Goal: Task Accomplishment & Management: Complete application form

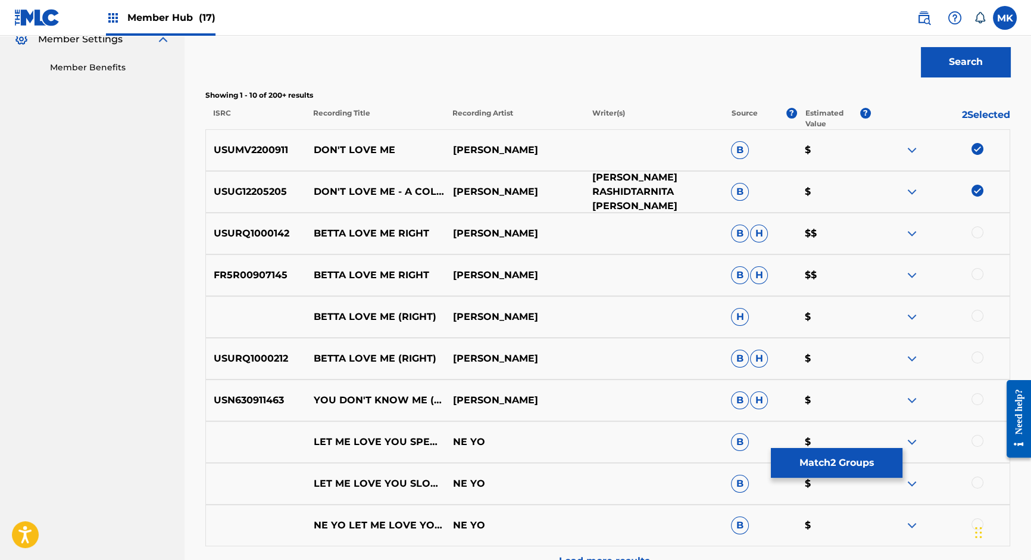
click at [656, 193] on p "SHAFFER SMITHJAMAL RASHIDTARNITA WOODARDROBERT MANDELL" at bounding box center [653, 191] width 139 height 43
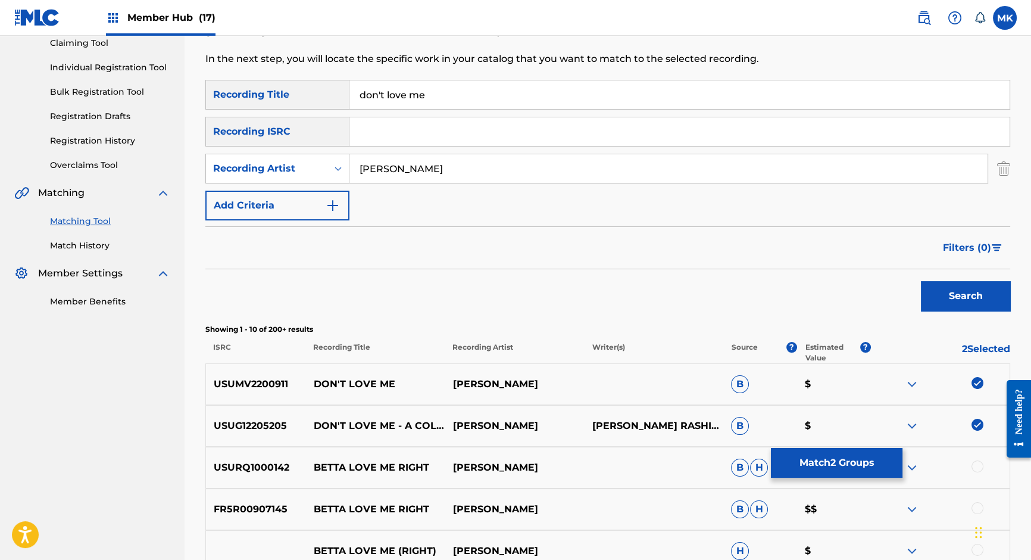
scroll to position [36, 0]
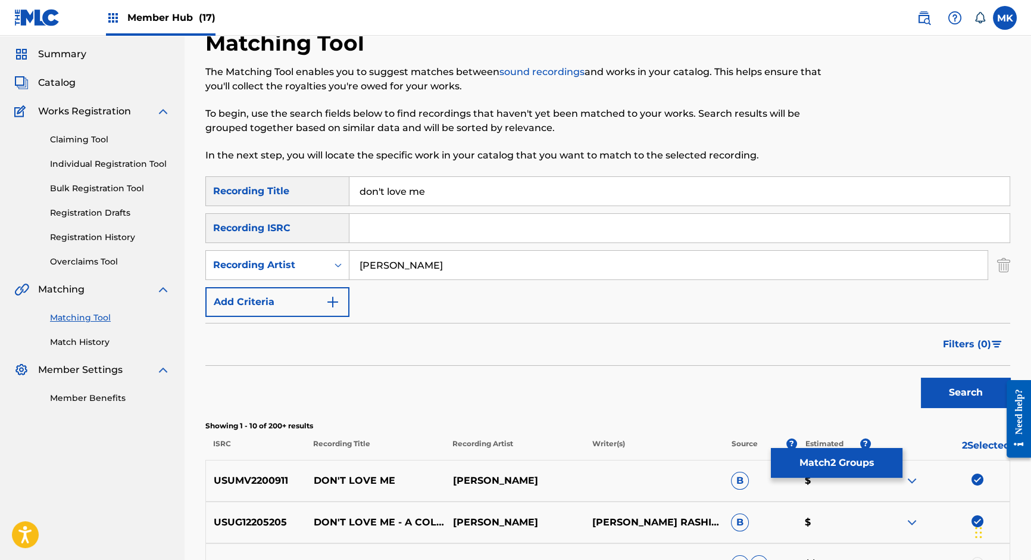
click at [401, 185] on input "don't love me" at bounding box center [679, 191] width 660 height 29
type input "monster"
click at [385, 265] on input "Ne-yo" at bounding box center [668, 265] width 638 height 29
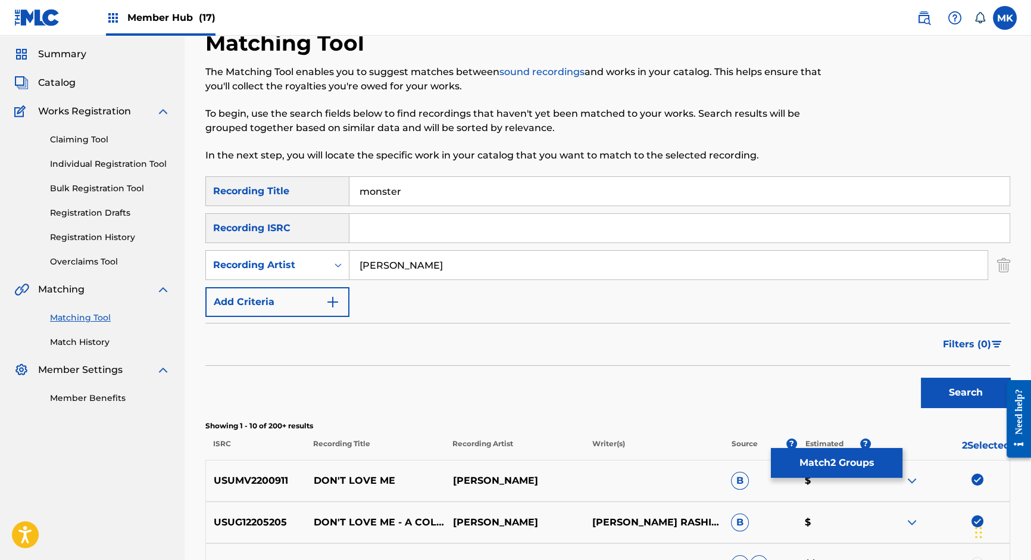
click at [385, 265] on input "Ne-yo" at bounding box center [668, 265] width 638 height 29
type input "desiigner"
click at [921, 377] on button "Search" at bounding box center [965, 392] width 89 height 30
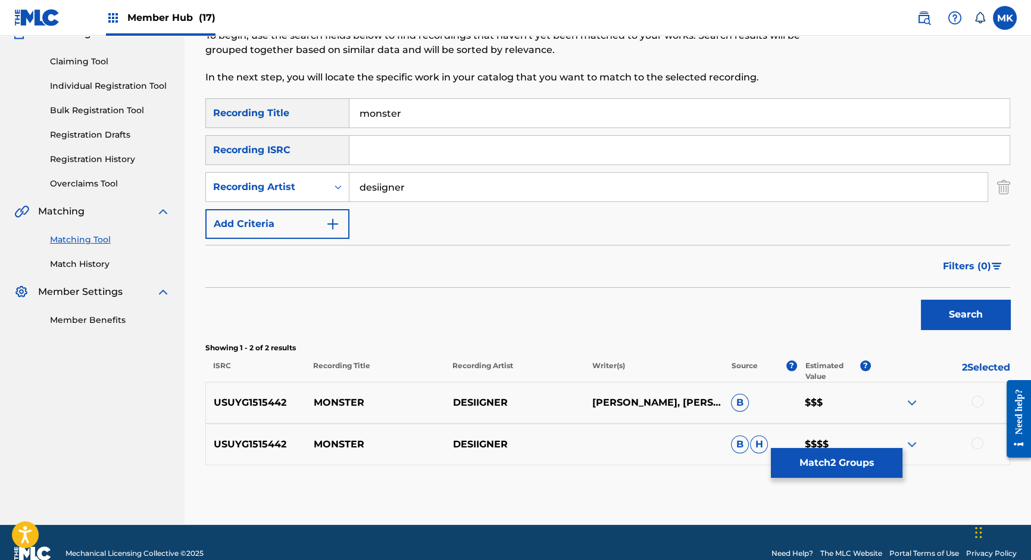
scroll to position [135, 0]
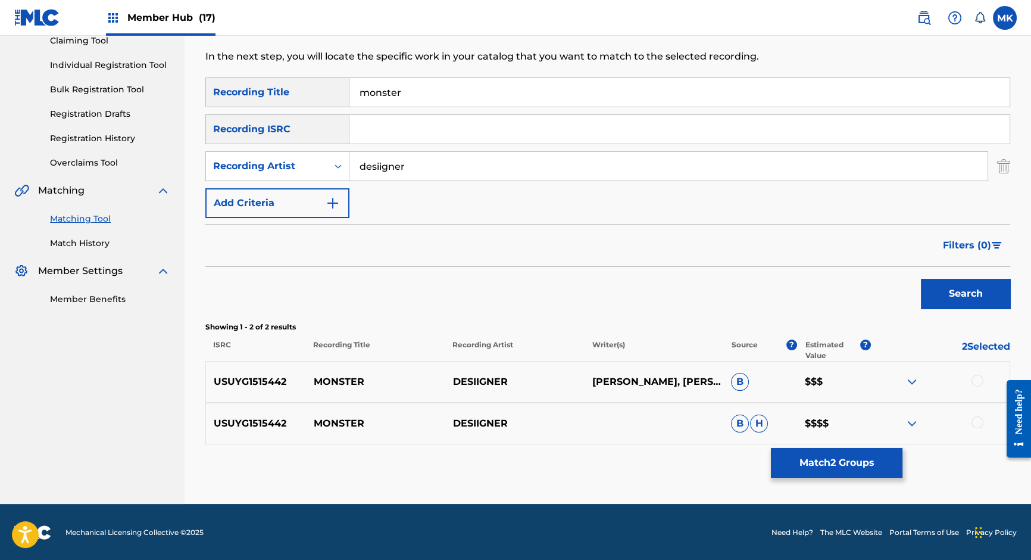
click at [913, 378] on img at bounding box center [912, 381] width 14 height 14
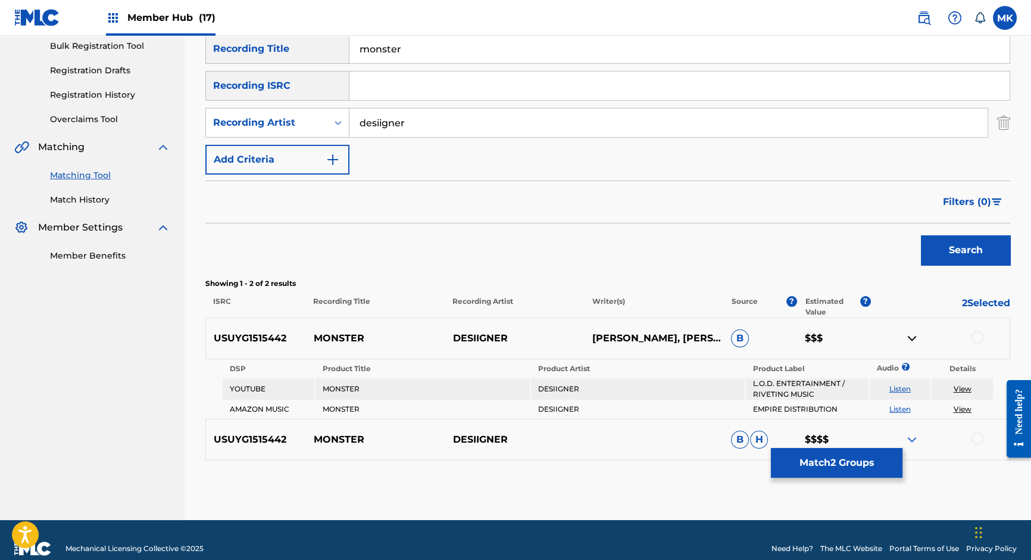
scroll to position [194, 0]
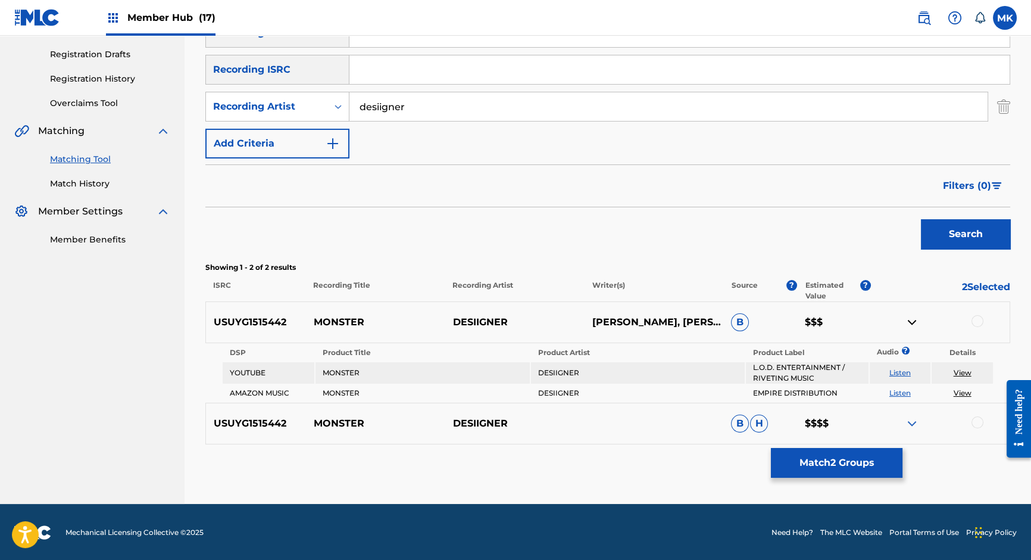
click at [912, 419] on img at bounding box center [912, 423] width 14 height 14
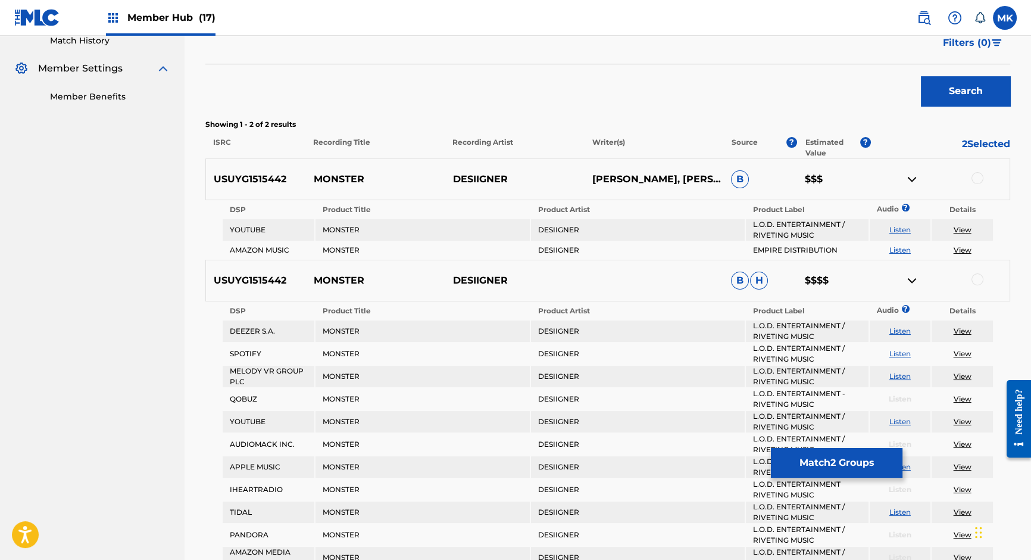
scroll to position [346, 0]
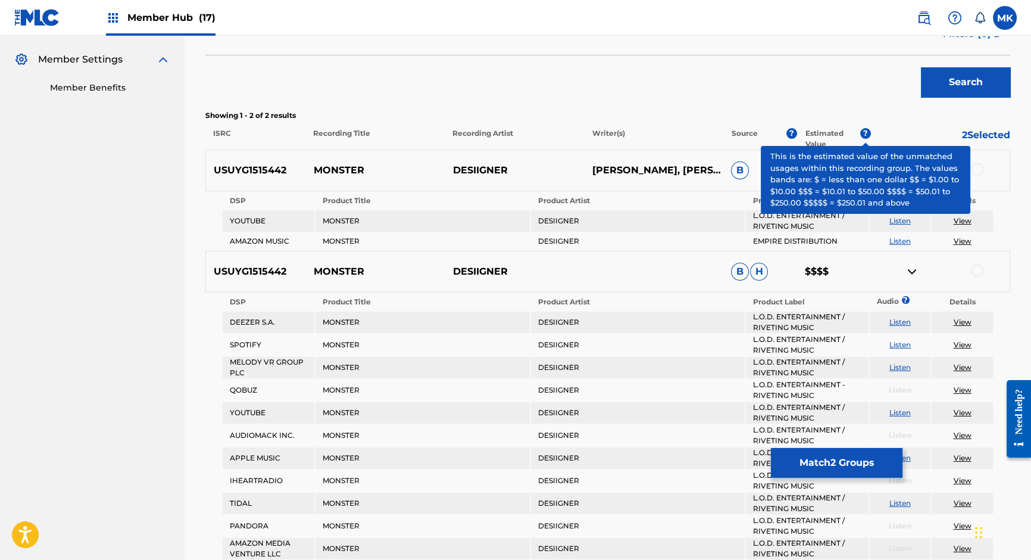
click at [865, 131] on span "?" at bounding box center [865, 133] width 11 height 11
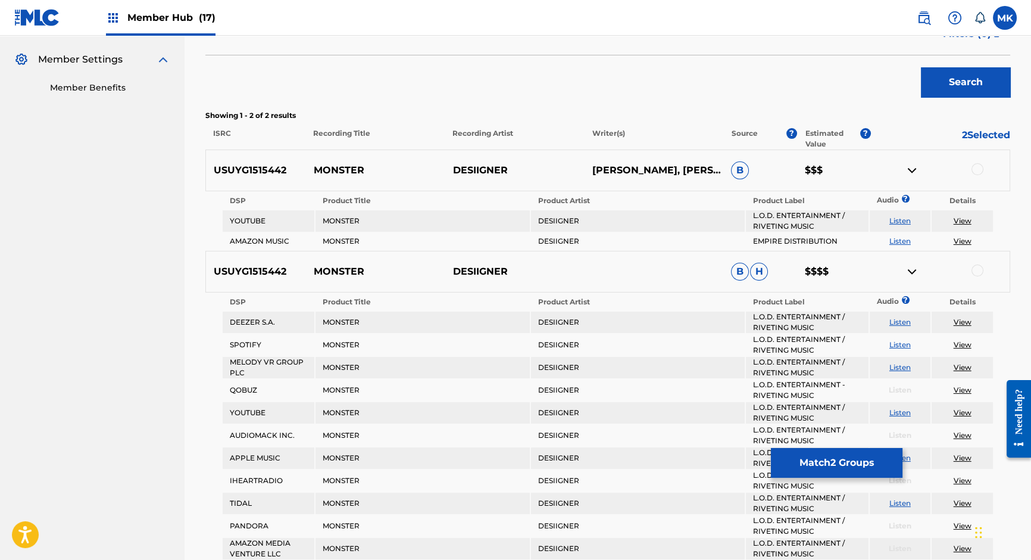
click at [976, 268] on div at bounding box center [978, 270] width 12 height 12
click at [975, 166] on div at bounding box center [978, 169] width 12 height 12
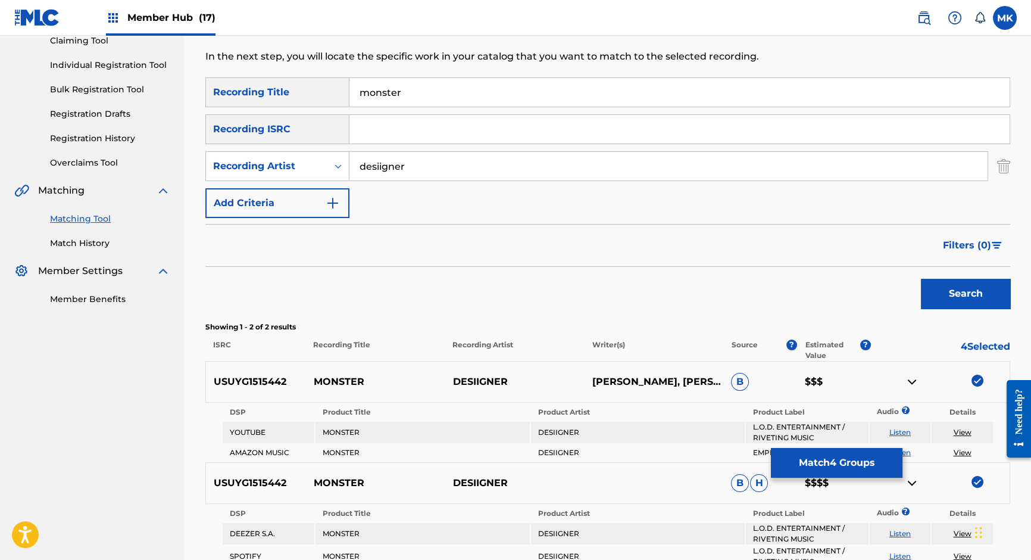
scroll to position [121, 0]
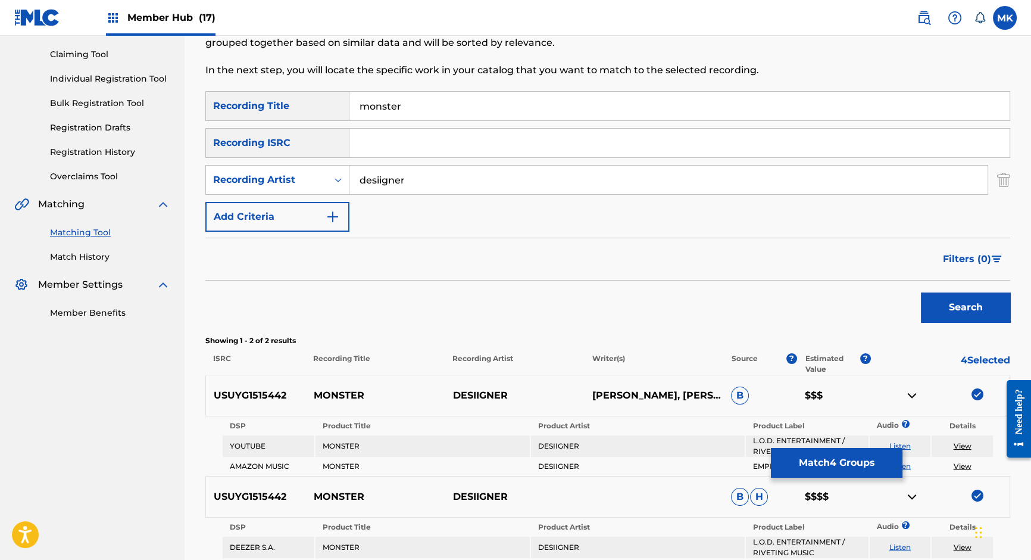
click at [984, 361] on p "4 Selected" at bounding box center [940, 363] width 139 height 21
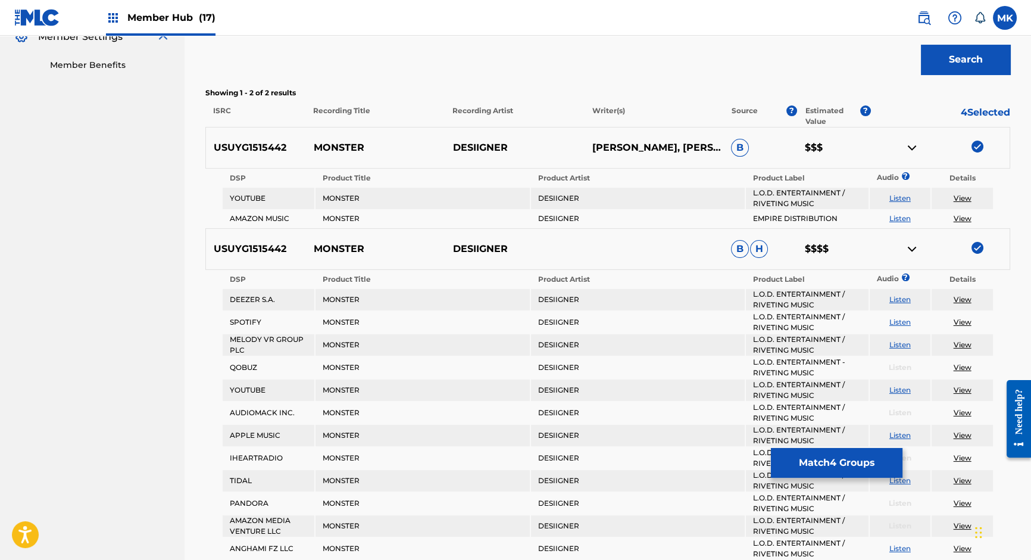
scroll to position [368, 0]
click at [865, 461] on button "Match 4 Groups" at bounding box center [837, 463] width 132 height 30
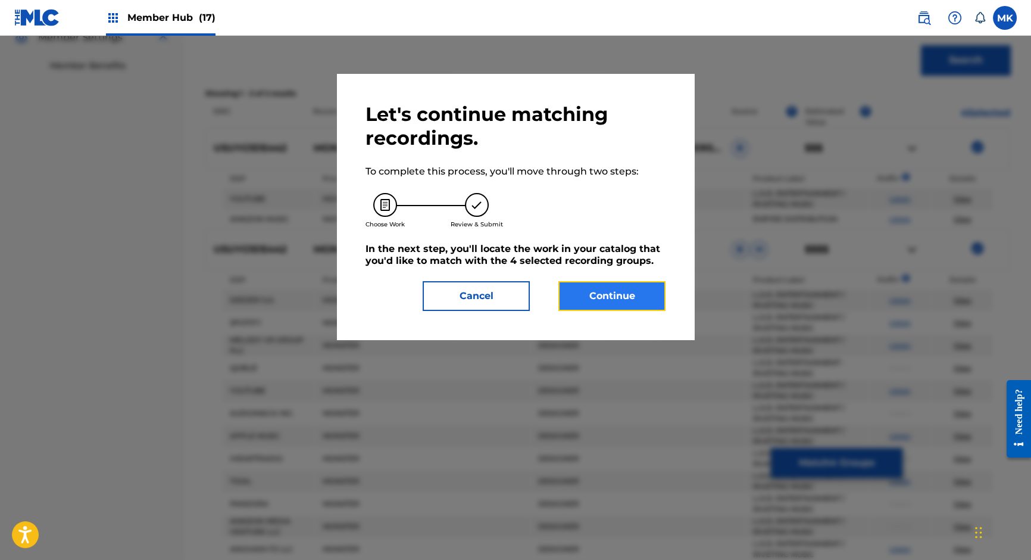
click at [619, 292] on button "Continue" at bounding box center [611, 296] width 107 height 30
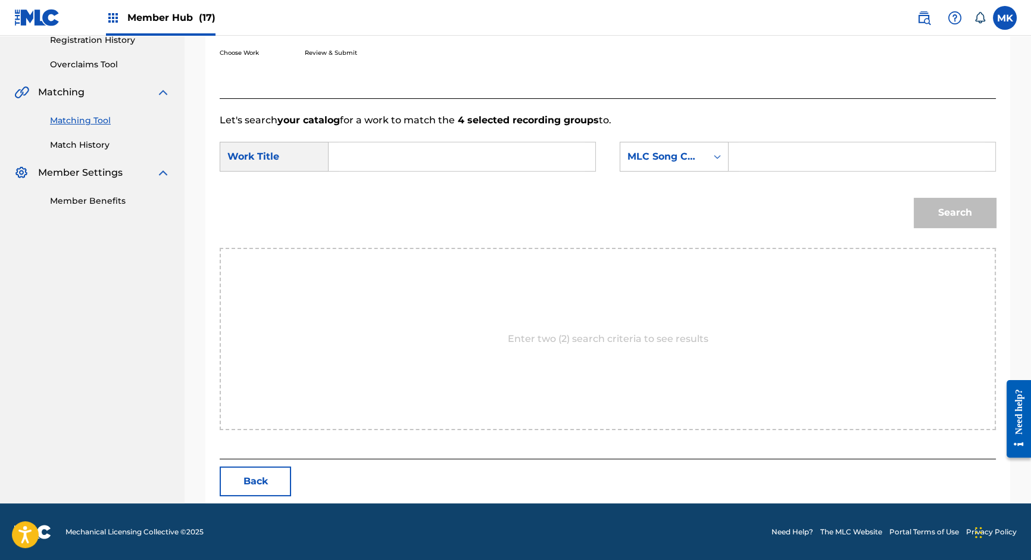
click at [378, 166] on input "Search Form" at bounding box center [462, 156] width 246 height 29
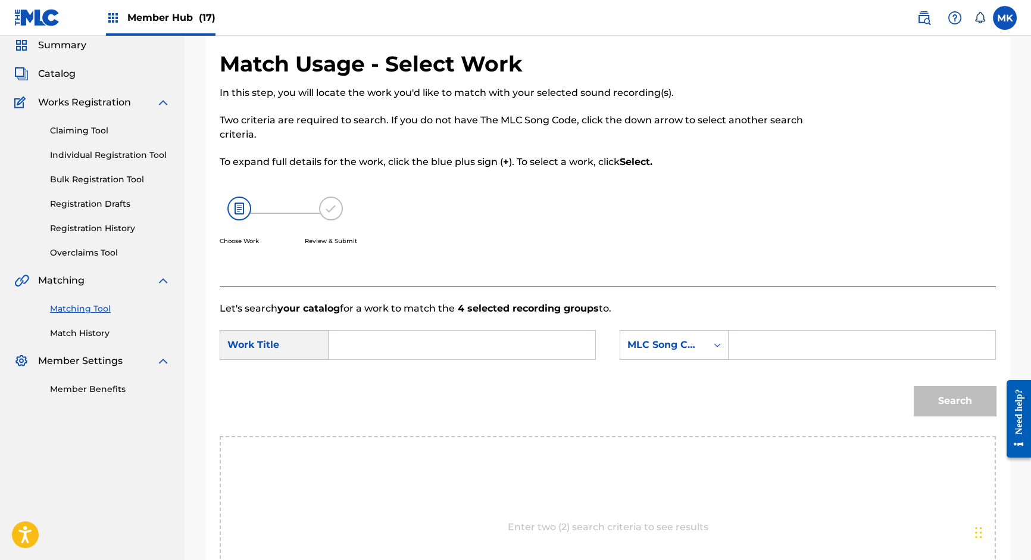
scroll to position [42, 0]
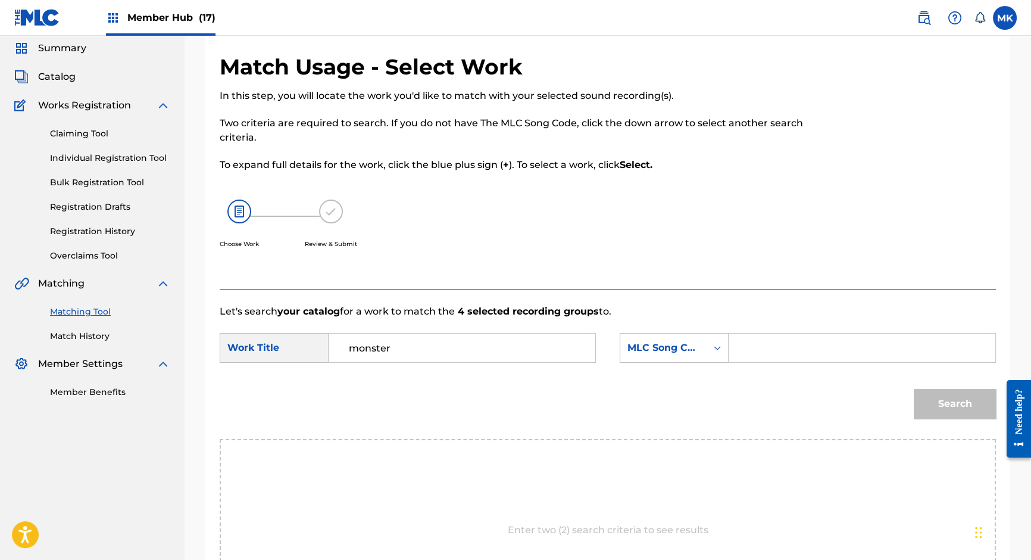
type input "monster"
click at [928, 401] on div "Search" at bounding box center [952, 401] width 88 height 48
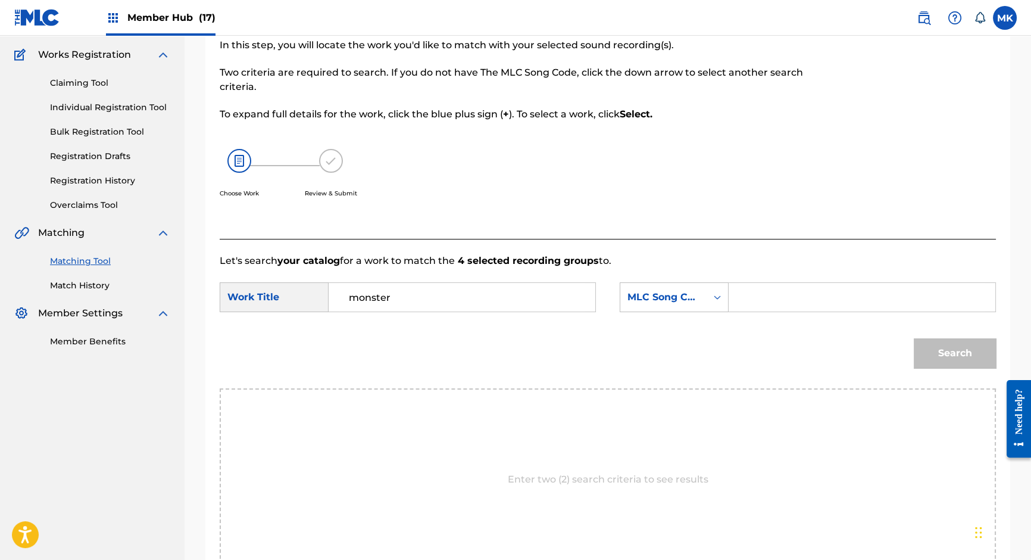
scroll to position [89, 0]
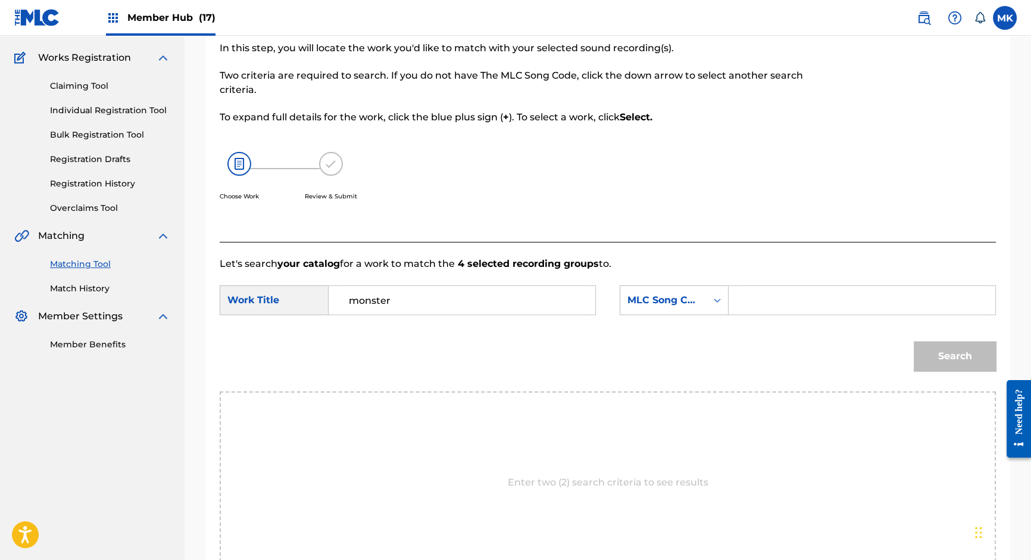
click at [342, 298] on input "monster" at bounding box center [462, 300] width 246 height 29
click at [402, 302] on input "monster" at bounding box center [462, 300] width 246 height 29
click at [714, 299] on icon "Search Form" at bounding box center [717, 300] width 12 height 12
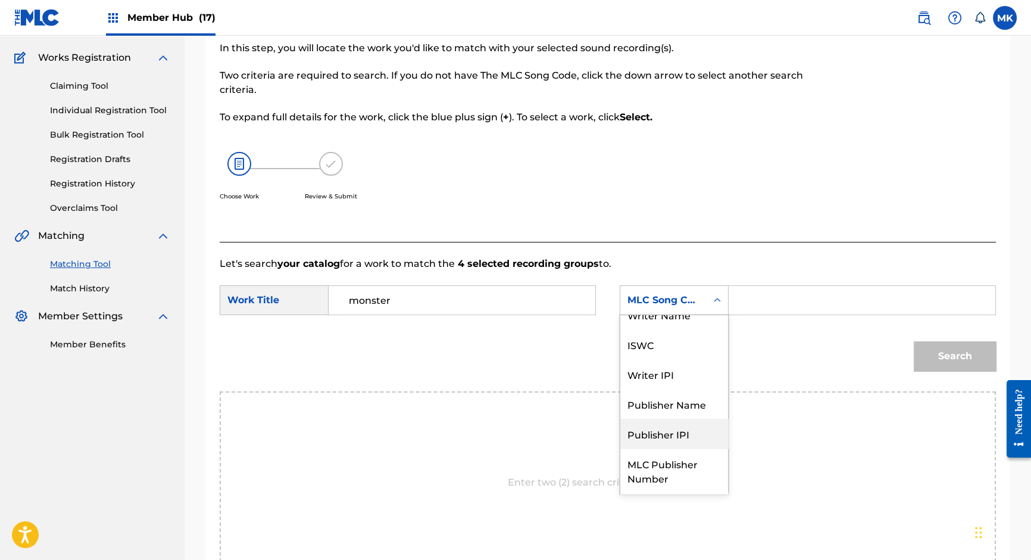
scroll to position [0, 0]
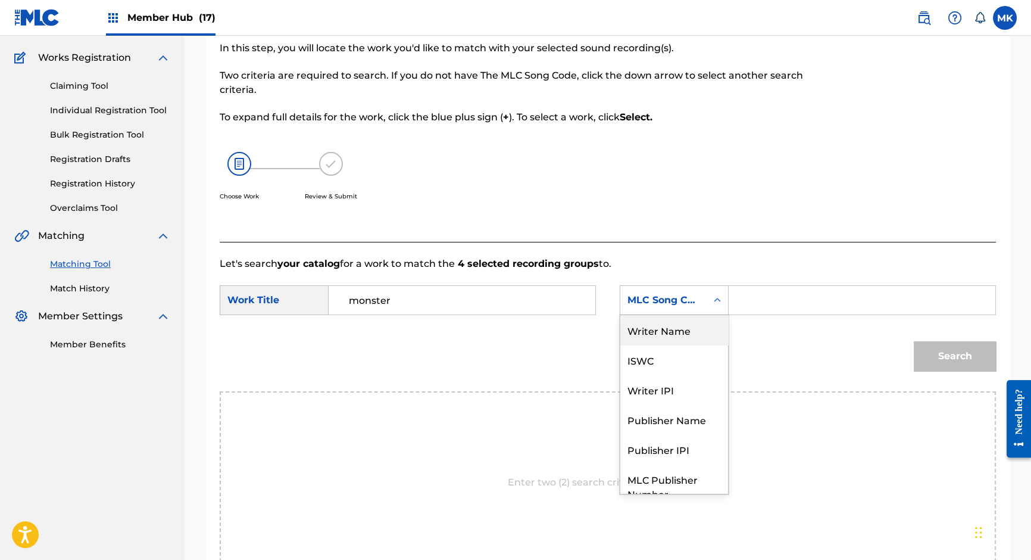
click at [675, 330] on div "Writer Name" at bounding box center [674, 330] width 108 height 30
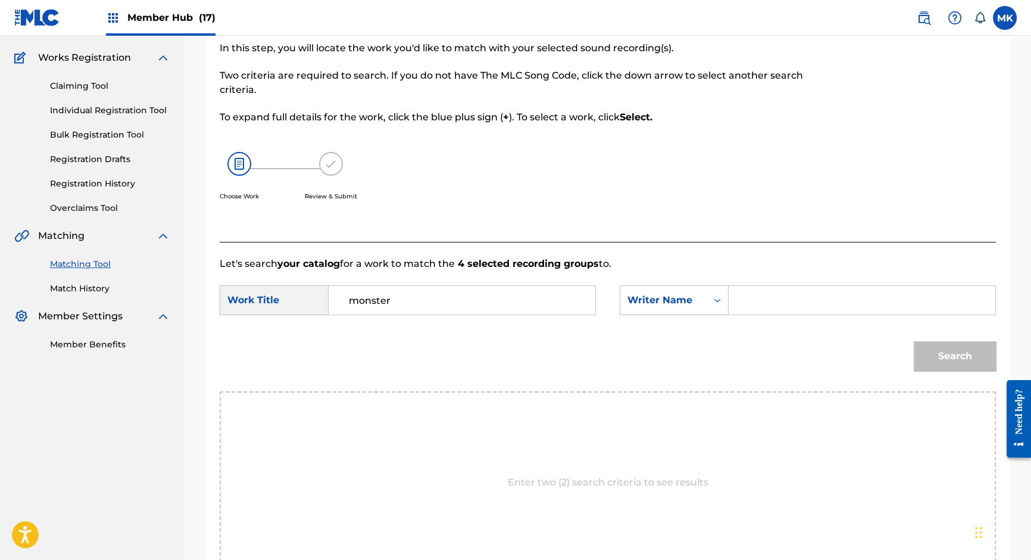
click at [800, 294] on input "Search Form" at bounding box center [862, 300] width 246 height 29
type input "[PERSON_NAME]"
click at [964, 365] on button "Search" at bounding box center [955, 356] width 82 height 30
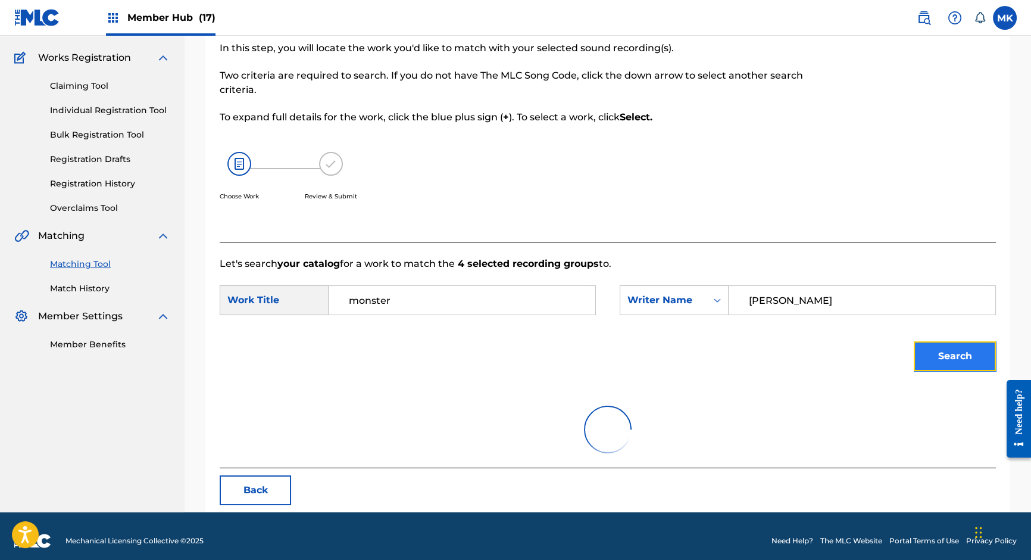
scroll to position [47, 0]
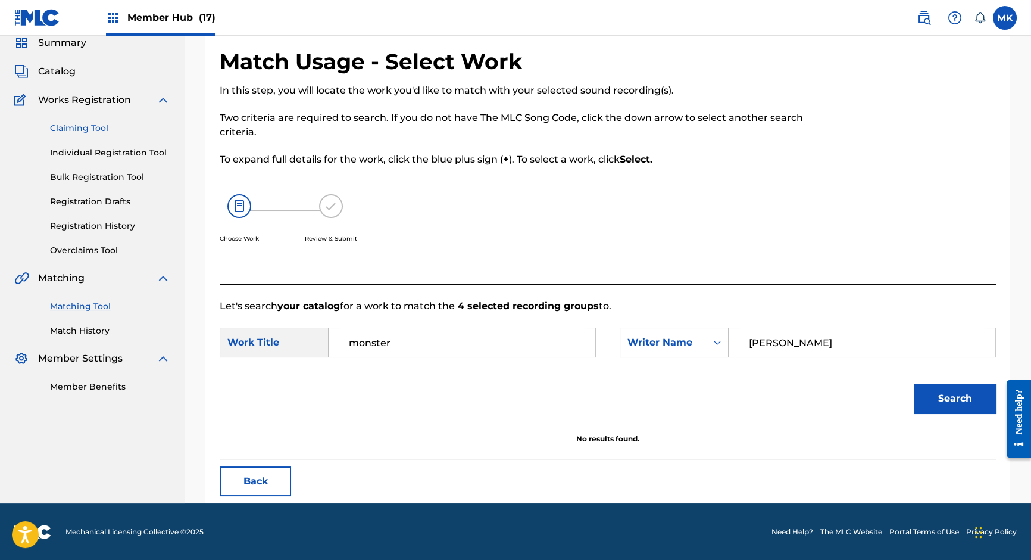
click at [92, 127] on link "Claiming Tool" at bounding box center [110, 128] width 120 height 13
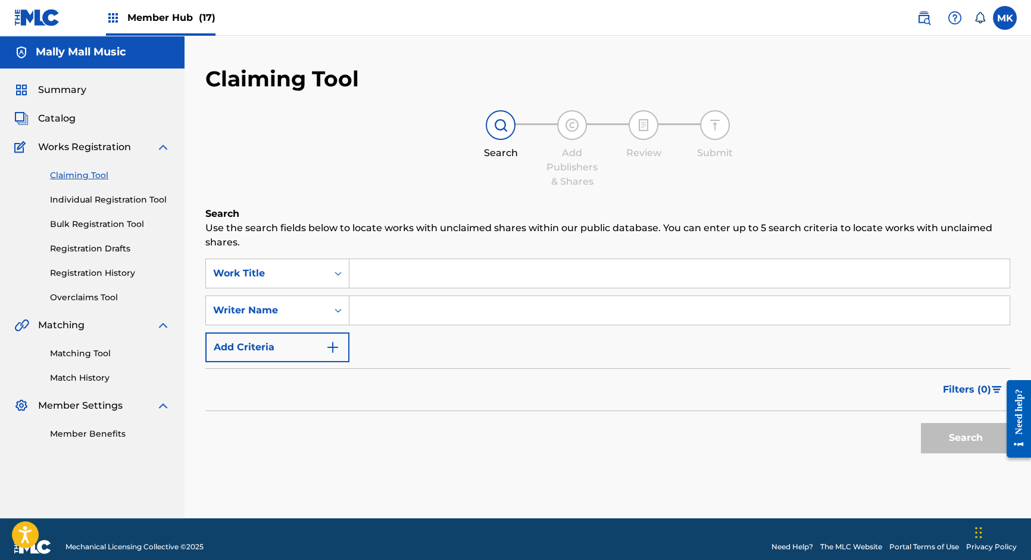
click at [385, 279] on input "Search Form" at bounding box center [679, 273] width 660 height 29
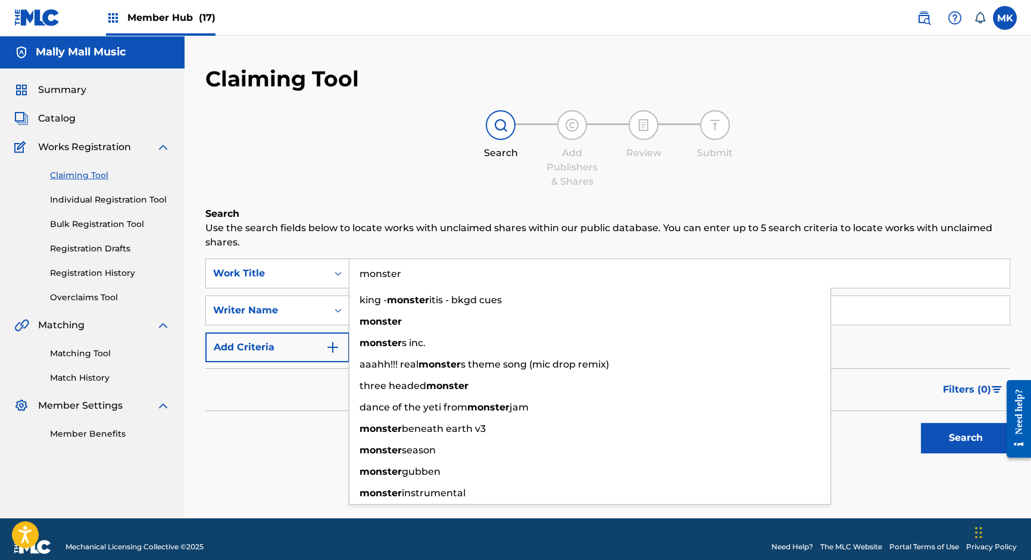
type input "monster"
click at [337, 247] on p "Use the search fields below to locate works with unclaimed shares within our pu…" at bounding box center [607, 235] width 805 height 29
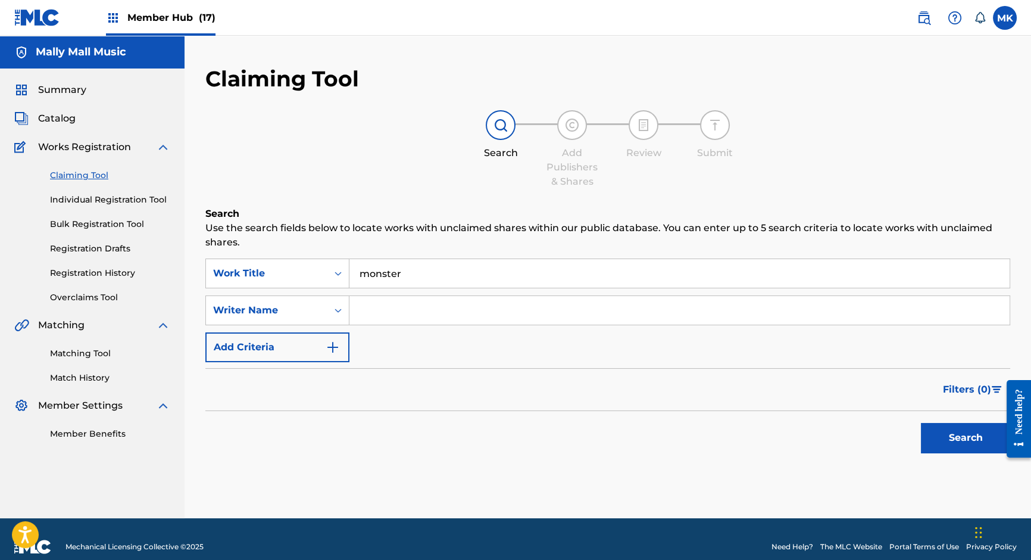
click at [379, 310] on input "Search Form" at bounding box center [679, 310] width 660 height 29
click at [951, 435] on button "Search" at bounding box center [965, 438] width 89 height 30
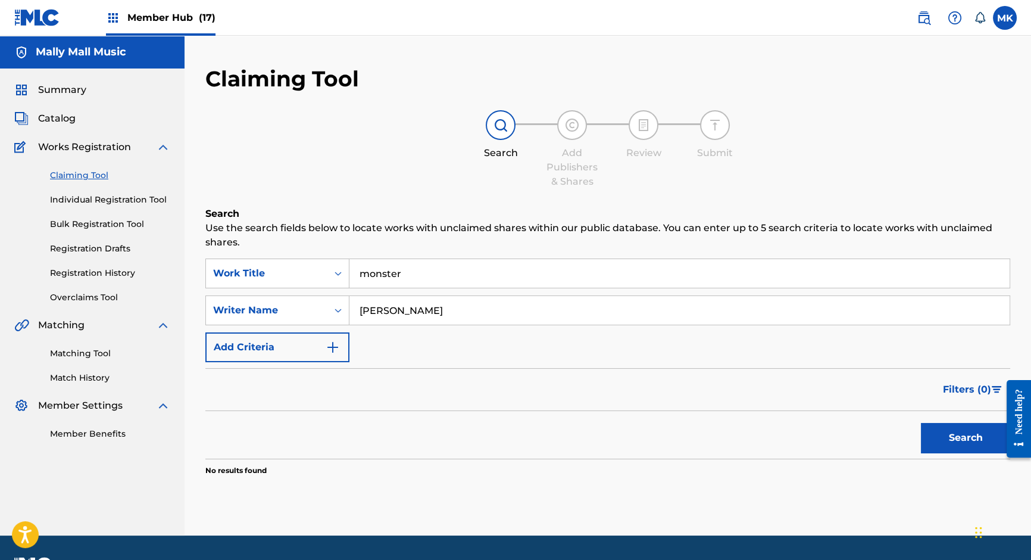
scroll to position [4, 0]
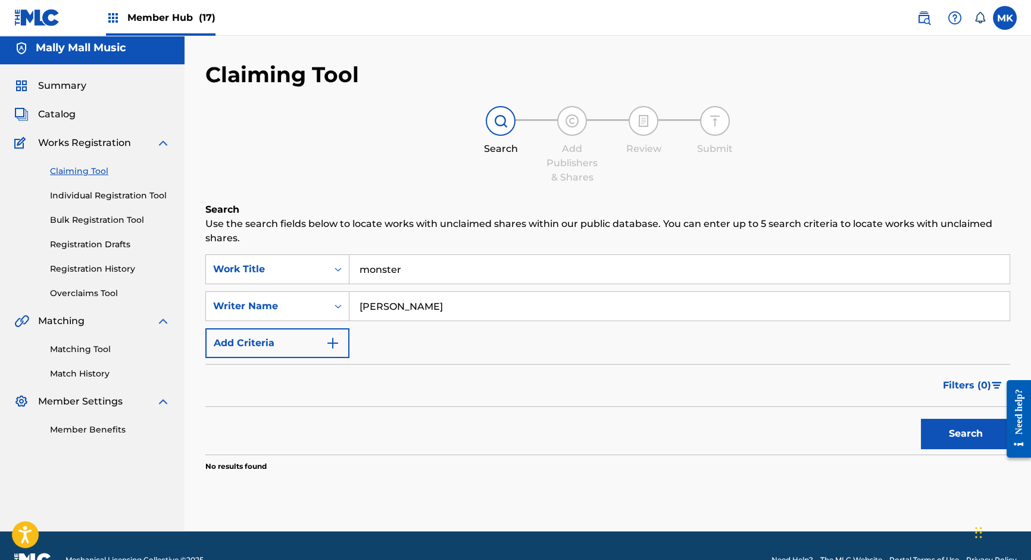
click at [406, 302] on input "[PERSON_NAME]" at bounding box center [679, 306] width 660 height 29
paste input "[PERSON_NAME]"
type input "[PERSON_NAME]"
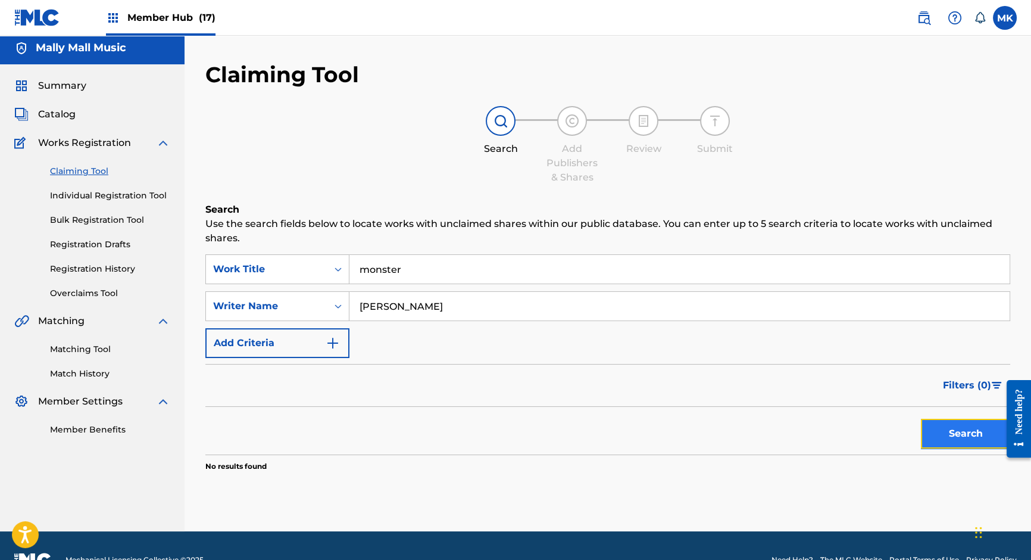
click at [978, 433] on button "Search" at bounding box center [965, 434] width 89 height 30
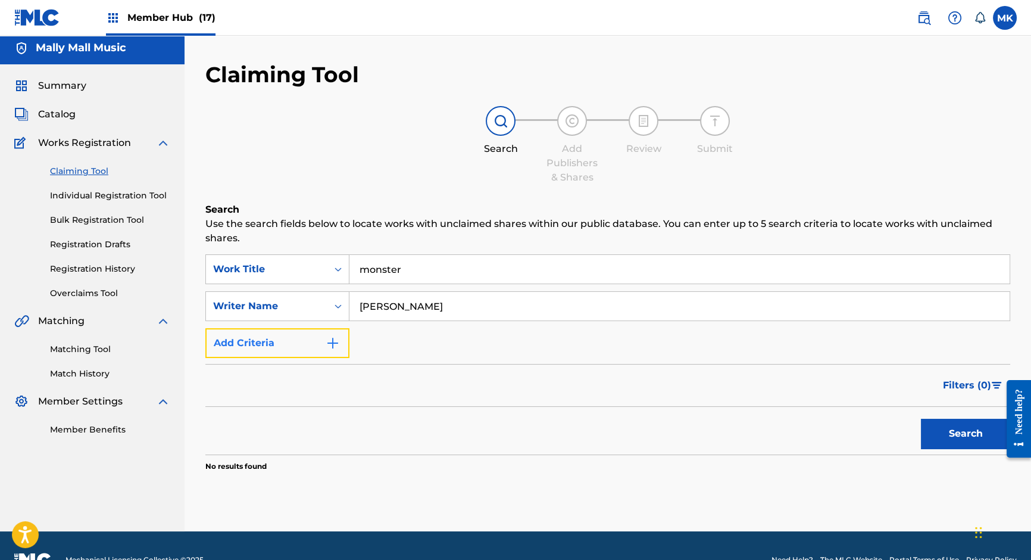
click at [332, 342] on img "Search Form" at bounding box center [333, 343] width 14 height 14
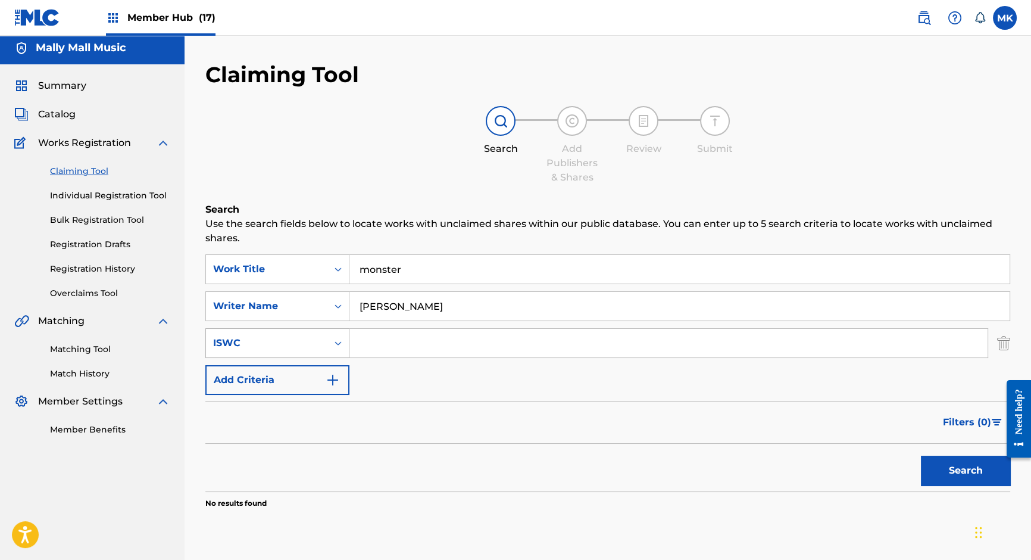
click at [338, 344] on icon "Search Form" at bounding box center [338, 343] width 12 height 12
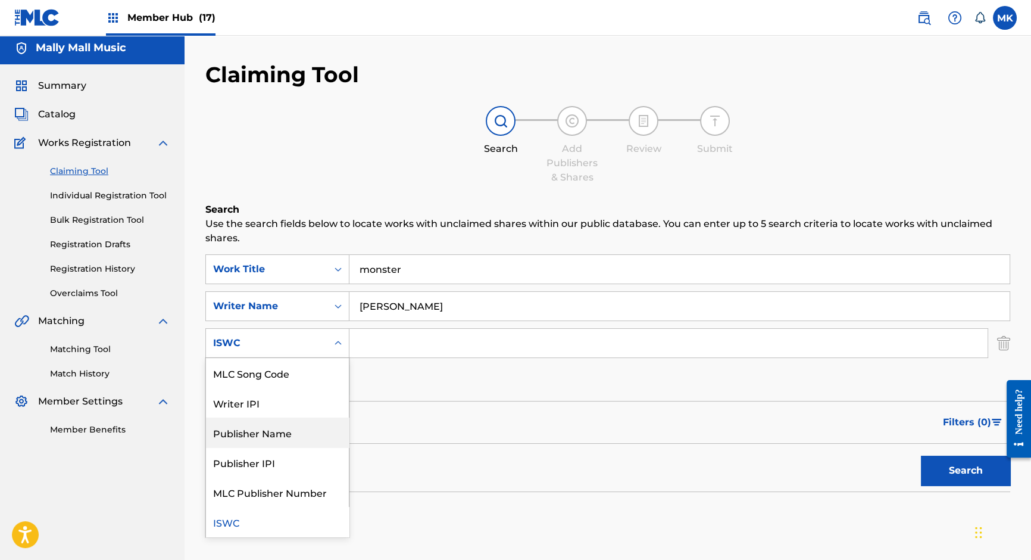
click at [249, 432] on div "Publisher Name" at bounding box center [277, 432] width 143 height 30
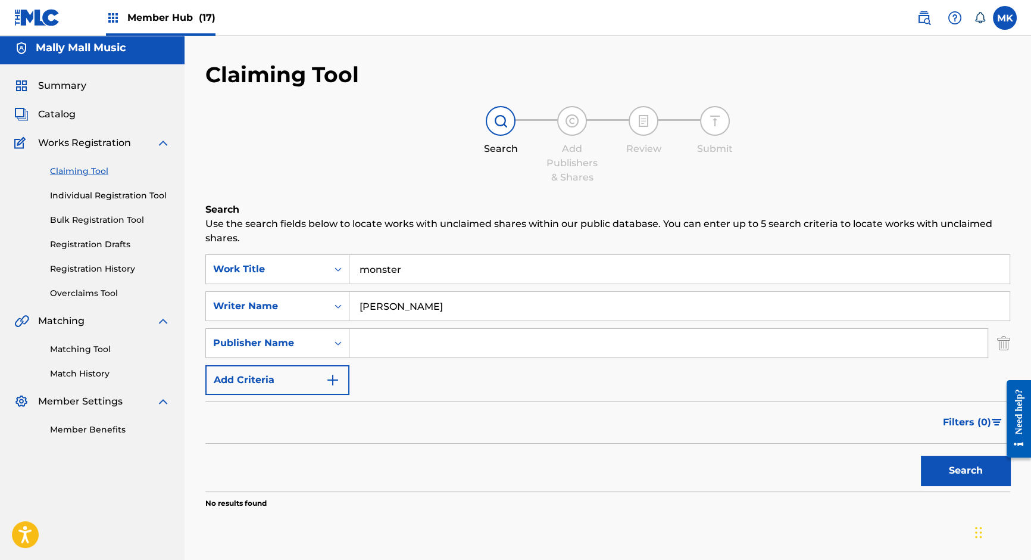
click at [429, 344] on input "Search Form" at bounding box center [668, 343] width 638 height 29
paste input "L.O.D Publishing, Inc."
type input "L.O.D Publishing, Inc."
click at [952, 466] on button "Search" at bounding box center [965, 470] width 89 height 30
click at [406, 305] on input "[PERSON_NAME]" at bounding box center [679, 306] width 660 height 29
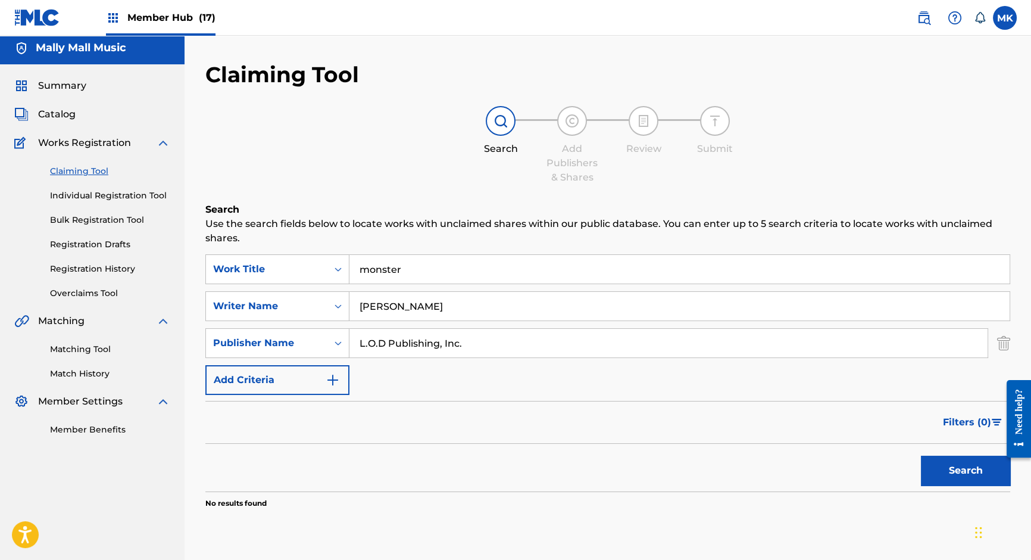
click at [406, 305] on input "[PERSON_NAME]" at bounding box center [679, 306] width 660 height 29
click at [989, 473] on button "Search" at bounding box center [965, 470] width 89 height 30
click at [330, 335] on div "Search Form" at bounding box center [337, 342] width 21 height 21
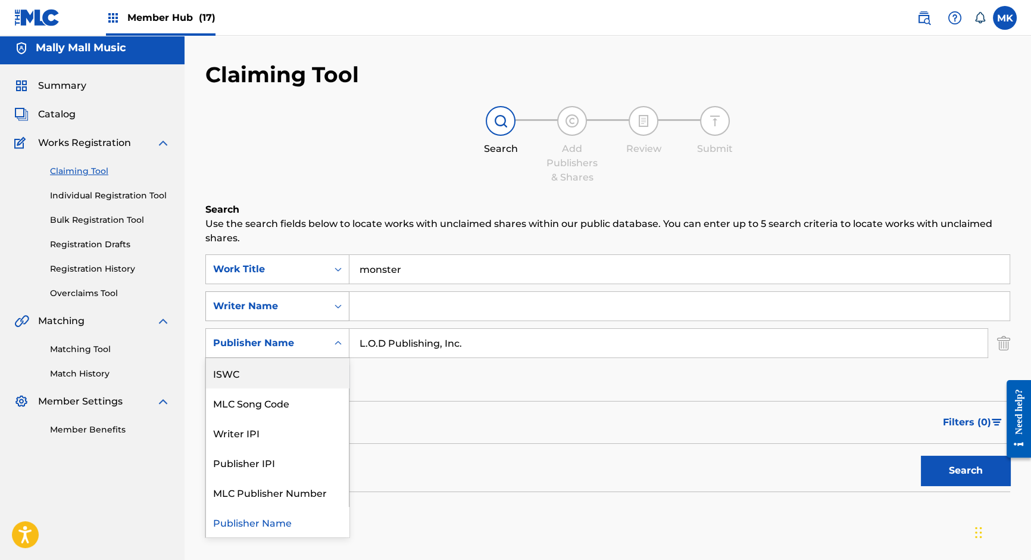
click at [333, 307] on icon "Search Form" at bounding box center [338, 306] width 12 height 12
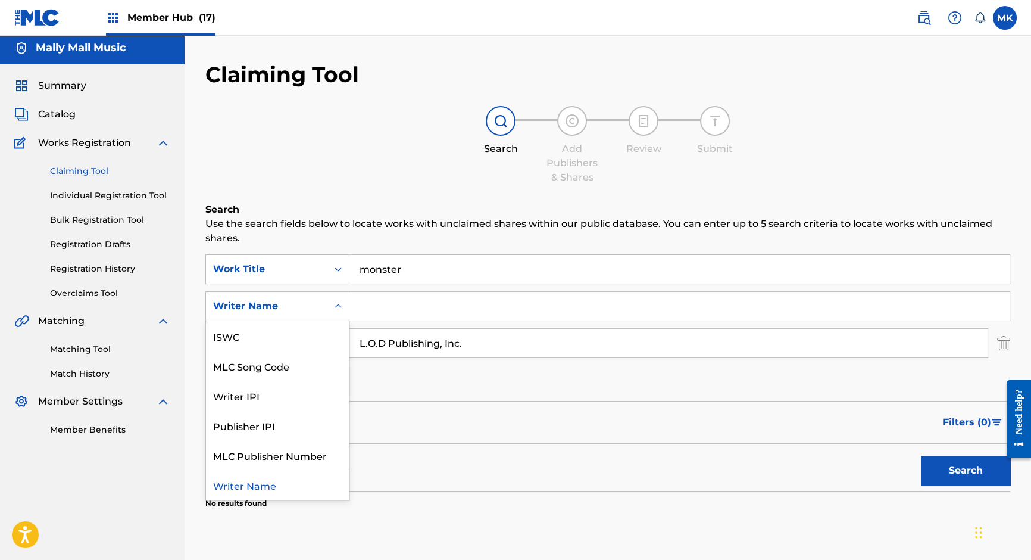
click at [333, 307] on icon "Search Form" at bounding box center [338, 306] width 12 height 12
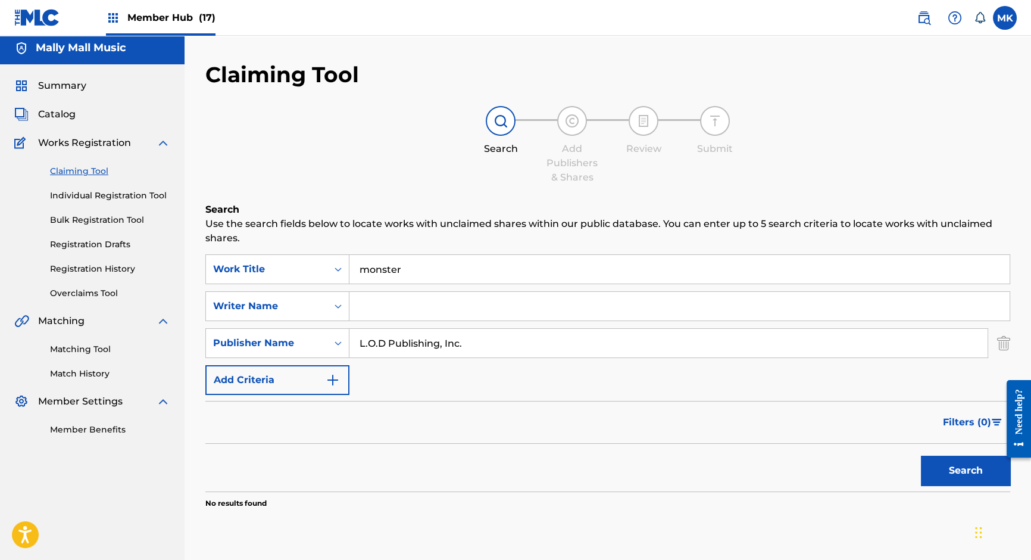
click at [402, 347] on input "L.O.D Publishing, Inc." at bounding box center [668, 343] width 638 height 29
click at [400, 308] on input "Search Form" at bounding box center [679, 306] width 660 height 29
paste input "Sidney Royel Selby"
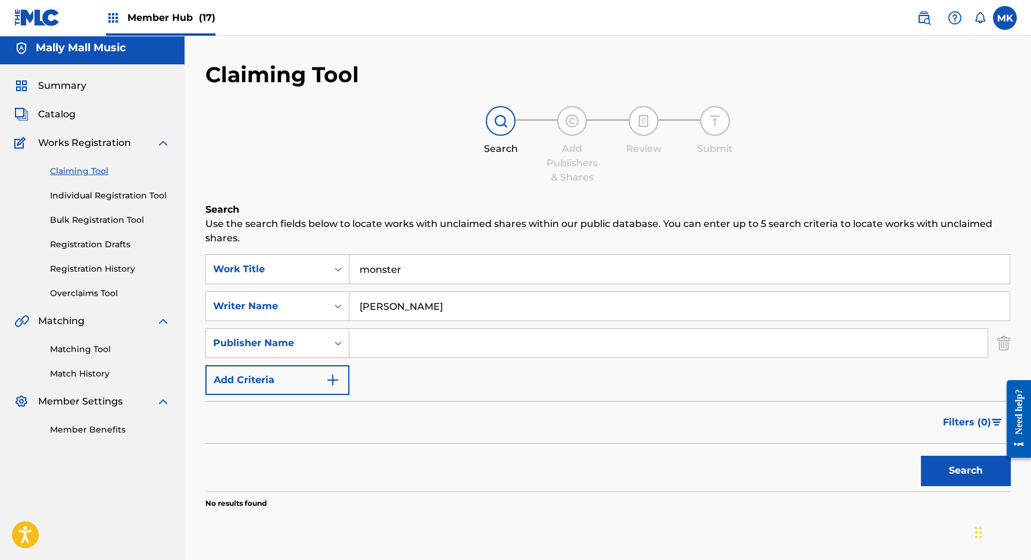
click at [423, 306] on input "Sidney Royel Selby" at bounding box center [679, 306] width 660 height 29
click at [947, 470] on button "Search" at bounding box center [965, 470] width 89 height 30
click at [423, 308] on input "Sidney Royel Selby" at bounding box center [679, 306] width 660 height 29
type input "[PERSON_NAME]"
click at [956, 472] on button "Search" at bounding box center [965, 470] width 89 height 30
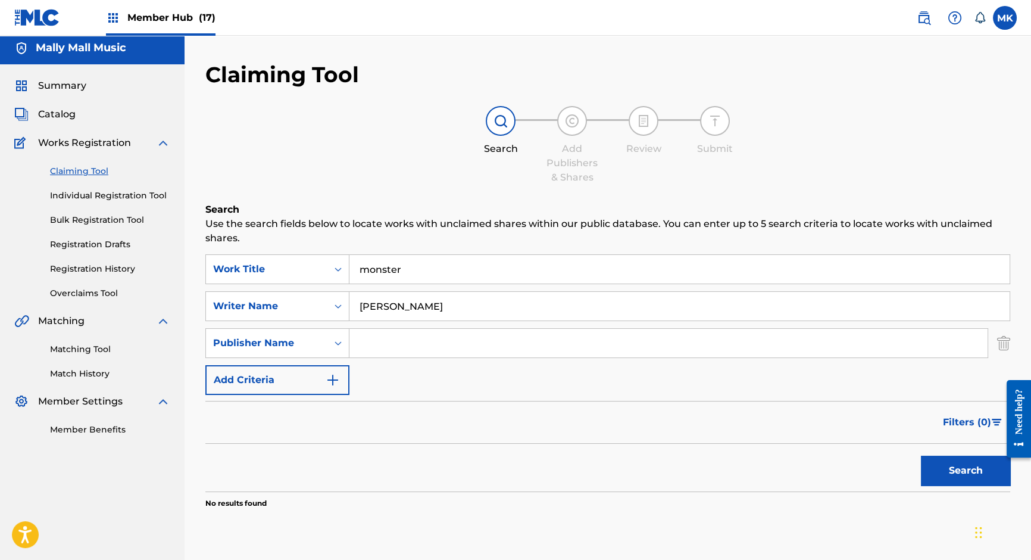
click at [377, 268] on input "monster" at bounding box center [679, 269] width 660 height 29
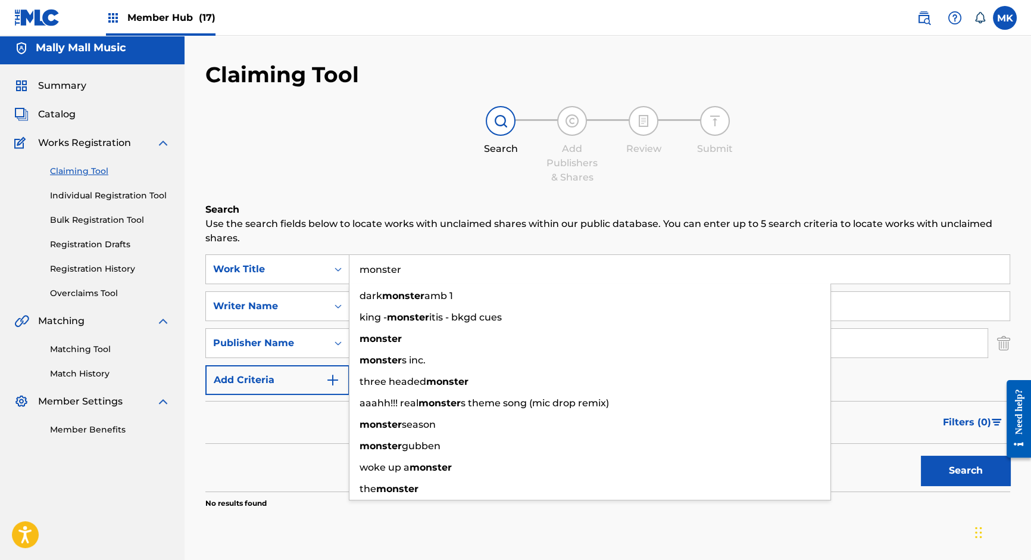
click at [377, 268] on input "monster" at bounding box center [679, 269] width 660 height 29
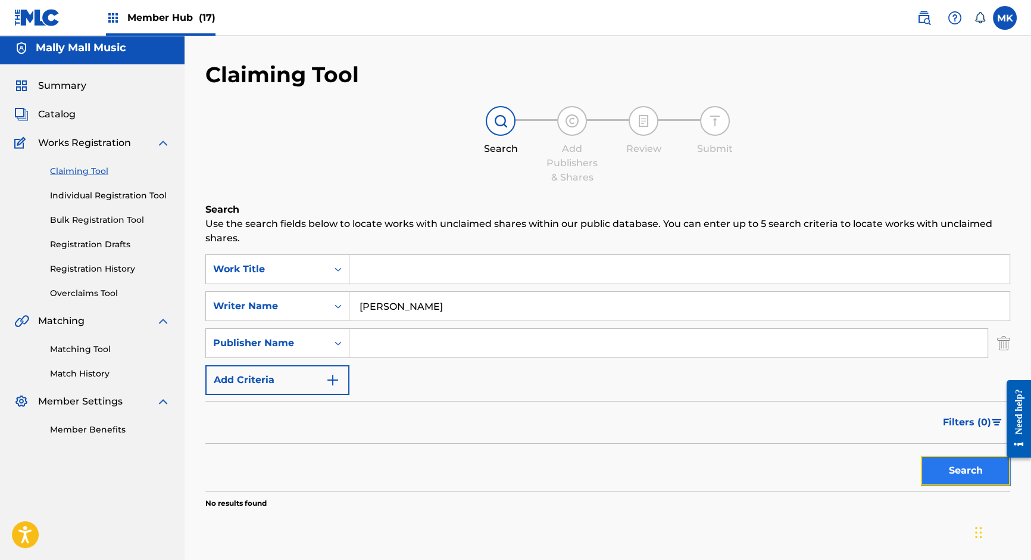
click at [965, 472] on button "Search" at bounding box center [965, 470] width 89 height 30
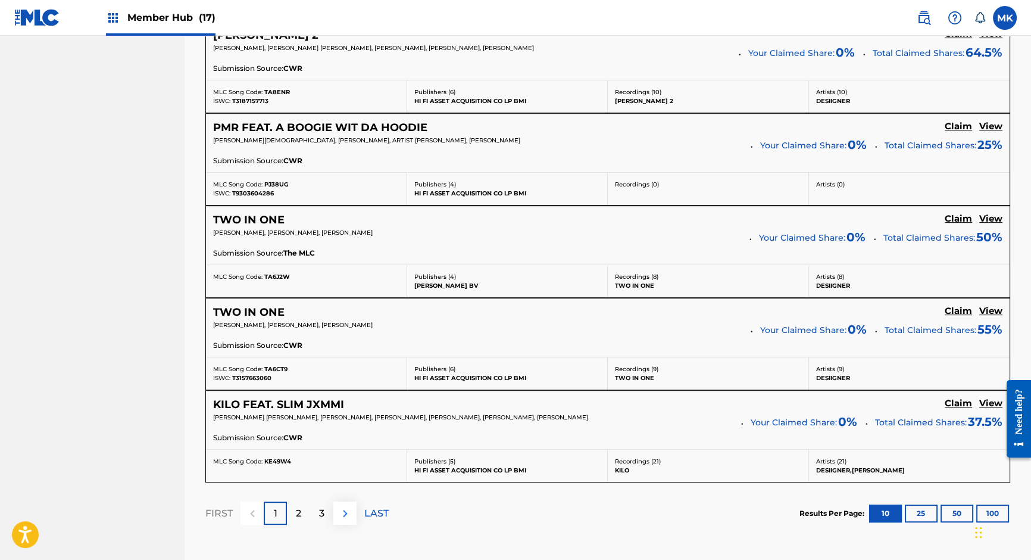
scroll to position [1045, 0]
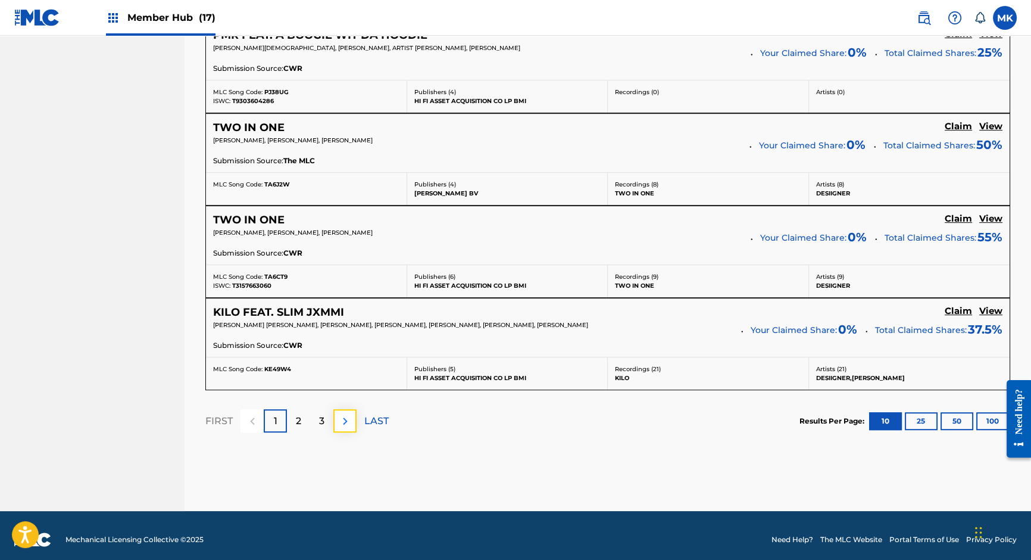
click at [344, 414] on img at bounding box center [345, 421] width 14 height 14
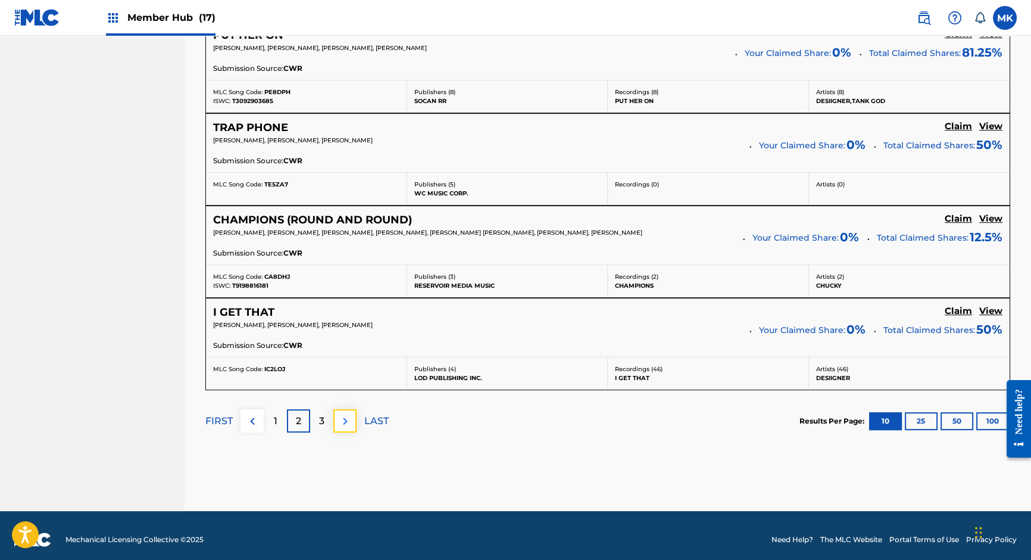
click at [348, 415] on img at bounding box center [345, 421] width 14 height 14
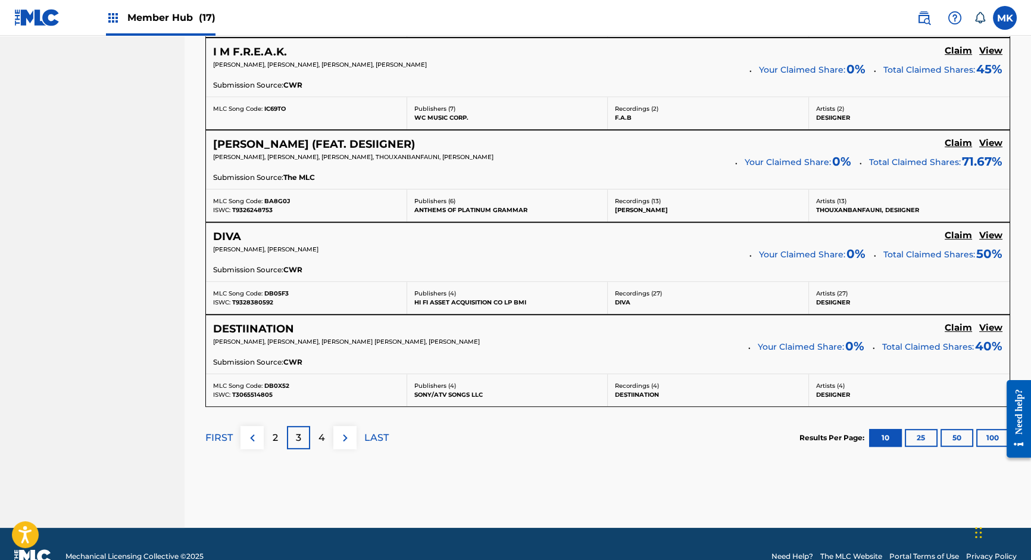
scroll to position [1029, 0]
click at [322, 430] on p "4" at bounding box center [322, 437] width 7 height 14
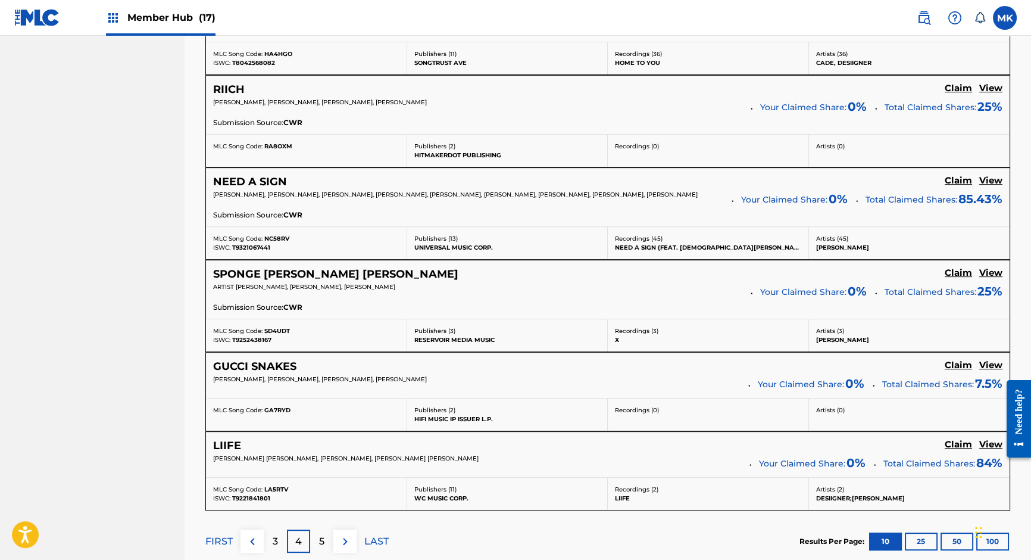
scroll to position [970, 0]
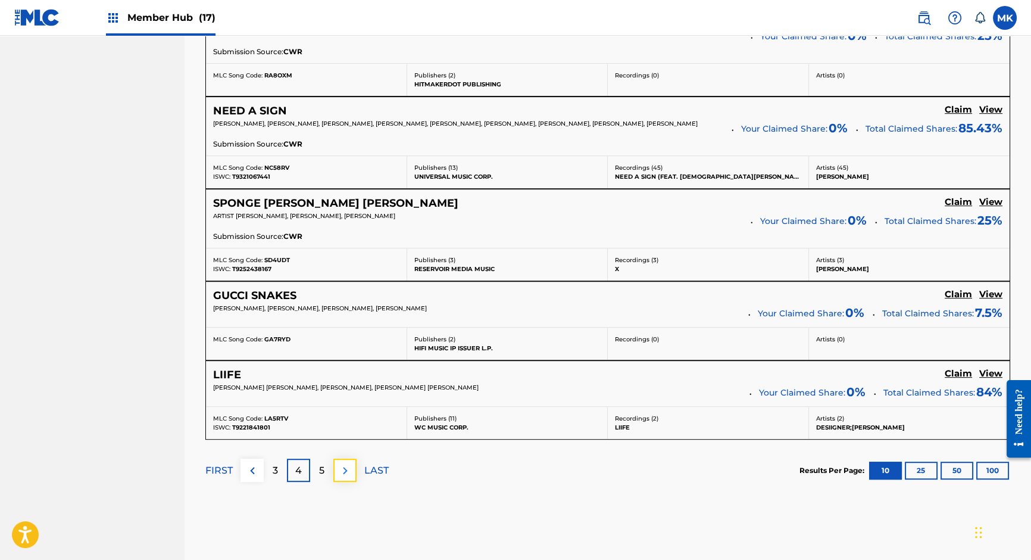
click at [342, 463] on img at bounding box center [345, 470] width 14 height 14
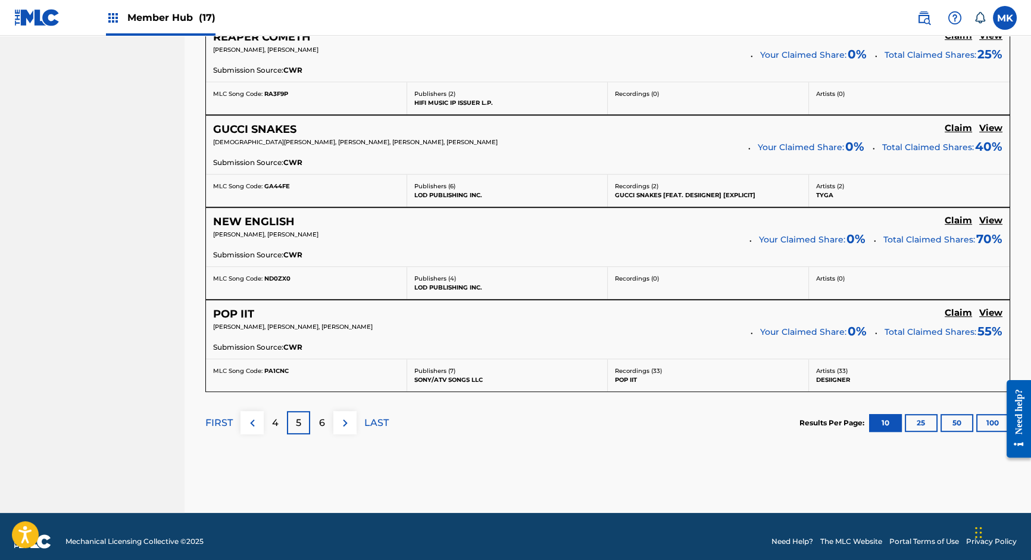
scroll to position [1045, 0]
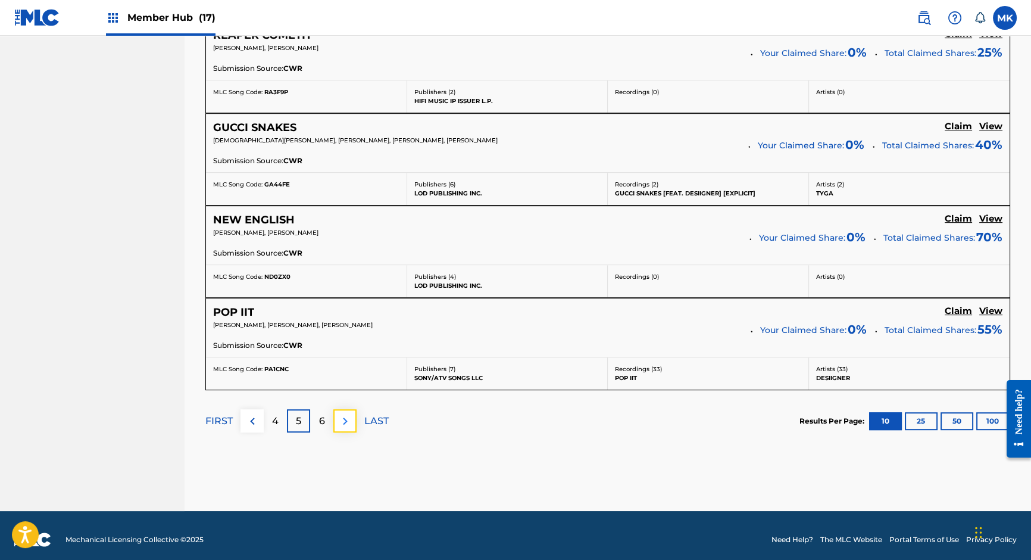
click at [347, 414] on img at bounding box center [345, 421] width 14 height 14
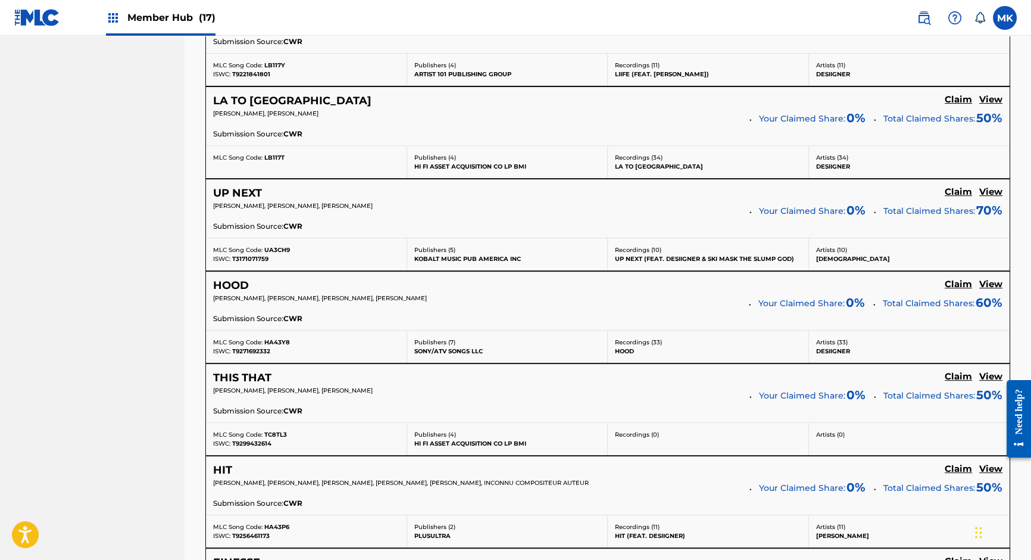
scroll to position [1047, 0]
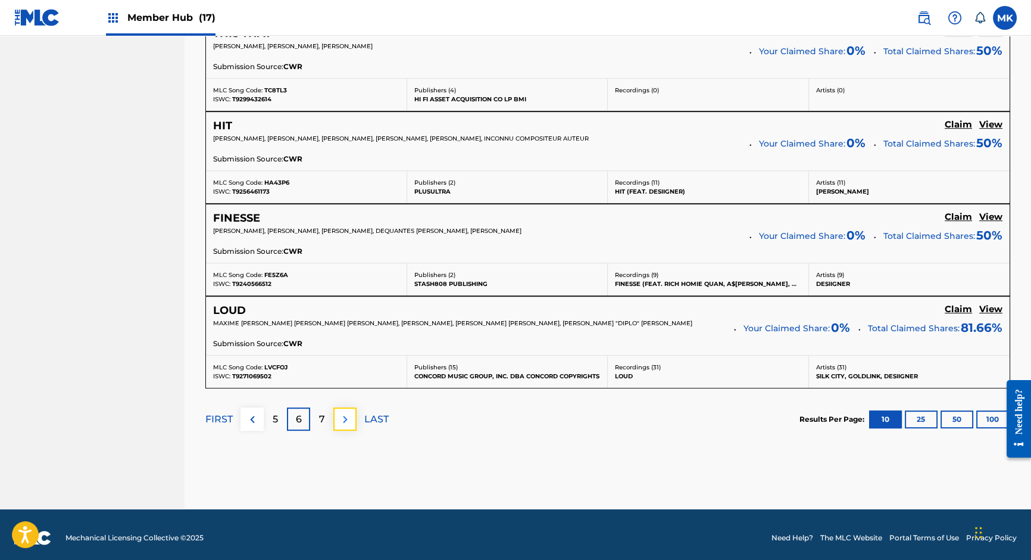
click at [345, 416] on img at bounding box center [345, 419] width 14 height 14
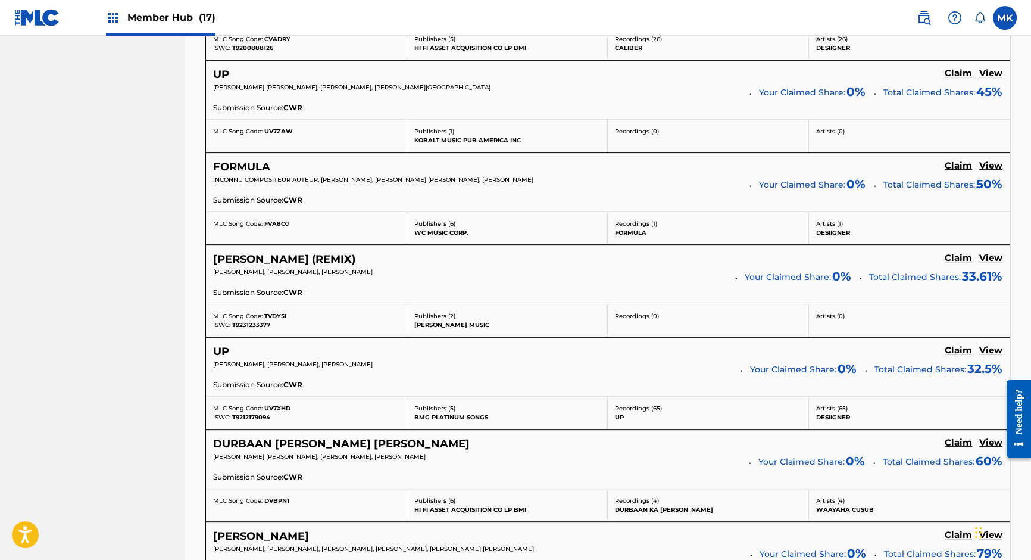
scroll to position [1006, 0]
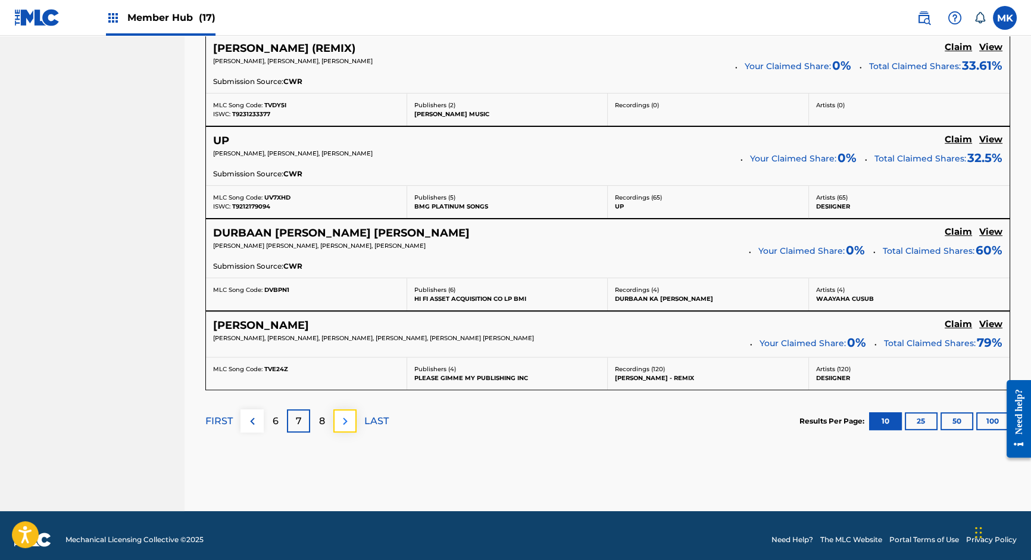
click at [348, 414] on img at bounding box center [345, 421] width 14 height 14
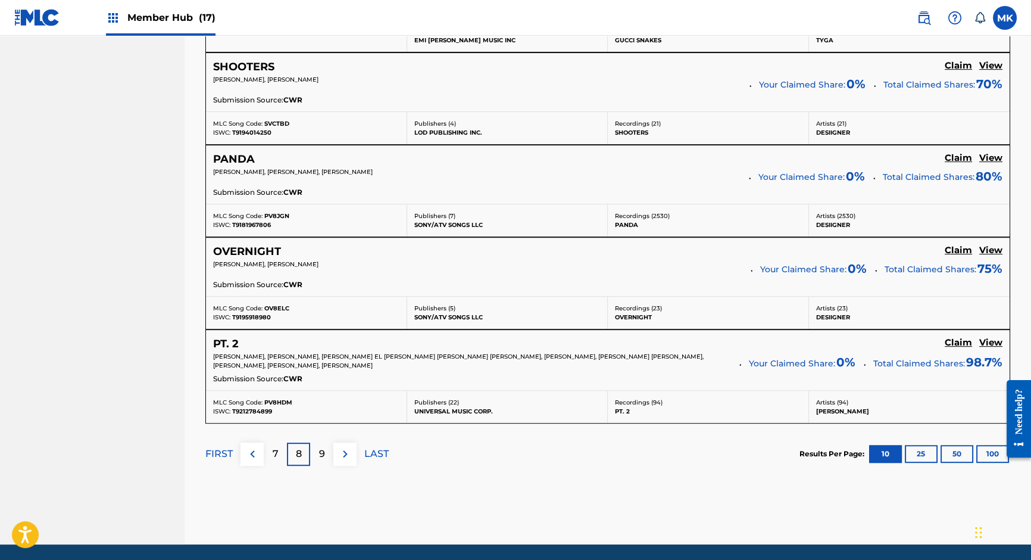
scroll to position [1021, 0]
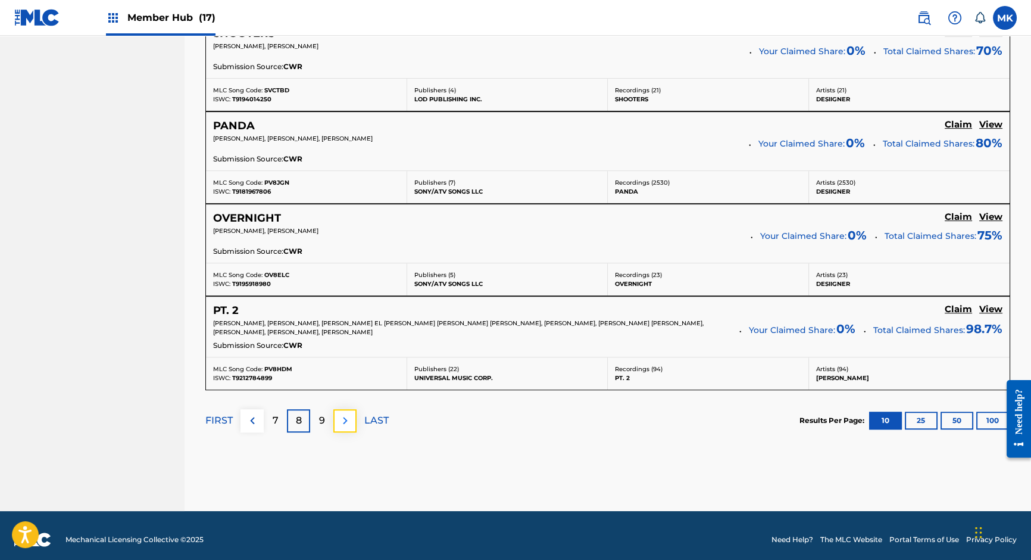
click at [346, 413] on img at bounding box center [345, 420] width 14 height 14
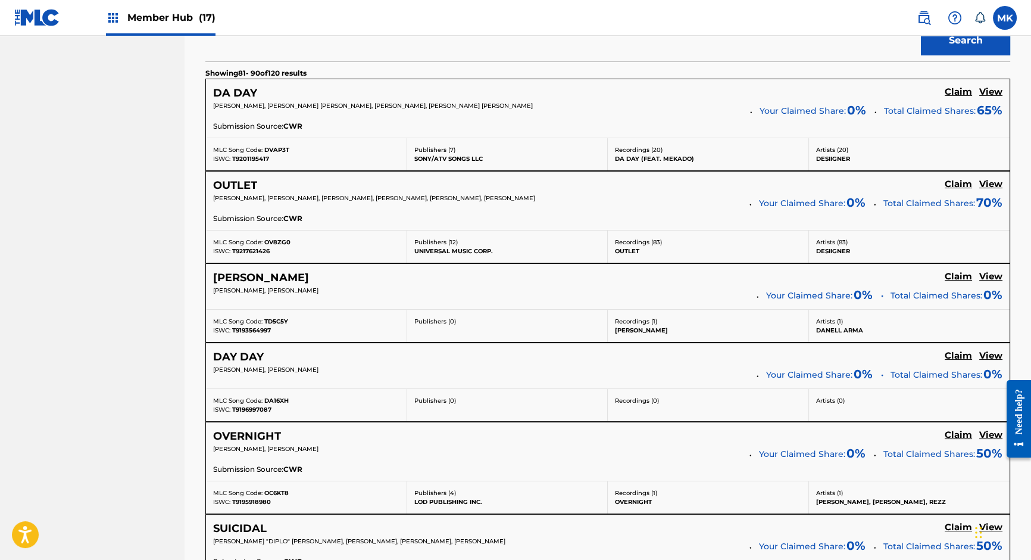
scroll to position [428, 0]
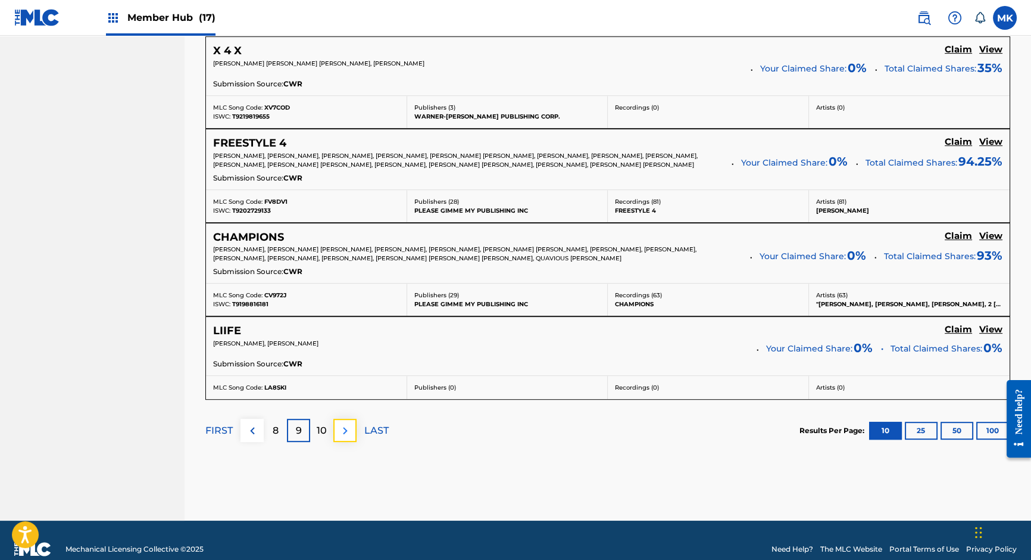
click at [340, 430] on img at bounding box center [345, 430] width 14 height 14
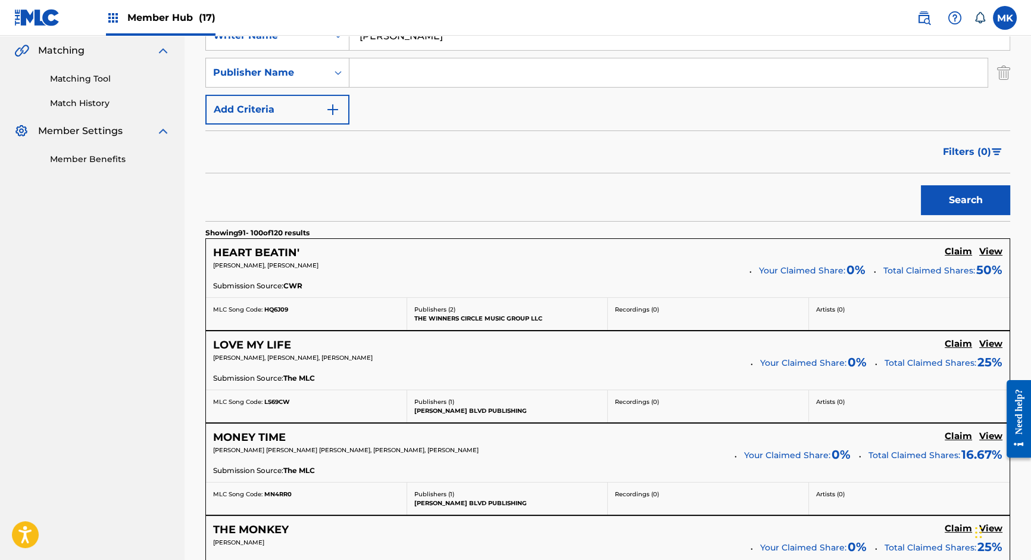
scroll to position [274, 0]
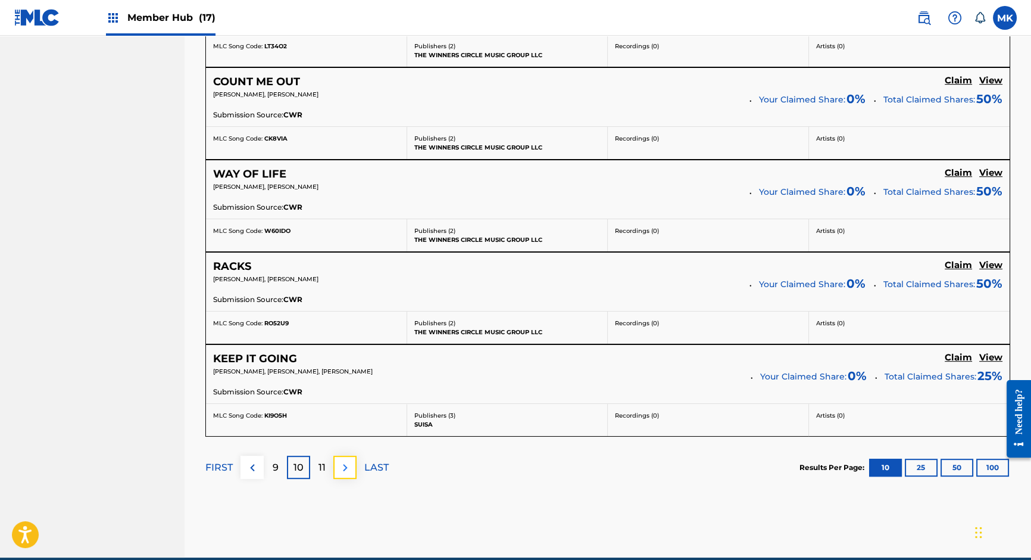
click at [343, 460] on img at bounding box center [345, 467] width 14 height 14
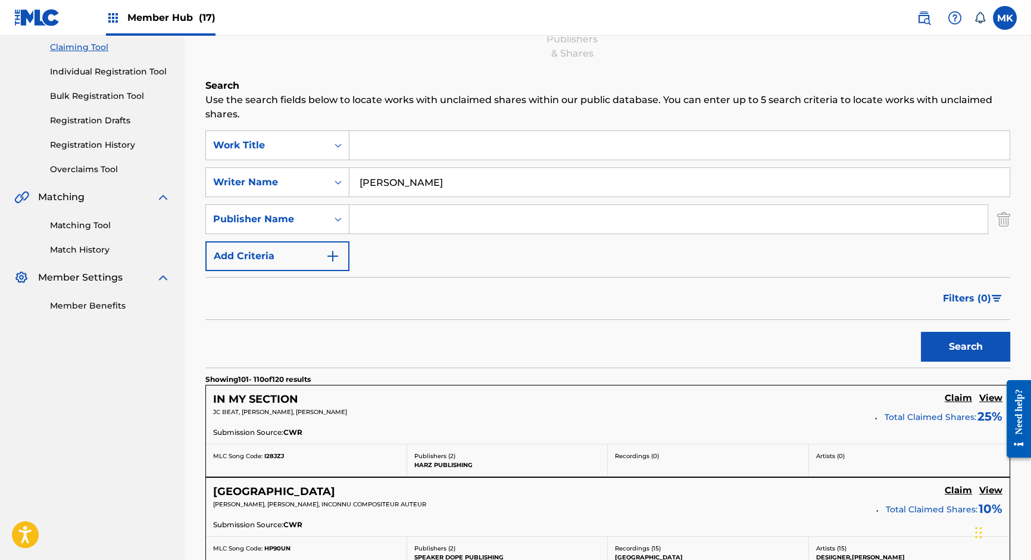
scroll to position [999, 0]
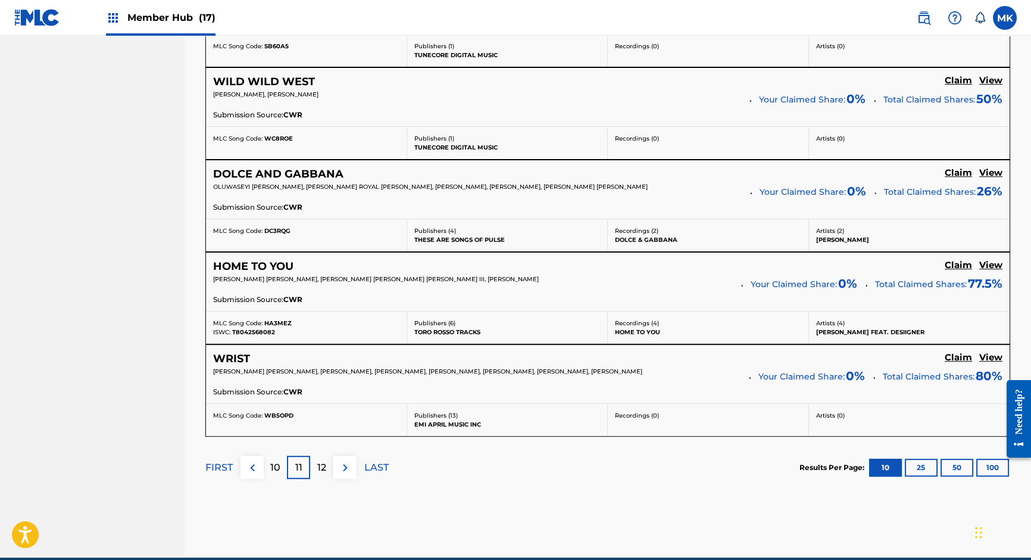
drag, startPoint x: 818, startPoint y: 233, endPoint x: 850, endPoint y: 232, distance: 32.2
click at [850, 235] on p "NAY RENEE" at bounding box center [909, 239] width 187 height 9
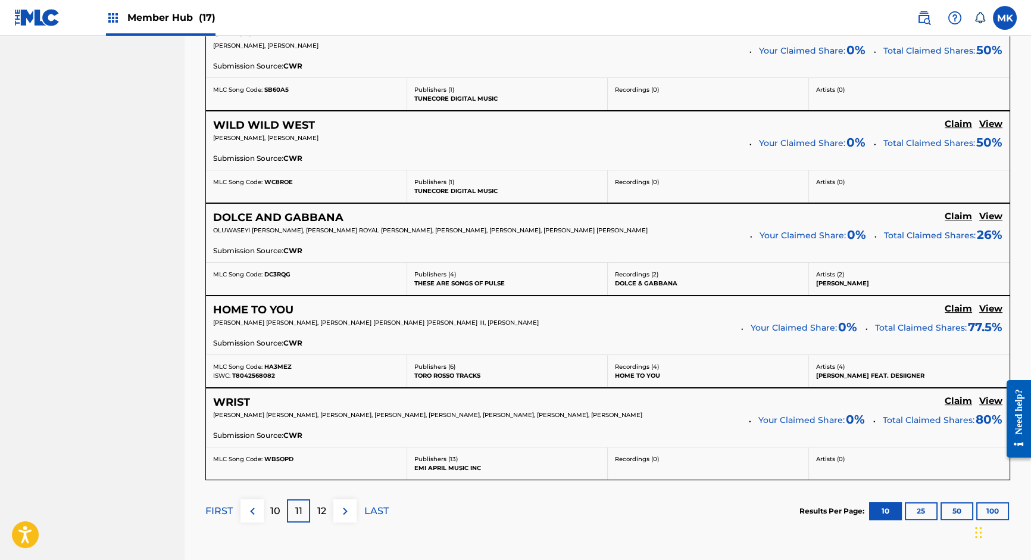
scroll to position [955, 0]
click at [998, 211] on h5 "View" at bounding box center [990, 216] width 23 height 11
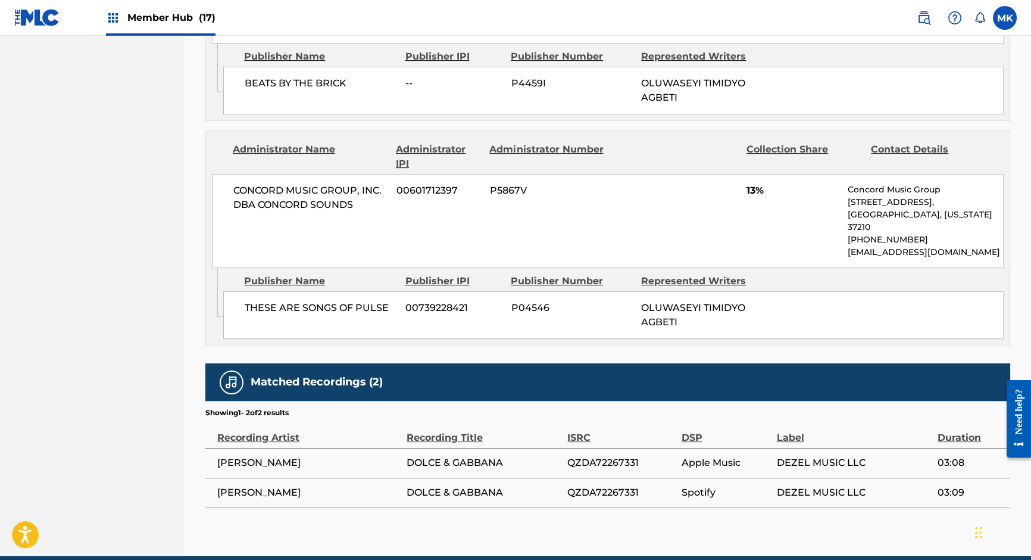
scroll to position [833, 0]
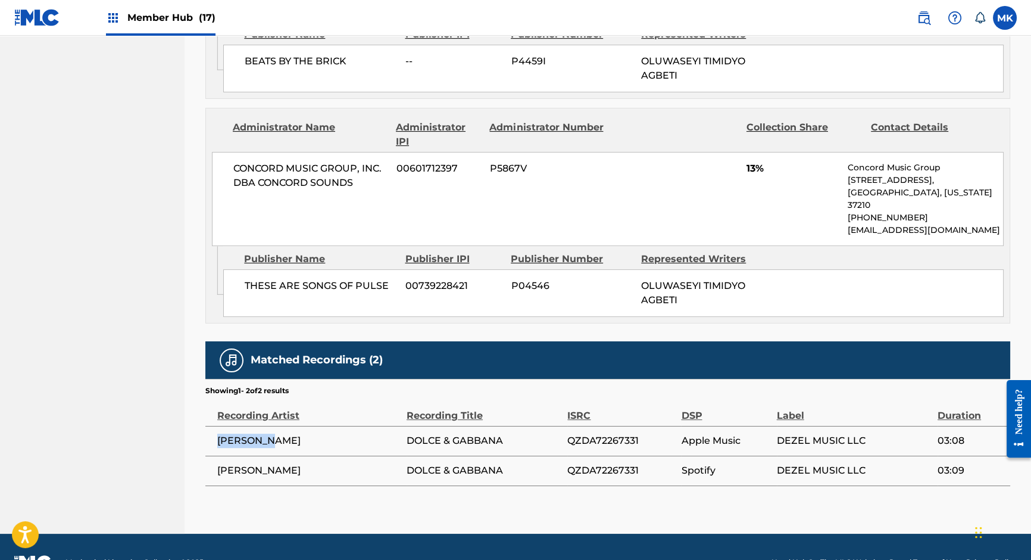
drag, startPoint x: 274, startPoint y: 410, endPoint x: 213, endPoint y: 411, distance: 61.9
click at [213, 426] on td "NAY RENEE" at bounding box center [305, 441] width 201 height 30
copy span "NAY RENEE"
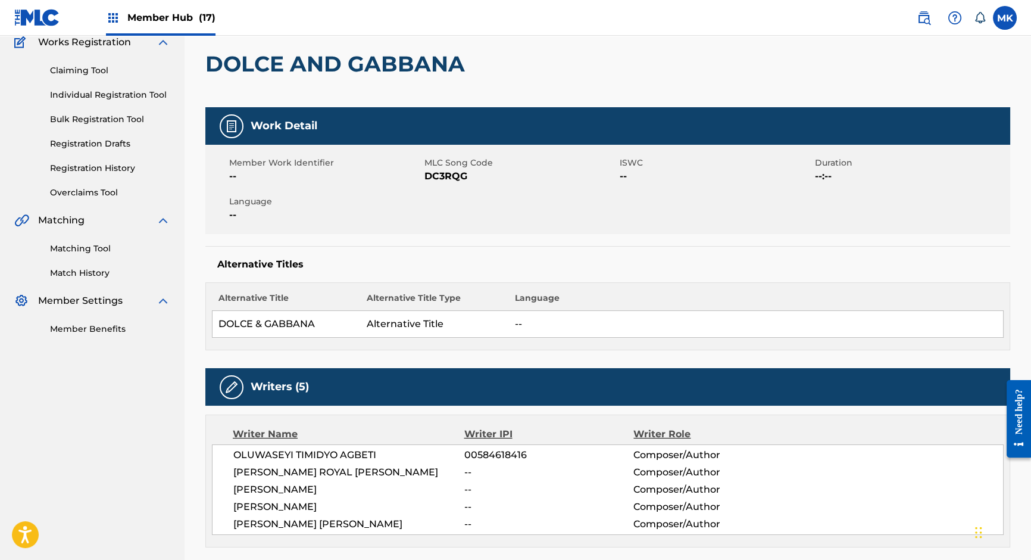
scroll to position [103, 0]
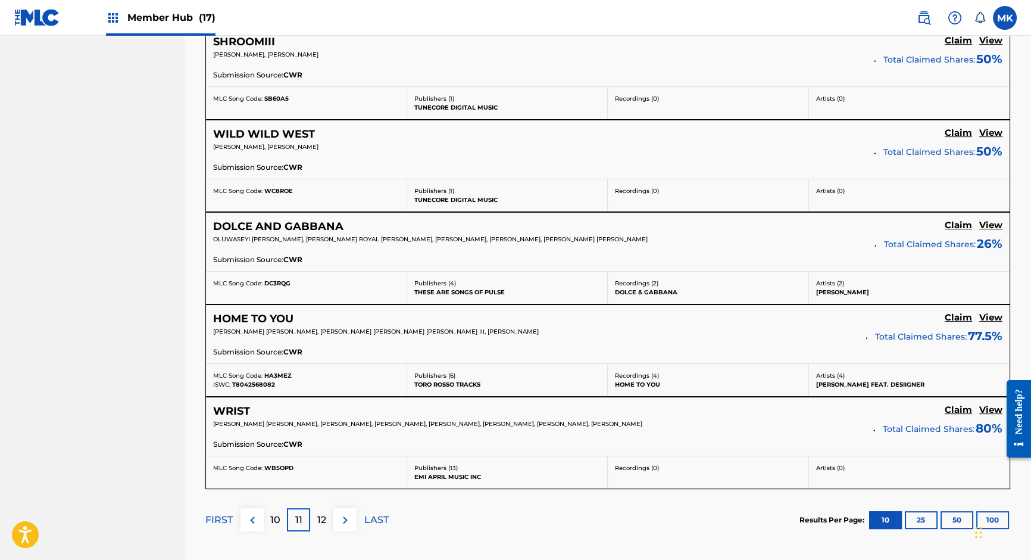
scroll to position [950, 0]
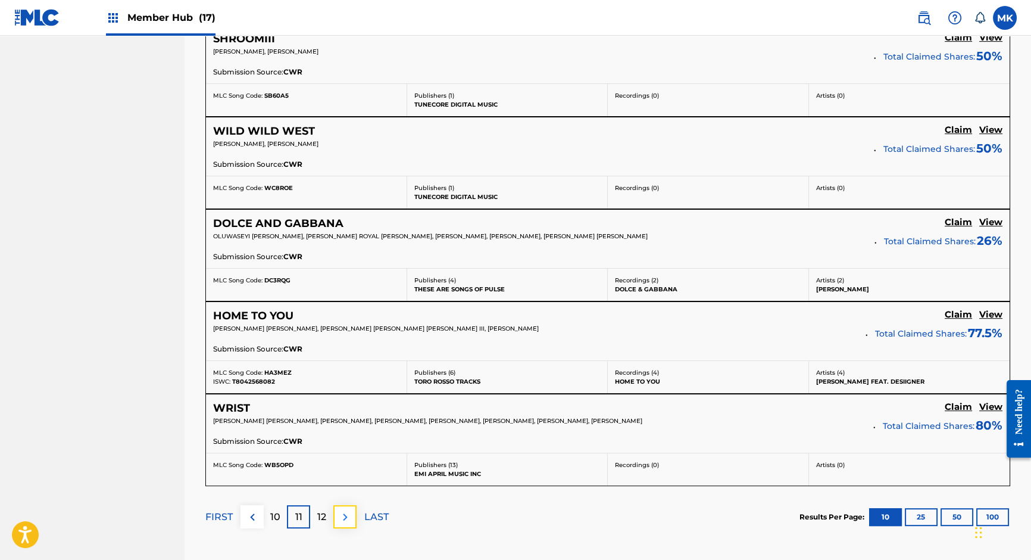
click at [339, 510] on img at bounding box center [345, 517] width 14 height 14
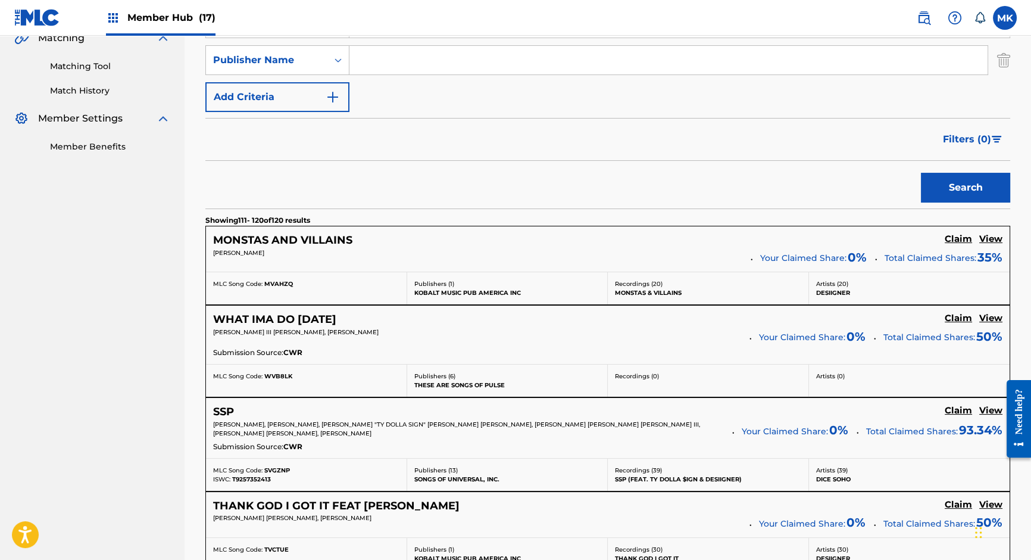
scroll to position [0, 0]
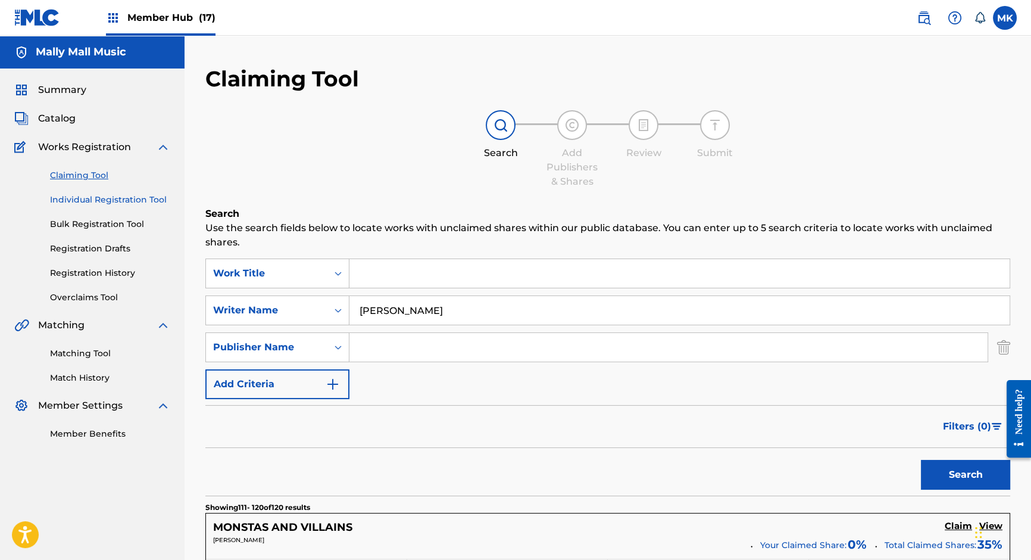
click at [96, 199] on link "Individual Registration Tool" at bounding box center [110, 199] width 120 height 13
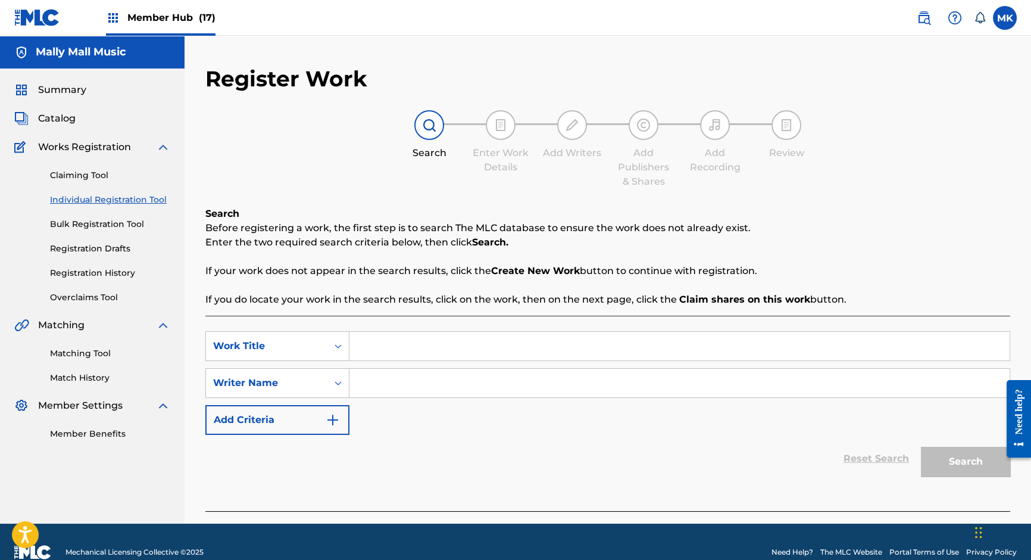
click at [390, 351] on input "Search Form" at bounding box center [679, 346] width 660 height 29
type input "monster"
click at [370, 384] on input "Search Form" at bounding box center [679, 383] width 660 height 29
type input "j"
click at [77, 377] on link "Match History" at bounding box center [110, 378] width 120 height 13
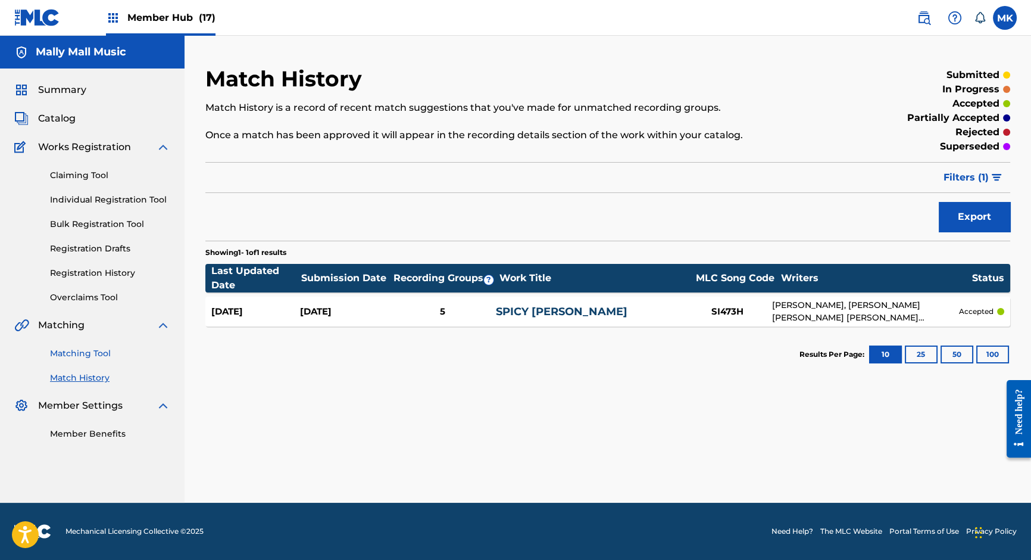
click at [85, 354] on link "Matching Tool" at bounding box center [110, 353] width 120 height 13
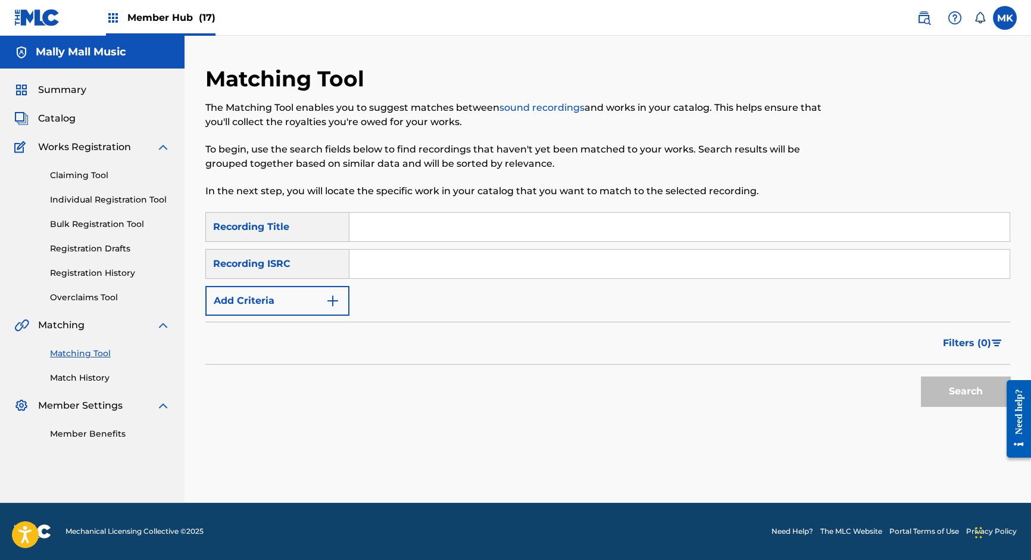
click at [422, 230] on input "Search Form" at bounding box center [679, 227] width 660 height 29
type input "monster"
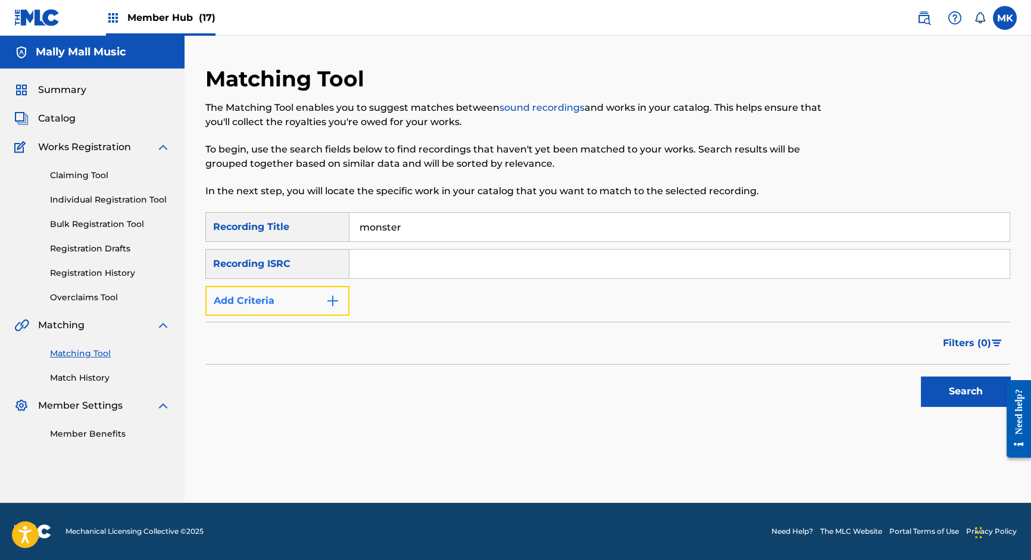
click at [333, 302] on img "Search Form" at bounding box center [333, 301] width 14 height 14
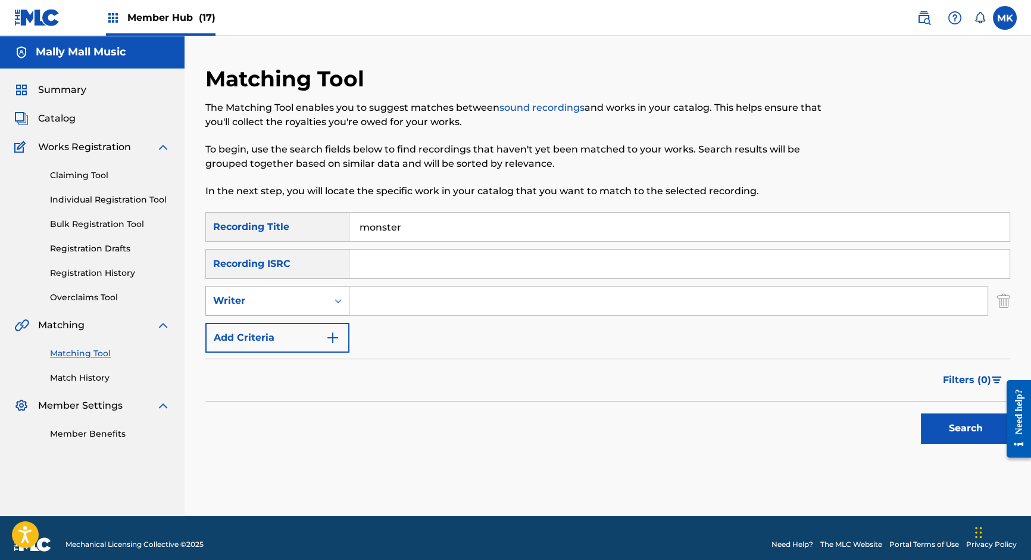
click at [332, 295] on icon "Search Form" at bounding box center [338, 301] width 12 height 12
click at [289, 331] on div "Recording Artist" at bounding box center [277, 331] width 143 height 30
click at [401, 299] on input "Search Form" at bounding box center [668, 300] width 638 height 29
type input "desiigner"
click at [921, 413] on button "Search" at bounding box center [965, 428] width 89 height 30
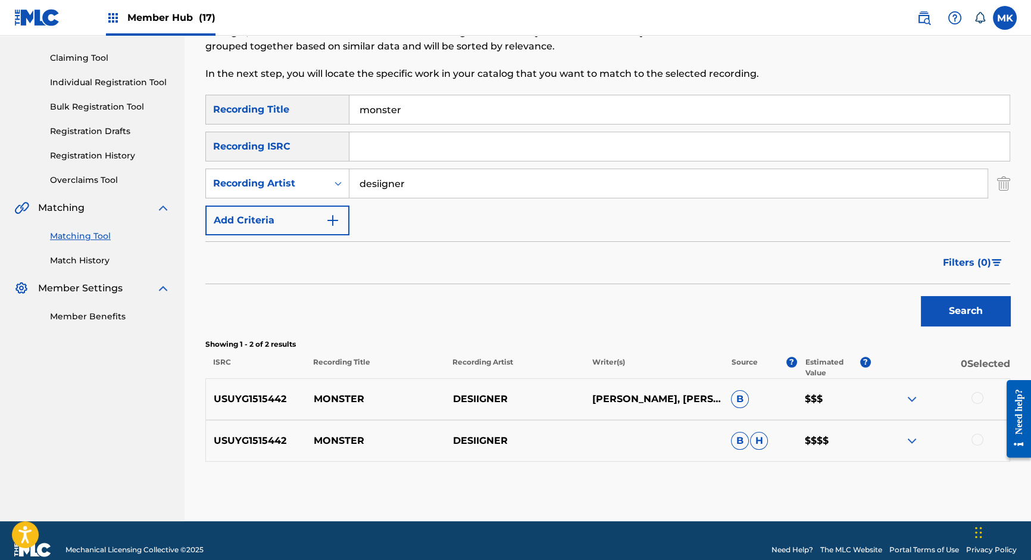
scroll to position [135, 0]
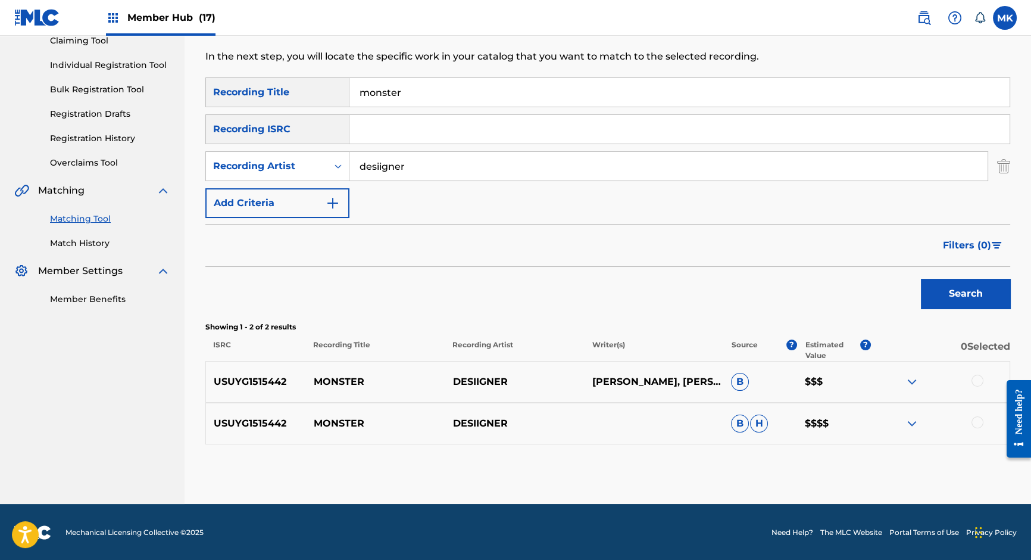
click at [252, 380] on p "USUYG1515442" at bounding box center [256, 381] width 100 height 14
copy p "USUYG1515442"
click at [691, 381] on p "[PERSON_NAME], [PERSON_NAME]" at bounding box center [653, 381] width 139 height 29
click at [910, 379] on img at bounding box center [912, 381] width 14 height 14
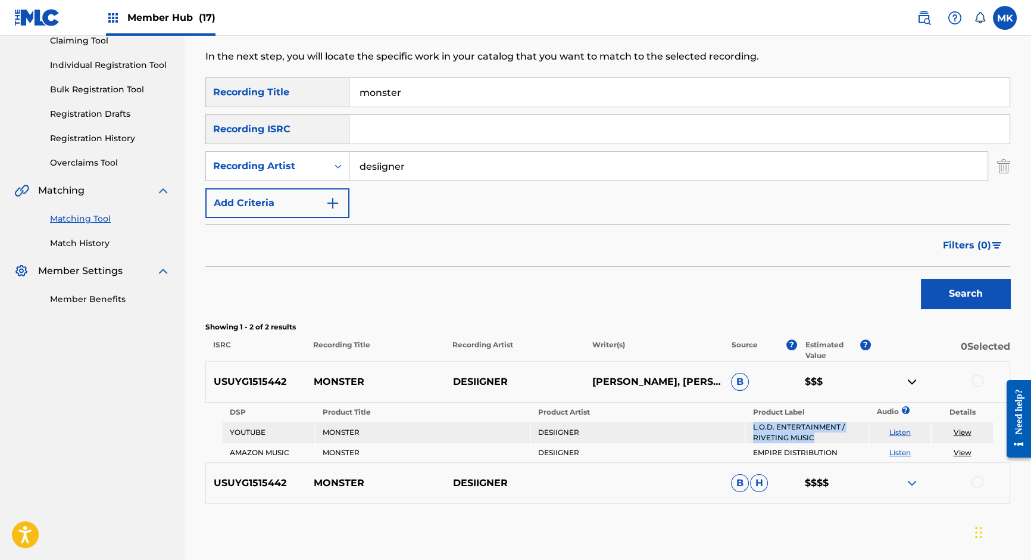
drag, startPoint x: 821, startPoint y: 438, endPoint x: 753, endPoint y: 427, distance: 68.7
click at [753, 427] on td "L.O.D. ENTERTAINMENT / RIVETING MUSIC" at bounding box center [807, 432] width 122 height 21
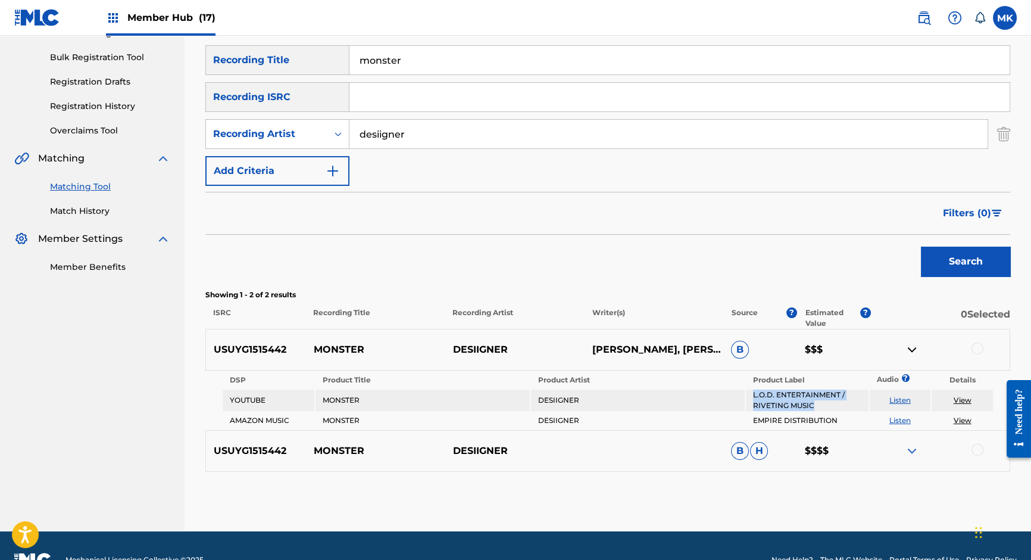
scroll to position [170, 0]
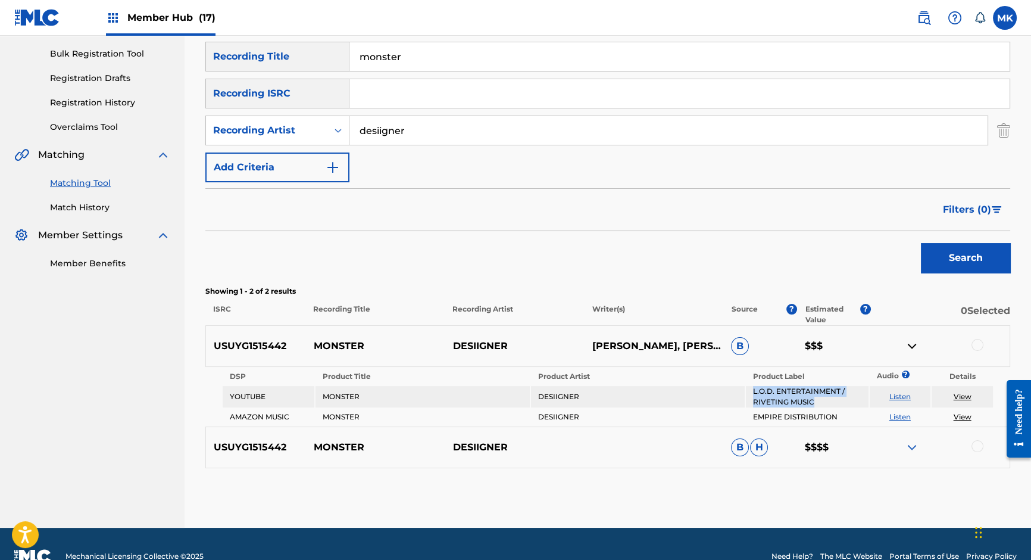
click at [911, 445] on img at bounding box center [912, 447] width 14 height 14
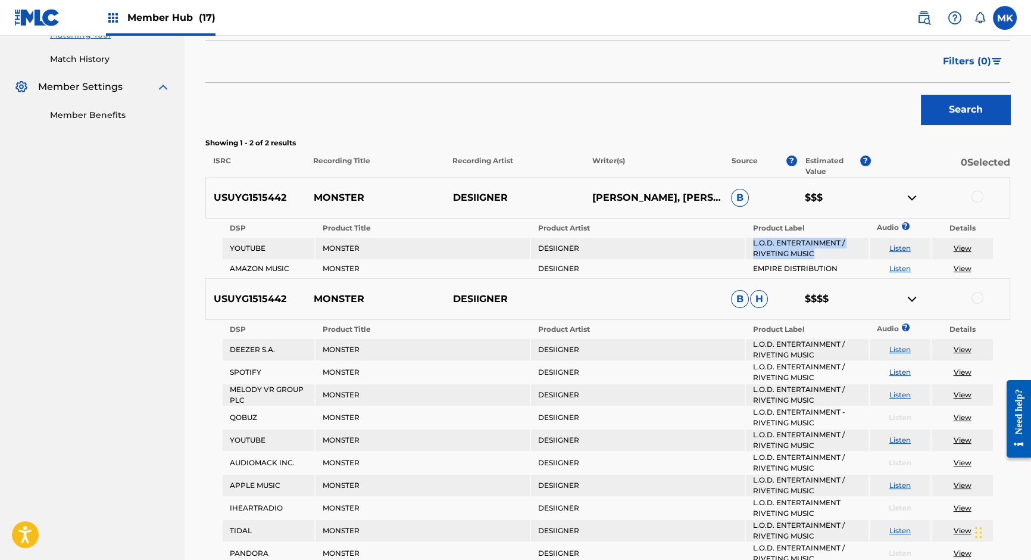
scroll to position [303, 0]
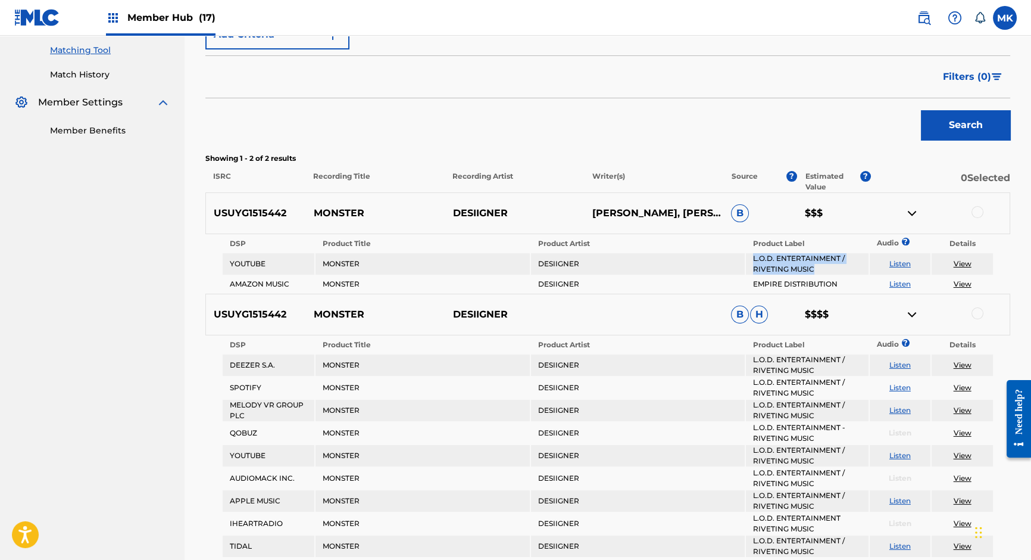
copy td "L.O.D. ENTERTAINMENT / RIVETING MUSIC"
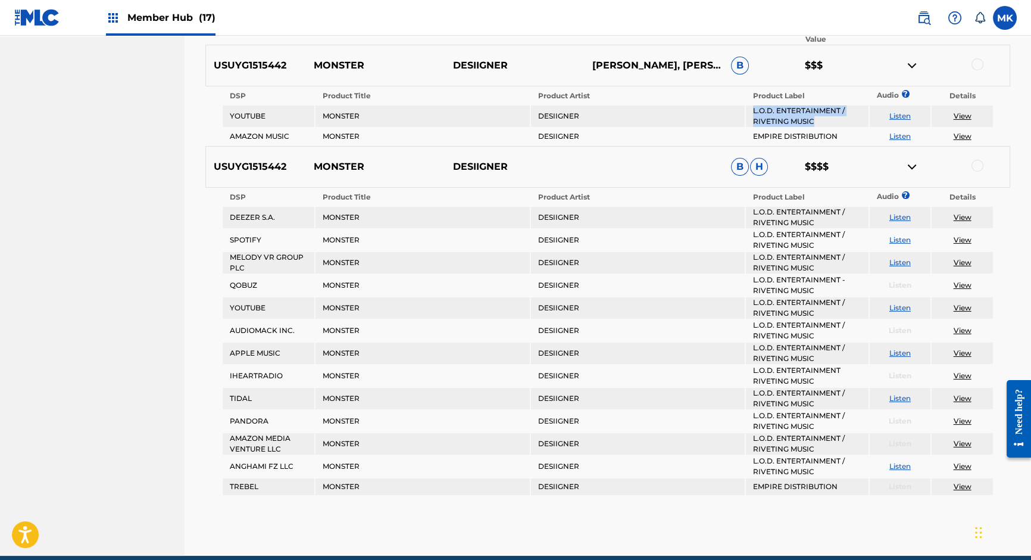
scroll to position [70, 0]
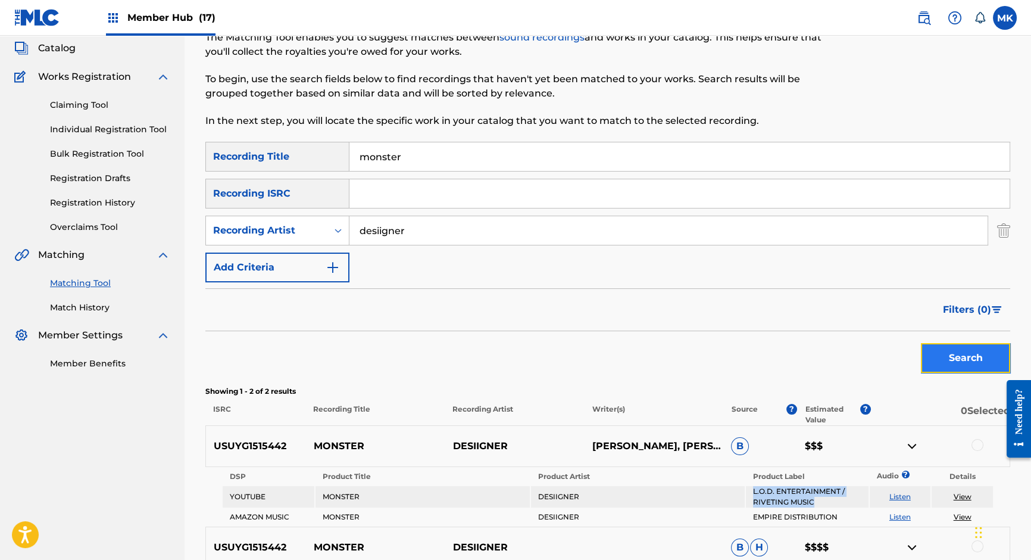
click at [952, 354] on button "Search" at bounding box center [965, 358] width 89 height 30
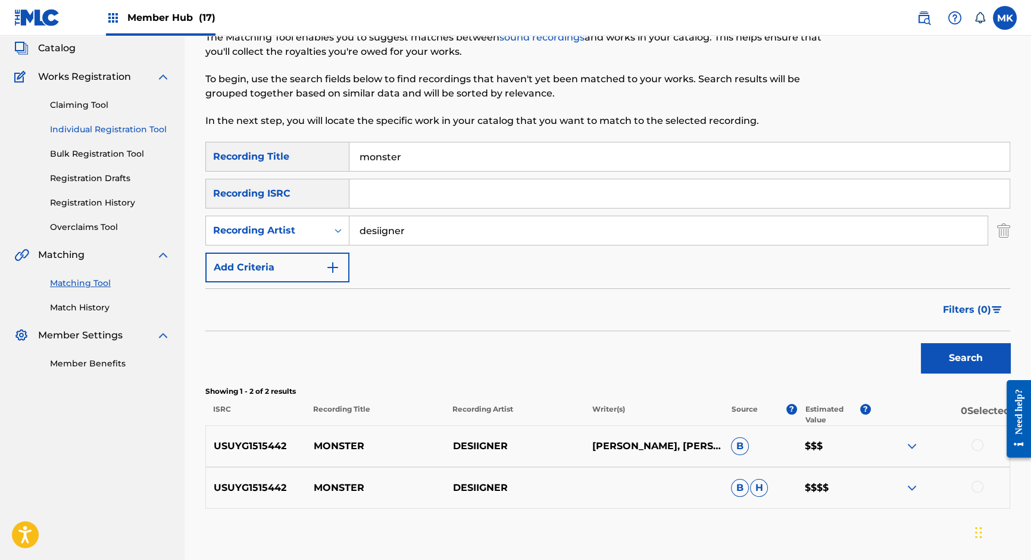
click at [83, 126] on link "Individual Registration Tool" at bounding box center [110, 129] width 120 height 13
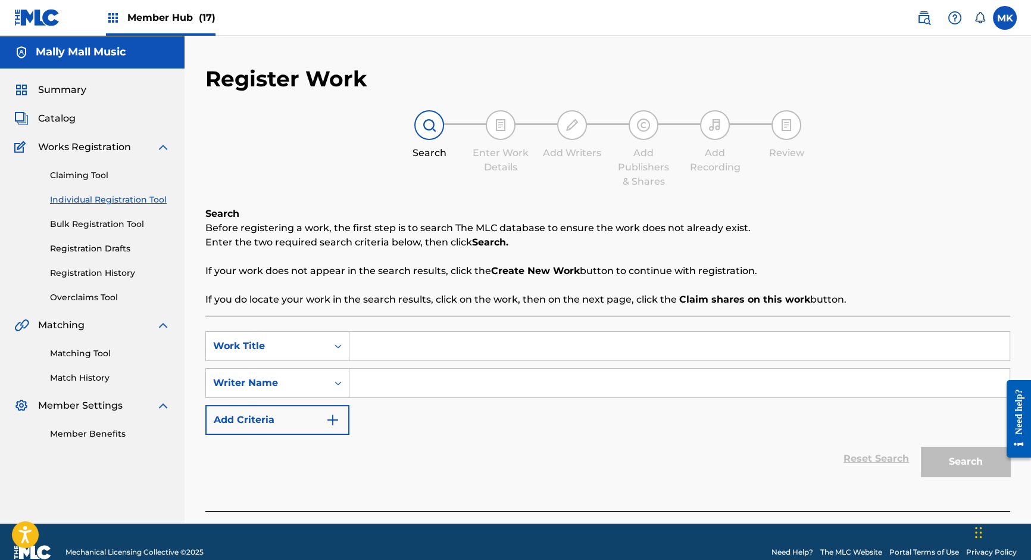
click at [381, 347] on input "Search Form" at bounding box center [679, 346] width 660 height 29
type input "monster"
type input "[PERSON_NAME]"
click at [961, 448] on button "Search" at bounding box center [965, 462] width 89 height 30
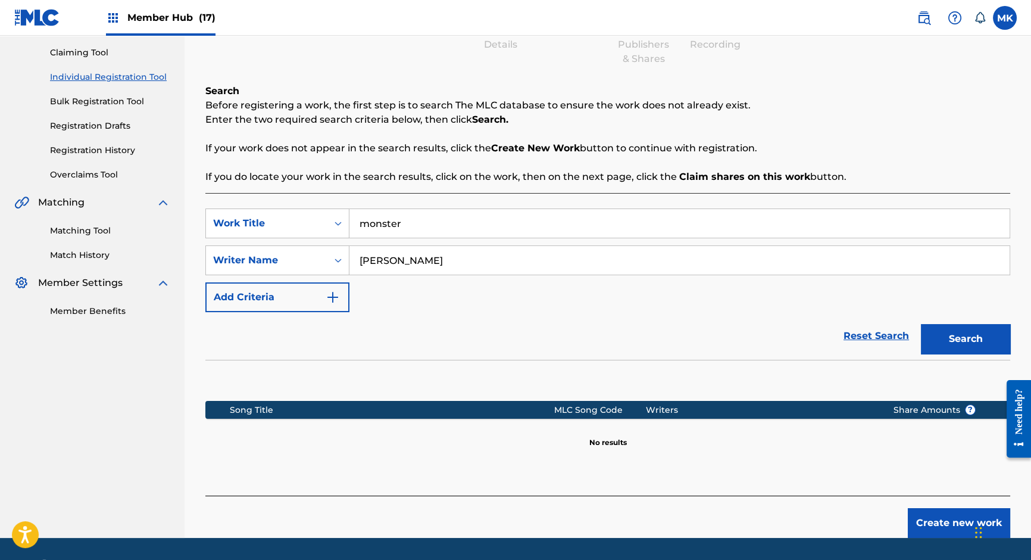
scroll to position [132, 0]
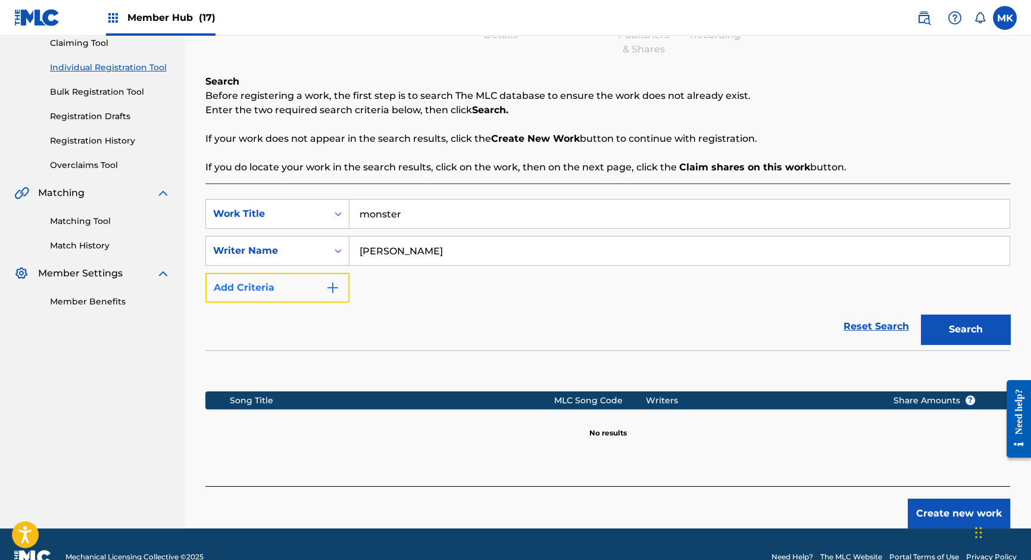
click at [332, 286] on img "Search Form" at bounding box center [333, 287] width 14 height 14
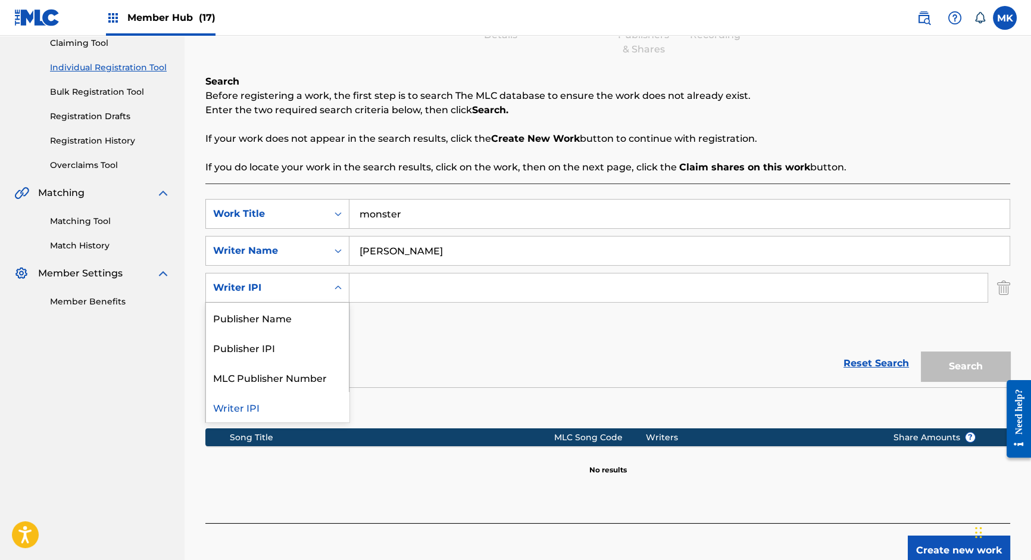
click at [336, 290] on icon "Search Form" at bounding box center [338, 288] width 12 height 12
click at [284, 319] on div "Publisher Name" at bounding box center [277, 317] width 143 height 30
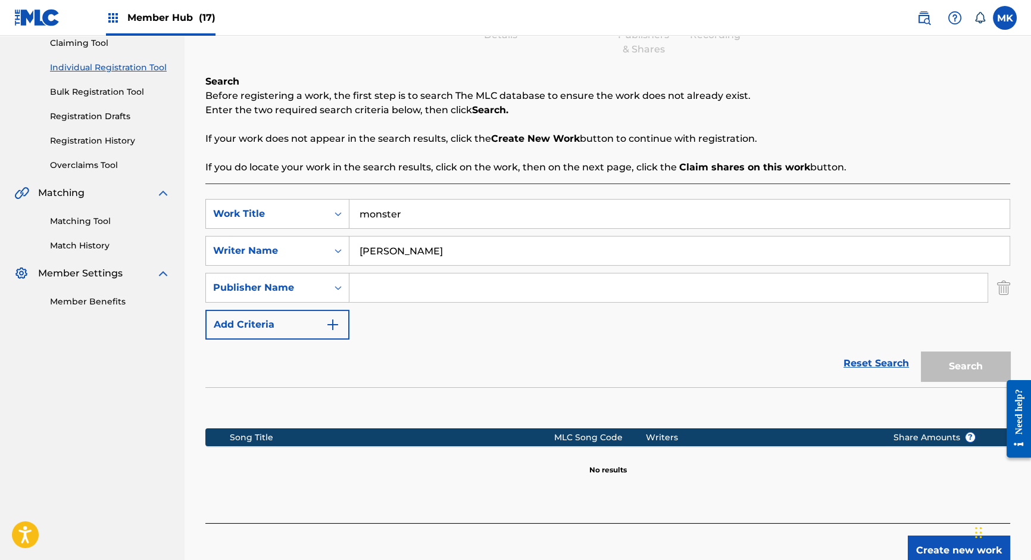
click at [451, 280] on input "Search Form" at bounding box center [668, 287] width 638 height 29
paste input "L.O.D Publishing, Inc."
type input "L.O.D Publishing, Inc."
click at [981, 374] on button "Search" at bounding box center [965, 366] width 89 height 30
click at [458, 285] on input "L.O.D Publishing, Inc." at bounding box center [668, 287] width 638 height 29
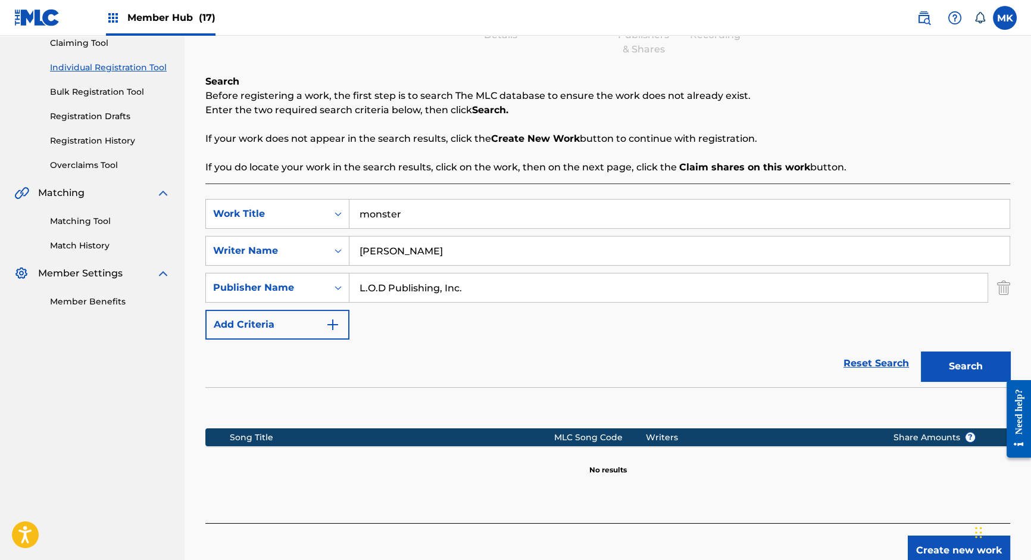
click at [458, 285] on input "L.O.D Publishing, Inc." at bounding box center [668, 287] width 638 height 29
click at [455, 271] on div "SearchWithCriteriaddd2028d-64d3-4102-a2f5-d51f22cb2dae Work Title monster Searc…" at bounding box center [607, 269] width 805 height 141
click at [454, 248] on input "[PERSON_NAME]" at bounding box center [679, 250] width 660 height 29
click at [382, 256] on input "[PERSON_NAME]" at bounding box center [679, 250] width 660 height 29
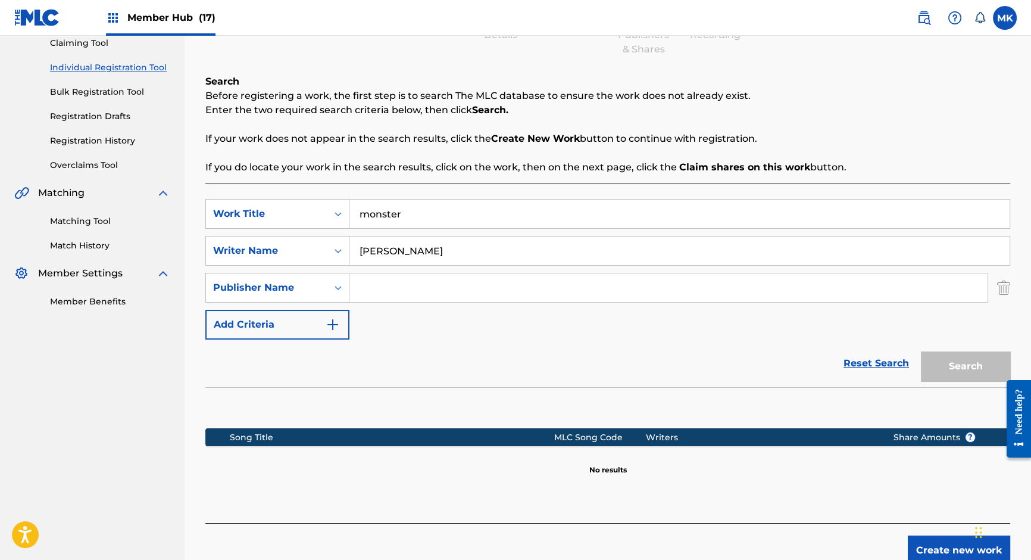
click at [382, 256] on input "[PERSON_NAME]" at bounding box center [679, 250] width 660 height 29
paste input "[PERSON_NAME]"
type input "[PERSON_NAME]"
click at [958, 370] on div "Search" at bounding box center [962, 363] width 95 height 48
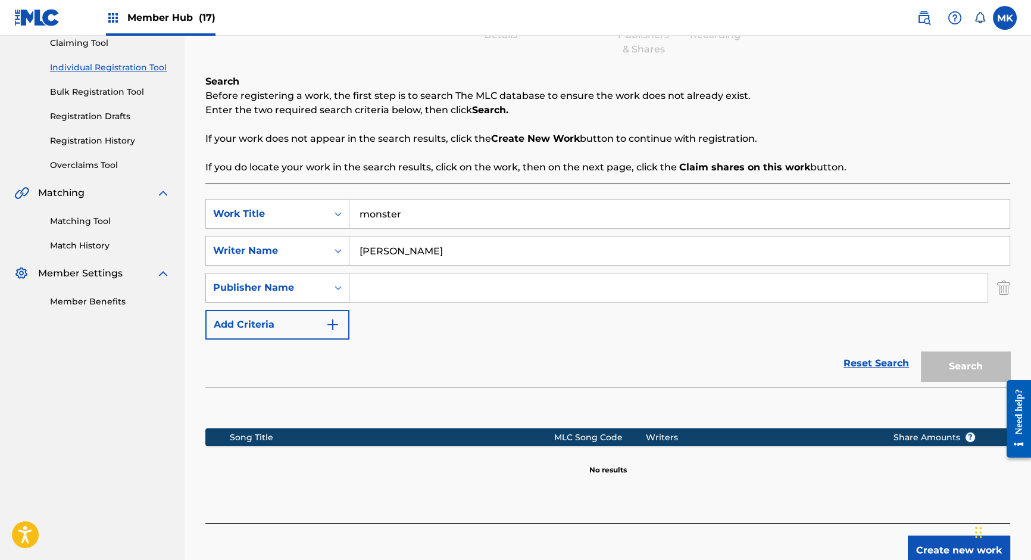
click at [338, 288] on icon "Search Form" at bounding box center [338, 288] width 12 height 12
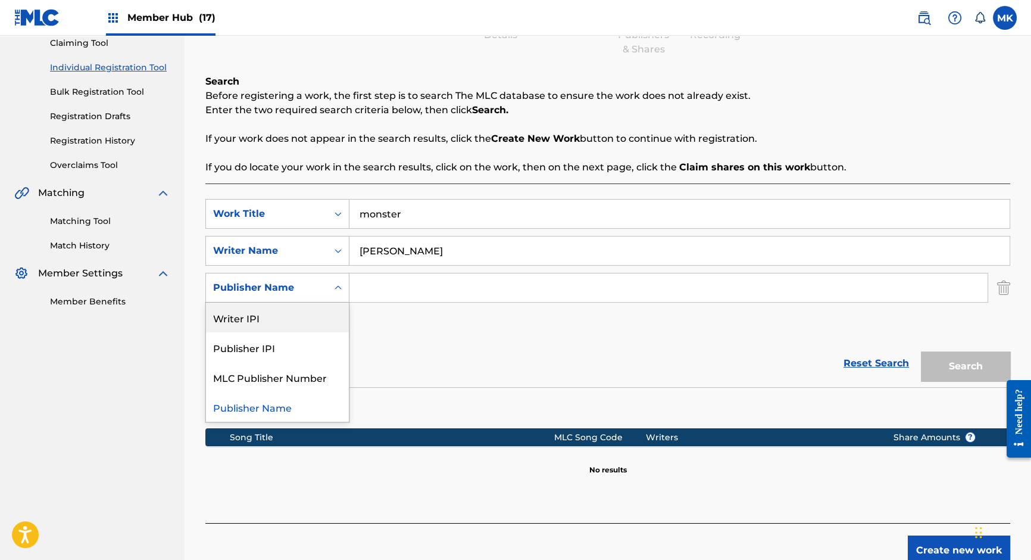
click at [314, 313] on div "Writer IPI" at bounding box center [277, 317] width 143 height 30
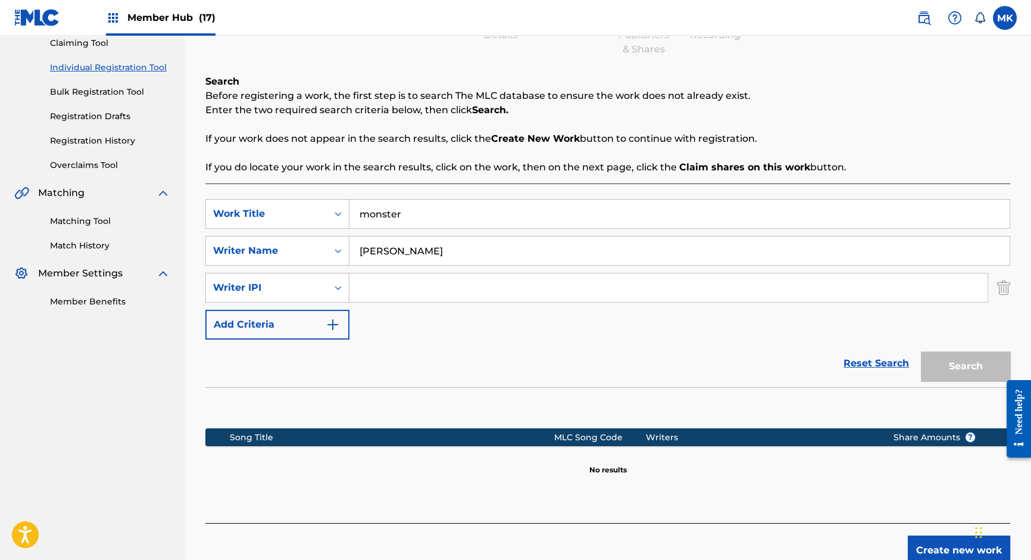
click at [432, 282] on input "Search Form" at bounding box center [668, 287] width 638 height 29
paste input "775936975"
type input "775936975"
click at [965, 363] on button "Search" at bounding box center [965, 366] width 89 height 30
click at [943, 365] on button "Search" at bounding box center [965, 366] width 89 height 30
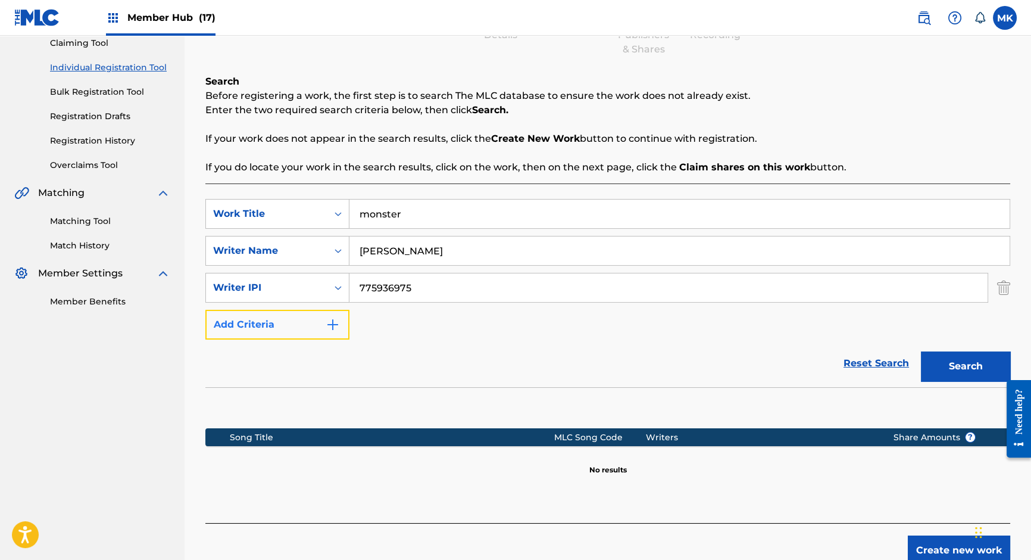
click at [327, 324] on img "Search Form" at bounding box center [333, 324] width 14 height 14
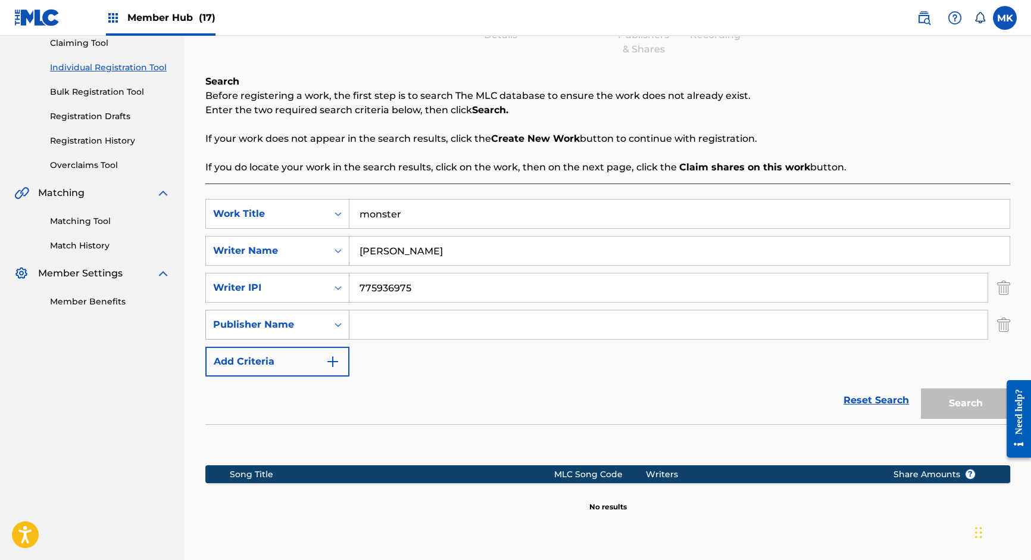
click at [335, 317] on div "Search Form" at bounding box center [337, 324] width 21 height 21
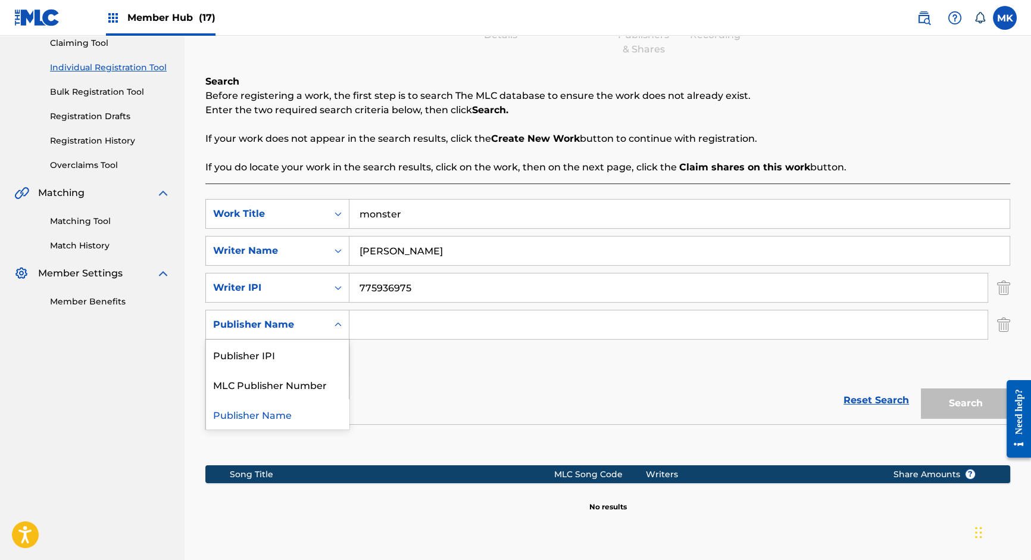
scroll to position [230, 0]
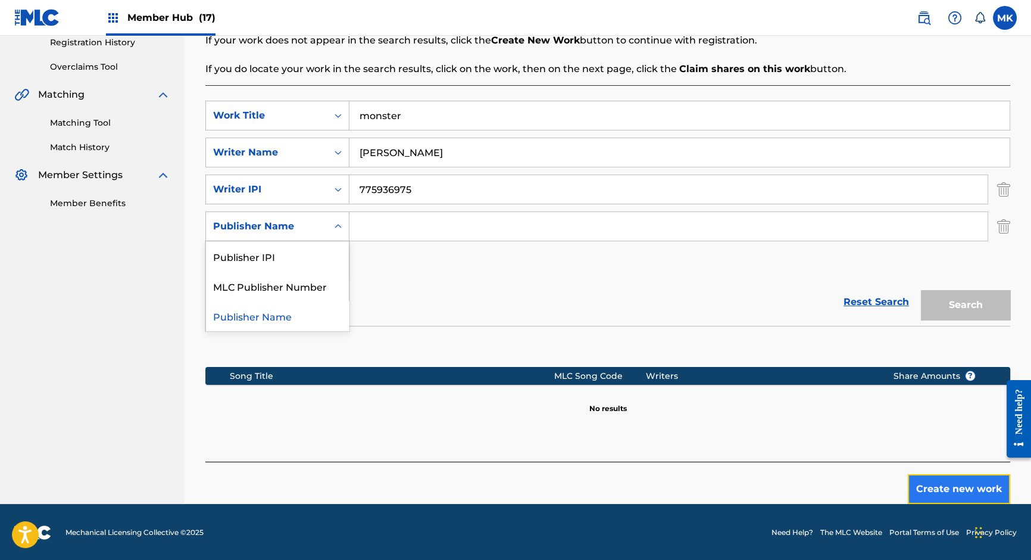
click at [941, 483] on button "Create new work" at bounding box center [959, 489] width 102 height 30
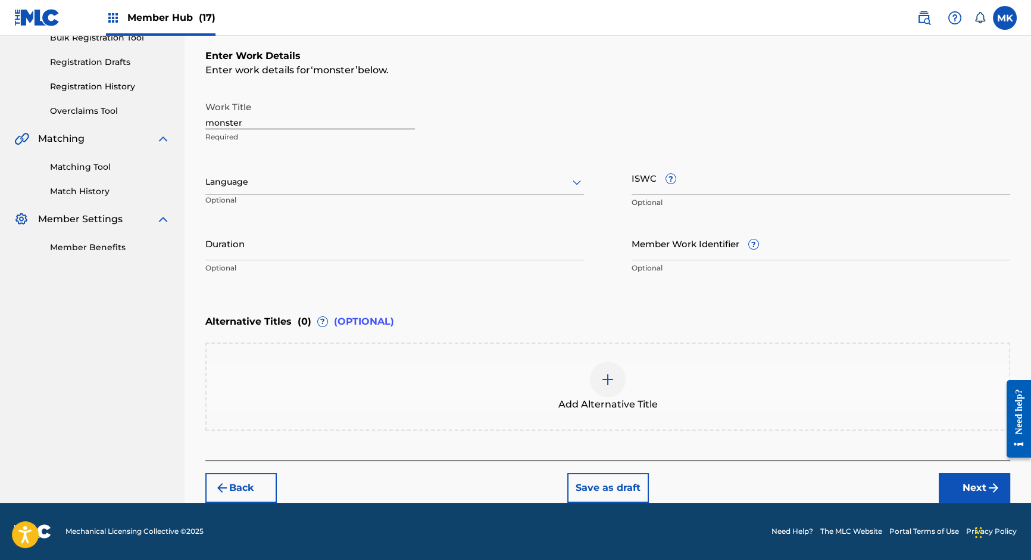
scroll to position [185, 0]
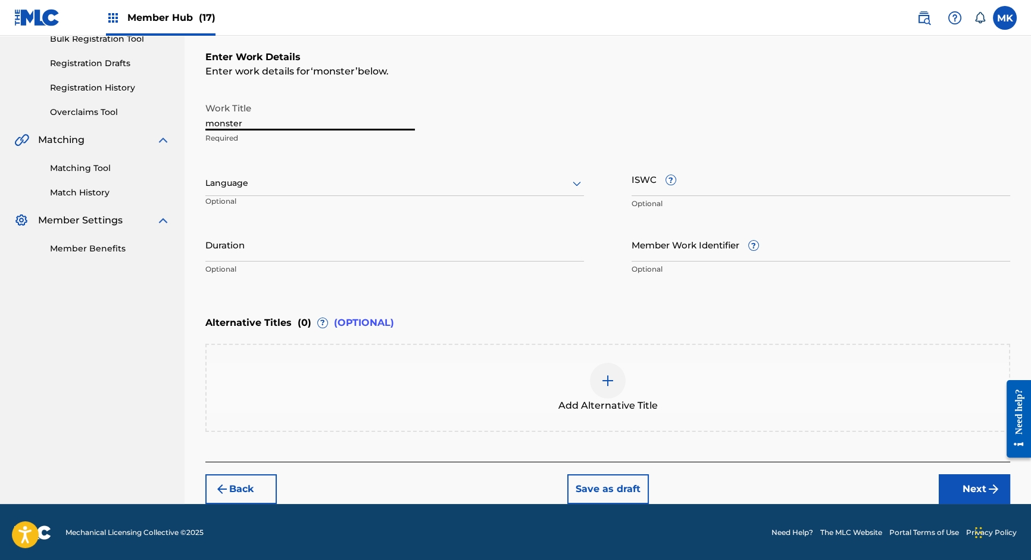
click at [214, 127] on input "monster" at bounding box center [310, 113] width 210 height 34
type input "Monster"
click at [288, 246] on input "Duration" at bounding box center [394, 244] width 379 height 34
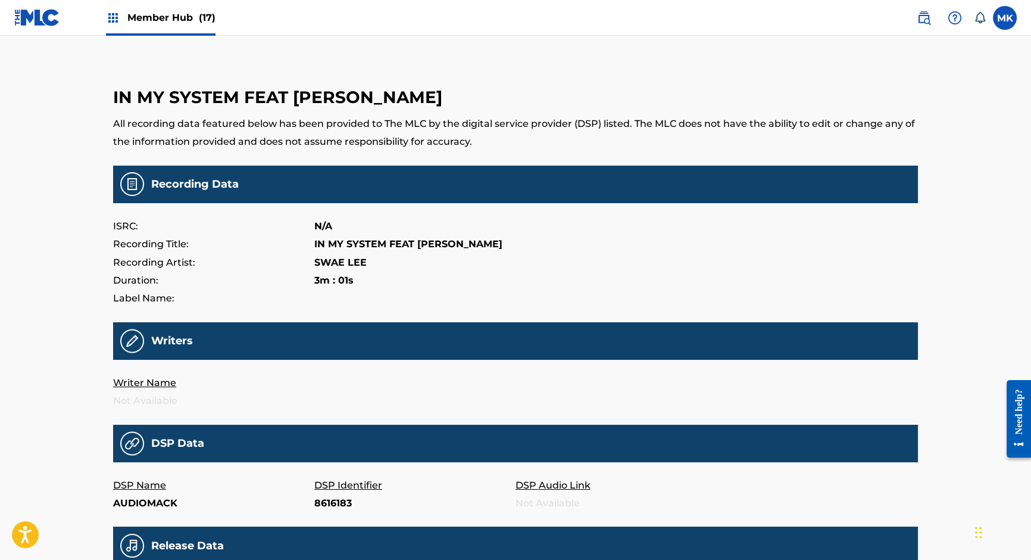
click at [140, 20] on span "Member Hub (17)" at bounding box center [171, 18] width 88 height 14
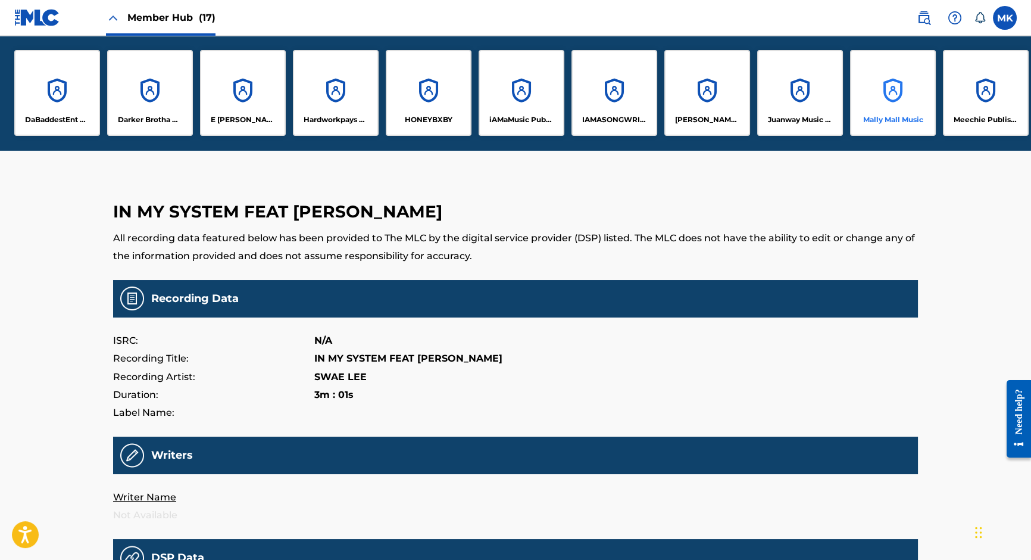
click at [885, 102] on div "Mally Mall Music" at bounding box center [893, 93] width 86 height 86
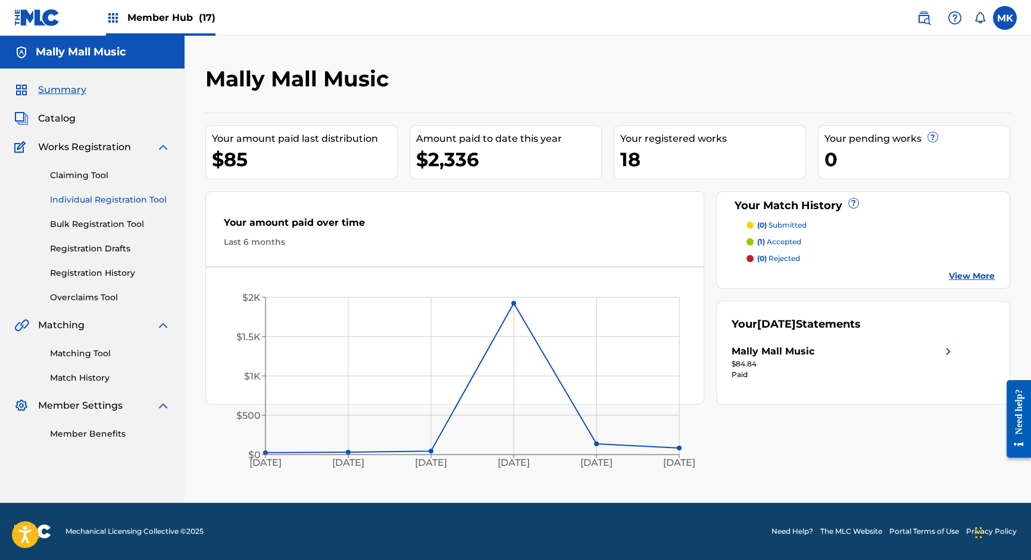
click at [73, 200] on link "Individual Registration Tool" at bounding box center [110, 199] width 120 height 13
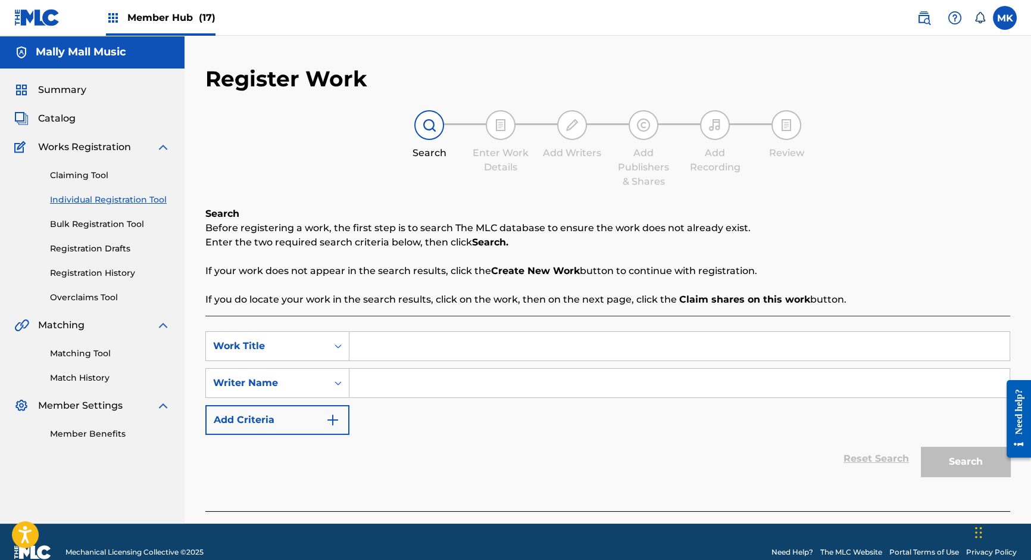
click at [379, 348] on input "Search Form" at bounding box center [679, 346] width 660 height 29
type input "monster"
click at [382, 383] on input "Search Form" at bounding box center [679, 383] width 660 height 29
paste input "[URL][DOMAIN_NAME]"
type input "[URL][DOMAIN_NAME]"
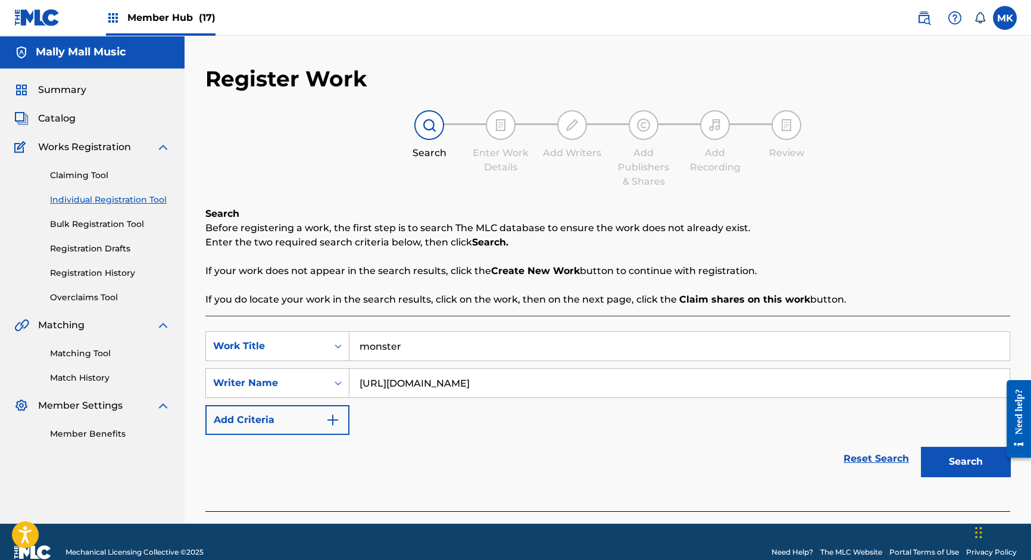
click at [382, 383] on input "[URL][DOMAIN_NAME]" at bounding box center [679, 383] width 660 height 29
paste input "[PERSON_NAME]"
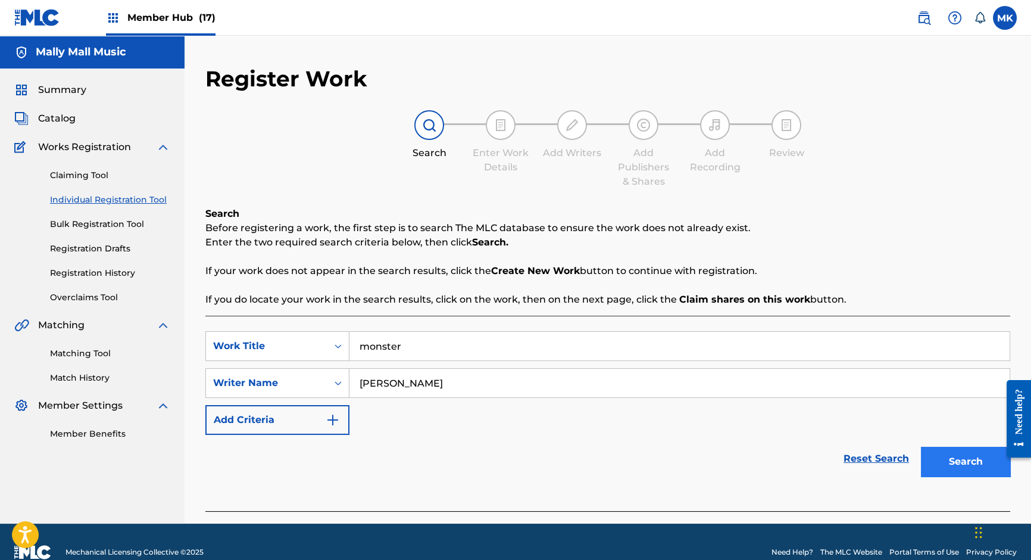
type input "[PERSON_NAME]"
click at [973, 462] on button "Search" at bounding box center [965, 462] width 89 height 30
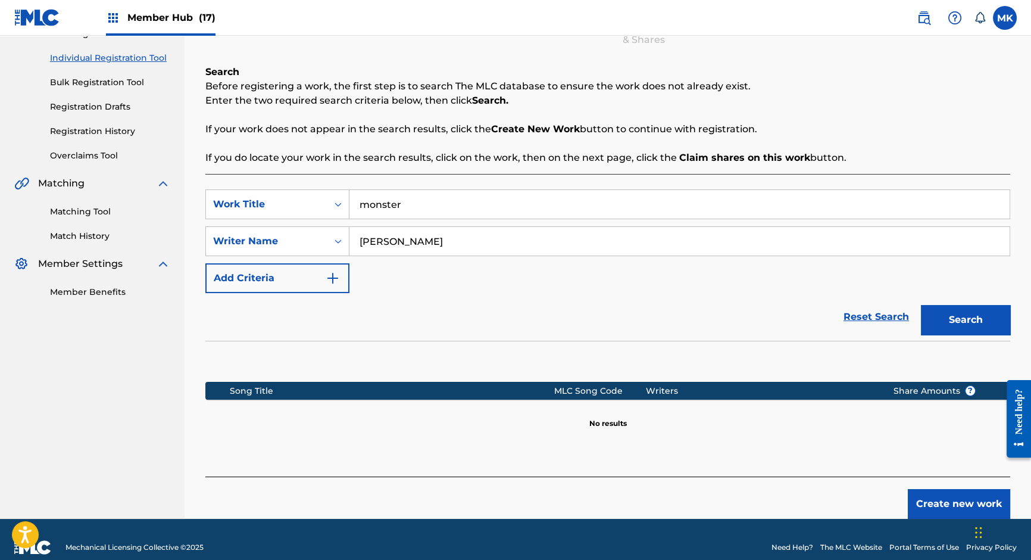
scroll to position [157, 0]
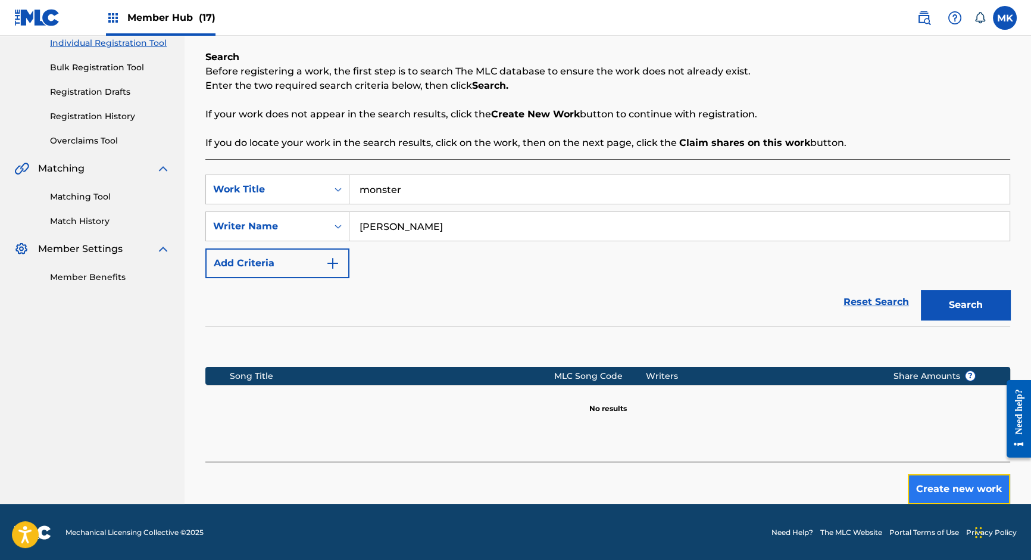
click at [947, 479] on button "Create new work" at bounding box center [959, 489] width 102 height 30
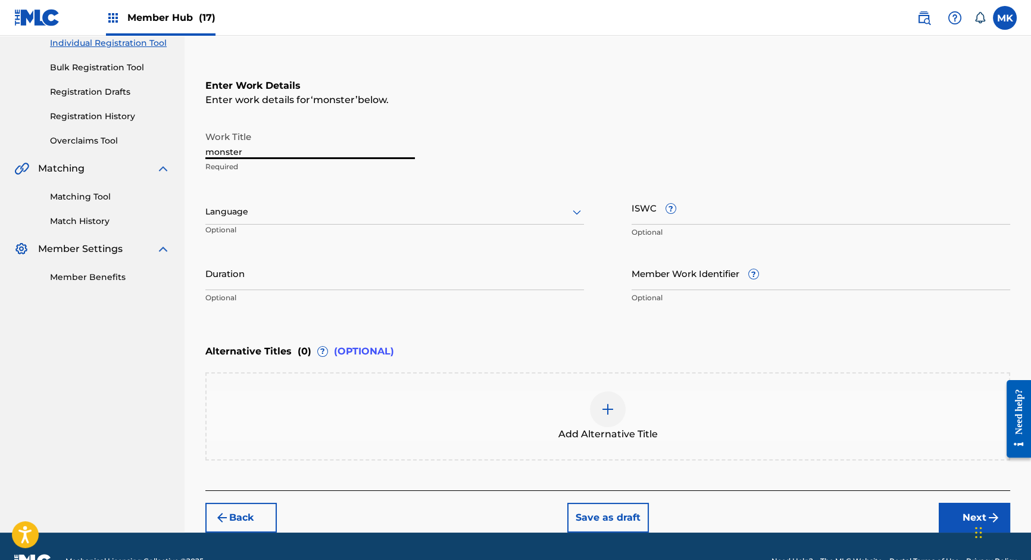
click at [213, 155] on input "monster" at bounding box center [310, 142] width 210 height 34
type input "Monster"
click at [289, 211] on div at bounding box center [394, 211] width 379 height 15
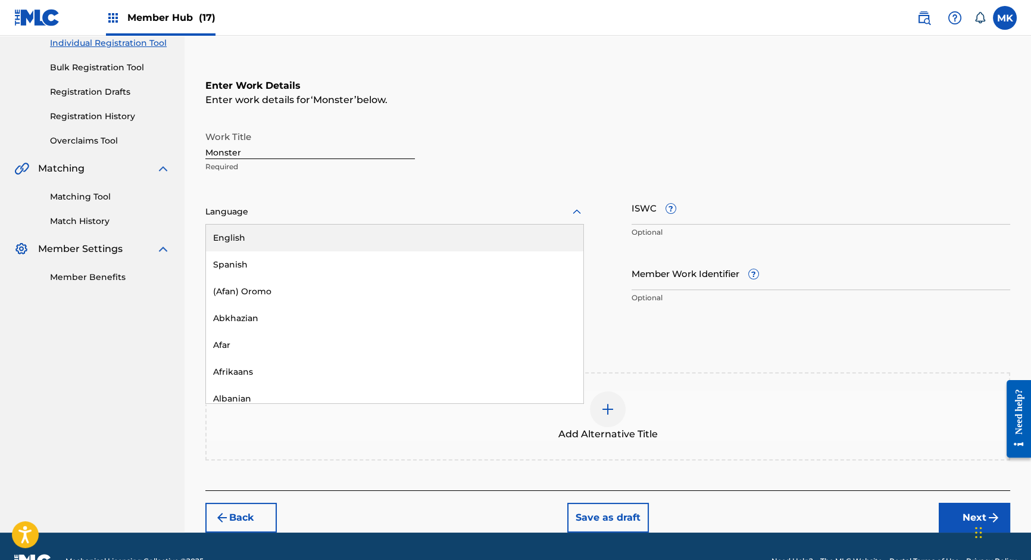
click at [269, 233] on div "English" at bounding box center [394, 237] width 377 height 27
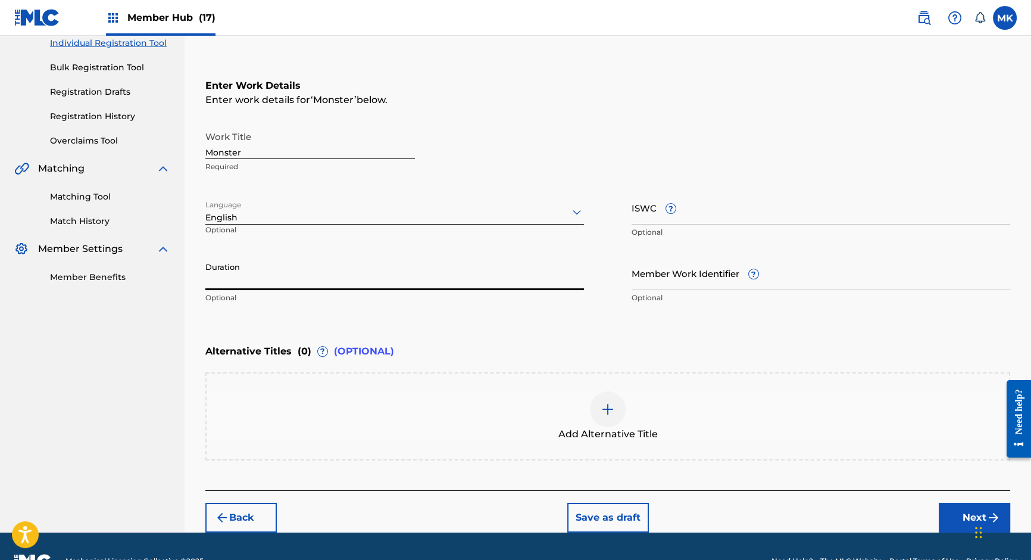
click at [250, 274] on input "Duration" at bounding box center [394, 273] width 379 height 34
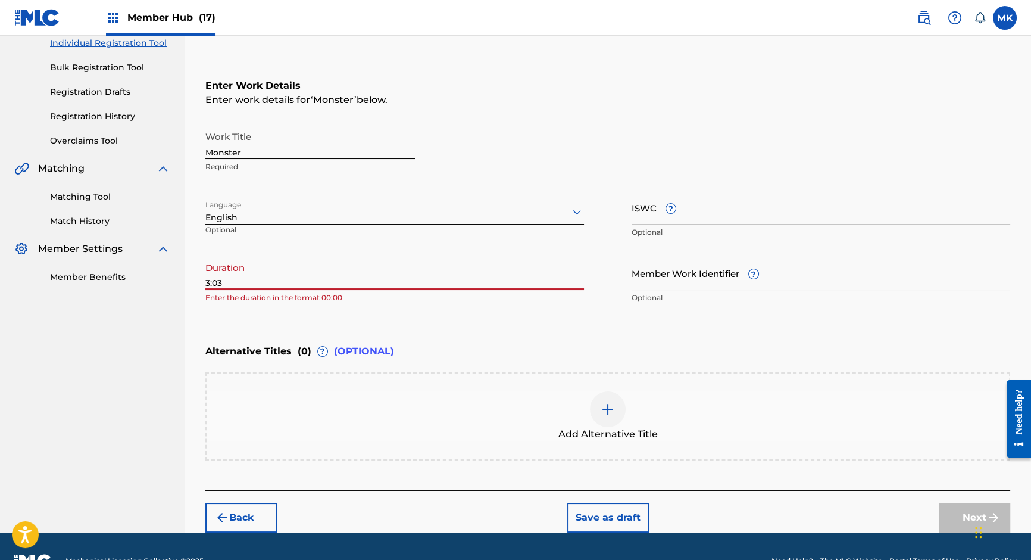
click at [204, 283] on div "Register Work Search Enter Work Details Add Writers Add Publishers & Shares Add…" at bounding box center [608, 220] width 834 height 623
click at [206, 283] on input "3:03" at bounding box center [394, 273] width 379 height 34
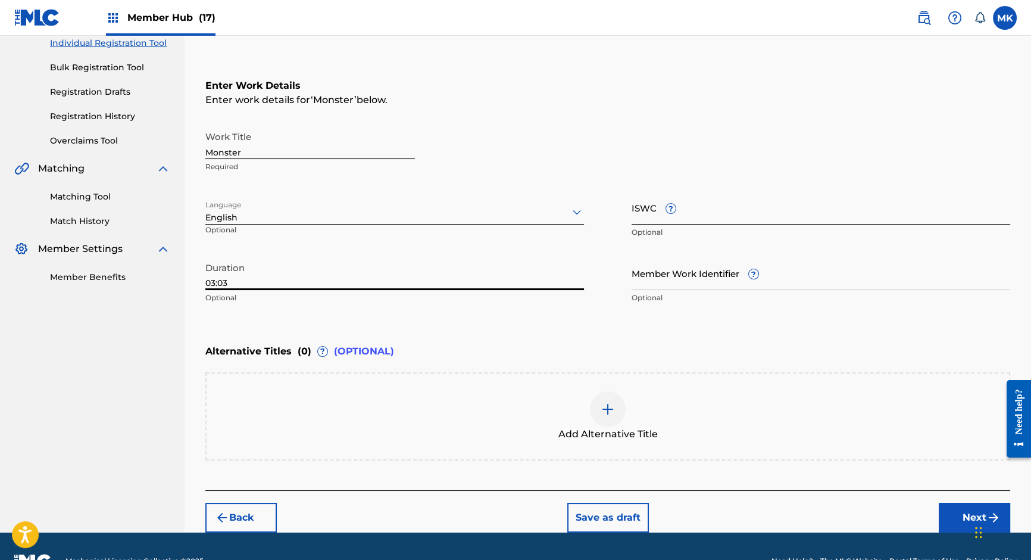
type input "03:03"
click at [642, 213] on input "ISWC ?" at bounding box center [821, 208] width 379 height 34
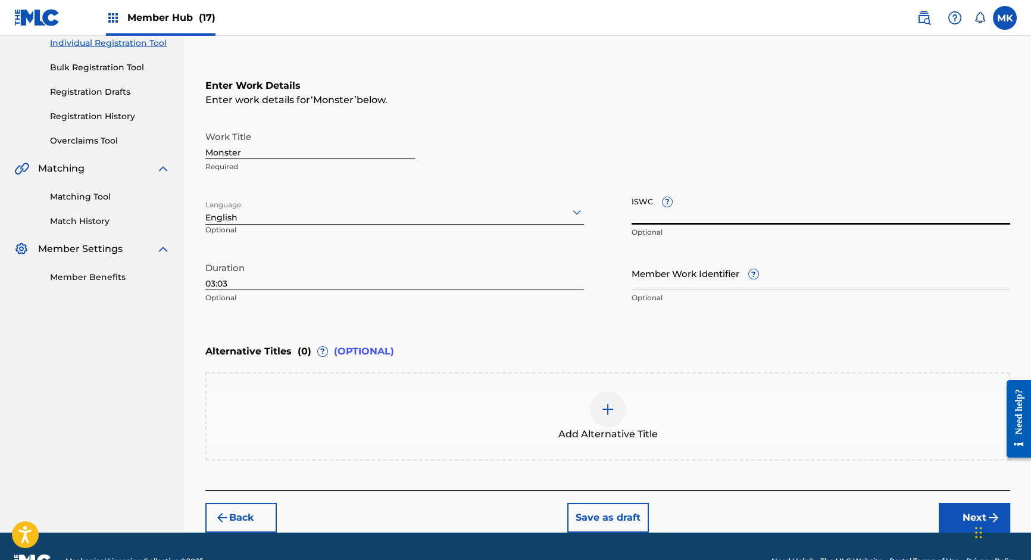
scroll to position [185, 0]
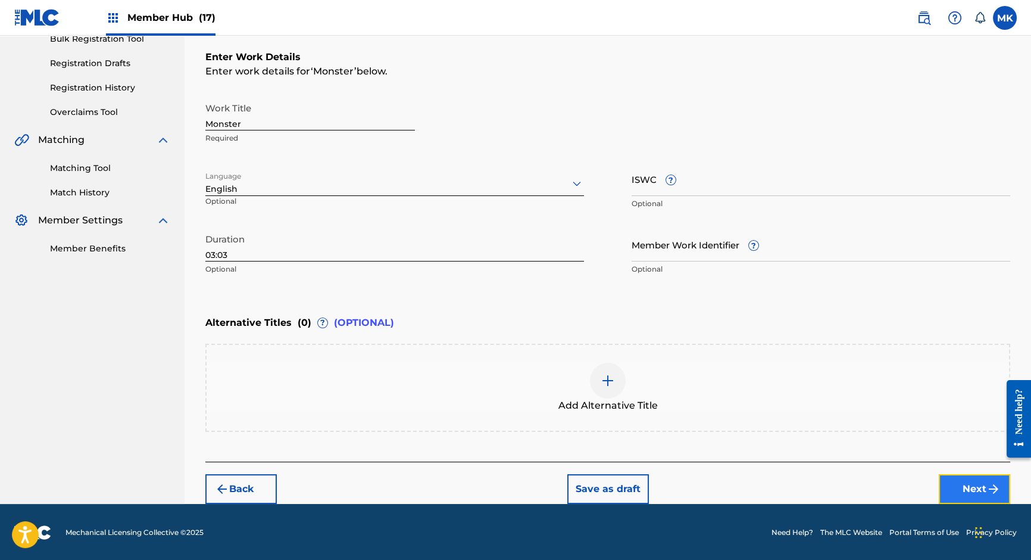
click at [976, 482] on button "Next" at bounding box center [974, 489] width 71 height 30
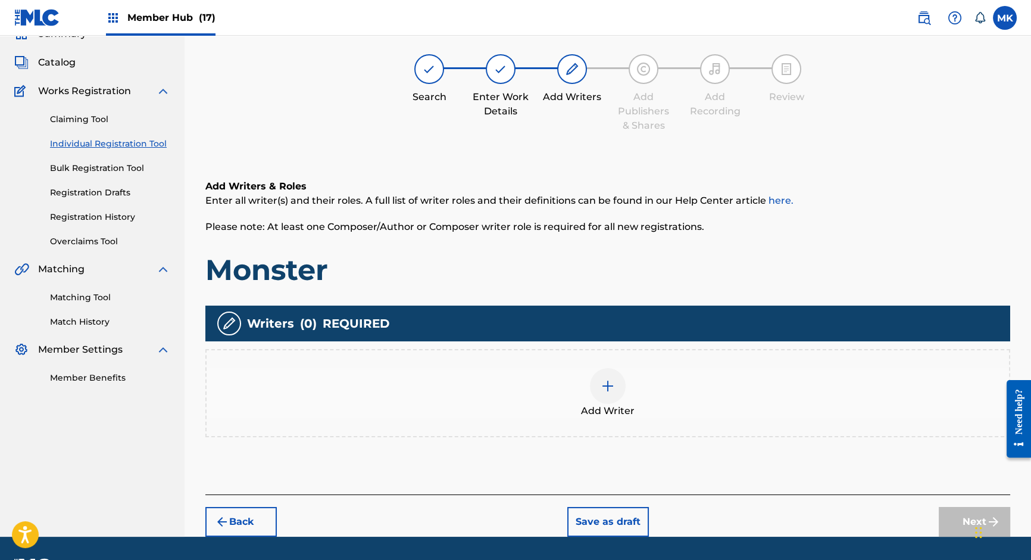
scroll to position [54, 0]
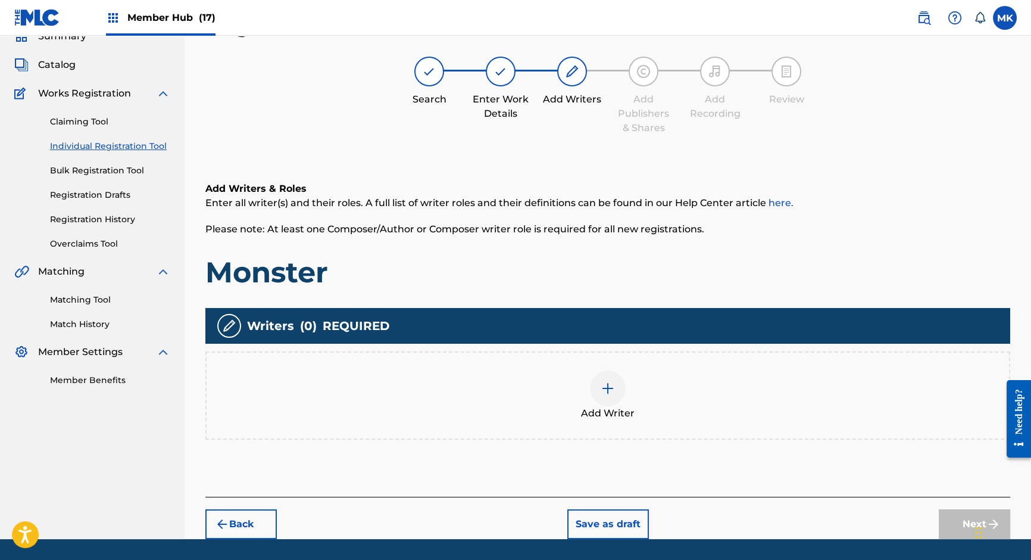
click at [609, 387] on img at bounding box center [608, 388] width 14 height 14
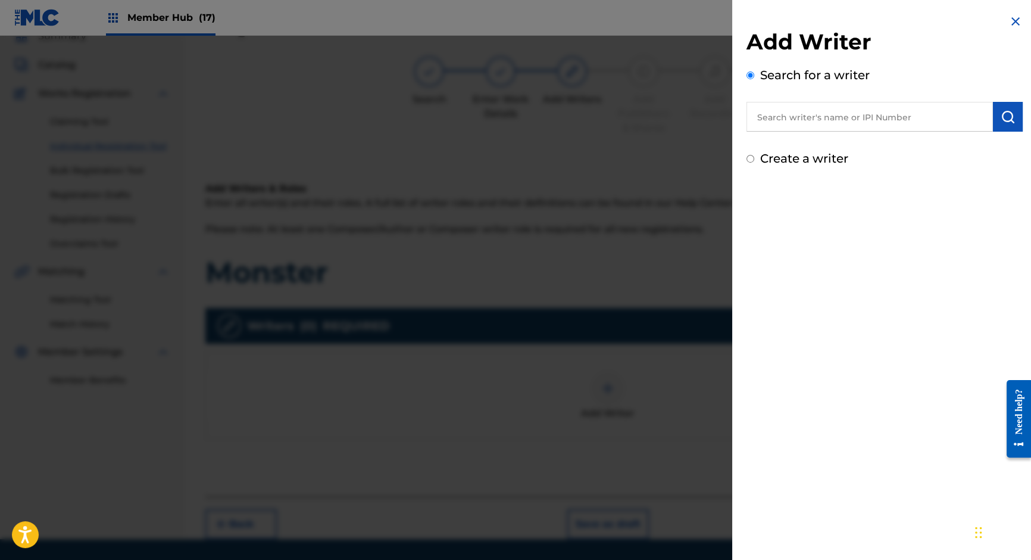
click at [797, 112] on input "text" at bounding box center [870, 117] width 246 height 30
paste input "[PERSON_NAME]"
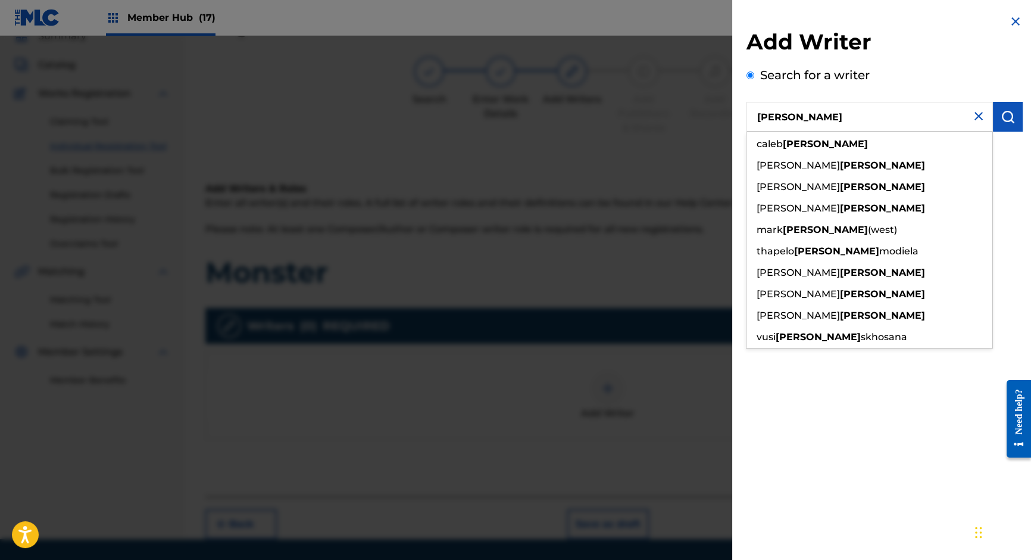
click at [758, 114] on input "[PERSON_NAME]" at bounding box center [870, 117] width 246 height 30
click at [770, 116] on input "[PERSON_NAME]" at bounding box center [870, 117] width 246 height 30
paste input "[PERSON_NAME]"
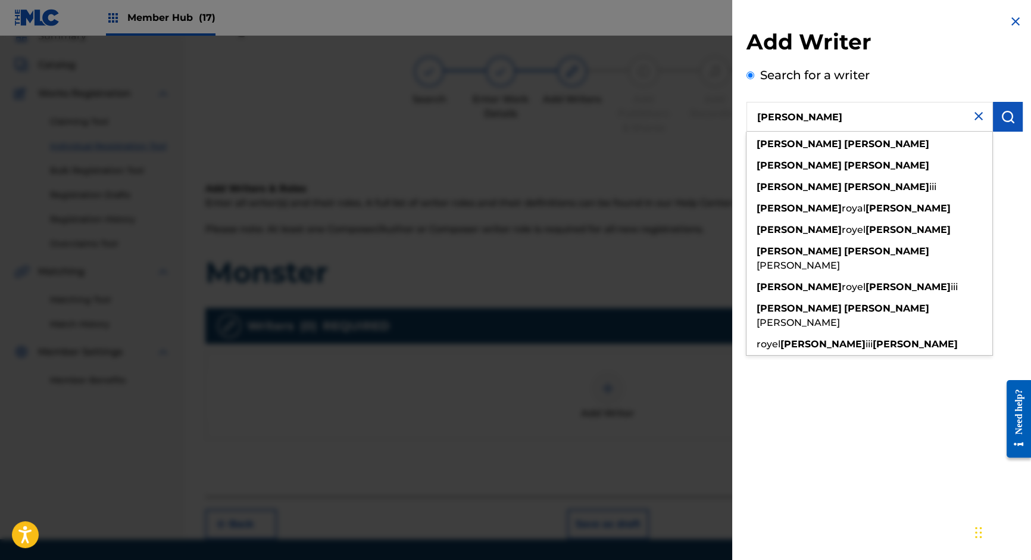
click at [794, 108] on input "[PERSON_NAME]" at bounding box center [870, 117] width 246 height 30
paste input "775936975"
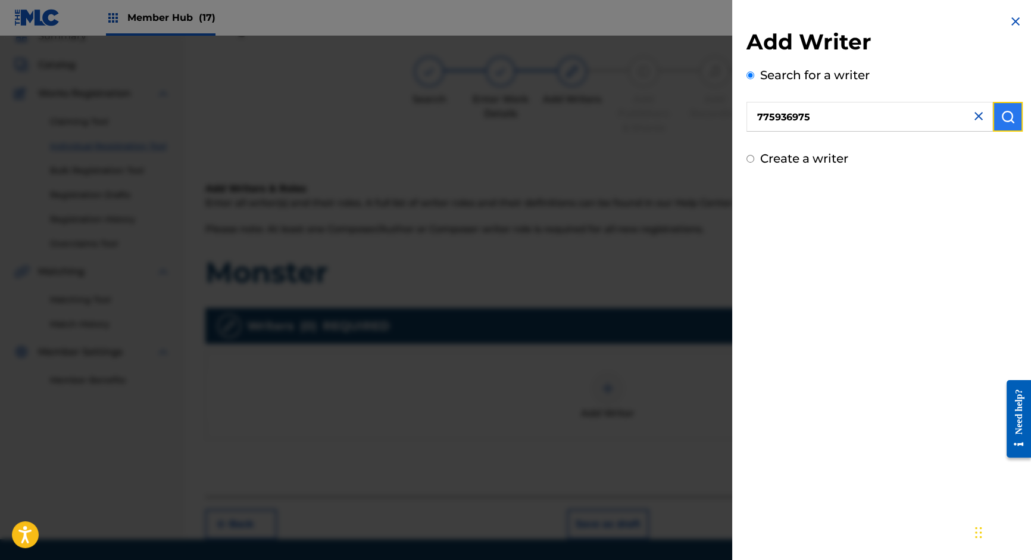
click at [1003, 115] on img "submit" at bounding box center [1008, 117] width 14 height 14
click at [759, 119] on input "775936975" at bounding box center [870, 117] width 246 height 30
click at [1006, 113] on img "submit" at bounding box center [1008, 117] width 14 height 14
click at [757, 113] on input "0775936975" at bounding box center [870, 117] width 246 height 30
type input "00775936975"
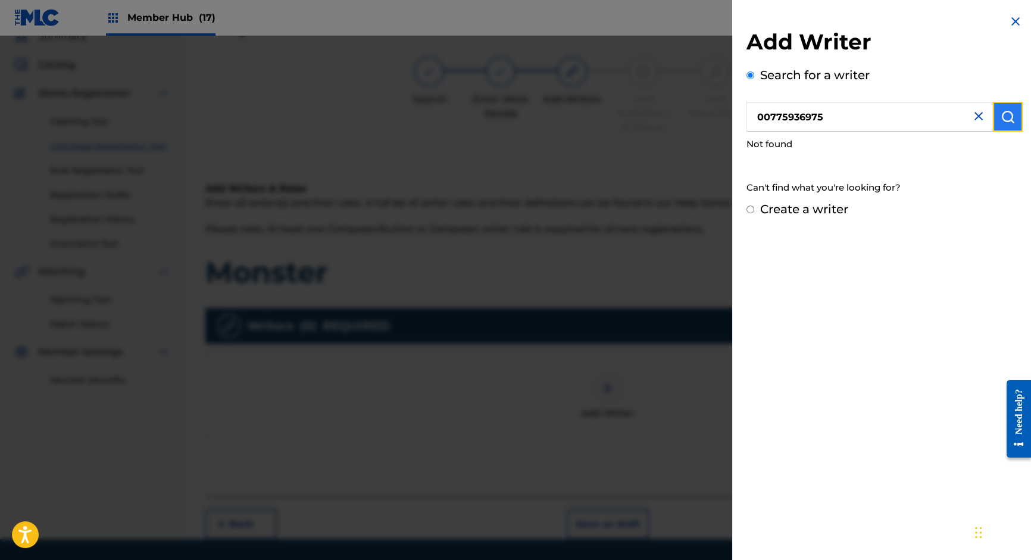
click at [1004, 114] on img "submit" at bounding box center [1008, 117] width 14 height 14
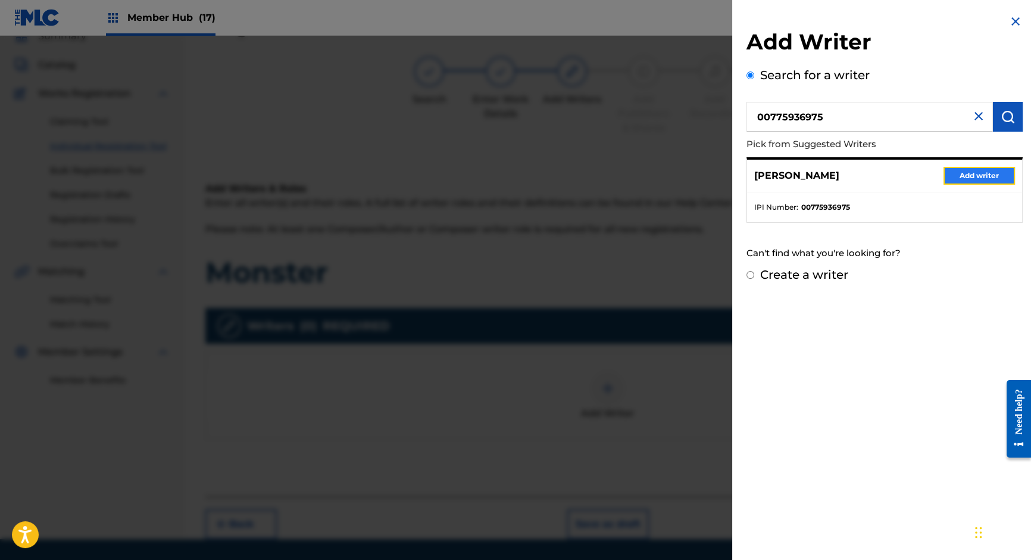
click at [982, 175] on button "Add writer" at bounding box center [979, 176] width 71 height 18
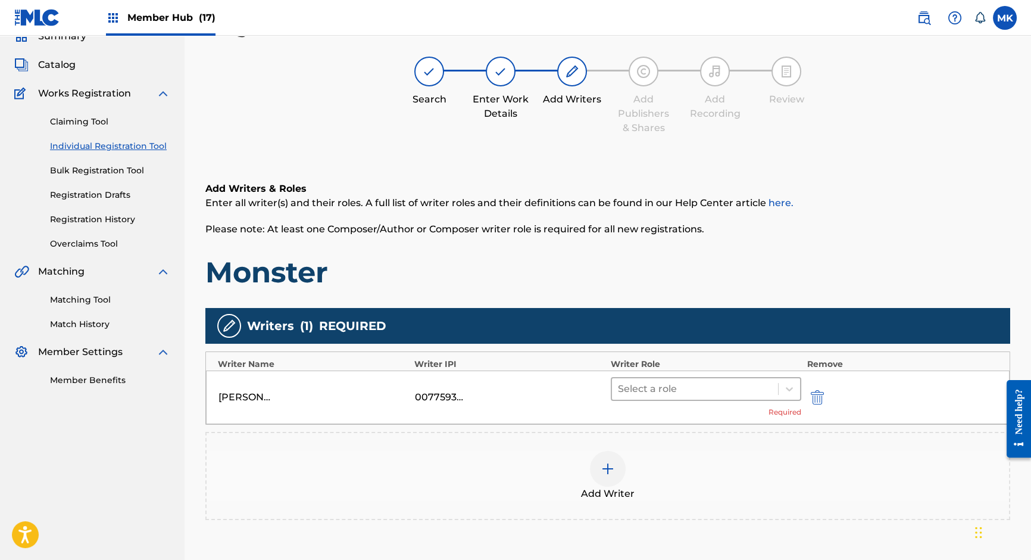
click at [698, 389] on div at bounding box center [695, 388] width 154 height 17
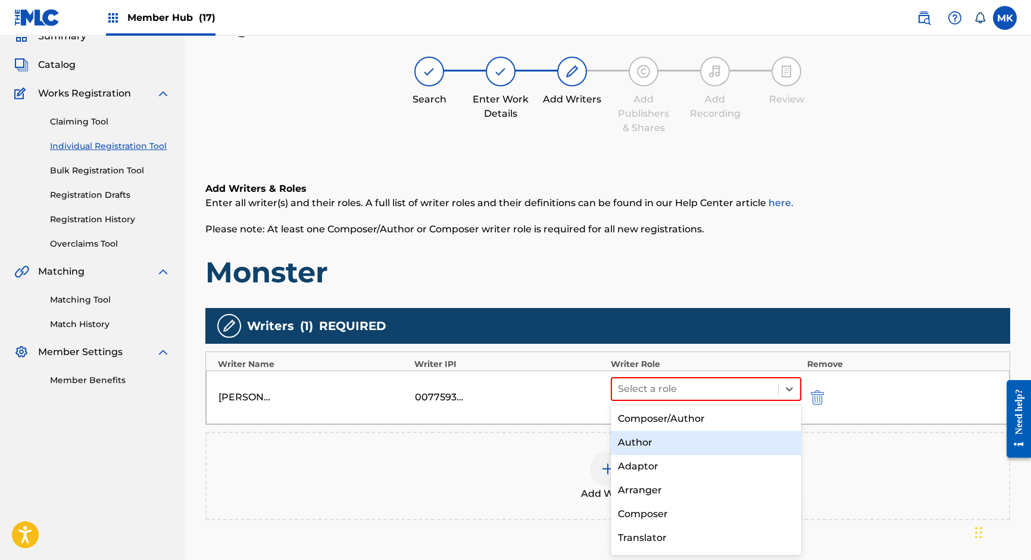
click at [648, 445] on div "Author" at bounding box center [706, 442] width 191 height 24
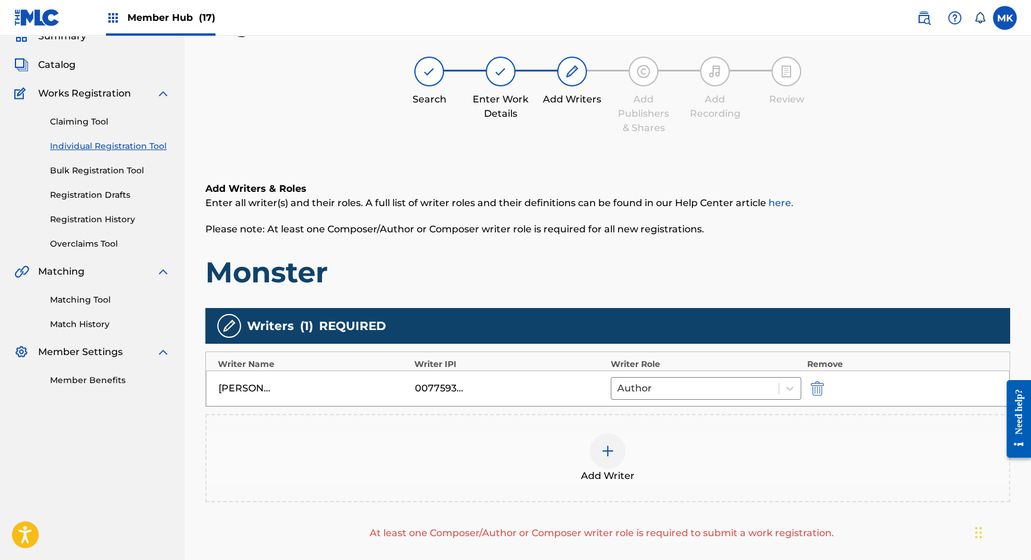
click at [607, 454] on img at bounding box center [608, 451] width 14 height 14
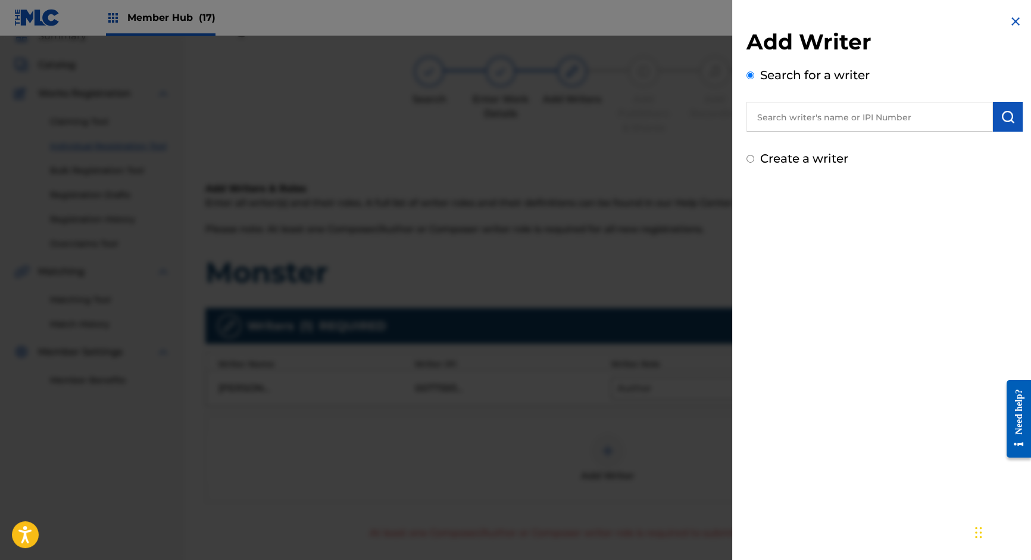
click at [815, 116] on input "text" at bounding box center [870, 117] width 246 height 30
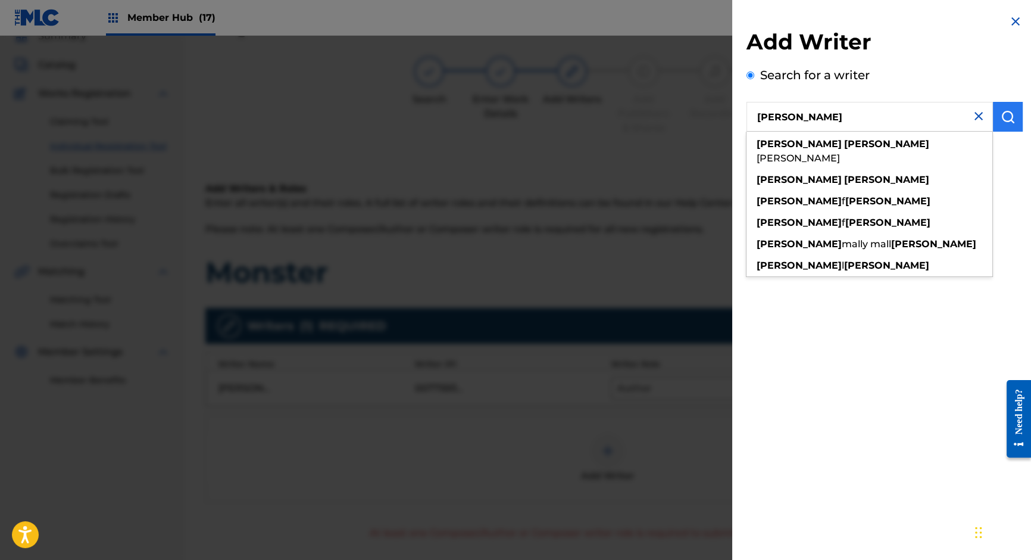
type input "[PERSON_NAME]"
click at [1007, 113] on img "submit" at bounding box center [1008, 117] width 14 height 14
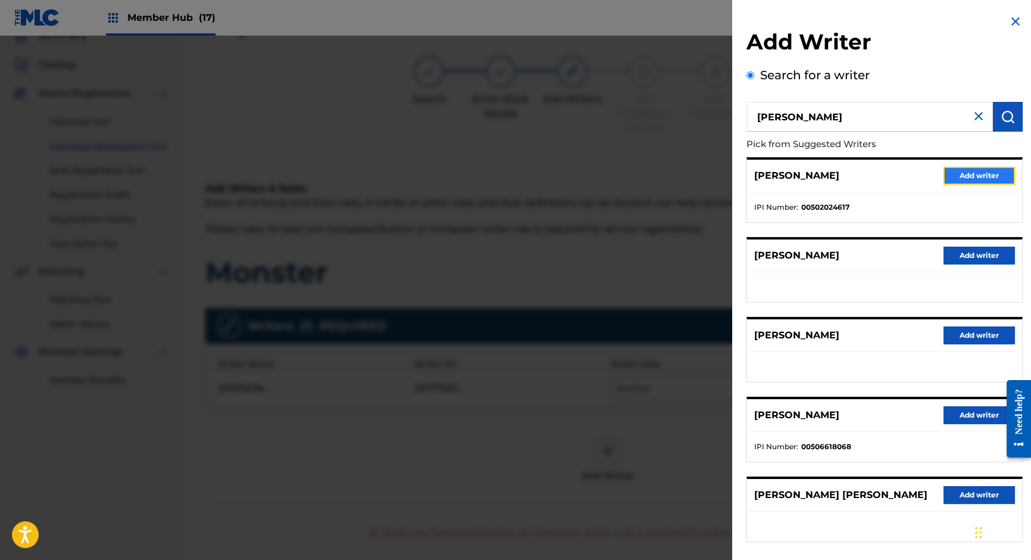
click at [984, 175] on button "Add writer" at bounding box center [979, 176] width 71 height 18
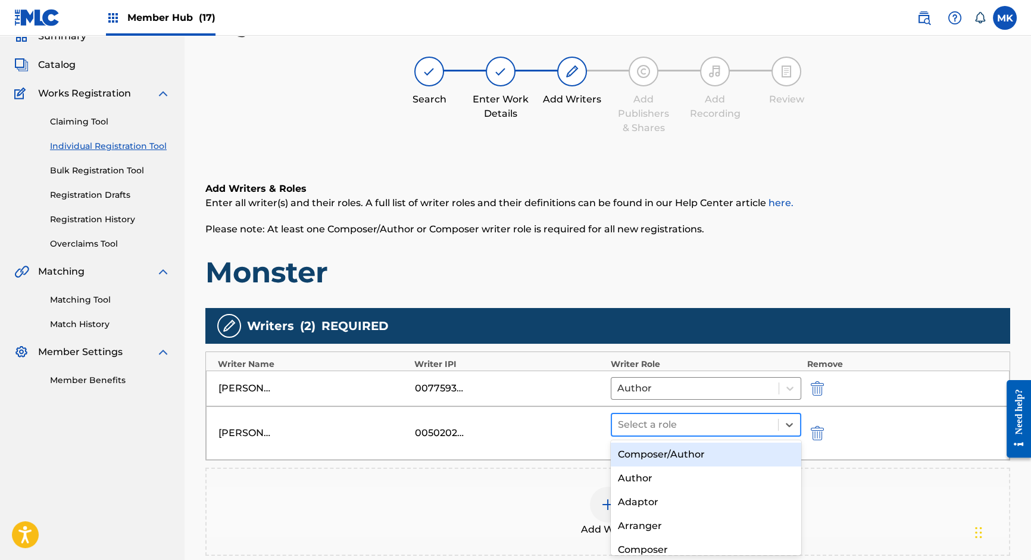
click at [660, 420] on div at bounding box center [695, 424] width 154 height 17
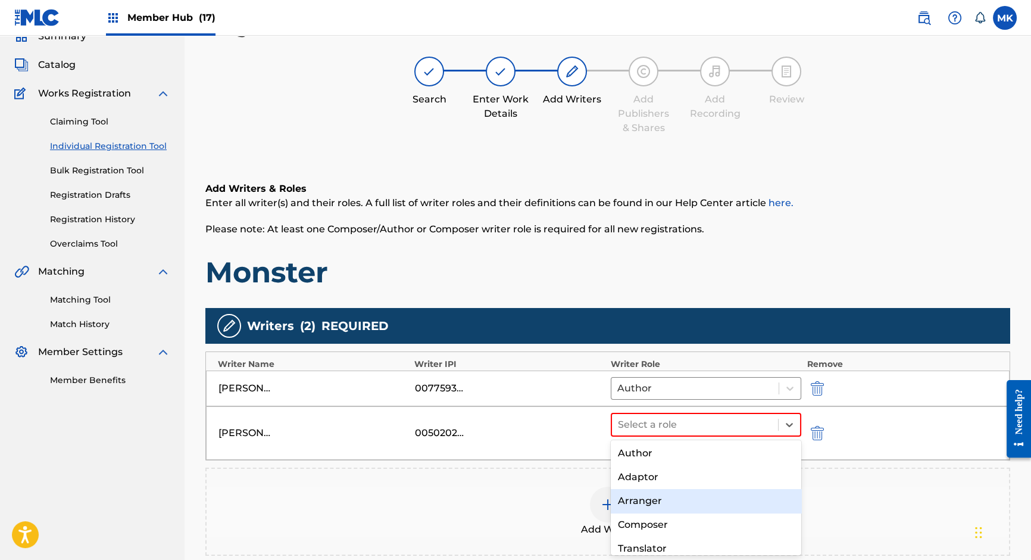
scroll to position [29, 0]
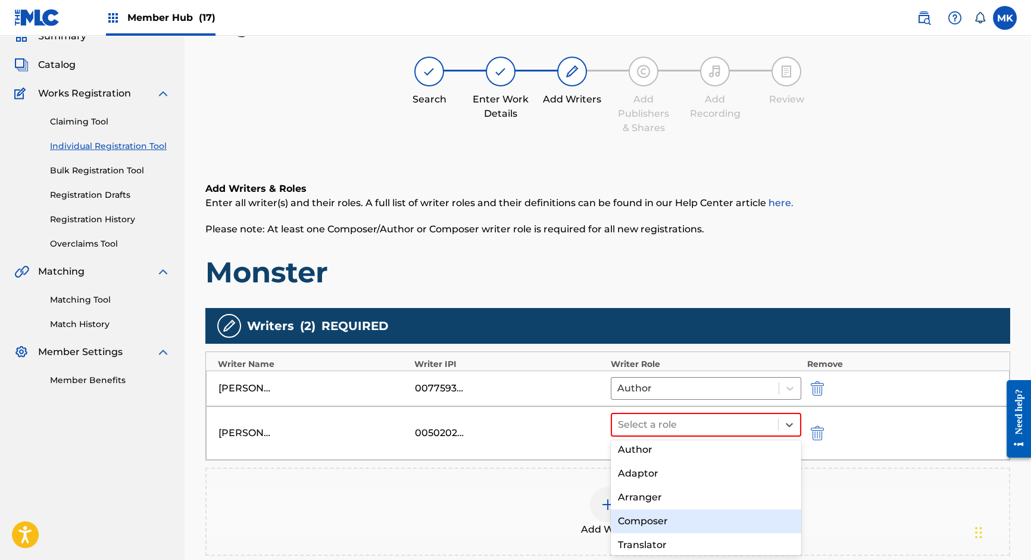
click at [634, 520] on div "Composer" at bounding box center [706, 521] width 191 height 24
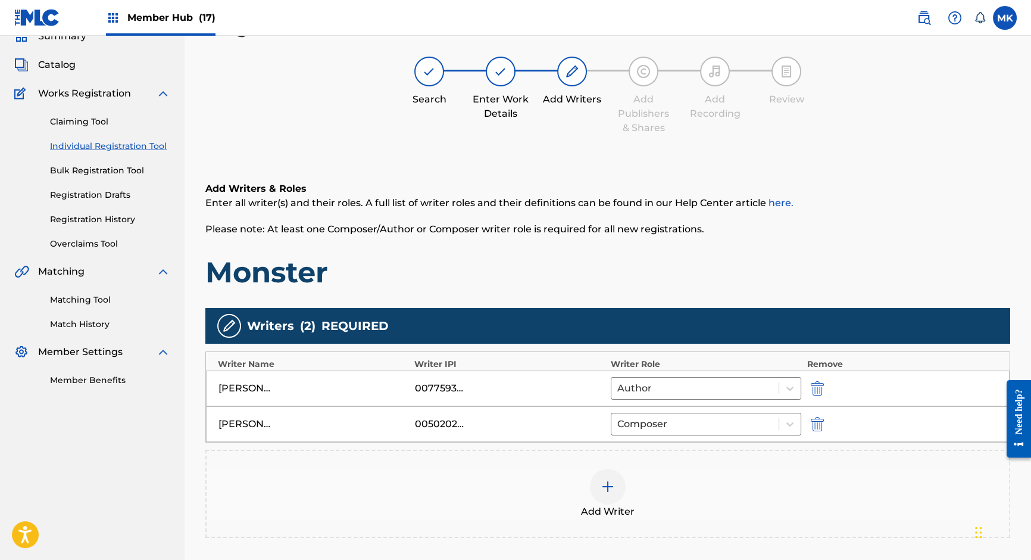
click at [607, 487] on img at bounding box center [608, 486] width 14 height 14
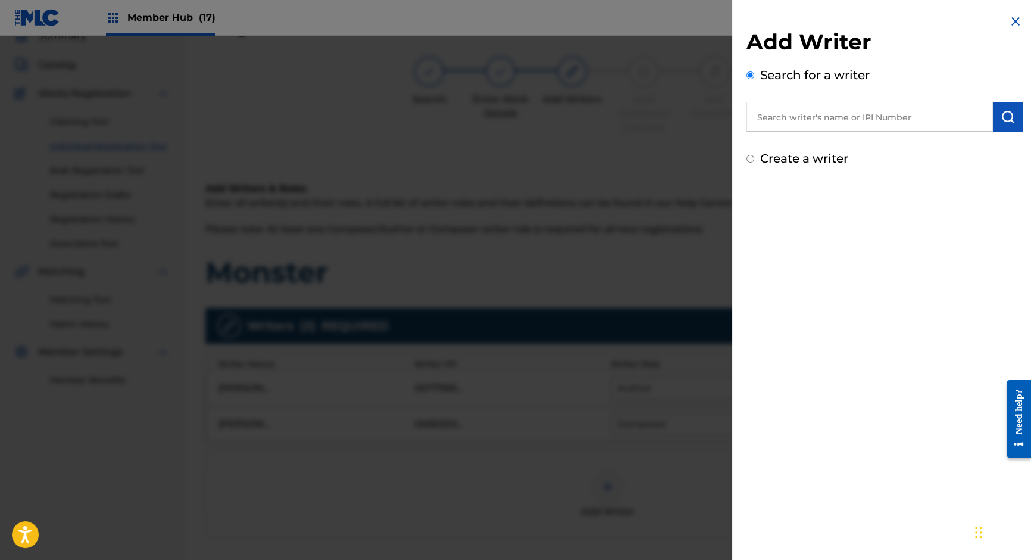
click at [809, 116] on input "text" at bounding box center [870, 117] width 246 height 30
paste input "[PERSON_NAME]"
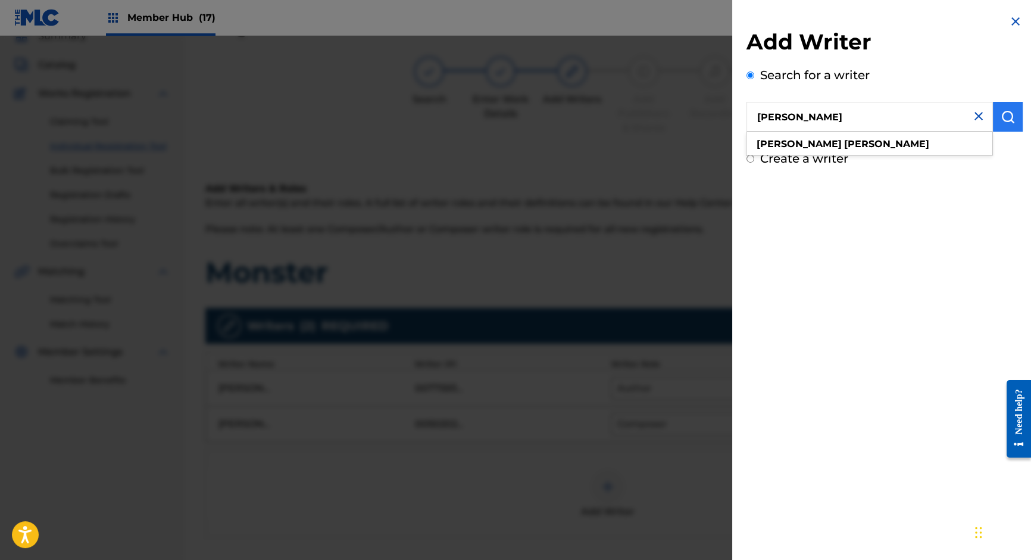
type input "[PERSON_NAME]"
click at [1010, 113] on img "submit" at bounding box center [1008, 117] width 14 height 14
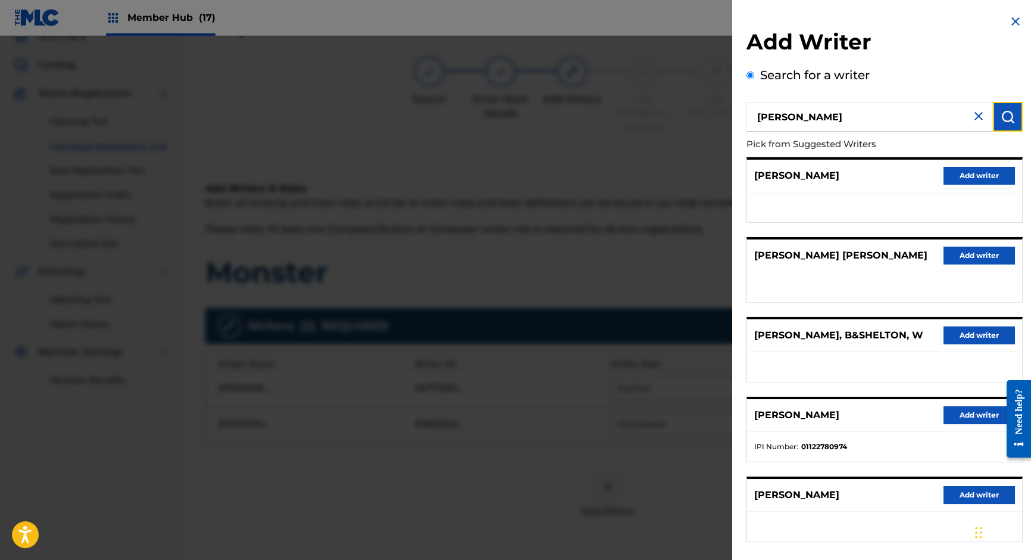
scroll to position [64, 0]
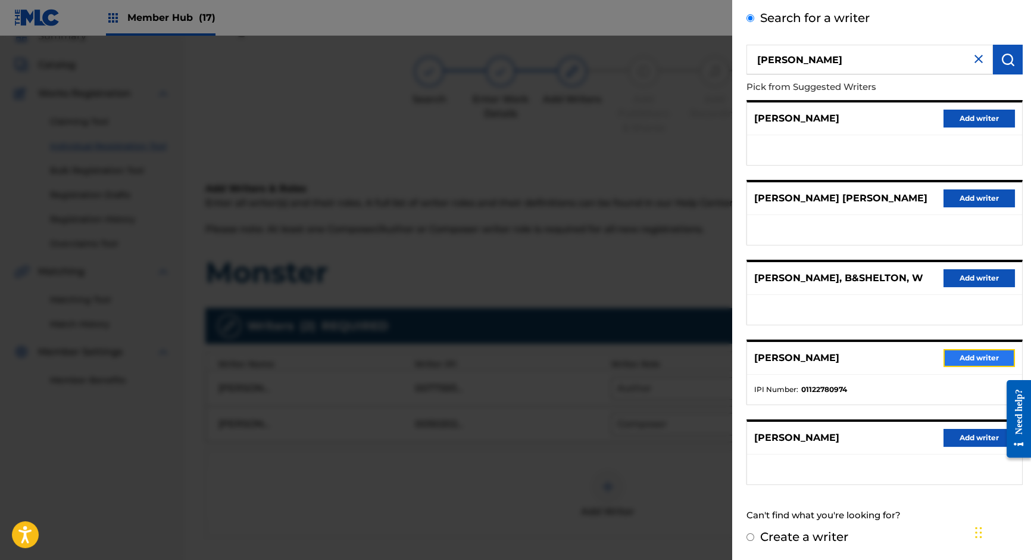
click at [968, 358] on button "Add writer" at bounding box center [979, 358] width 71 height 18
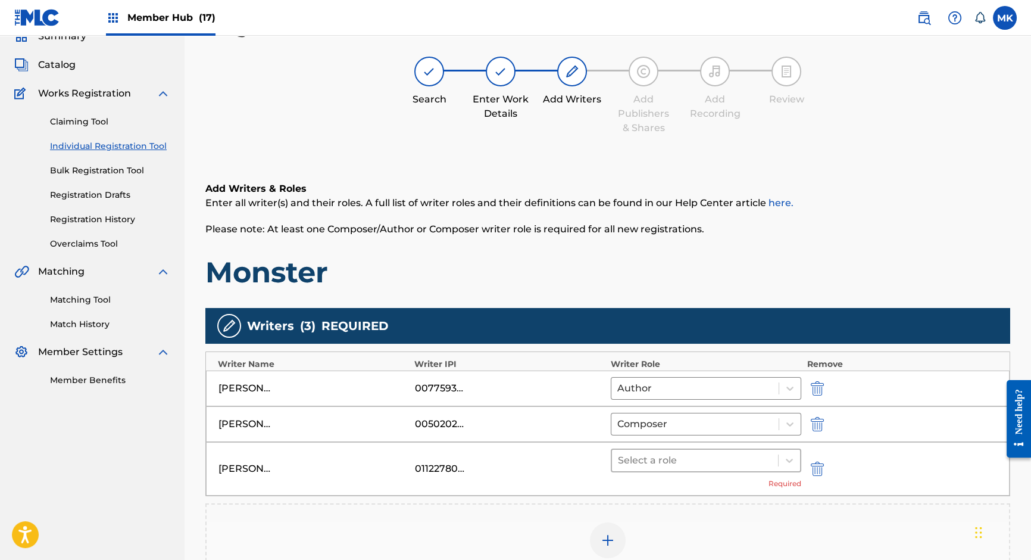
click at [695, 453] on div at bounding box center [695, 460] width 154 height 17
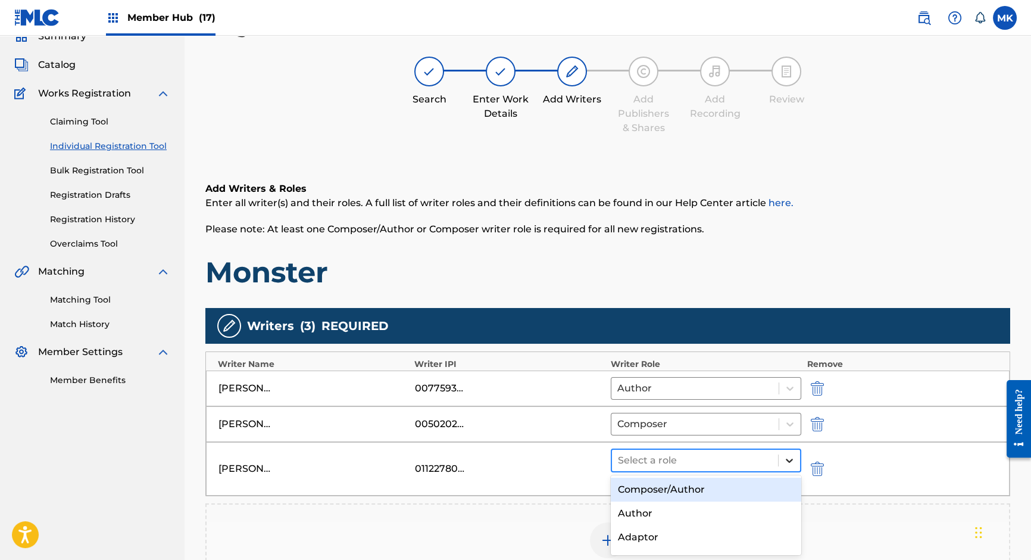
click at [789, 455] on icon at bounding box center [790, 460] width 12 height 12
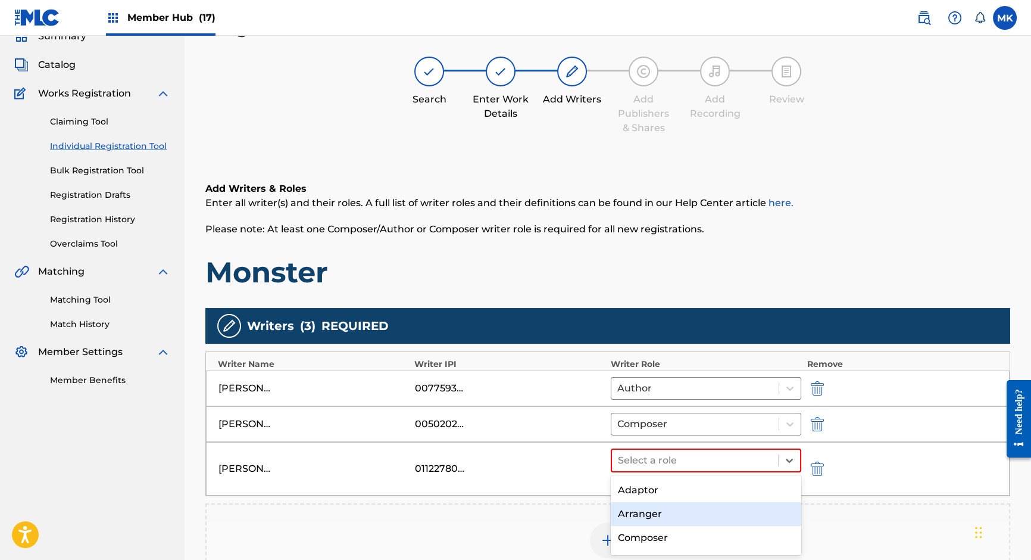
scroll to position [49, 0]
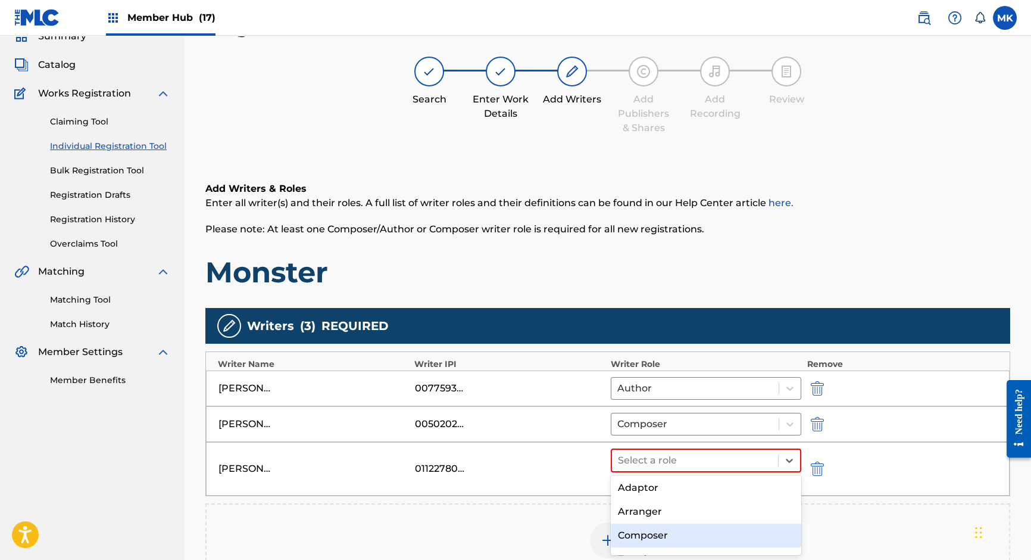
click at [650, 533] on div "Composer" at bounding box center [706, 535] width 191 height 24
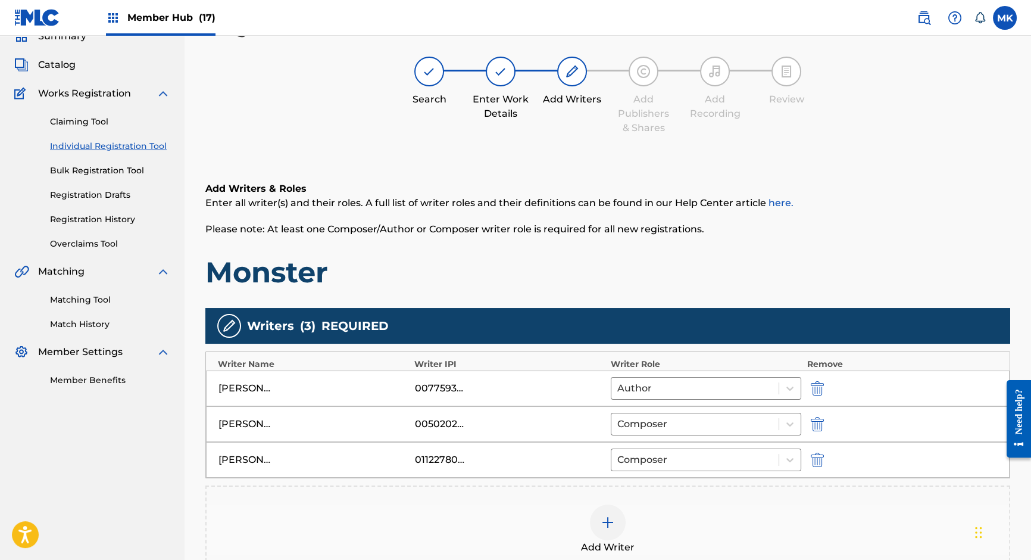
click at [603, 505] on div at bounding box center [608, 522] width 36 height 36
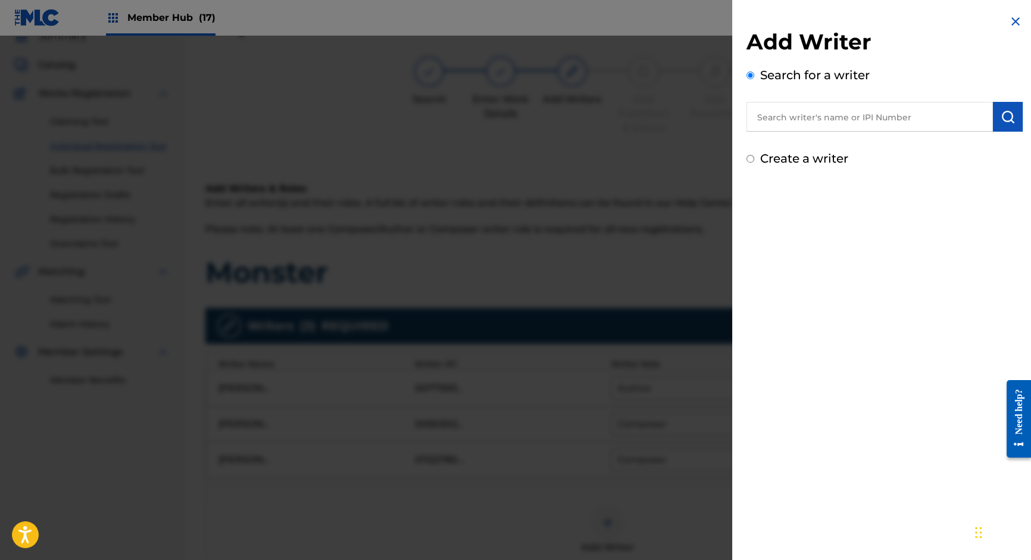
click at [827, 123] on input "text" at bounding box center [870, 117] width 246 height 30
paste input "617573925"
click at [757, 116] on input "617573925" at bounding box center [870, 117] width 246 height 30
click at [1011, 119] on button "submit" at bounding box center [1008, 117] width 30 height 30
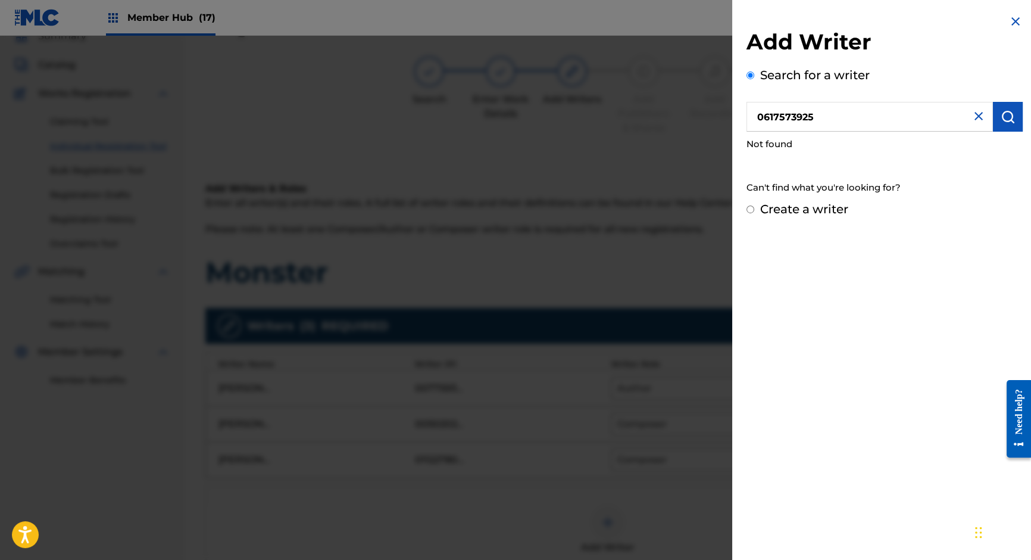
click at [758, 116] on input "0617573925" at bounding box center [870, 117] width 246 height 30
type input "00617573925"
click at [1006, 113] on img "submit" at bounding box center [1008, 117] width 14 height 14
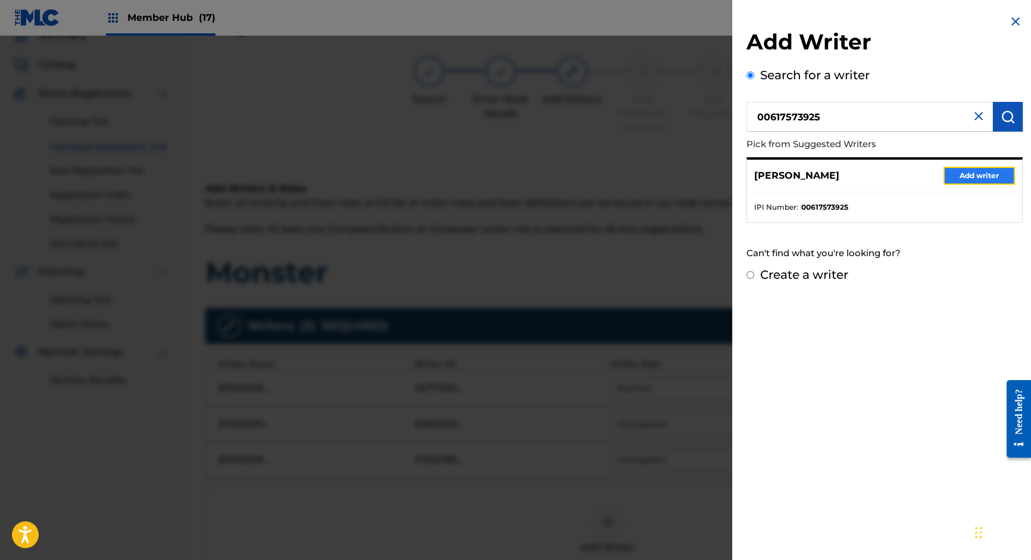
click at [966, 174] on button "Add writer" at bounding box center [979, 176] width 71 height 18
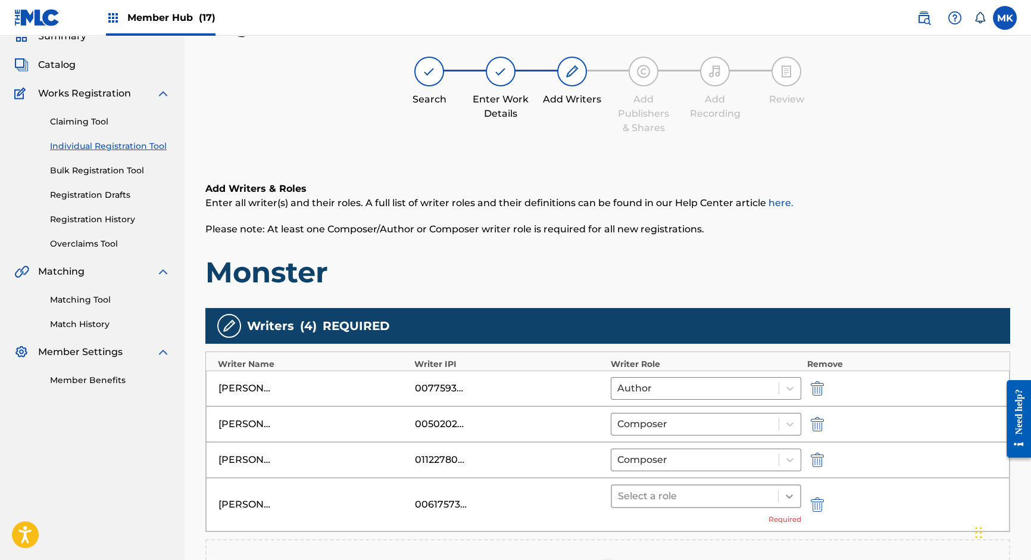
click at [791, 495] on icon at bounding box center [790, 496] width 12 height 12
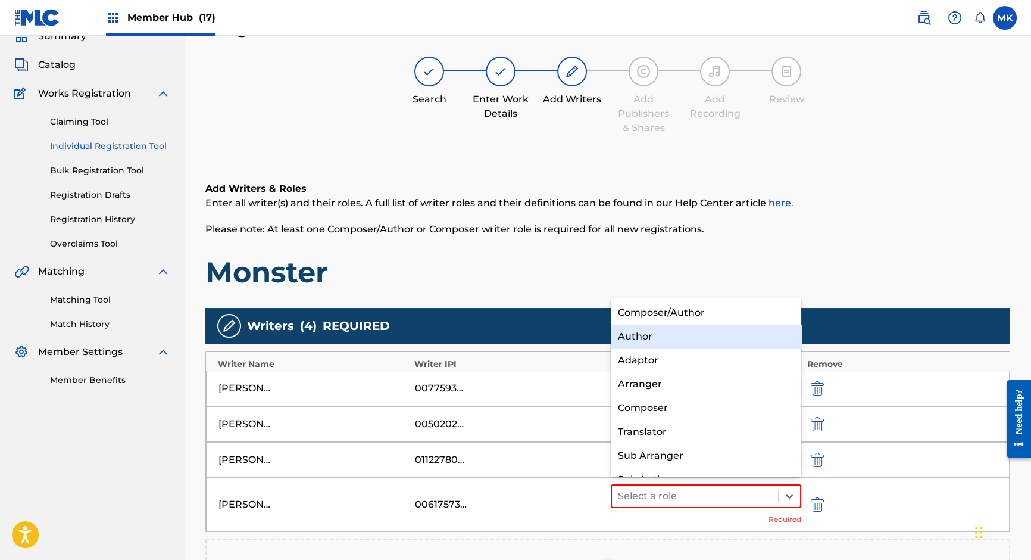
click at [648, 339] on div "Author" at bounding box center [706, 336] width 191 height 24
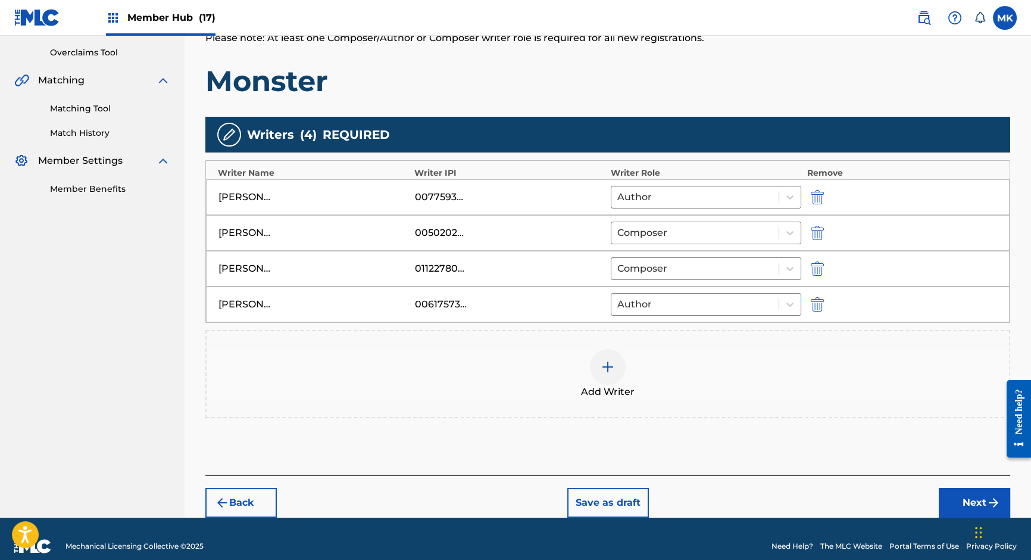
scroll to position [257, 0]
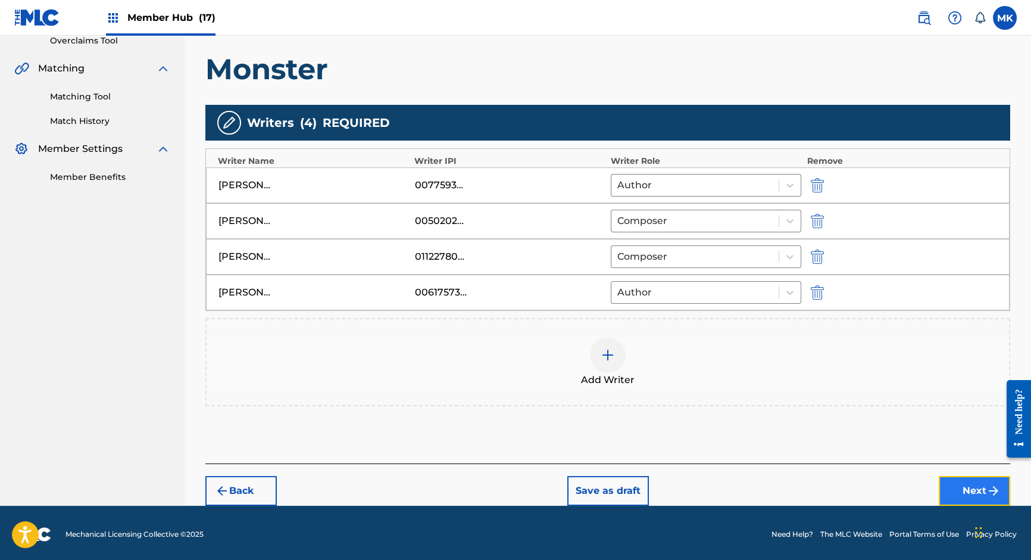
click at [973, 488] on button "Next" at bounding box center [974, 491] width 71 height 30
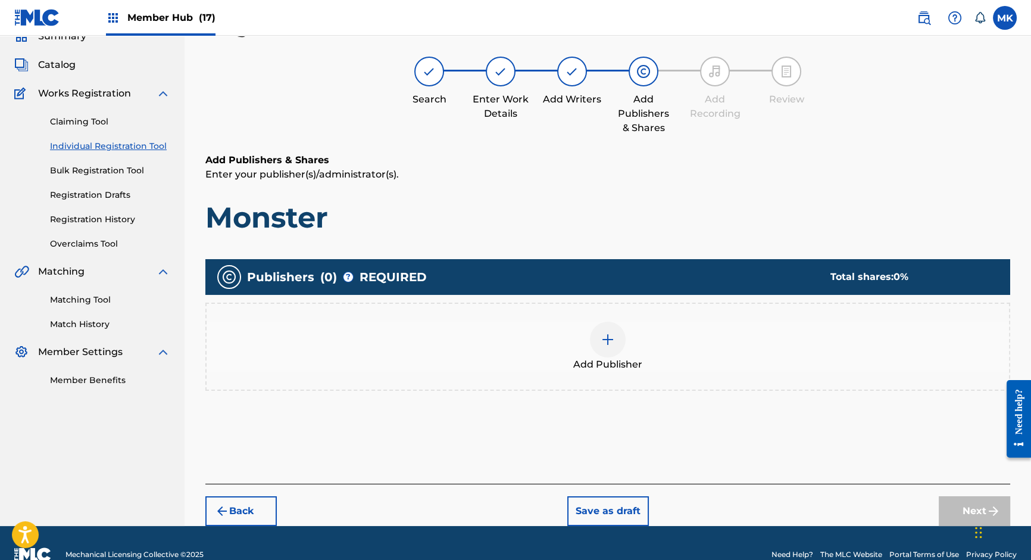
scroll to position [54, 0]
click at [608, 339] on img at bounding box center [608, 339] width 14 height 14
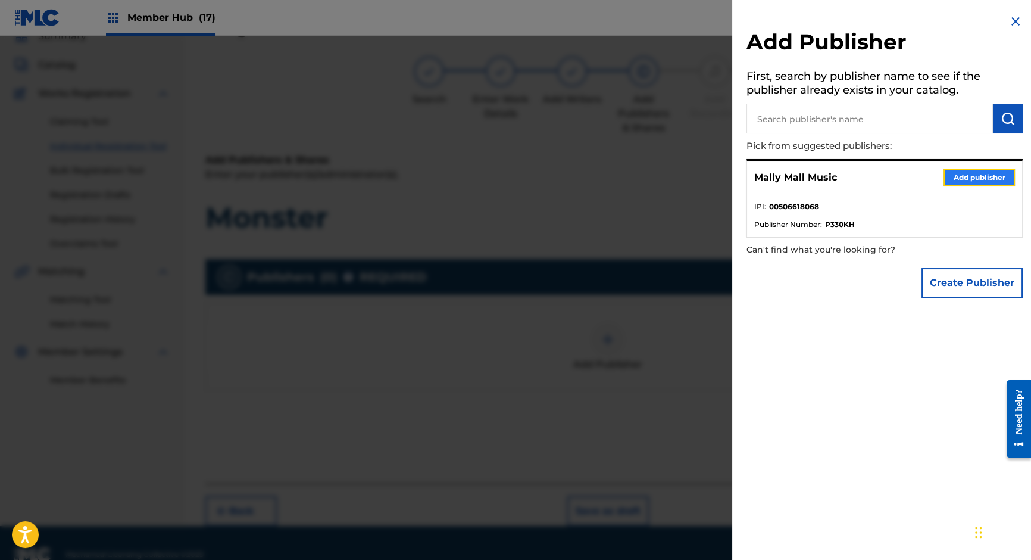
click at [976, 179] on button "Add publisher" at bounding box center [979, 177] width 71 height 18
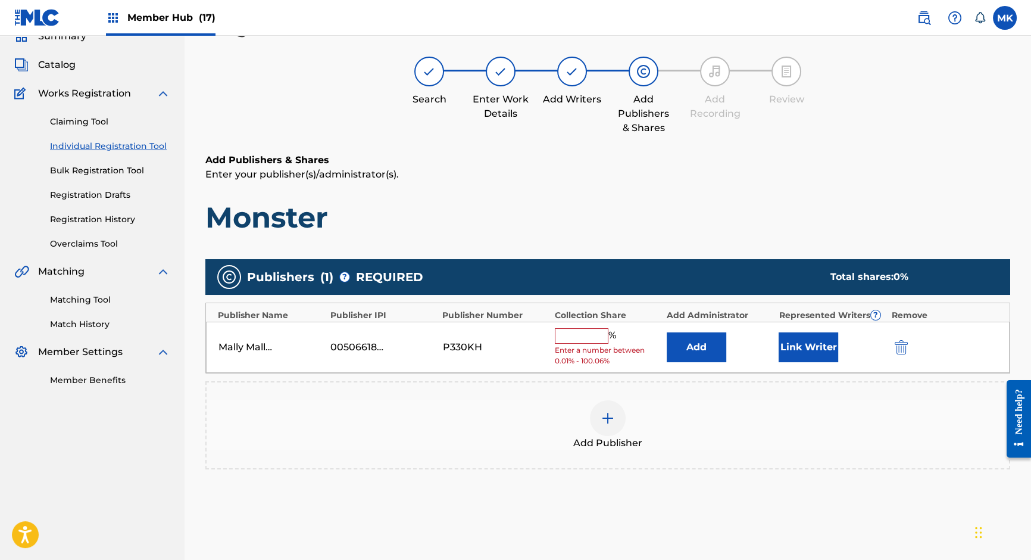
click at [575, 334] on input "text" at bounding box center [582, 335] width 54 height 15
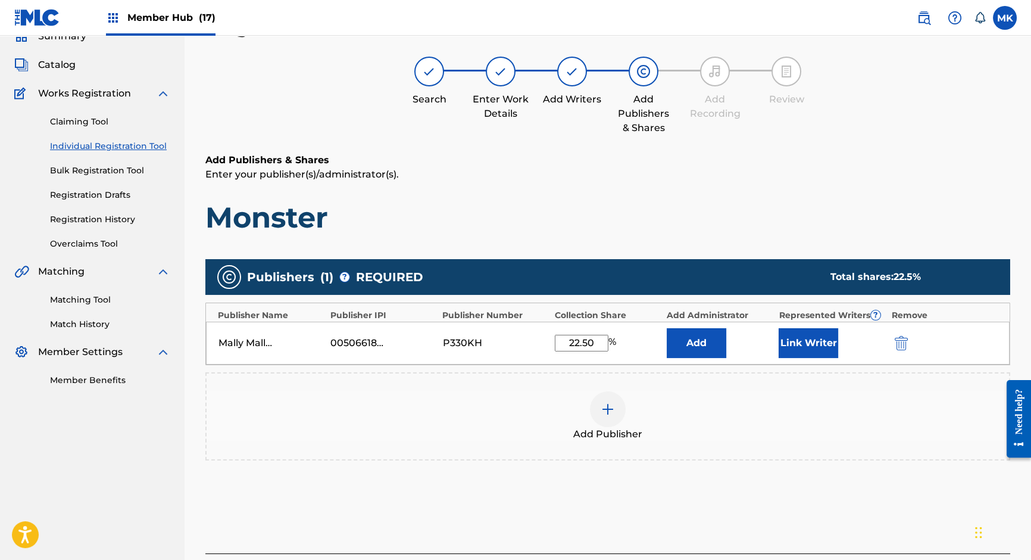
type input "22.50"
click at [803, 336] on button "Link Writer" at bounding box center [809, 343] width 60 height 30
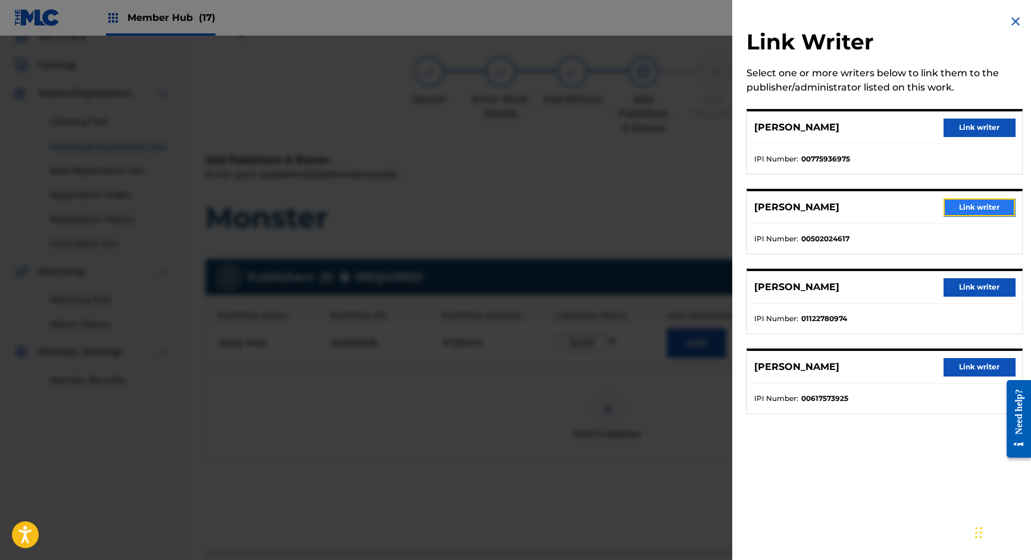
click at [962, 210] on button "Link writer" at bounding box center [979, 207] width 71 height 18
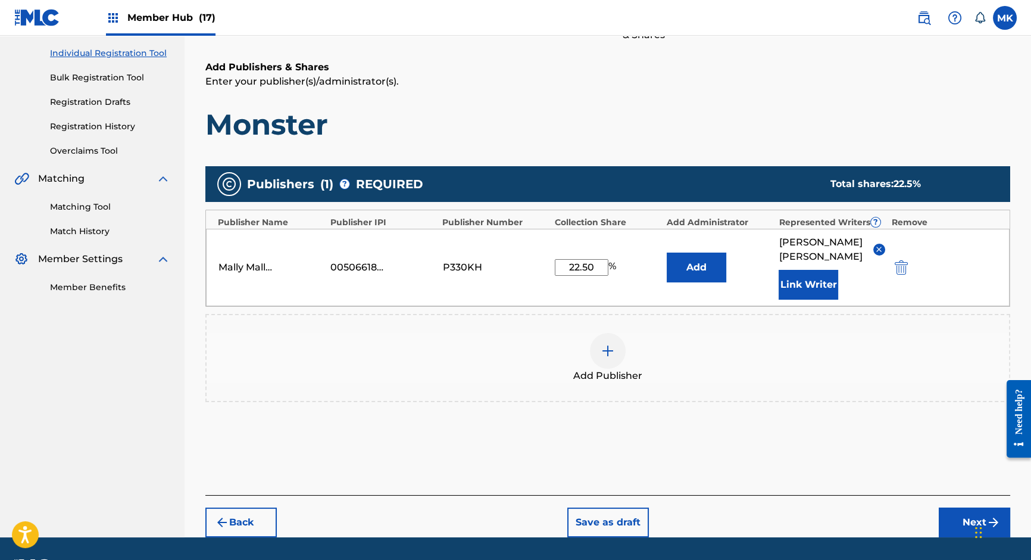
scroll to position [165, 0]
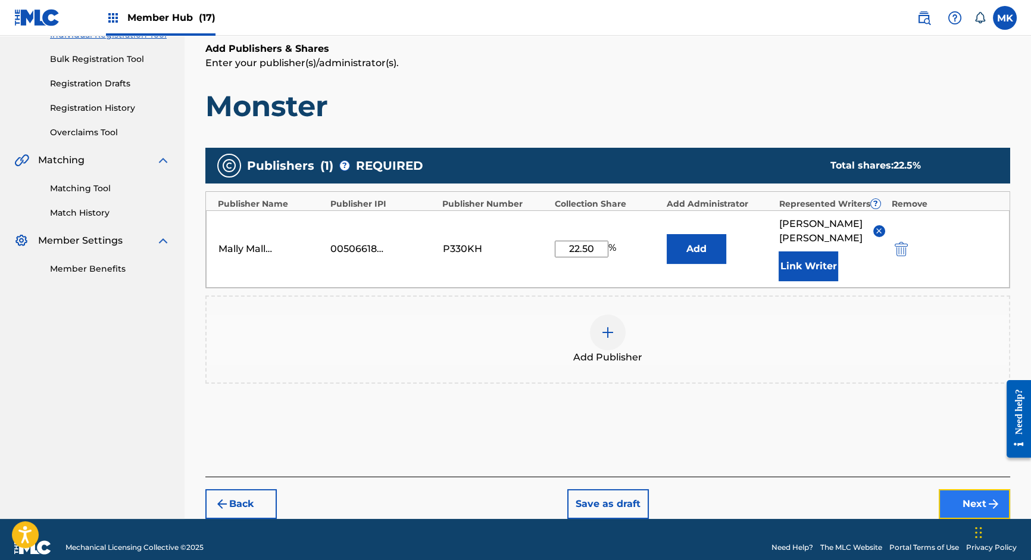
click at [973, 489] on button "Next" at bounding box center [974, 504] width 71 height 30
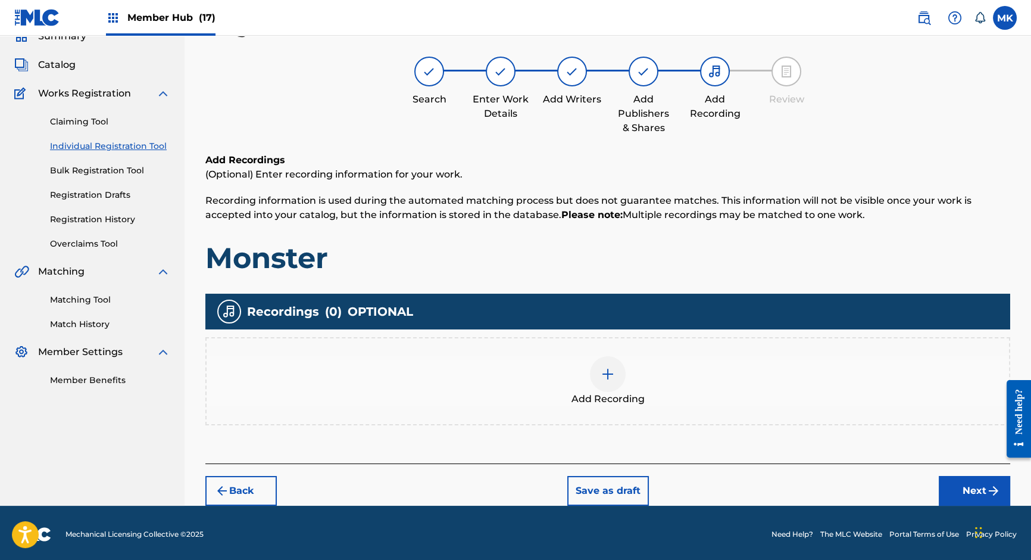
click at [603, 376] on img at bounding box center [608, 374] width 14 height 14
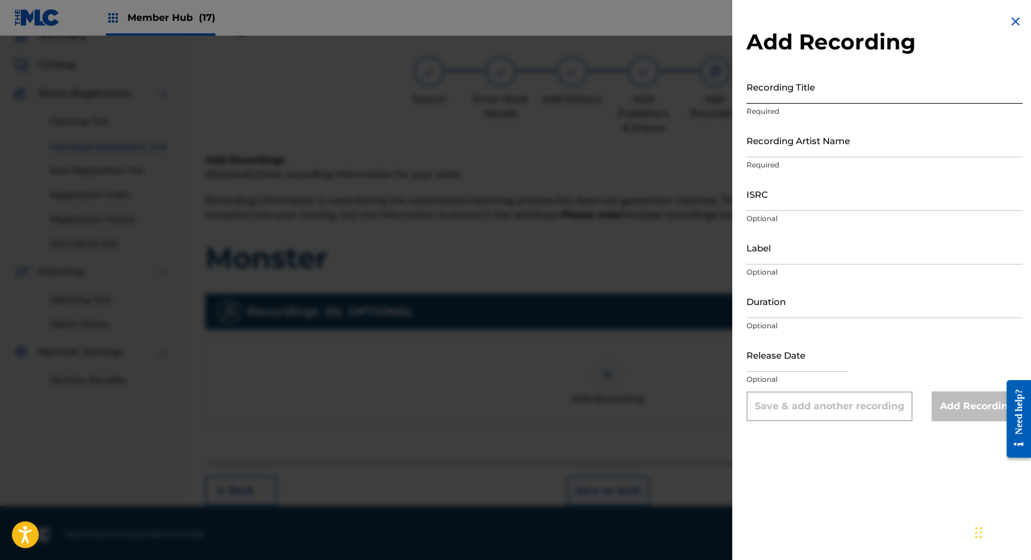
click at [834, 93] on input "Recording Title" at bounding box center [885, 87] width 276 height 34
type input "Monster"
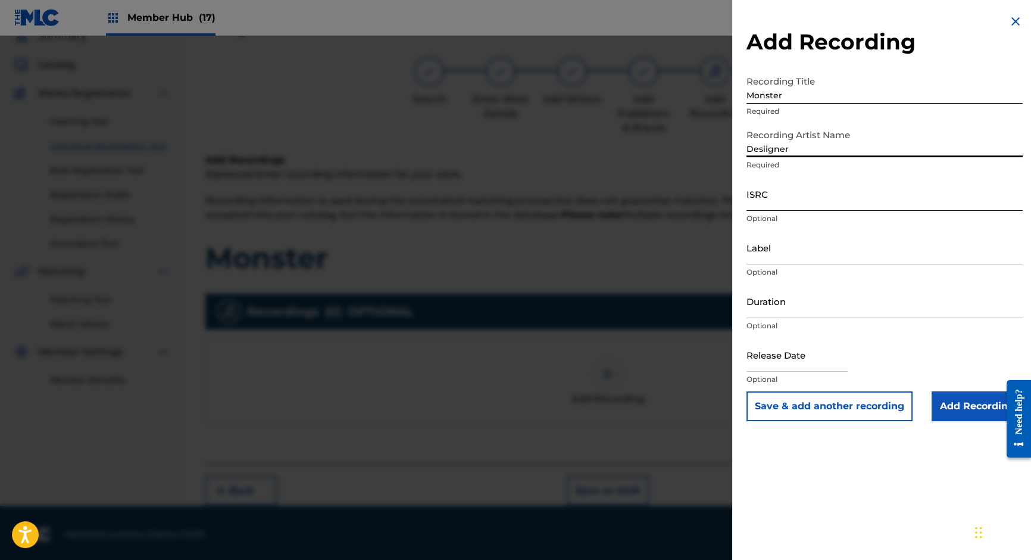
type input "Desiigner"
click at [809, 189] on input "ISRC" at bounding box center [885, 194] width 276 height 34
paste input "USUYG1515442"
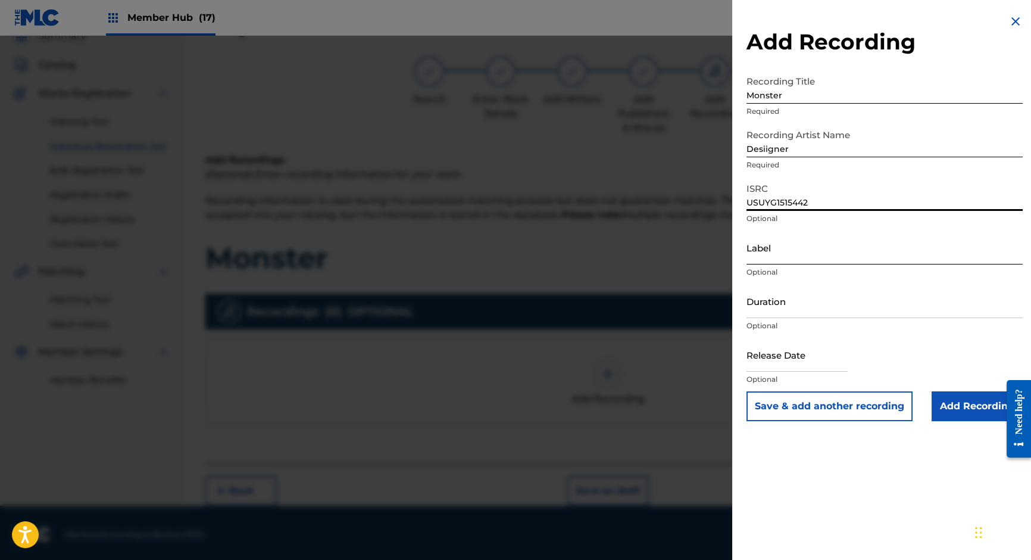
type input "USUYG1515442"
click at [769, 251] on input "Label" at bounding box center [885, 247] width 276 height 34
paste input "L.O.D. ENTERTAINMENT / RIVETING MUSIC"
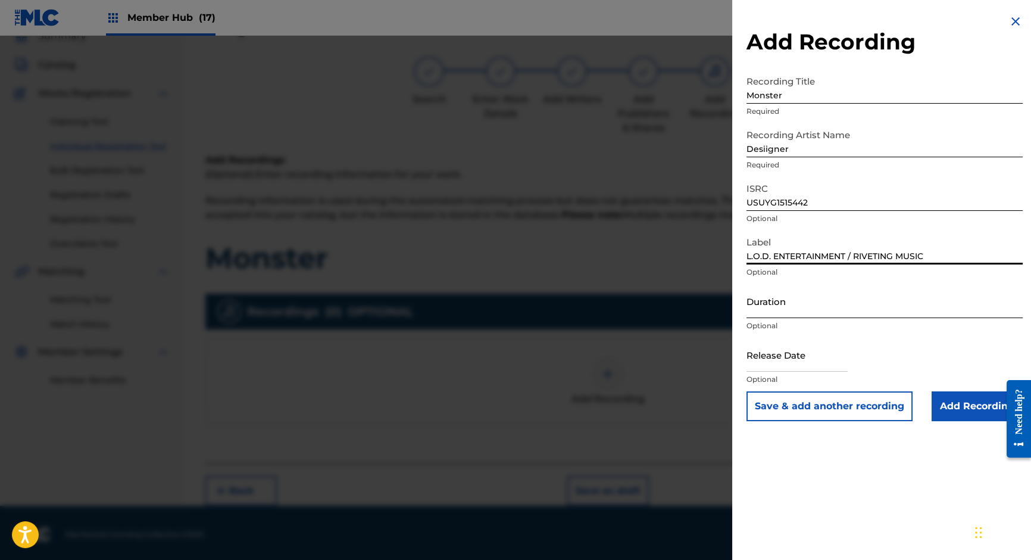
type input "L.O.D. ENTERTAINMENT / RIVETING MUSIC"
click at [798, 304] on input "Duration" at bounding box center [885, 301] width 276 height 34
type input "03:03"
click at [823, 360] on input "text" at bounding box center [797, 355] width 101 height 34
select select "9"
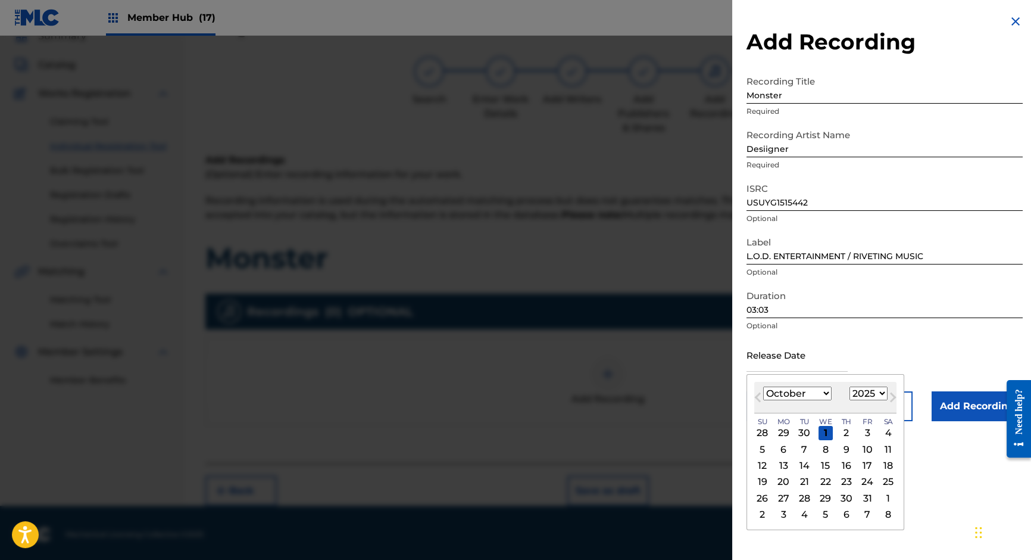
click at [870, 395] on select "1899 1900 1901 1902 1903 1904 1905 1906 1907 1908 1909 1910 1911 1912 1913 1914…" at bounding box center [869, 393] width 38 height 14
select select "2023"
click at [850, 386] on select "1899 1900 1901 1902 1903 1904 1905 1906 1907 1908 1909 1910 1911 1912 1913 1914…" at bounding box center [869, 393] width 38 height 14
click at [869, 482] on div "27" at bounding box center [867, 482] width 14 height 14
type input "[DATE]"
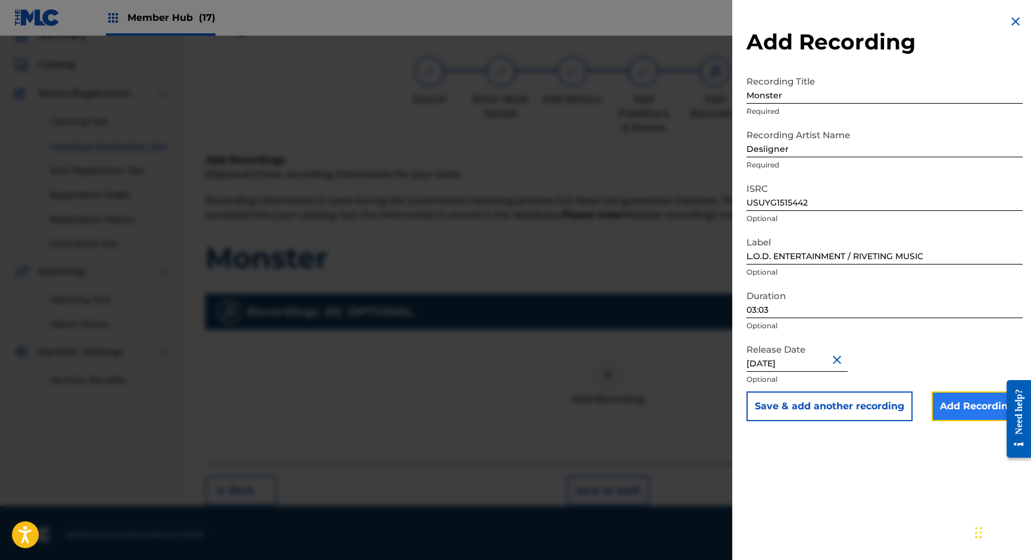
click at [958, 407] on input "Add Recording" at bounding box center [977, 406] width 91 height 30
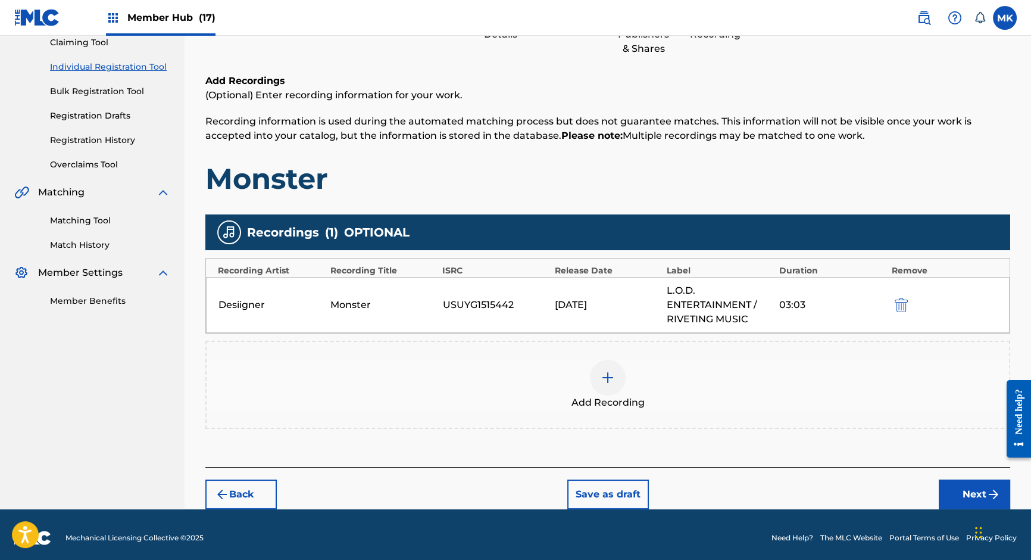
scroll to position [138, 0]
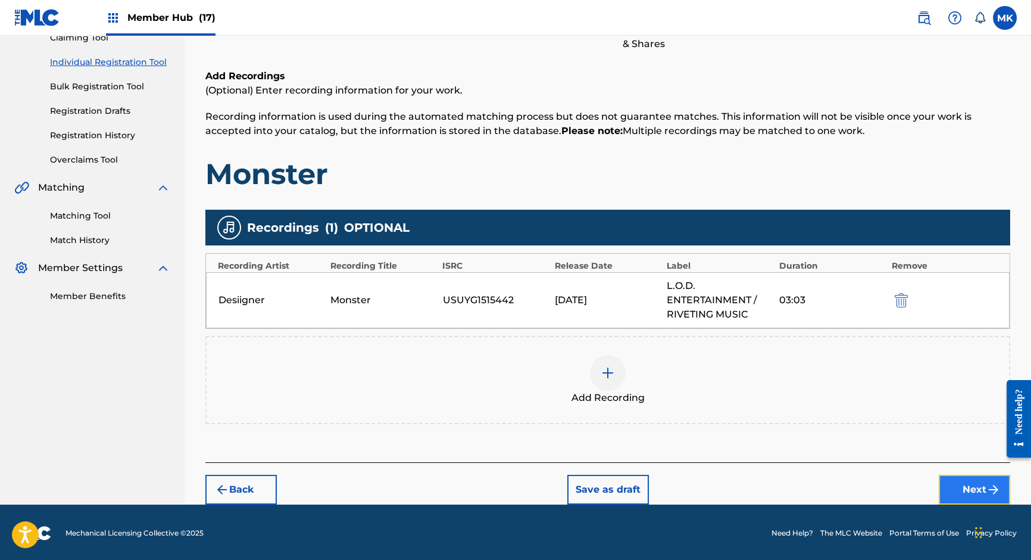
click at [984, 482] on button "Next" at bounding box center [974, 490] width 71 height 30
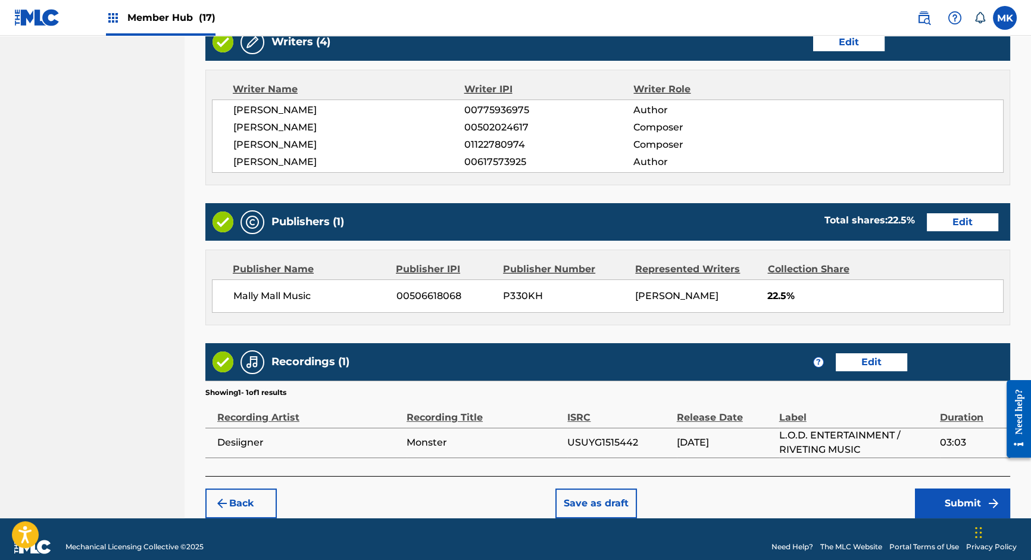
scroll to position [488, 0]
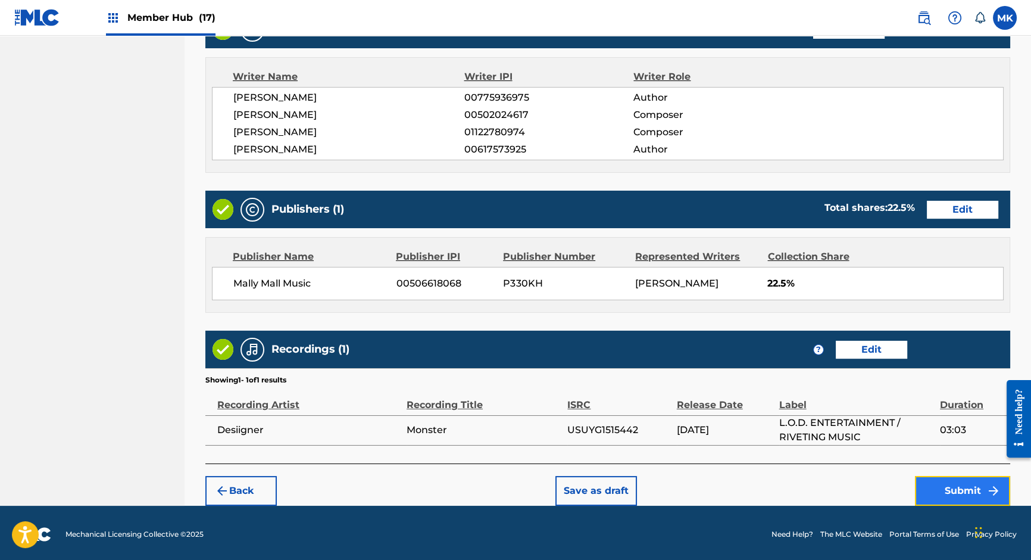
click at [951, 485] on button "Submit" at bounding box center [962, 491] width 95 height 30
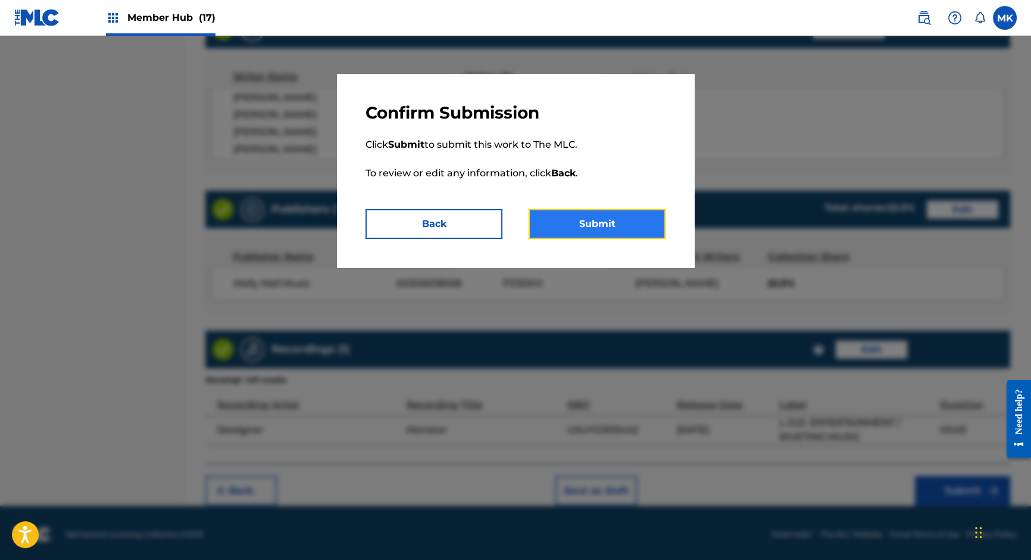
click at [624, 227] on button "Submit" at bounding box center [597, 224] width 137 height 30
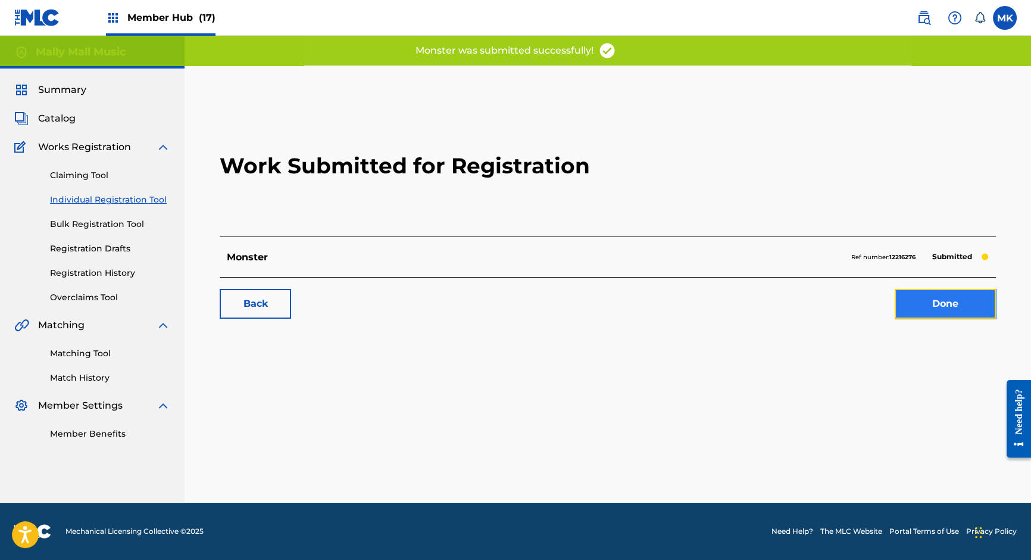
click at [942, 302] on link "Done" at bounding box center [945, 304] width 101 height 30
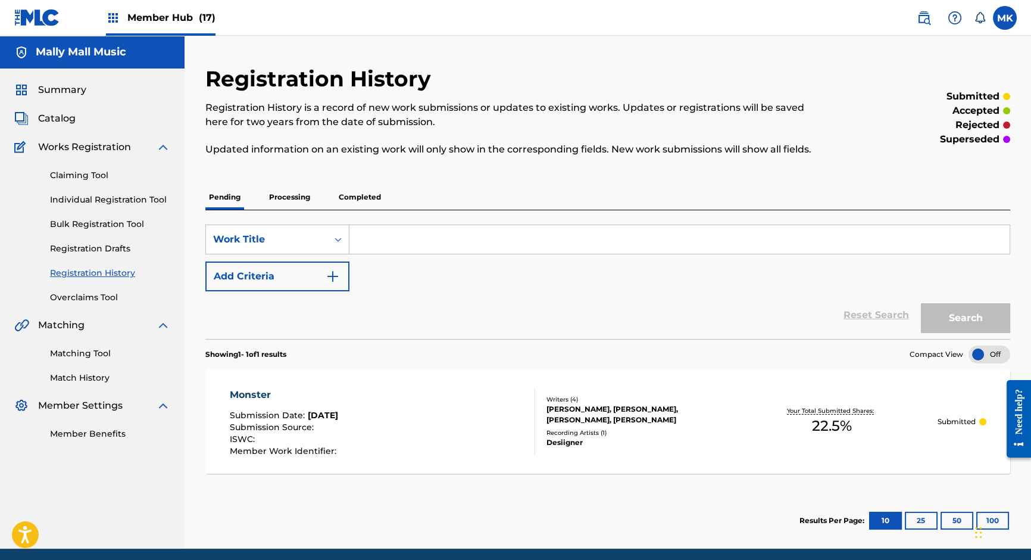
click at [285, 196] on p "Processing" at bounding box center [290, 197] width 48 height 25
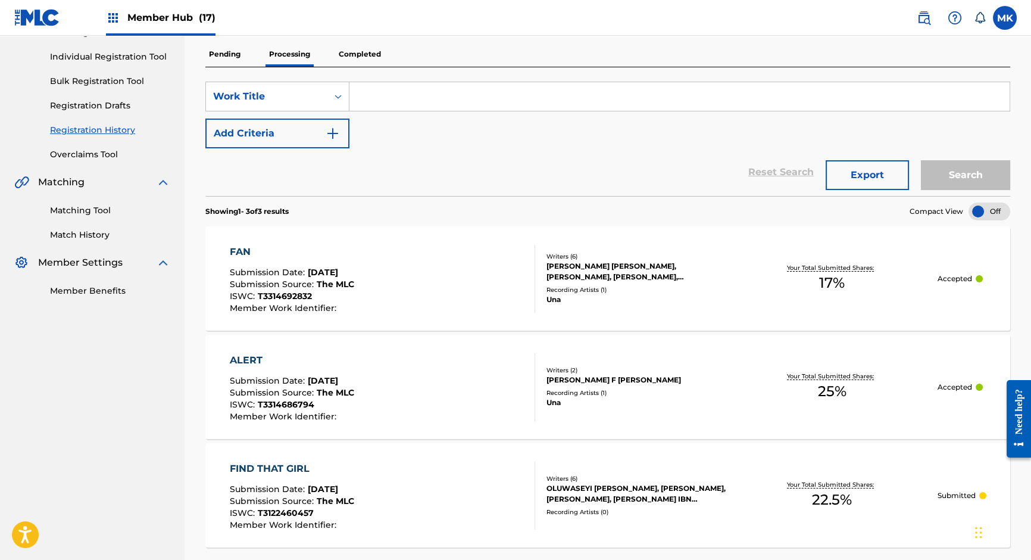
scroll to position [100, 0]
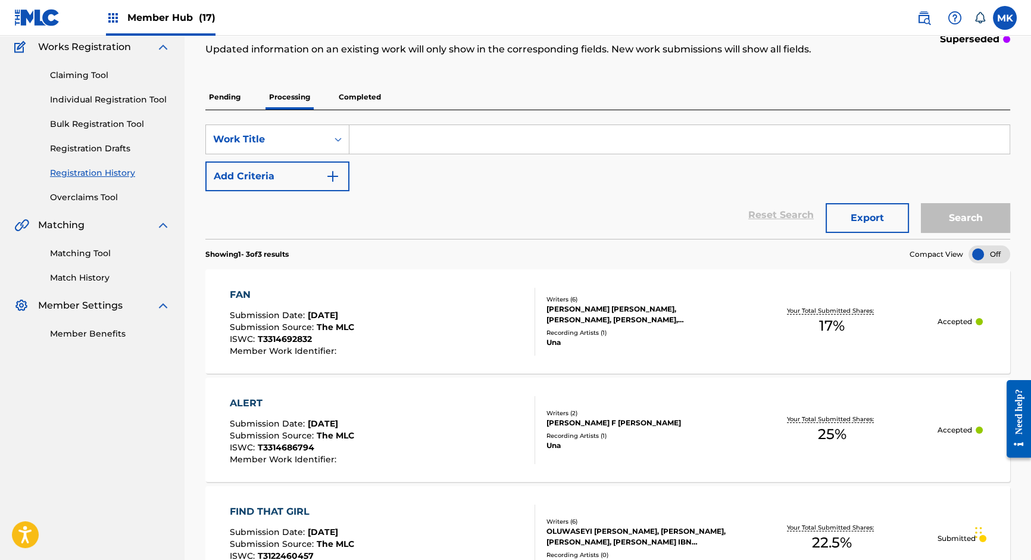
click at [359, 96] on p "Completed" at bounding box center [359, 97] width 49 height 25
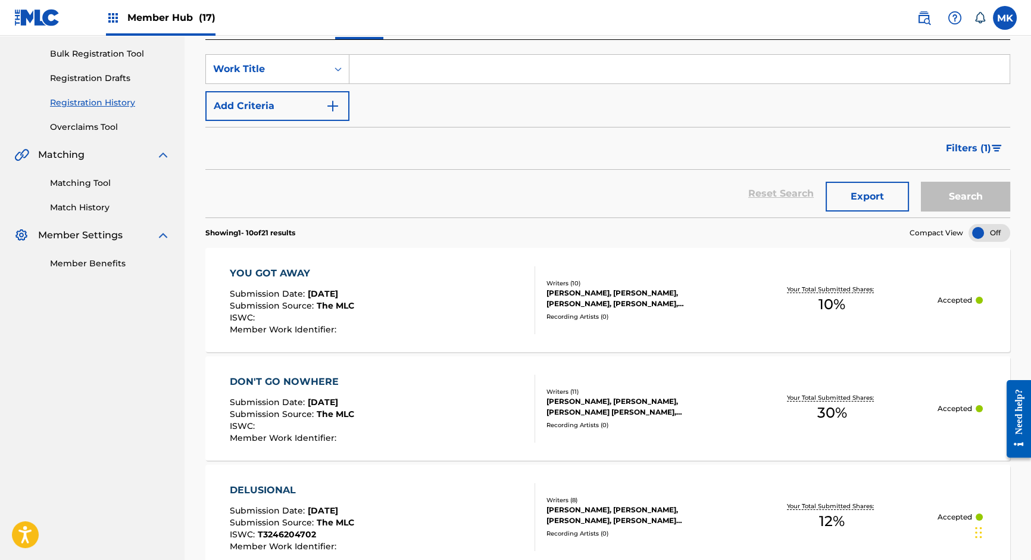
scroll to position [58, 0]
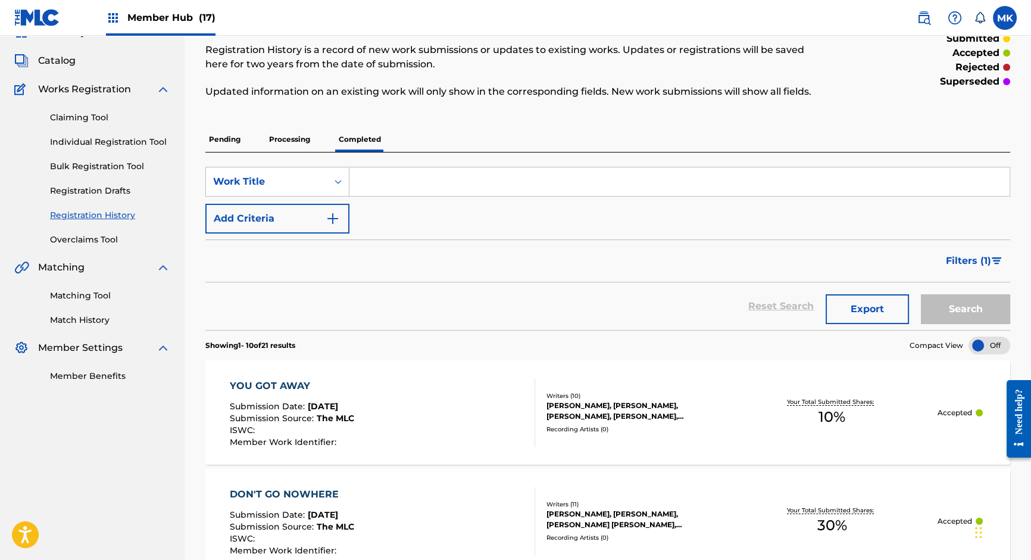
click at [295, 135] on p "Processing" at bounding box center [290, 139] width 48 height 25
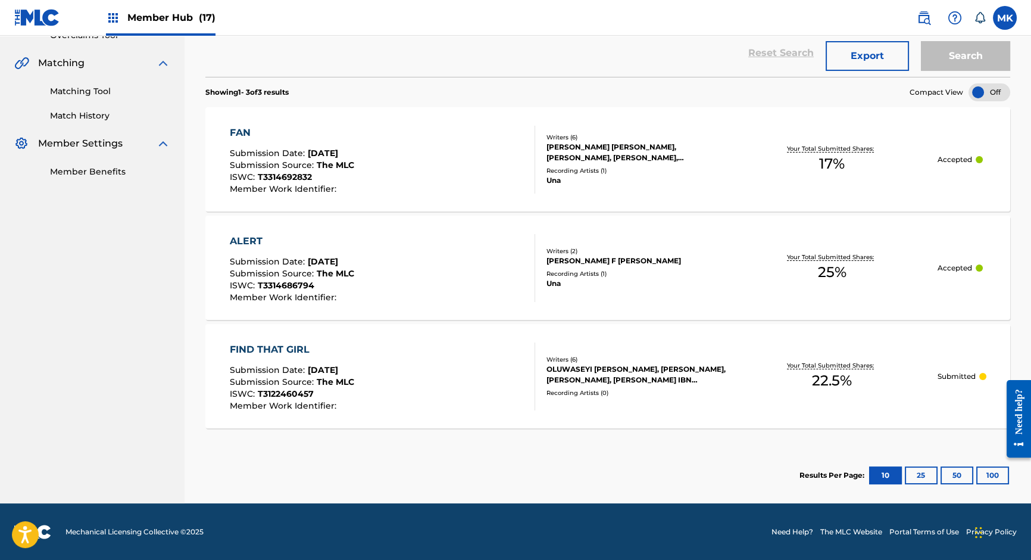
scroll to position [98, 0]
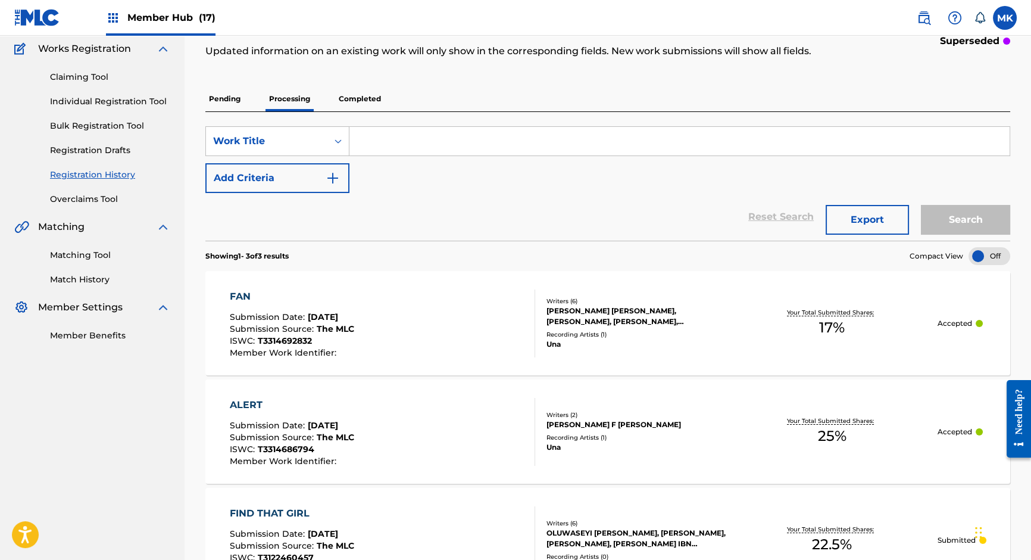
click at [226, 98] on p "Pending" at bounding box center [224, 98] width 39 height 25
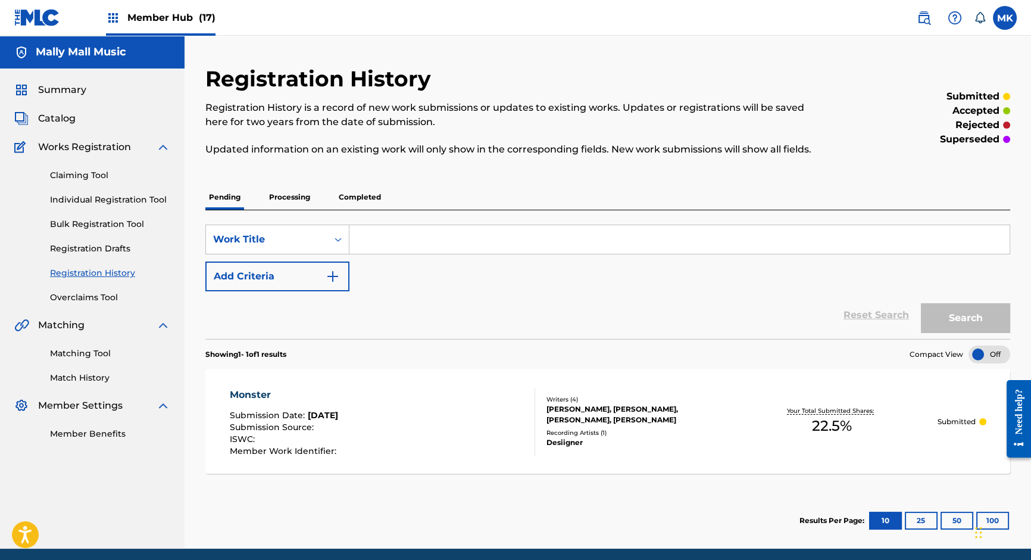
click at [360, 195] on p "Completed" at bounding box center [359, 197] width 49 height 25
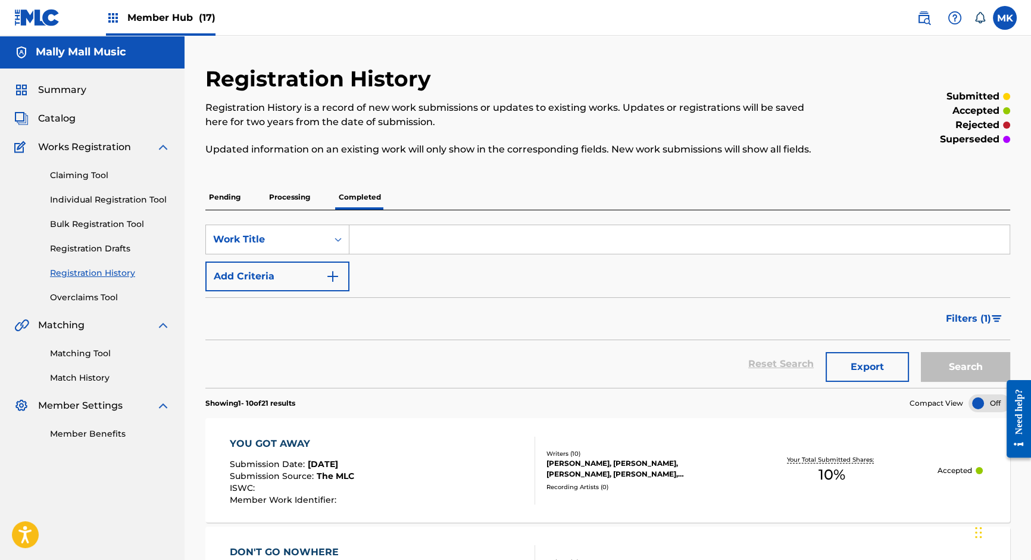
click at [295, 200] on p "Processing" at bounding box center [290, 197] width 48 height 25
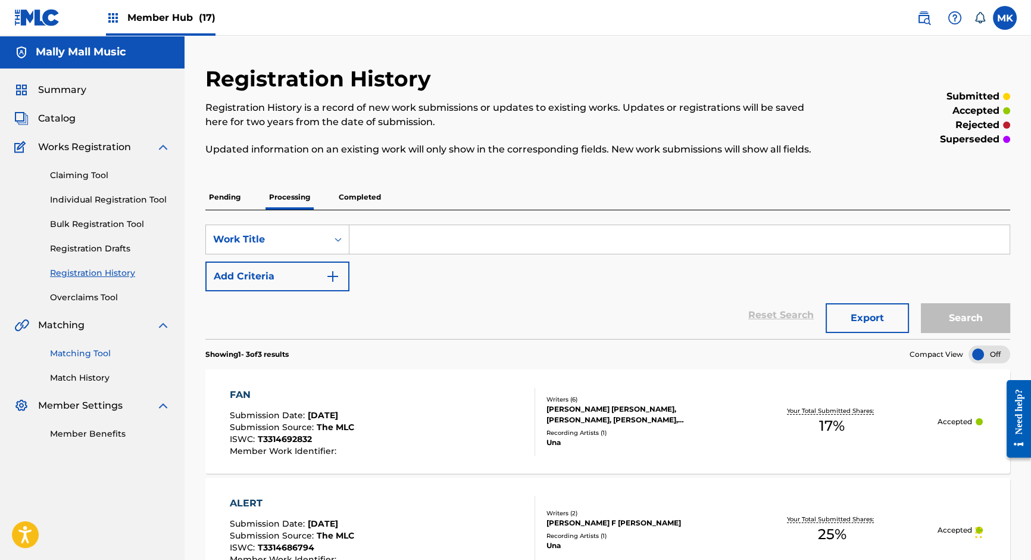
click at [73, 354] on link "Matching Tool" at bounding box center [110, 353] width 120 height 13
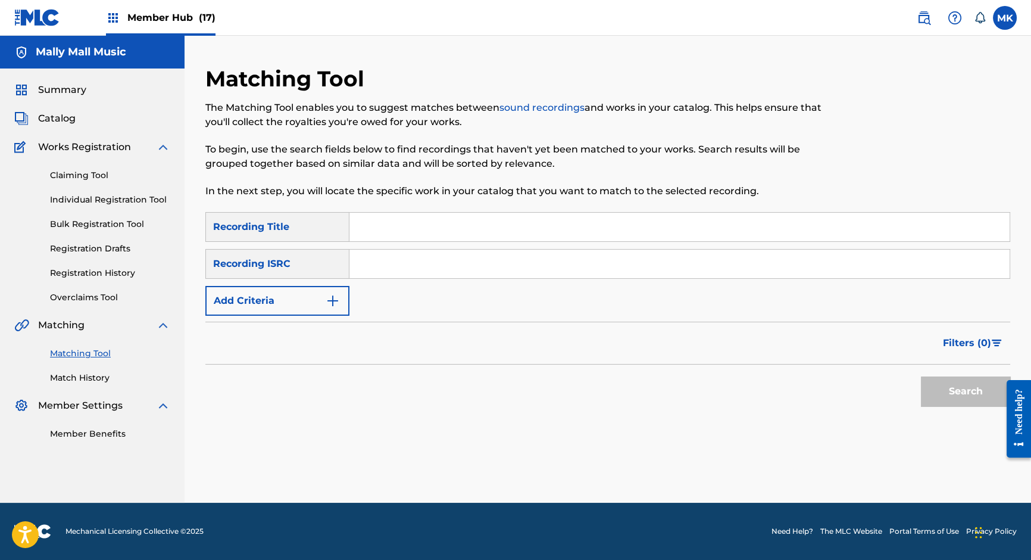
click at [376, 226] on input "Search Form" at bounding box center [679, 227] width 660 height 29
paste input "Young & Ballin"
type input "Young & Ballin"
click at [385, 269] on input "Search Form" at bounding box center [679, 263] width 660 height 29
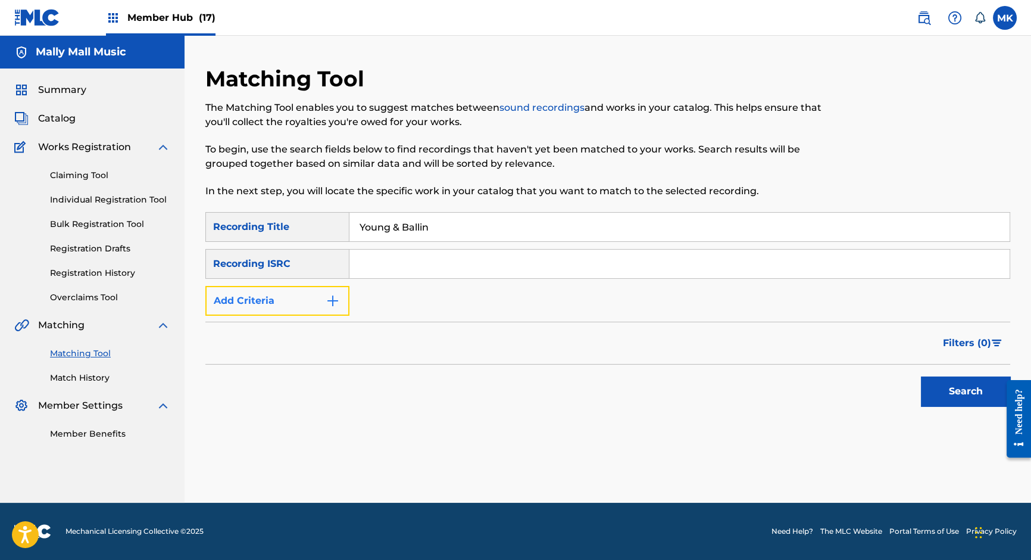
click at [336, 301] on img "Search Form" at bounding box center [333, 301] width 14 height 14
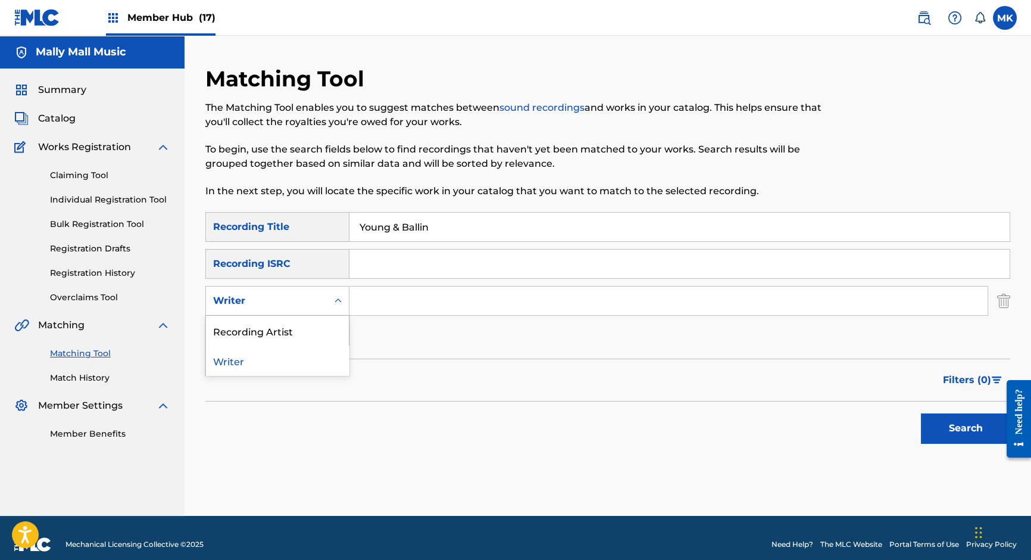
click at [324, 298] on div "Writer" at bounding box center [266, 300] width 121 height 23
click at [289, 332] on div "Recording Artist" at bounding box center [277, 331] width 143 height 30
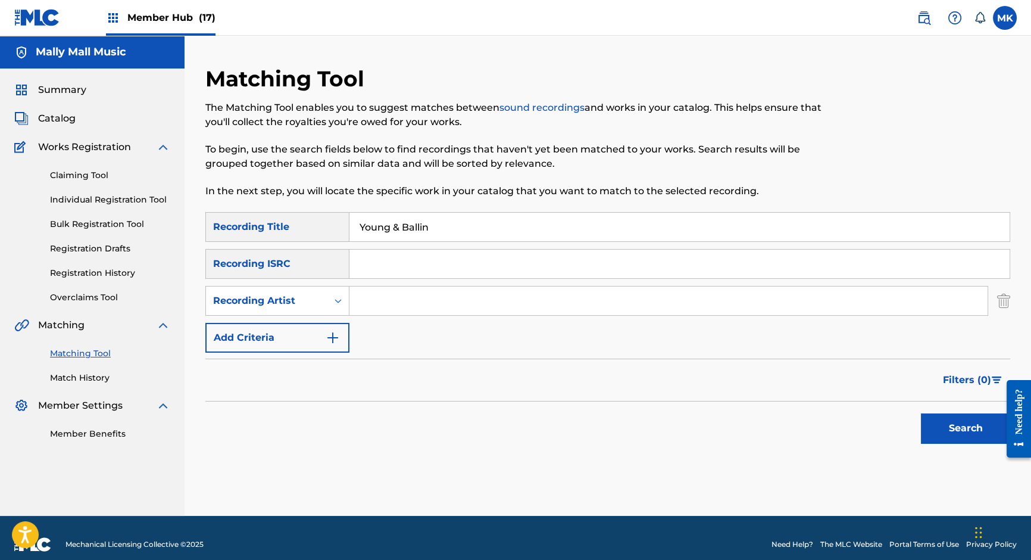
click at [382, 298] on input "Search Form" at bounding box center [668, 300] width 638 height 29
type input "DESIIGNER"
click at [921, 413] on button "Search" at bounding box center [965, 428] width 89 height 30
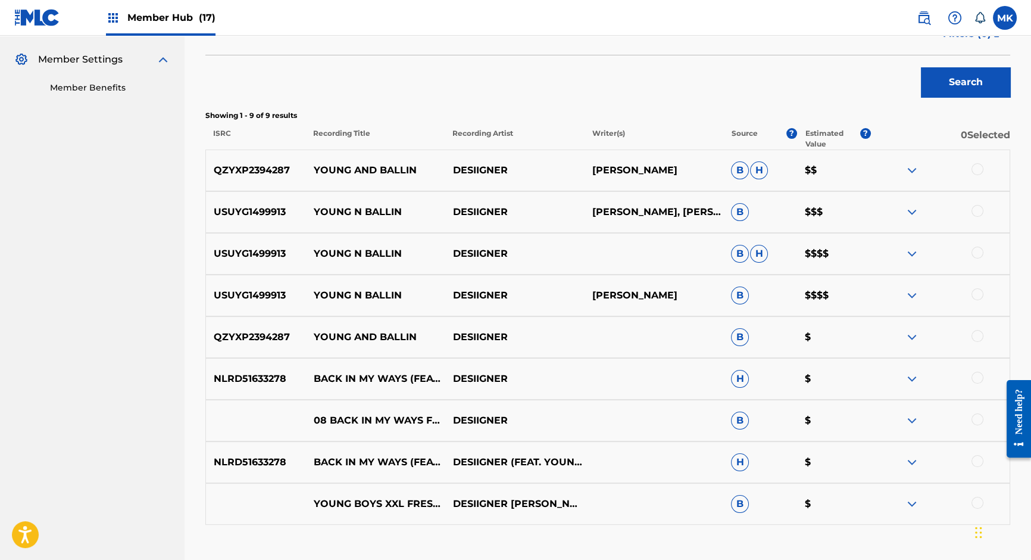
scroll to position [366, 0]
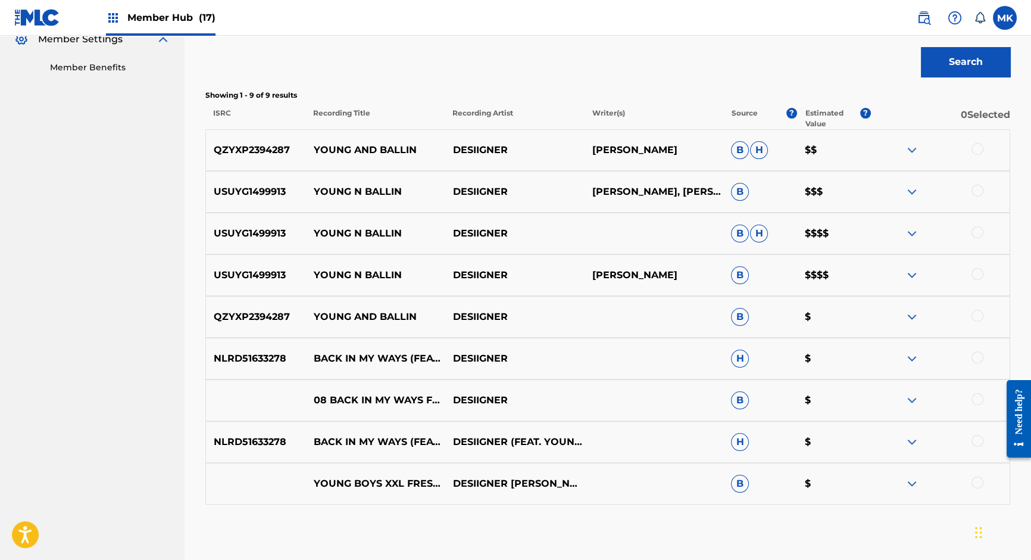
click at [631, 274] on p "[PERSON_NAME]" at bounding box center [653, 275] width 139 height 14
click at [907, 150] on img at bounding box center [912, 150] width 14 height 14
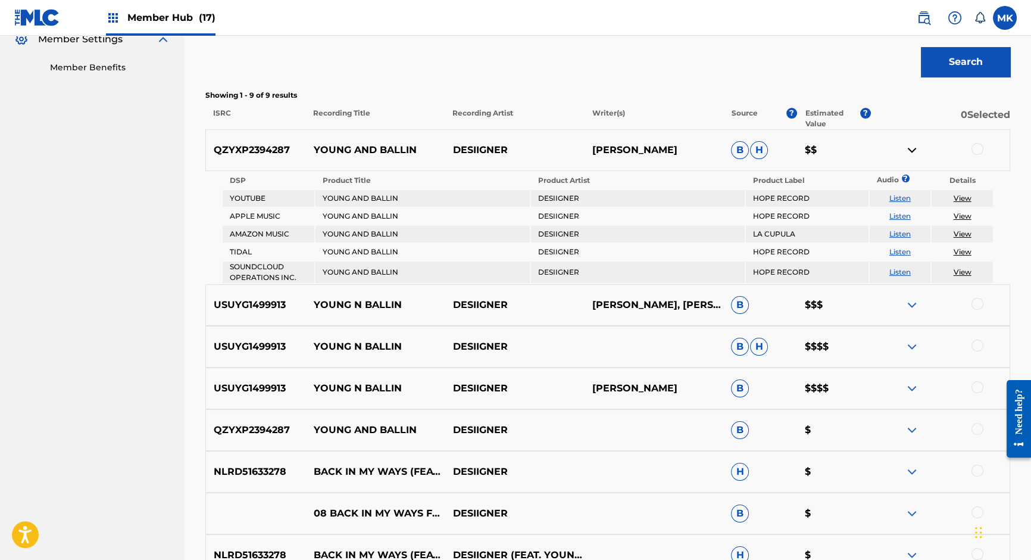
click at [913, 150] on img at bounding box center [912, 150] width 14 height 14
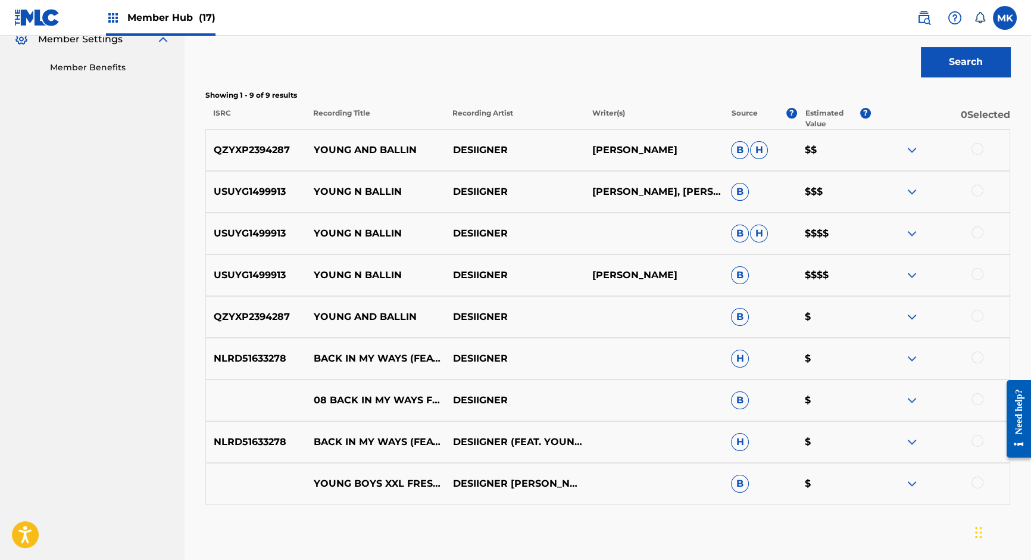
click at [913, 189] on img at bounding box center [912, 192] width 14 height 14
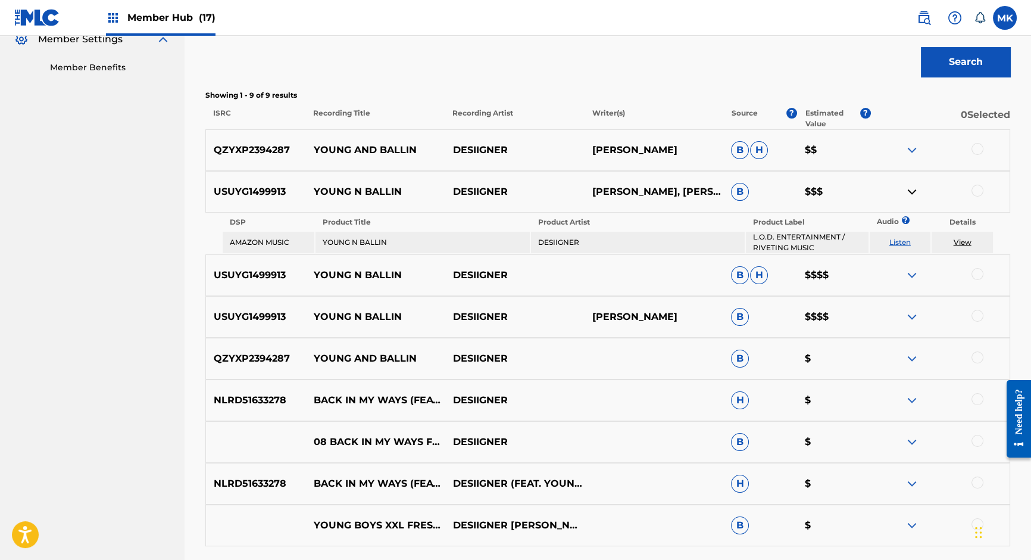
click at [913, 274] on img at bounding box center [912, 275] width 14 height 14
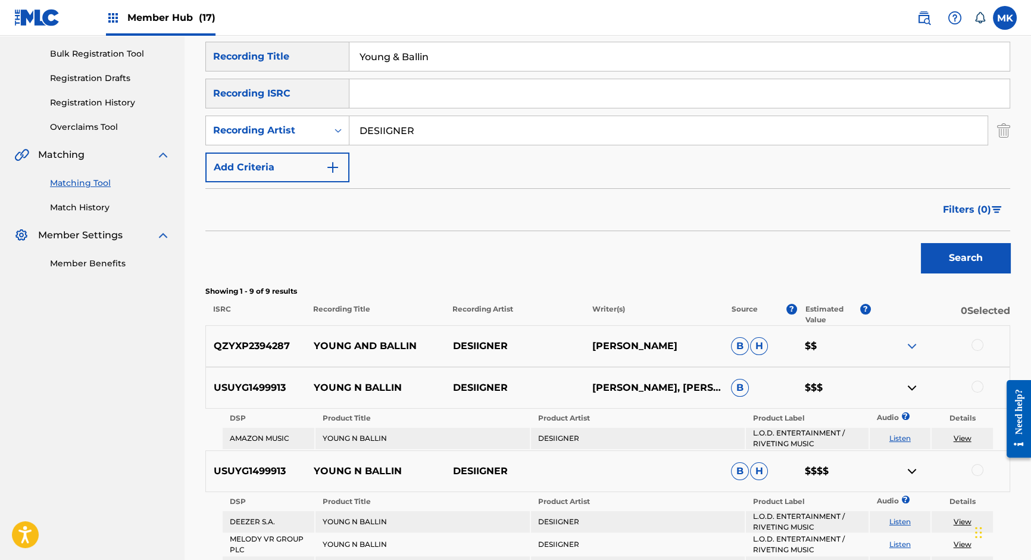
scroll to position [152, 0]
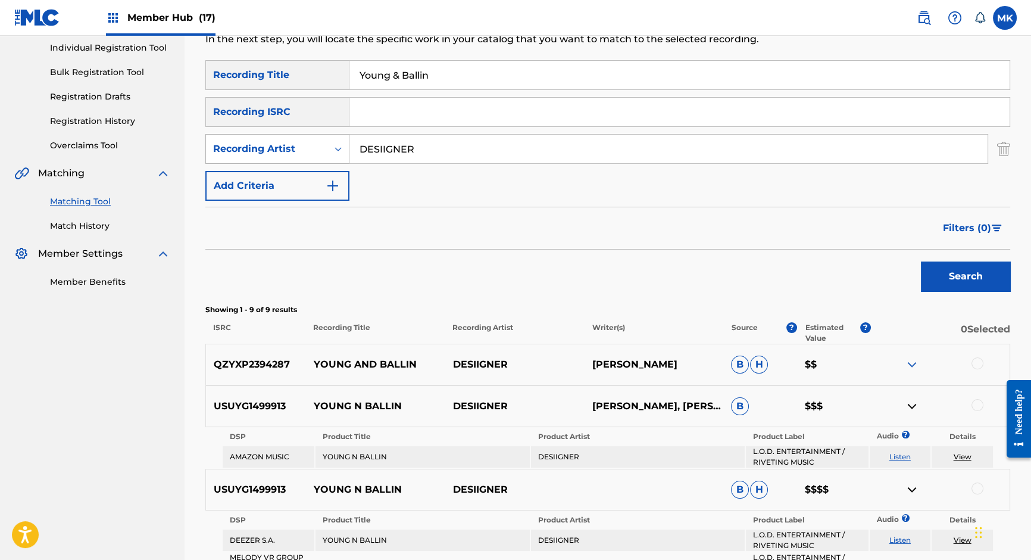
click at [339, 152] on icon "Search Form" at bounding box center [338, 149] width 12 height 12
click at [274, 185] on div "Writer" at bounding box center [277, 179] width 143 height 30
click at [410, 145] on input "Search Form" at bounding box center [668, 149] width 638 height 29
click at [921, 261] on button "Search" at bounding box center [965, 276] width 89 height 30
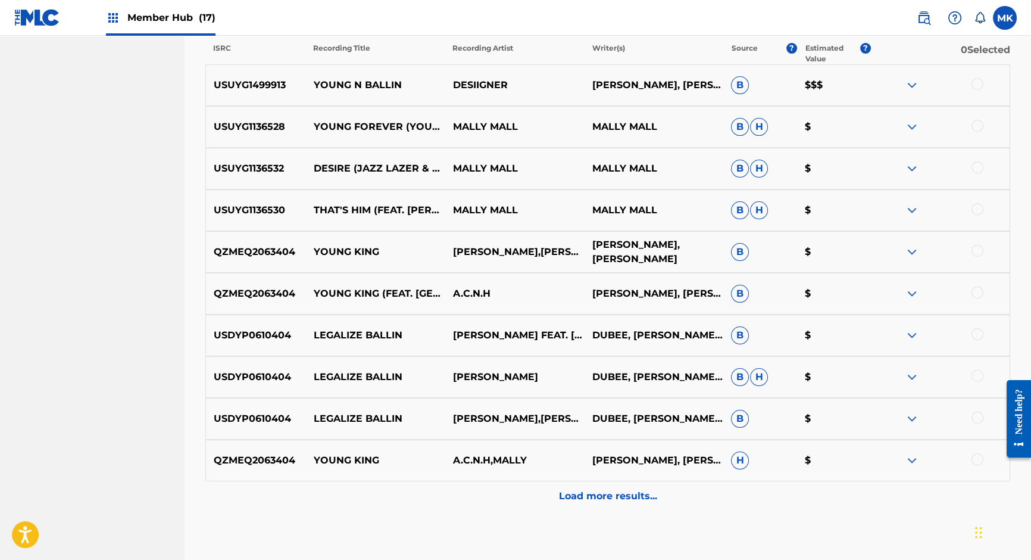
scroll to position [432, 0]
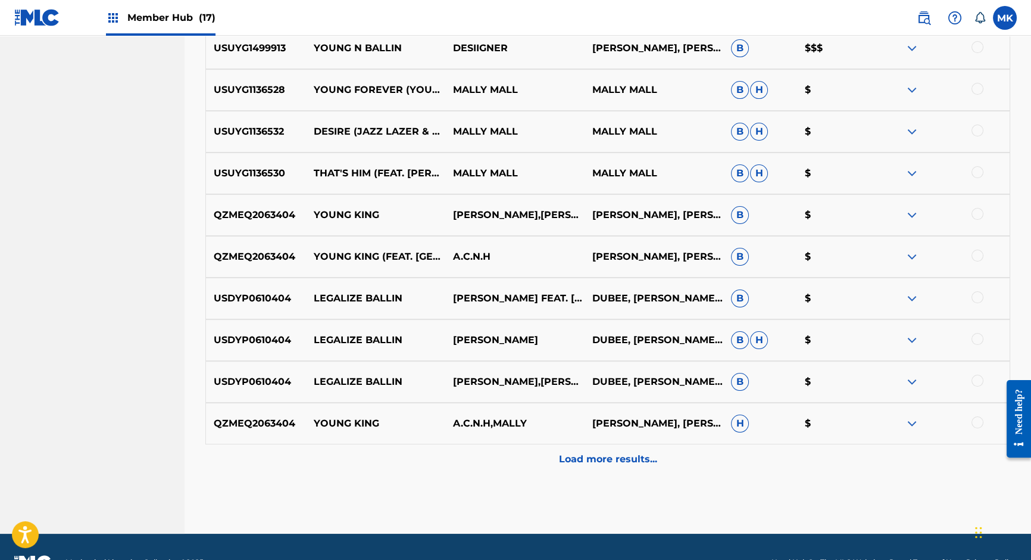
click at [611, 458] on p "Load more results..." at bounding box center [608, 459] width 98 height 14
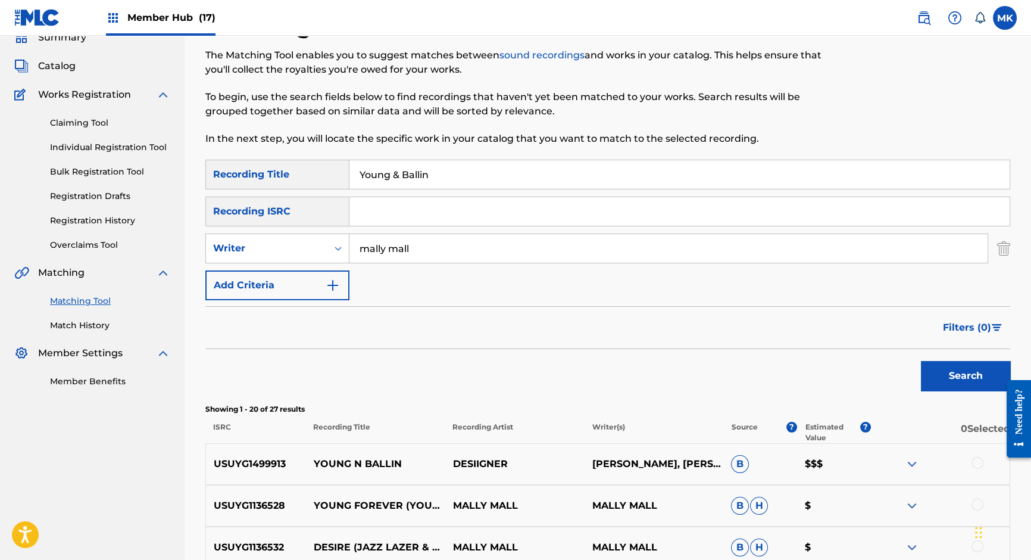
scroll to position [0, 0]
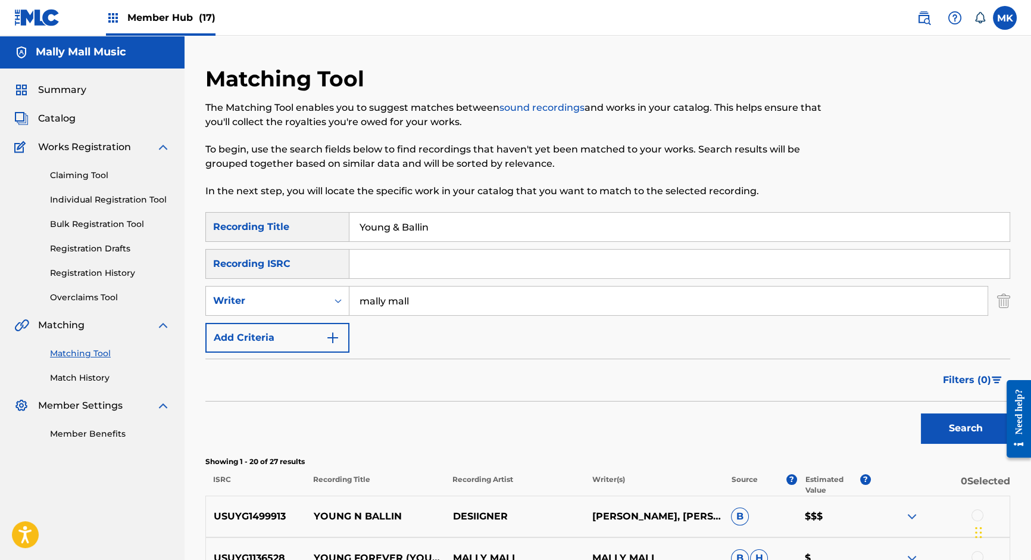
click at [403, 299] on input "mally mall" at bounding box center [668, 300] width 638 height 29
type input "[PERSON_NAME]"
click at [404, 226] on input "Young & Ballin" at bounding box center [679, 227] width 660 height 29
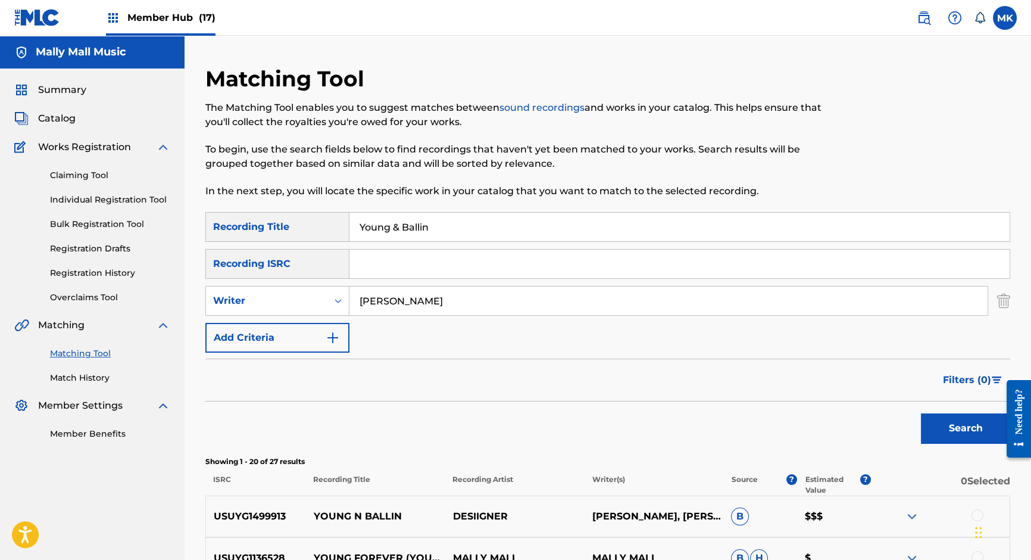
click at [404, 226] on input "Young & Ballin" at bounding box center [679, 227] width 660 height 29
click at [973, 429] on button "Search" at bounding box center [965, 428] width 89 height 30
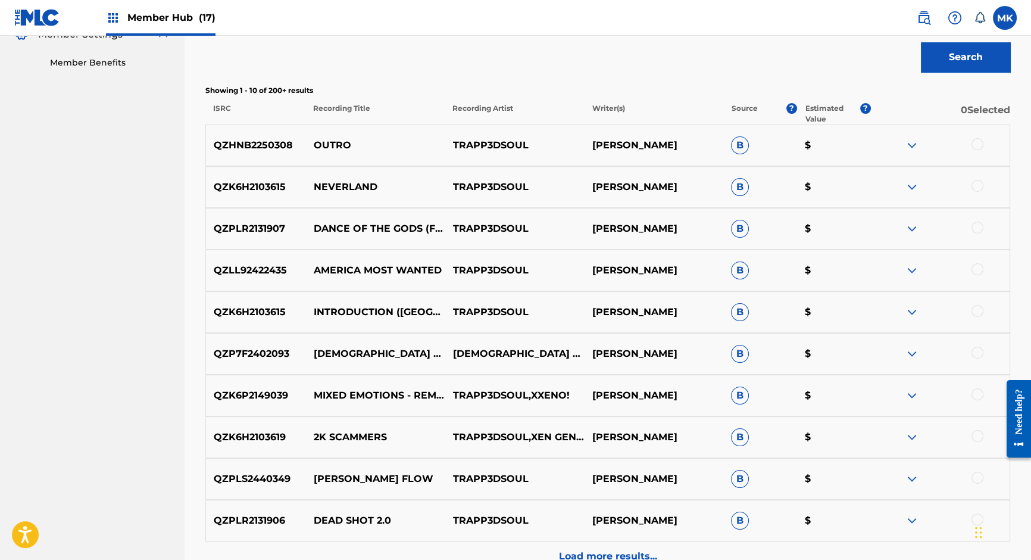
scroll to position [498, 0]
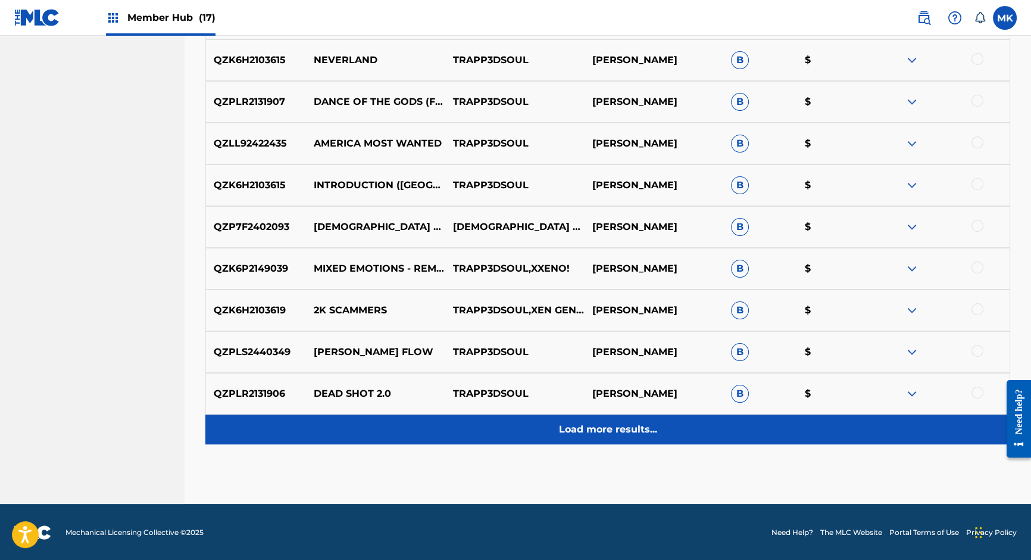
click at [602, 427] on p "Load more results..." at bounding box center [608, 429] width 98 height 14
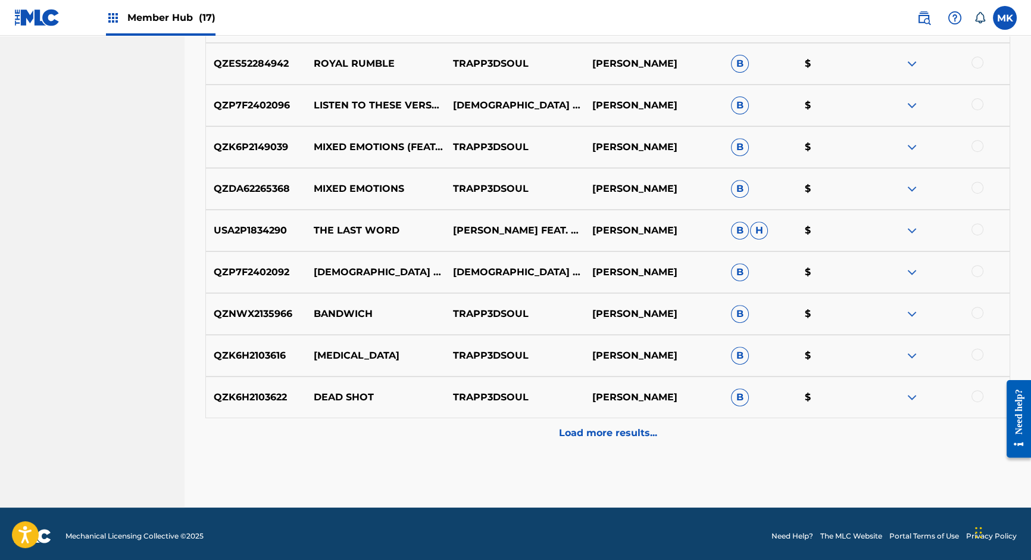
scroll to position [915, 0]
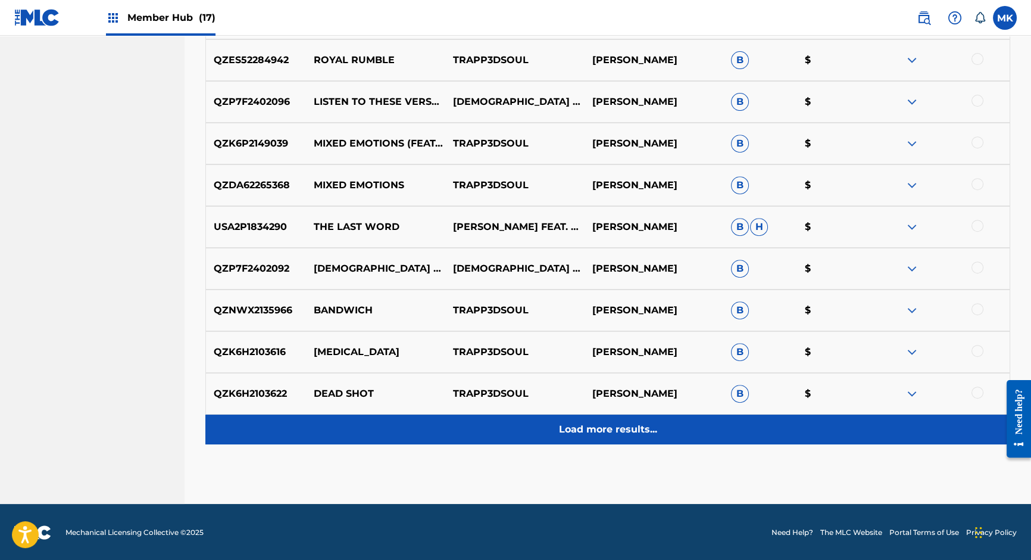
click at [595, 434] on p "Load more results..." at bounding box center [608, 429] width 98 height 14
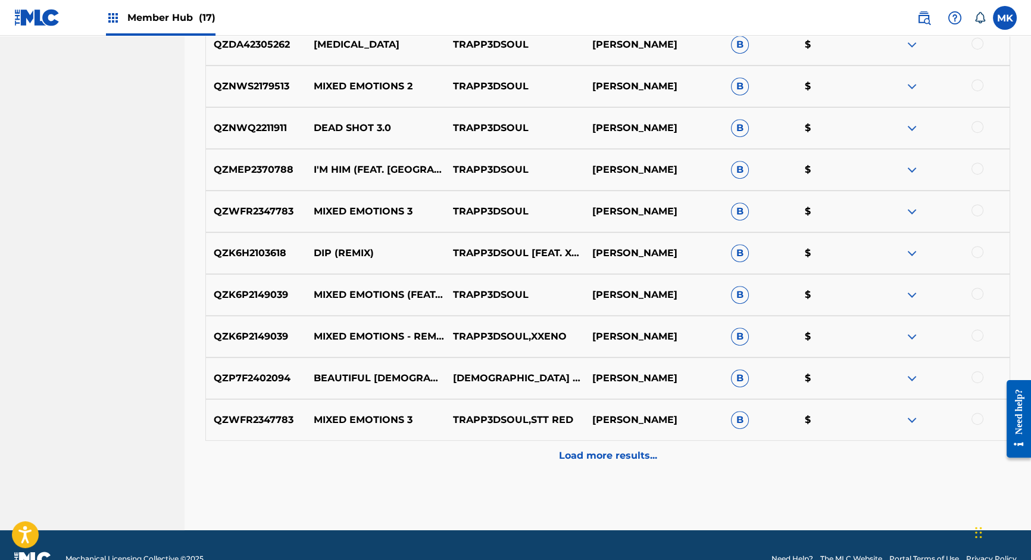
scroll to position [1331, 0]
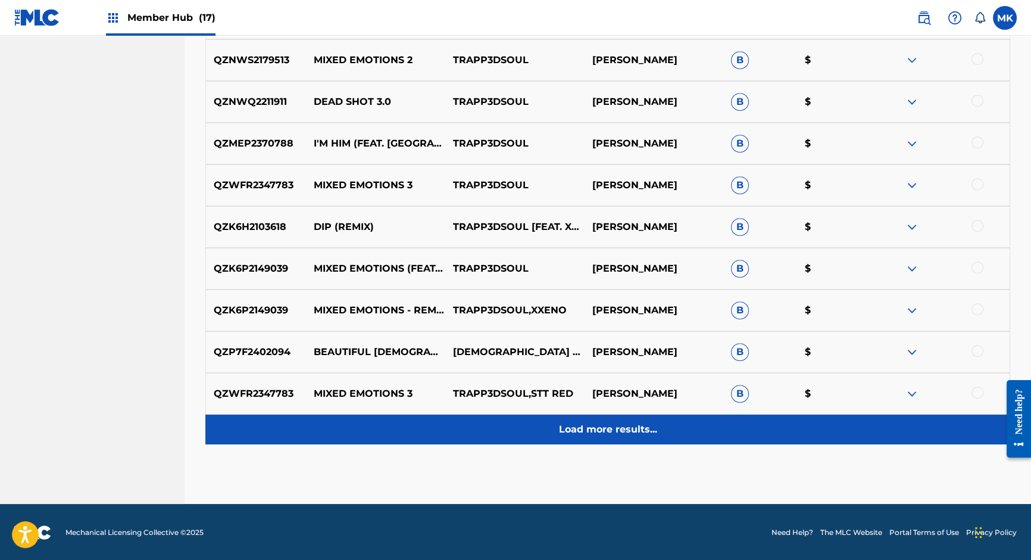
click at [623, 426] on p "Load more results..." at bounding box center [608, 429] width 98 height 14
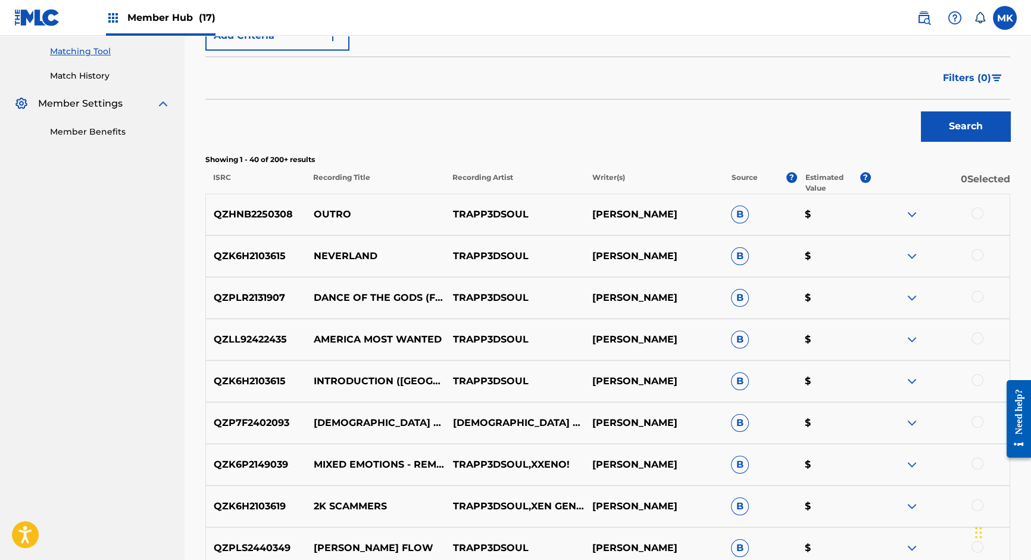
scroll to position [288, 0]
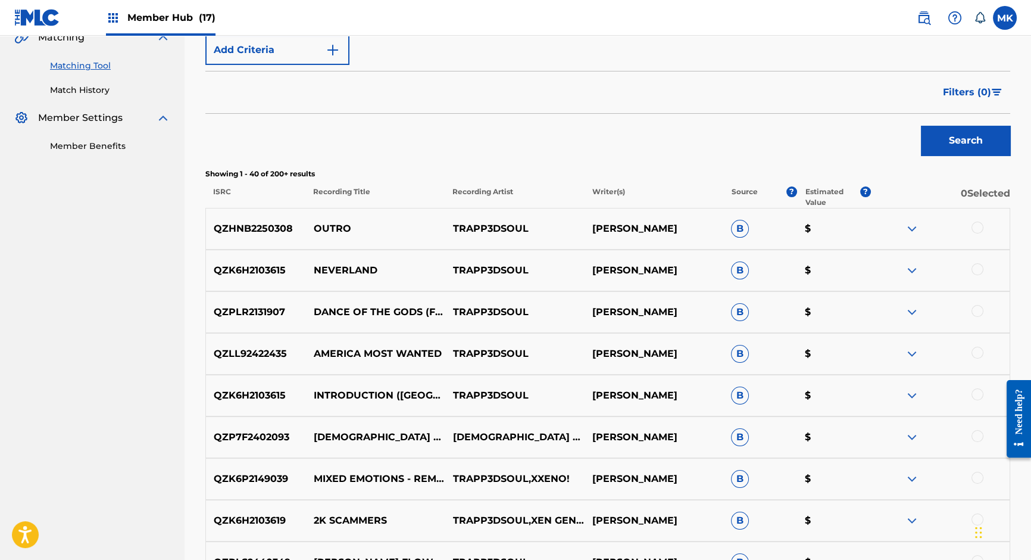
click at [993, 87] on button "Filters ( 0 )" at bounding box center [973, 92] width 74 height 30
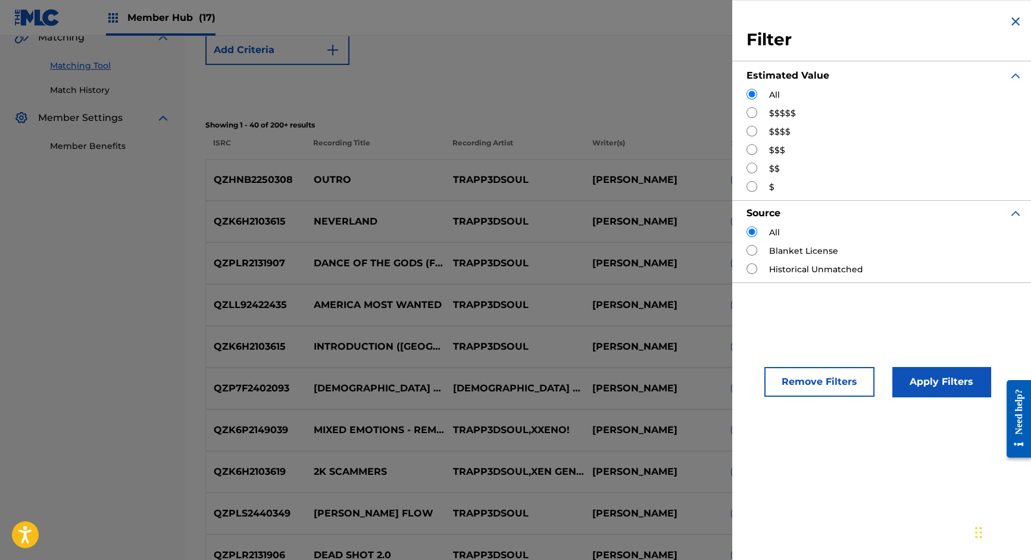
click at [751, 110] on input "Search Form" at bounding box center [752, 112] width 11 height 11
radio input "true"
click at [934, 384] on button "Apply Filters" at bounding box center [941, 382] width 98 height 30
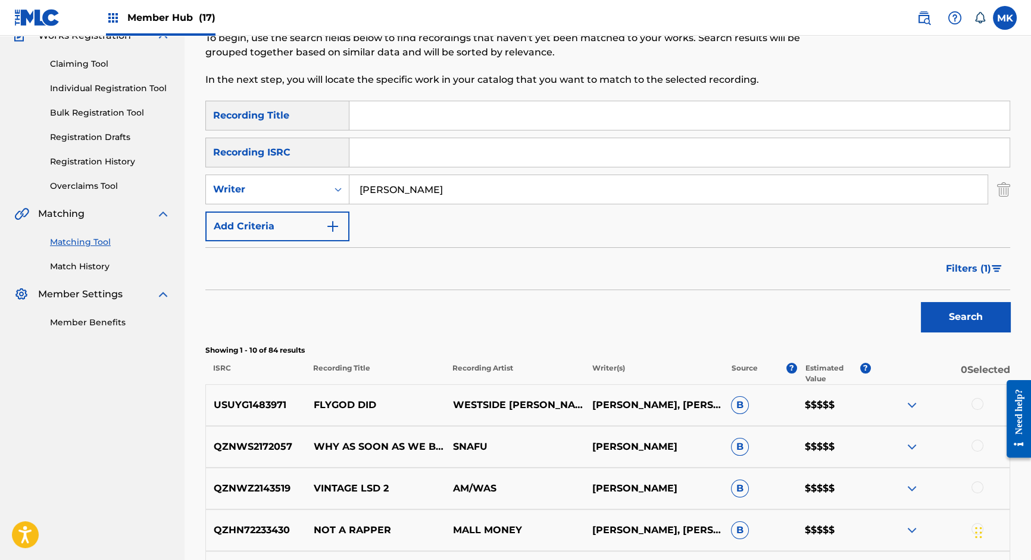
scroll to position [236, 0]
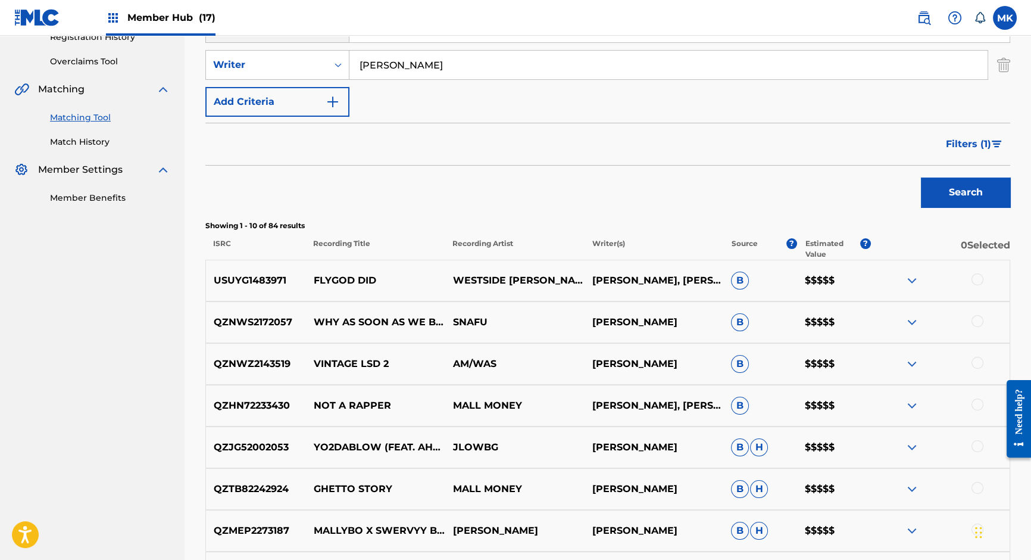
click at [497, 63] on input "[PERSON_NAME]" at bounding box center [668, 65] width 638 height 29
click at [956, 192] on button "Search" at bounding box center [965, 192] width 89 height 30
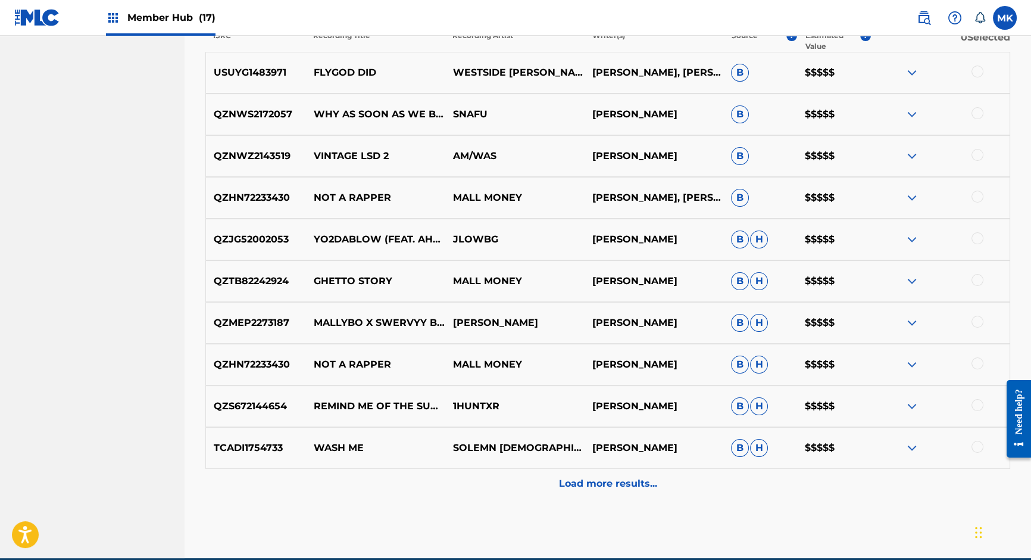
scroll to position [444, 0]
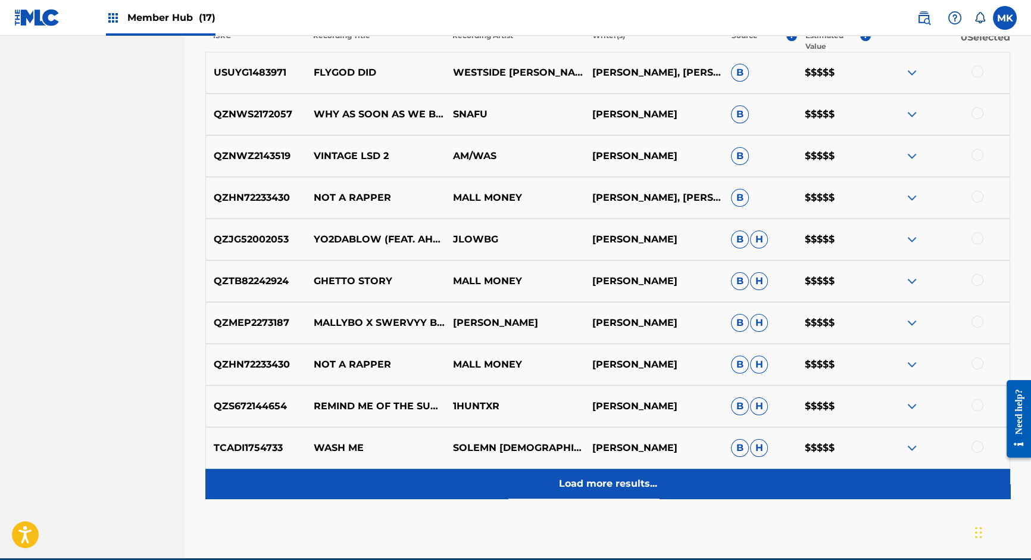
click at [619, 483] on p "Load more results..." at bounding box center [608, 483] width 98 height 14
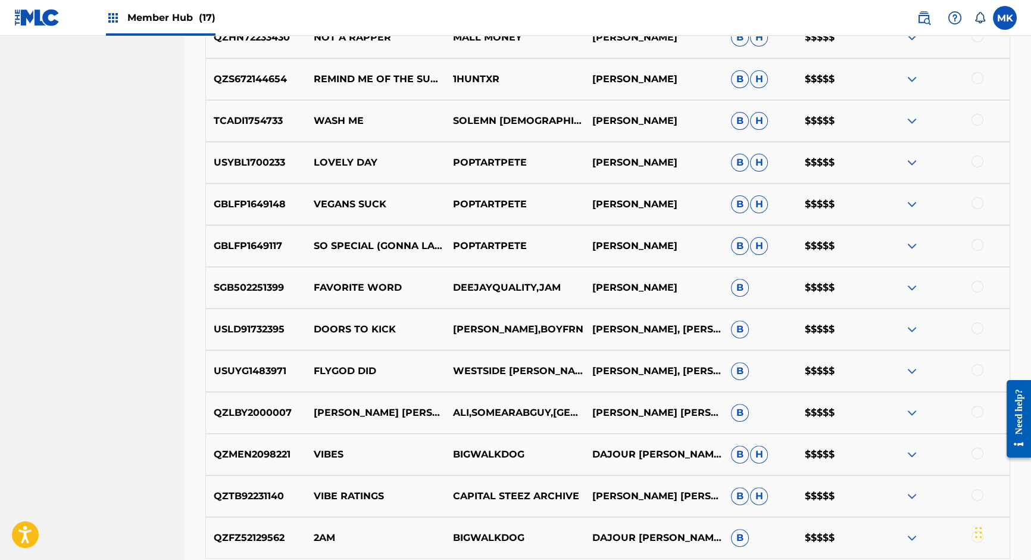
scroll to position [915, 0]
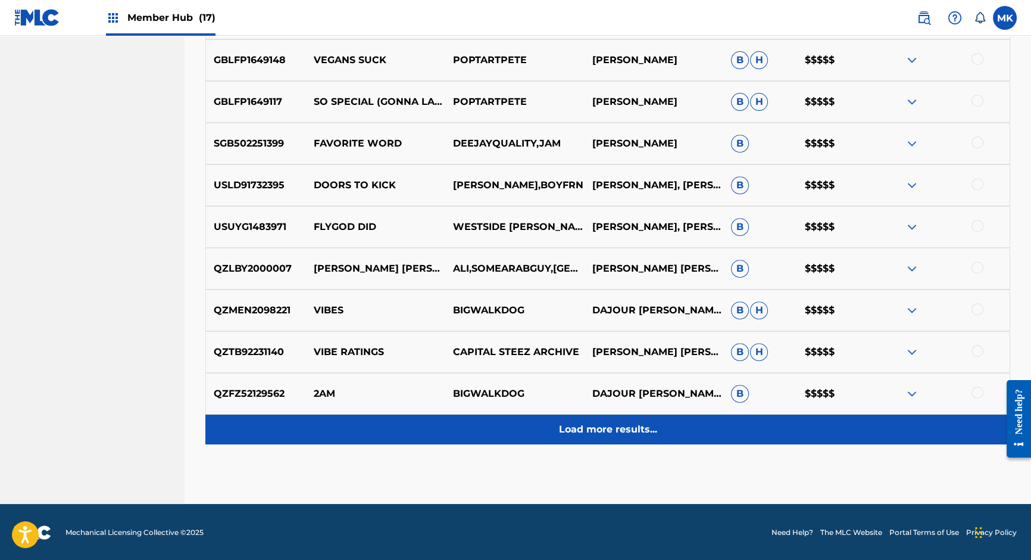
click at [622, 433] on p "Load more results..." at bounding box center [608, 429] width 98 height 14
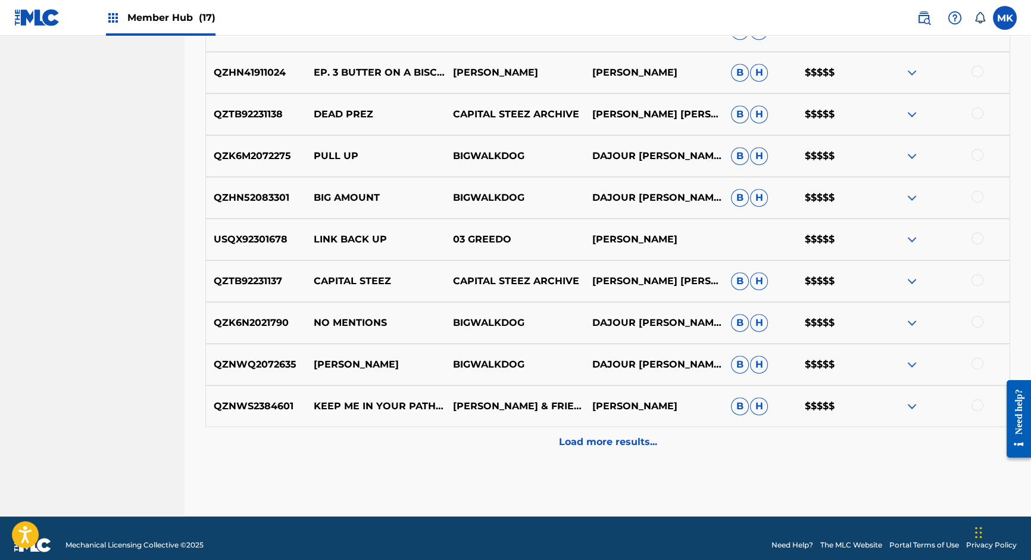
scroll to position [1331, 0]
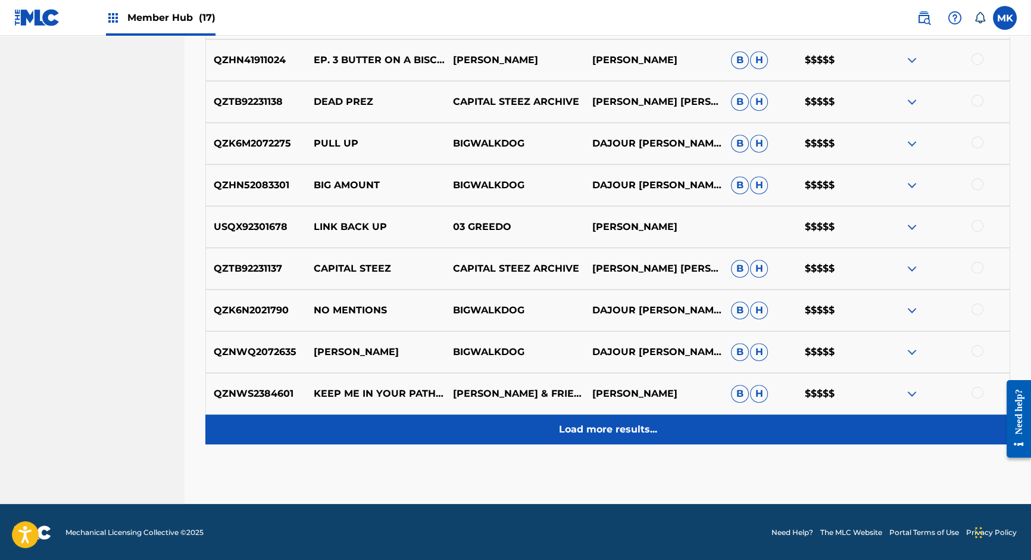
click at [590, 427] on p "Load more results..." at bounding box center [608, 429] width 98 height 14
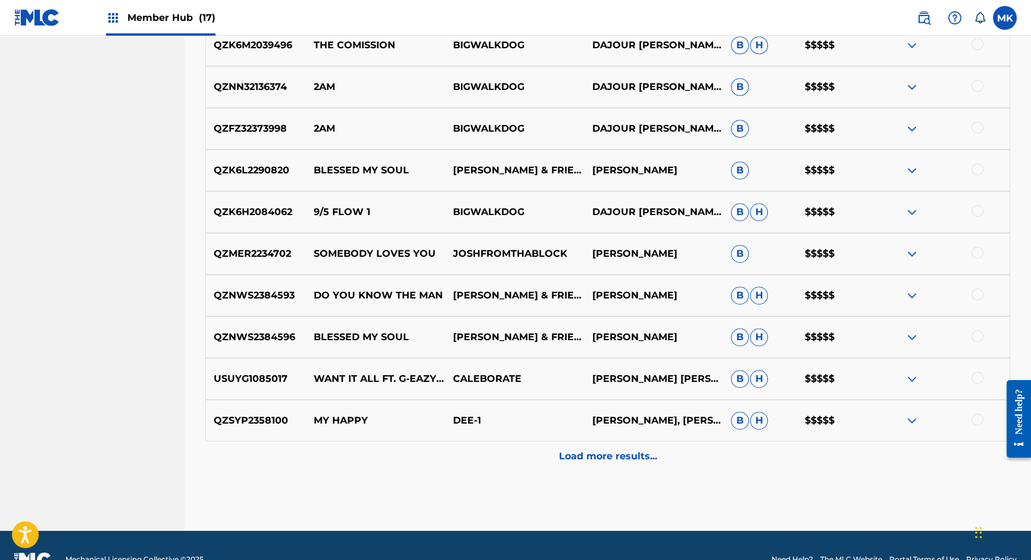
scroll to position [1748, 0]
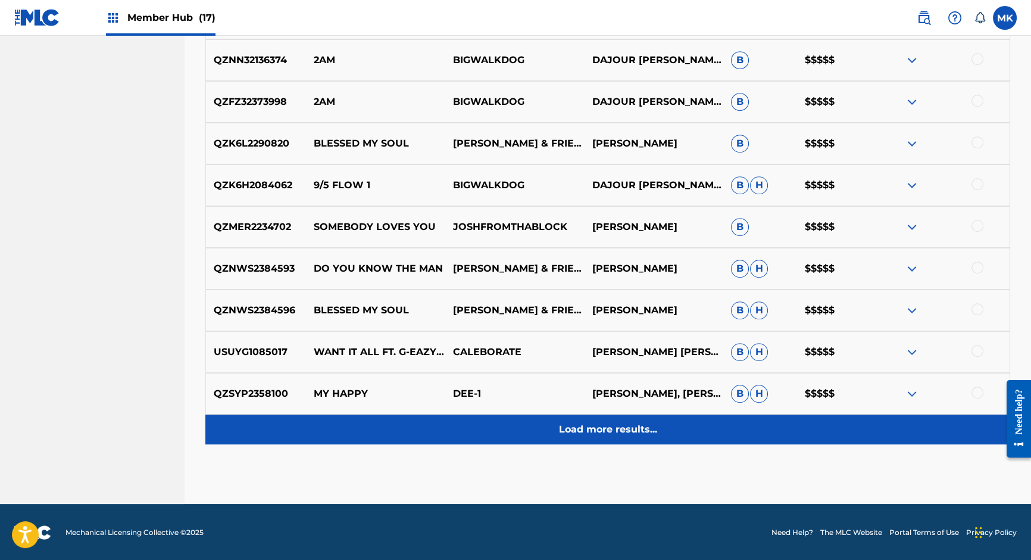
click at [616, 428] on p "Load more results..." at bounding box center [608, 429] width 98 height 14
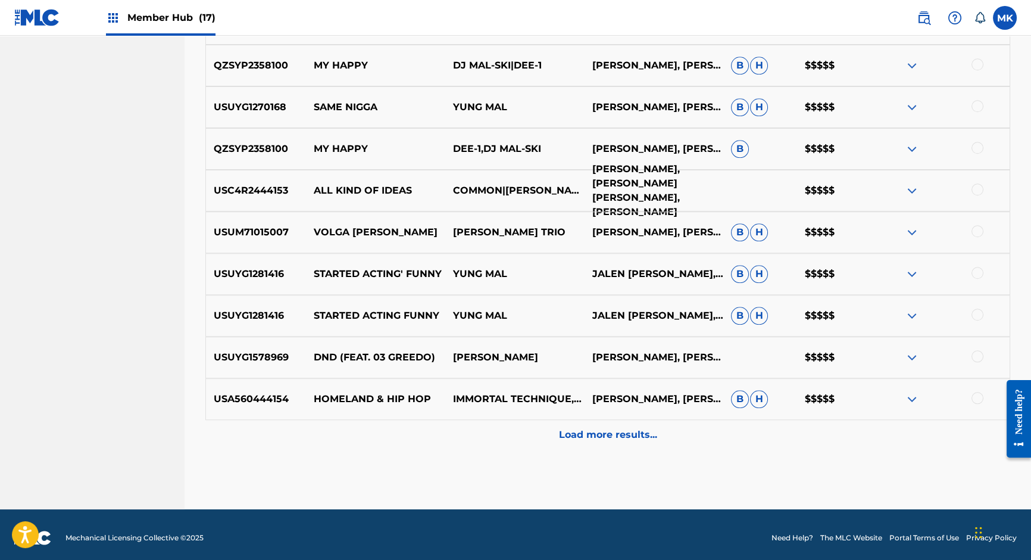
scroll to position [2165, 0]
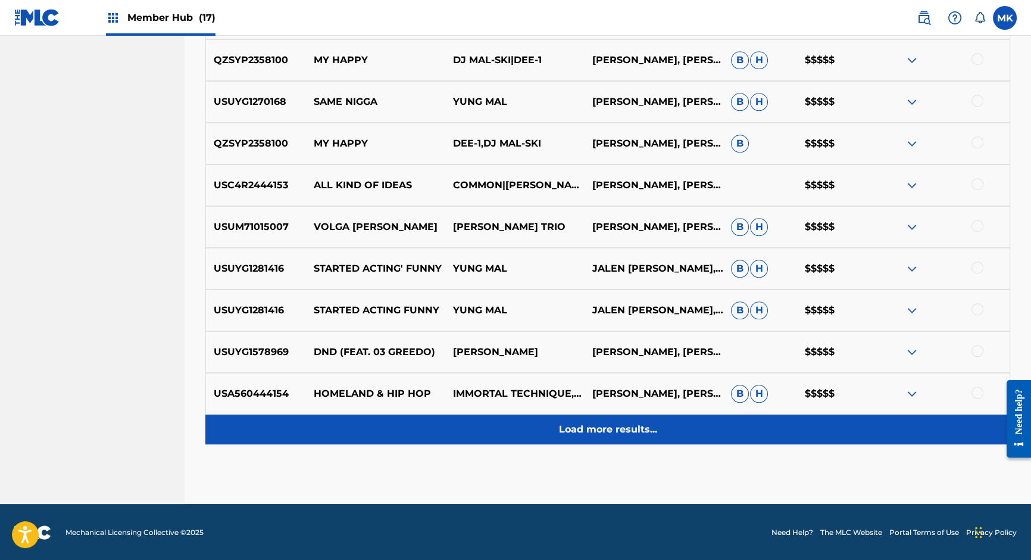
click at [619, 427] on p "Load more results..." at bounding box center [608, 429] width 98 height 14
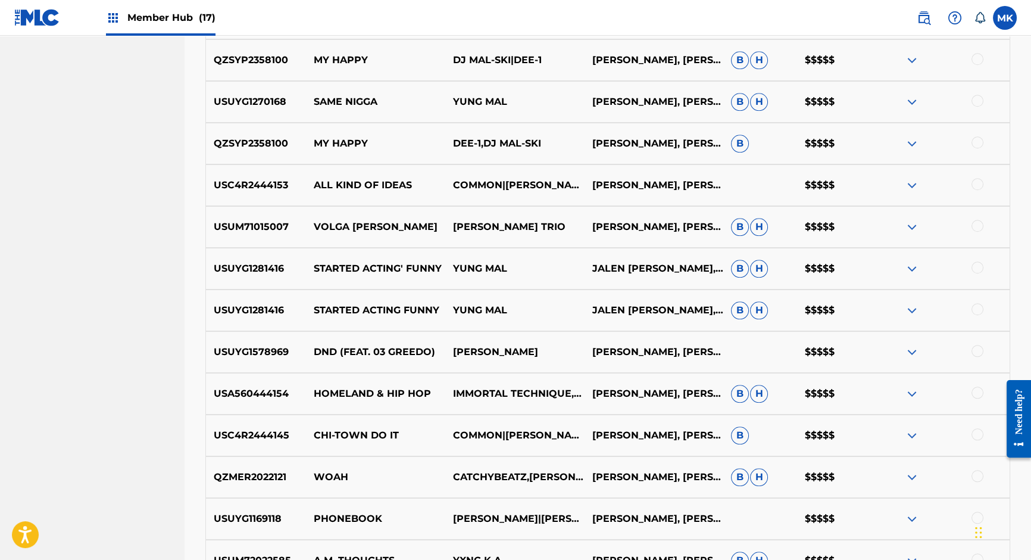
click at [616, 68] on div "QZSYP2358100 MY HAPPY DJ MAL-SKI|DEE-1 [PERSON_NAME], [PERSON_NAME] [PERSON_NAM…" at bounding box center [607, 60] width 805 height 42
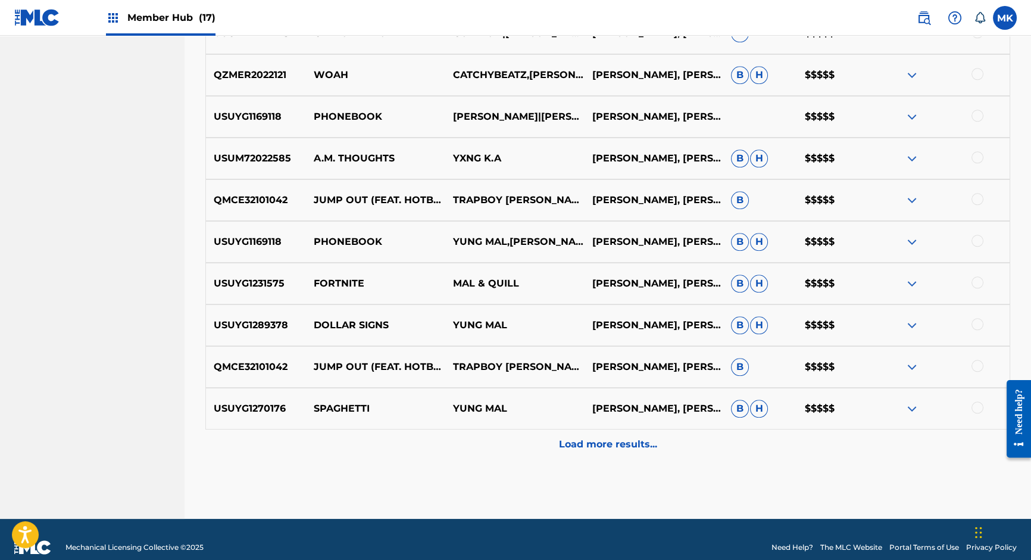
scroll to position [2570, 0]
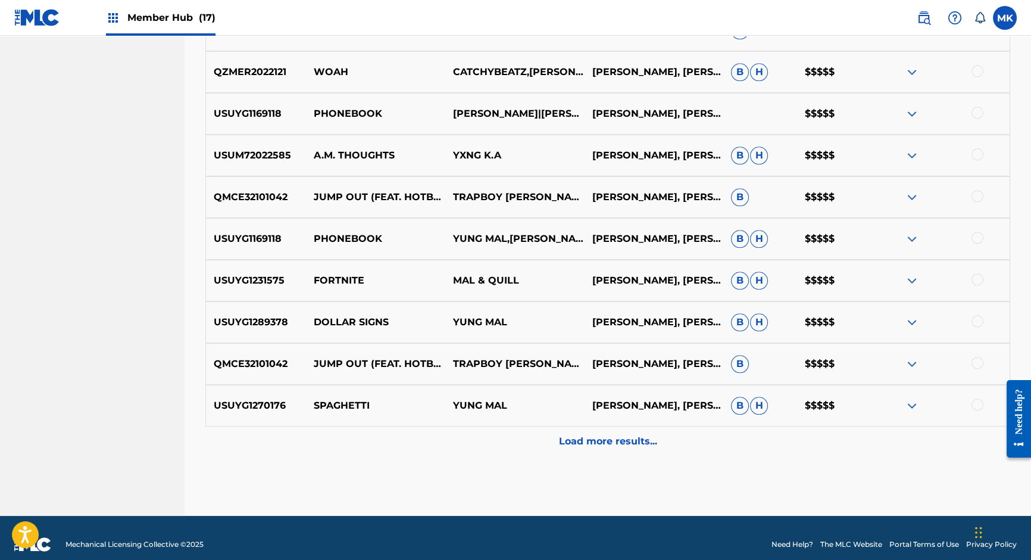
click at [632, 443] on p "Load more results..." at bounding box center [608, 441] width 98 height 14
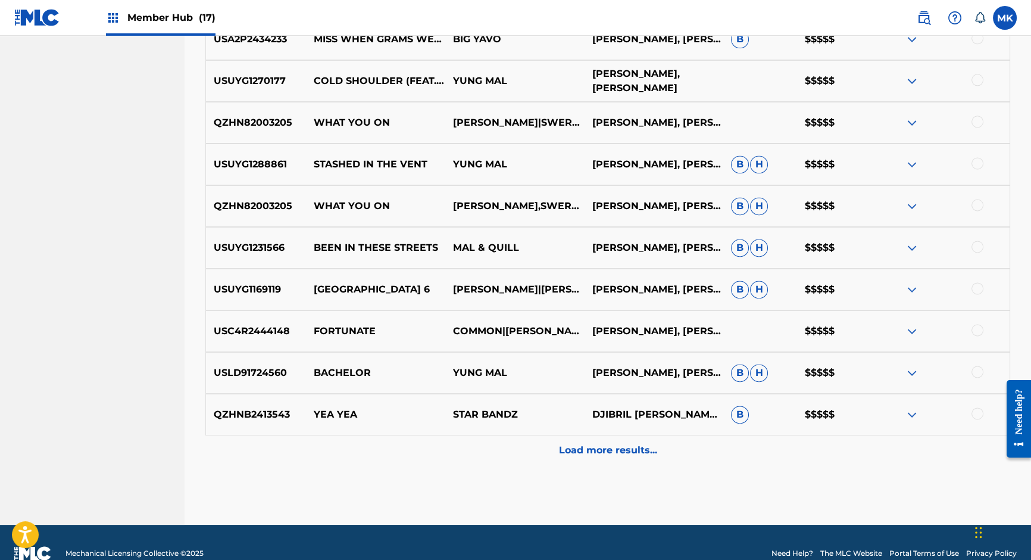
scroll to position [2998, 0]
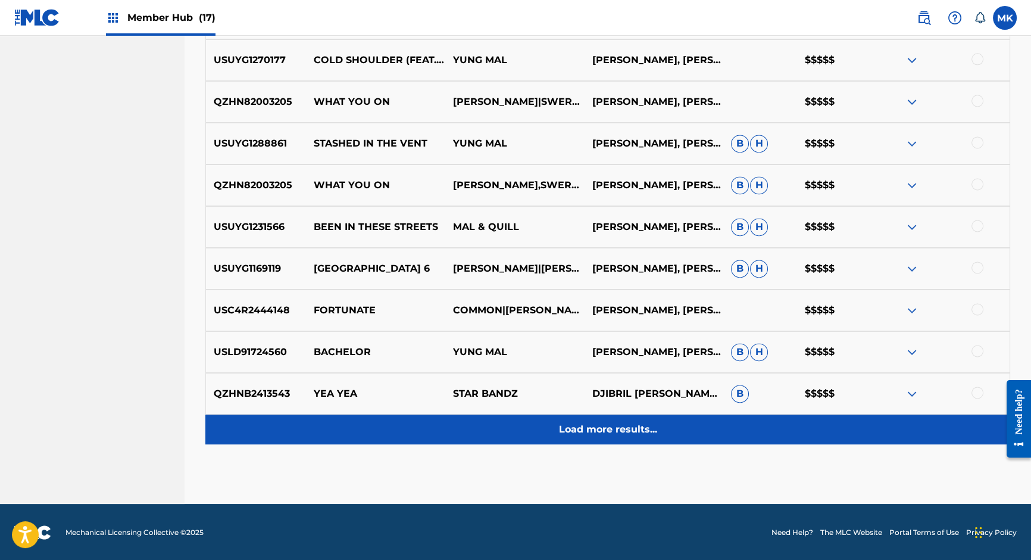
click at [628, 423] on p "Load more results..." at bounding box center [608, 429] width 98 height 14
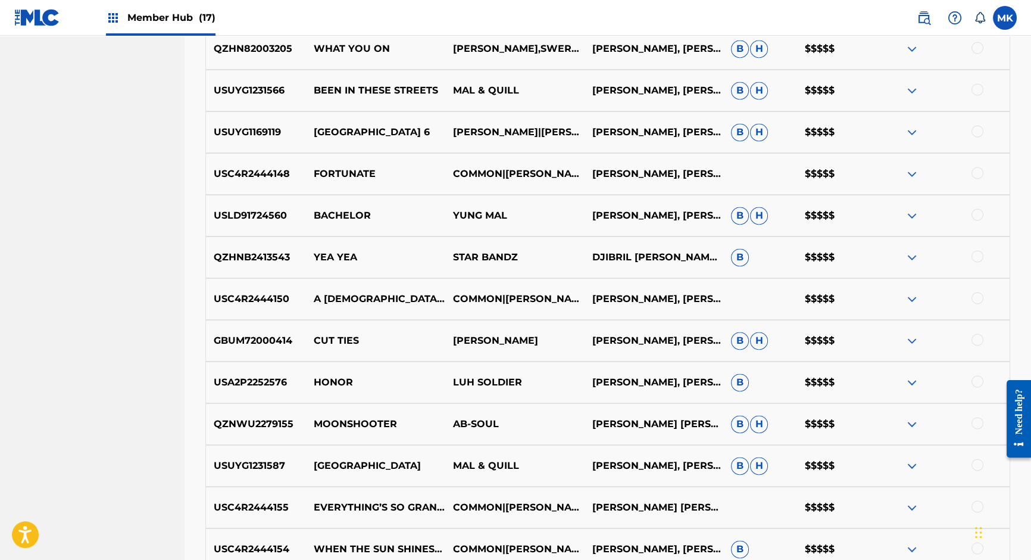
scroll to position [3415, 0]
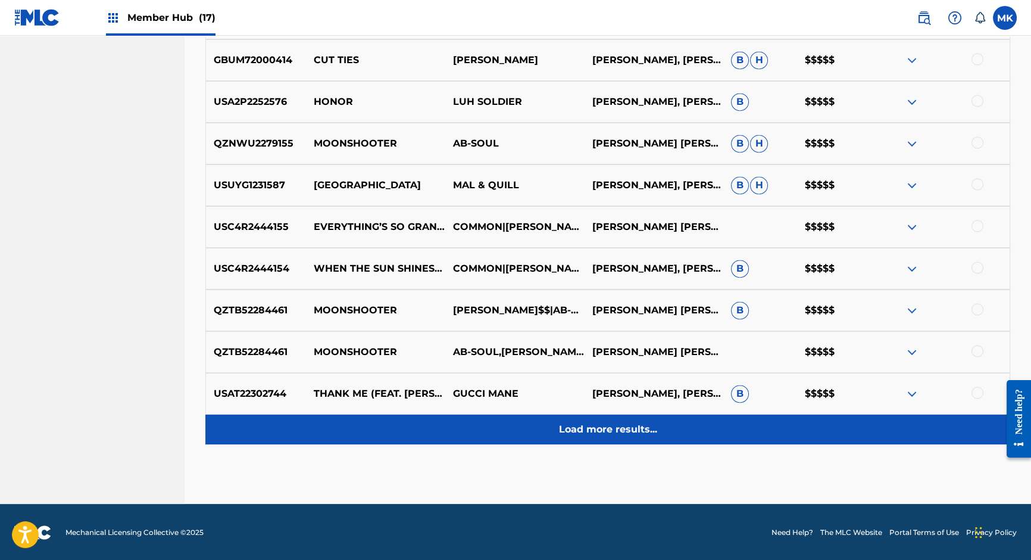
click at [619, 425] on p "Load more results..." at bounding box center [608, 429] width 98 height 14
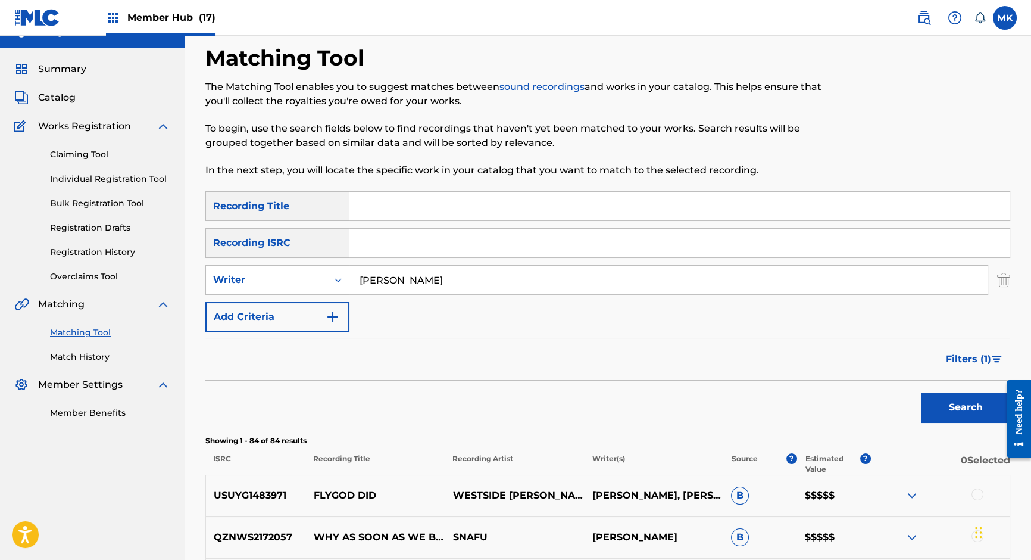
scroll to position [17, 0]
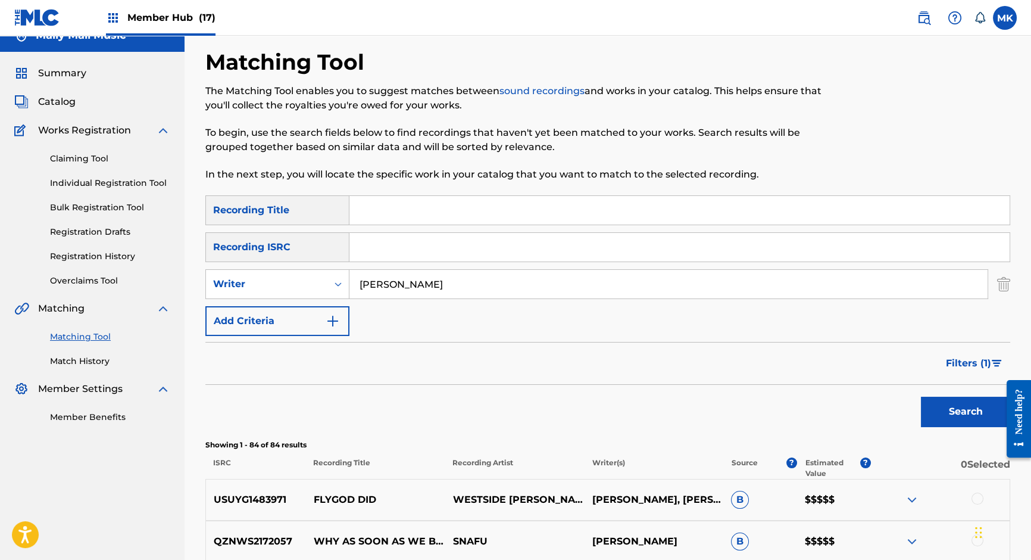
click at [426, 279] on input "[PERSON_NAME]" at bounding box center [668, 284] width 638 height 29
click at [358, 277] on input "[PERSON_NAME]"" at bounding box center [668, 284] width 638 height 29
click at [944, 413] on button "Search" at bounding box center [965, 412] width 89 height 30
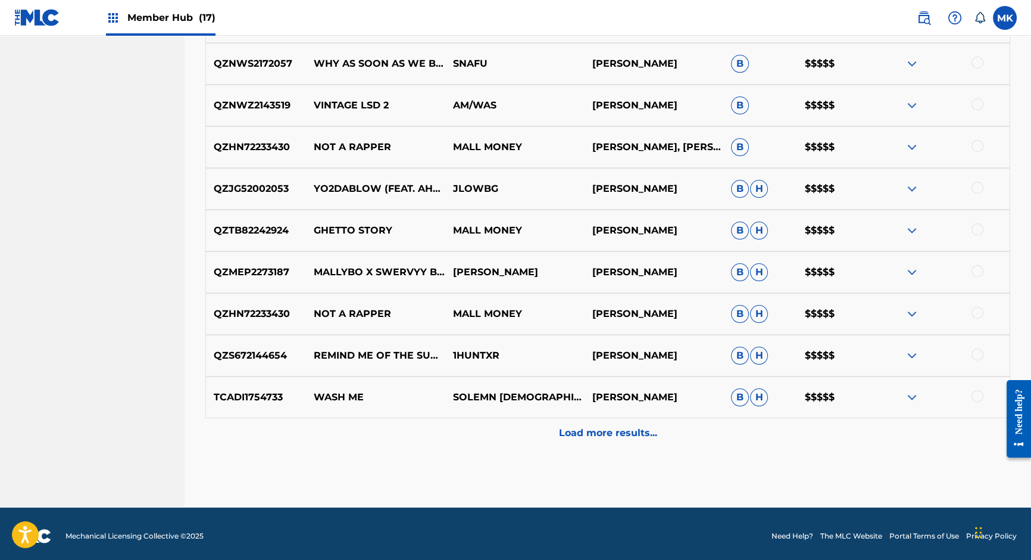
scroll to position [498, 0]
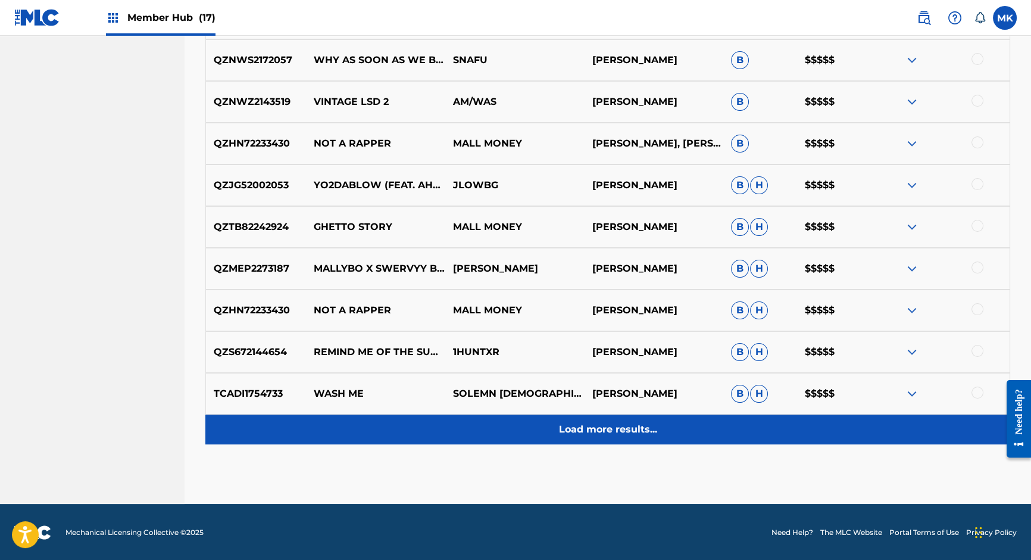
click at [653, 422] on p "Load more results..." at bounding box center [608, 429] width 98 height 14
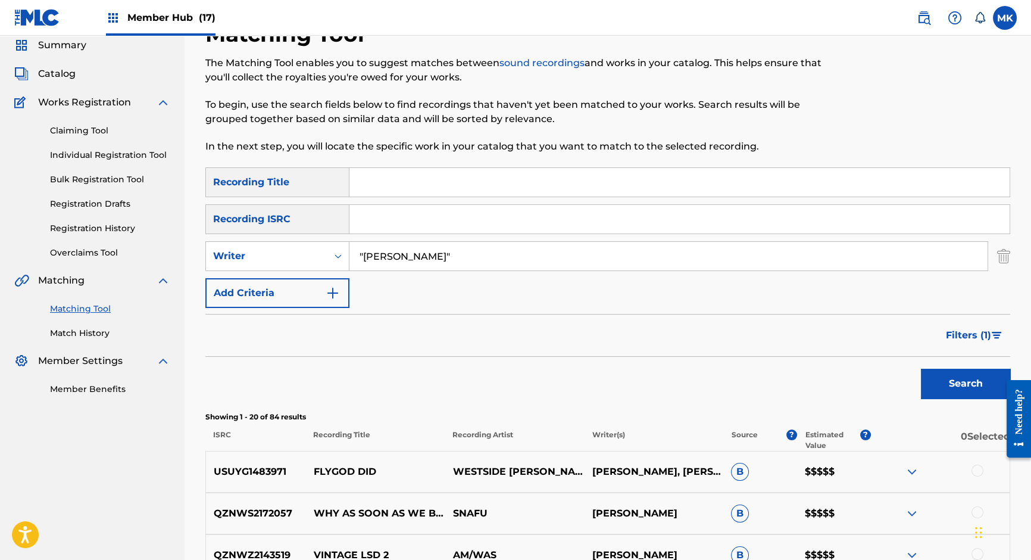
scroll to position [0, 0]
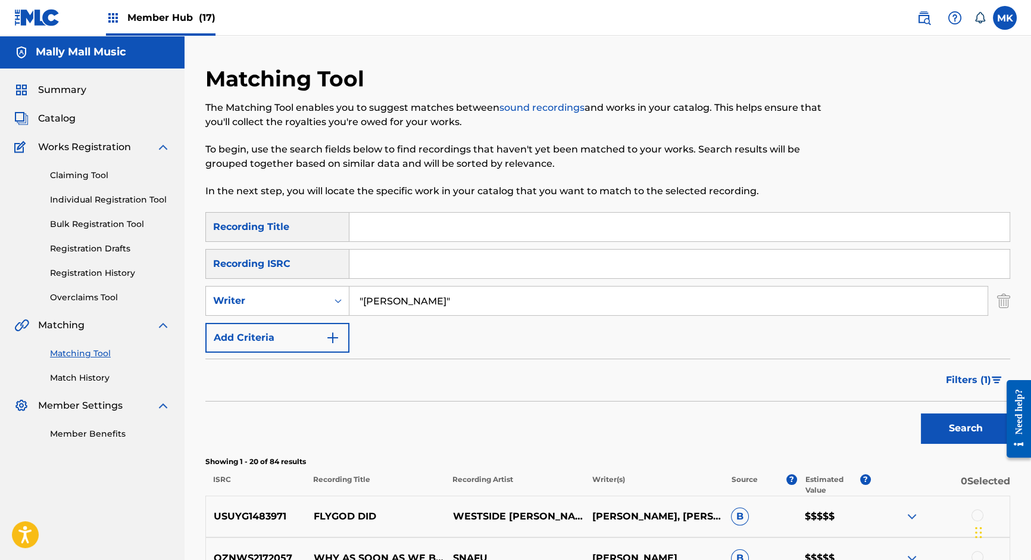
click at [444, 297] on input ""[PERSON_NAME]"" at bounding box center [668, 300] width 638 height 29
click at [366, 302] on input ""[PERSON_NAME]" at bounding box center [668, 300] width 638 height 29
type input "[PERSON_NAME]"
click at [370, 258] on input "Search Form" at bounding box center [679, 263] width 660 height 29
click at [333, 338] on img "Search Form" at bounding box center [333, 337] width 14 height 14
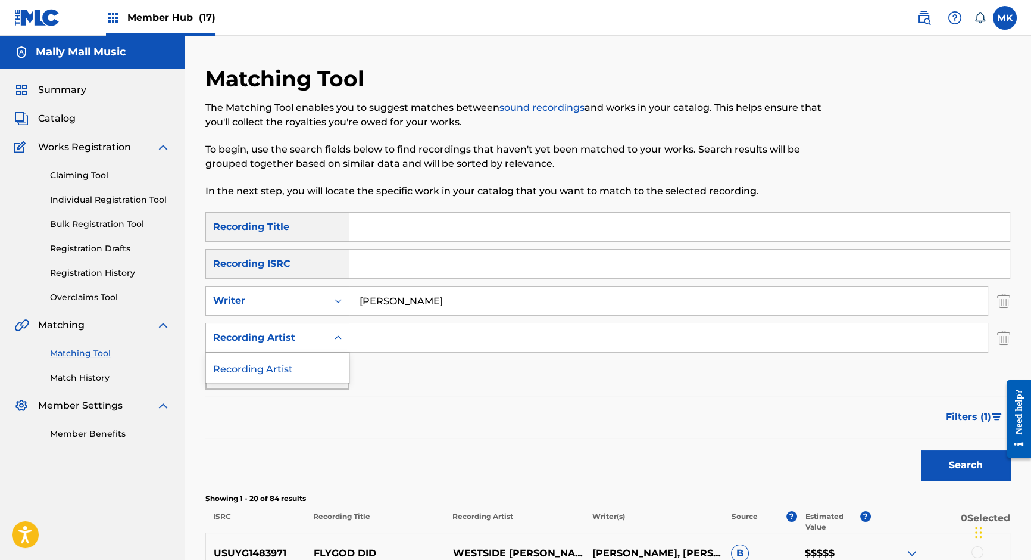
click at [339, 341] on icon "Search Form" at bounding box center [338, 338] width 12 height 12
click at [379, 372] on div "SearchWithCriteria9e746436-f5ed-4076-90a9-0f63614a2694 Recording Title SearchWi…" at bounding box center [607, 300] width 805 height 177
click at [963, 464] on button "Search" at bounding box center [965, 465] width 89 height 30
click at [402, 302] on input "[PERSON_NAME]" at bounding box center [668, 300] width 638 height 29
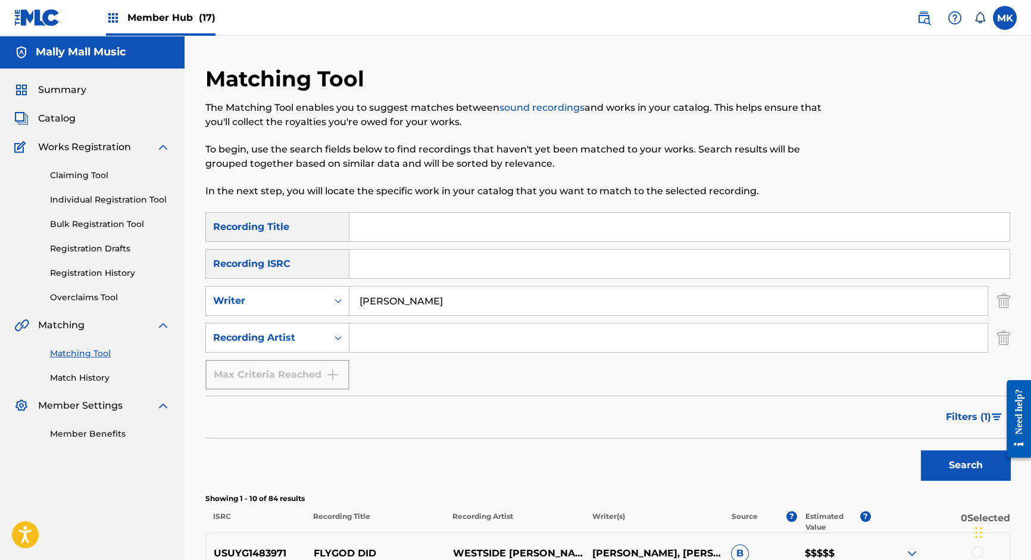
click at [402, 302] on input "[PERSON_NAME]" at bounding box center [668, 300] width 638 height 29
click at [403, 340] on input "Search Form" at bounding box center [668, 337] width 638 height 29
click at [921, 450] on button "Search" at bounding box center [965, 465] width 89 height 30
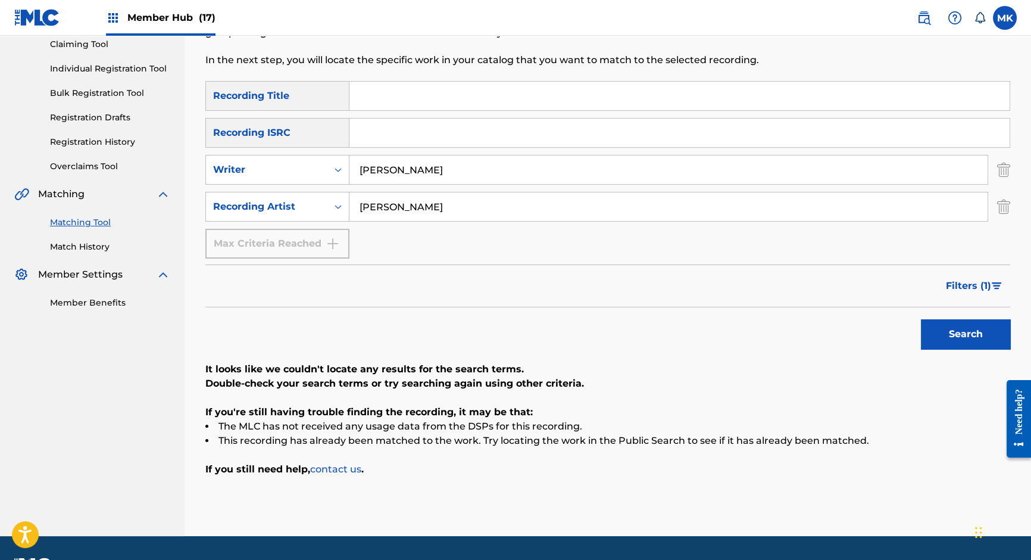
scroll to position [164, 0]
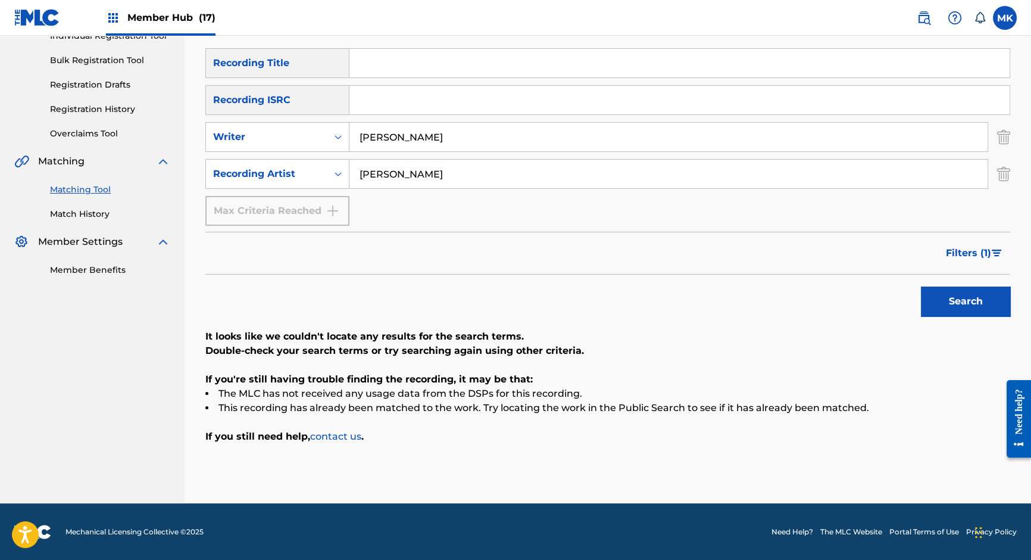
click at [407, 181] on input "[PERSON_NAME]" at bounding box center [668, 174] width 638 height 29
type input "s"
click at [395, 68] on input "Search Form" at bounding box center [679, 63] width 660 height 29
click at [372, 173] on input "Search Form" at bounding box center [668, 174] width 638 height 29
click at [979, 305] on button "Search" at bounding box center [965, 301] width 89 height 30
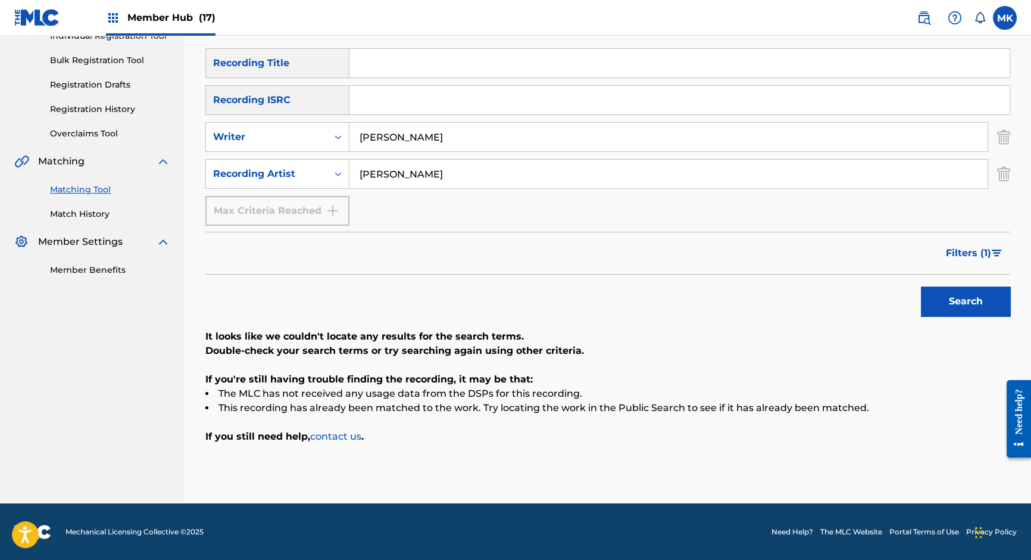
click at [396, 175] on input "[PERSON_NAME]" at bounding box center [668, 174] width 638 height 29
paste input "[PERSON_NAME]"
type input "[PERSON_NAME]"
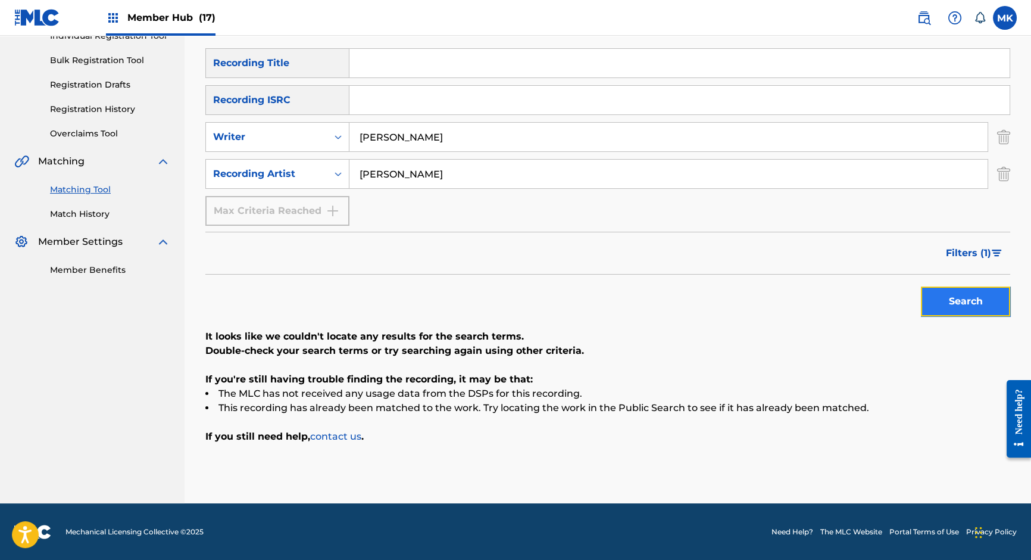
click at [952, 305] on button "Search" at bounding box center [965, 301] width 89 height 30
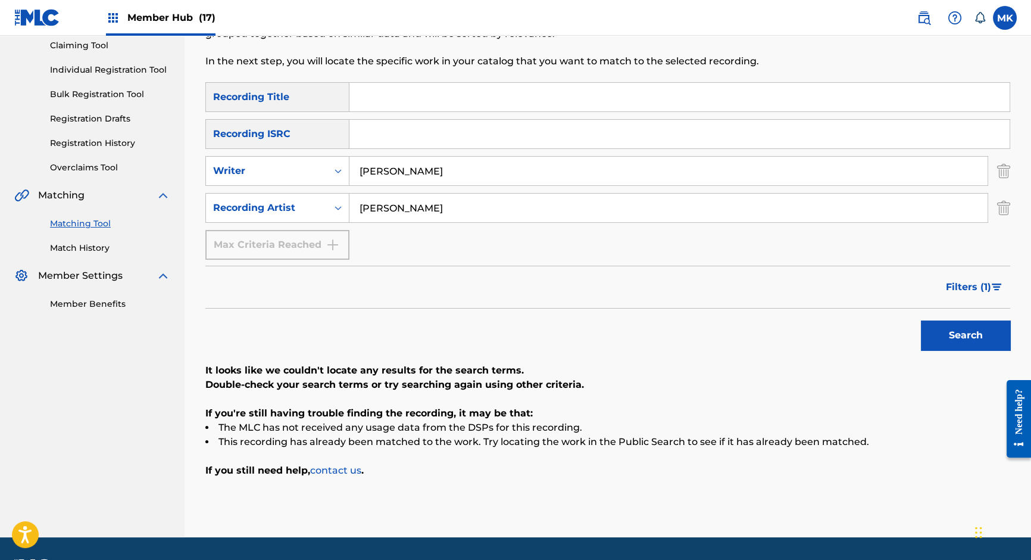
scroll to position [126, 0]
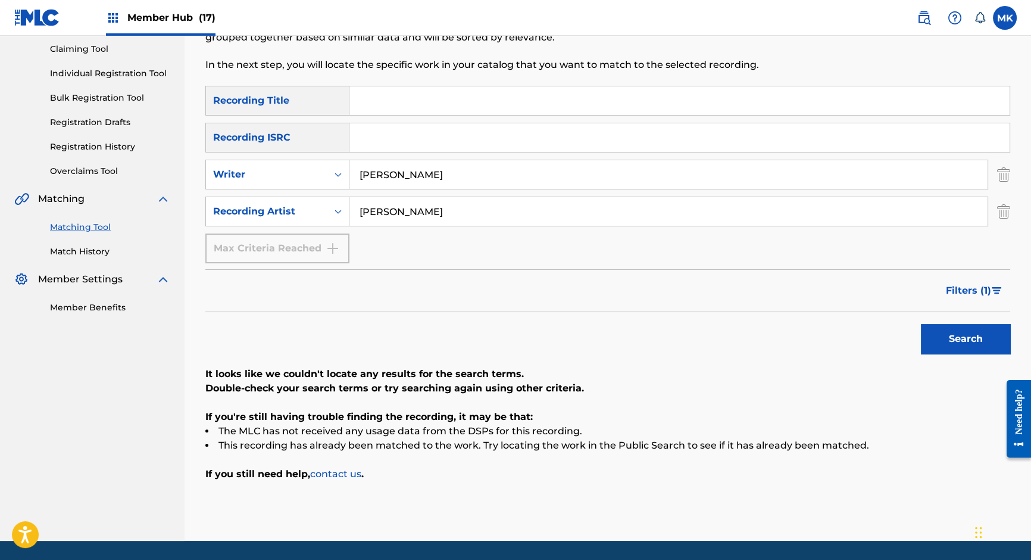
click at [396, 173] on input "[PERSON_NAME]" at bounding box center [668, 174] width 638 height 29
type input "mally mall"
click at [970, 340] on button "Search" at bounding box center [965, 339] width 89 height 30
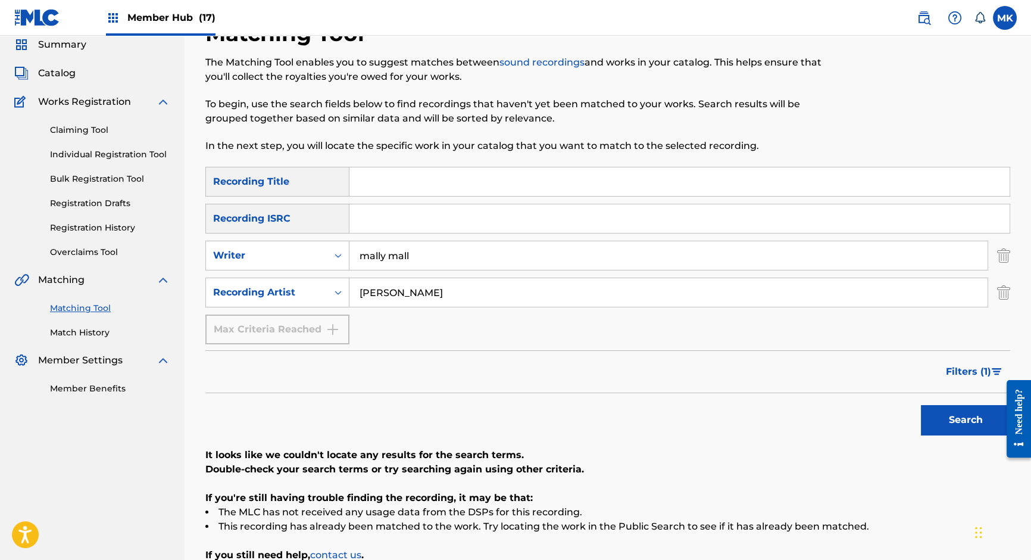
scroll to position [35, 0]
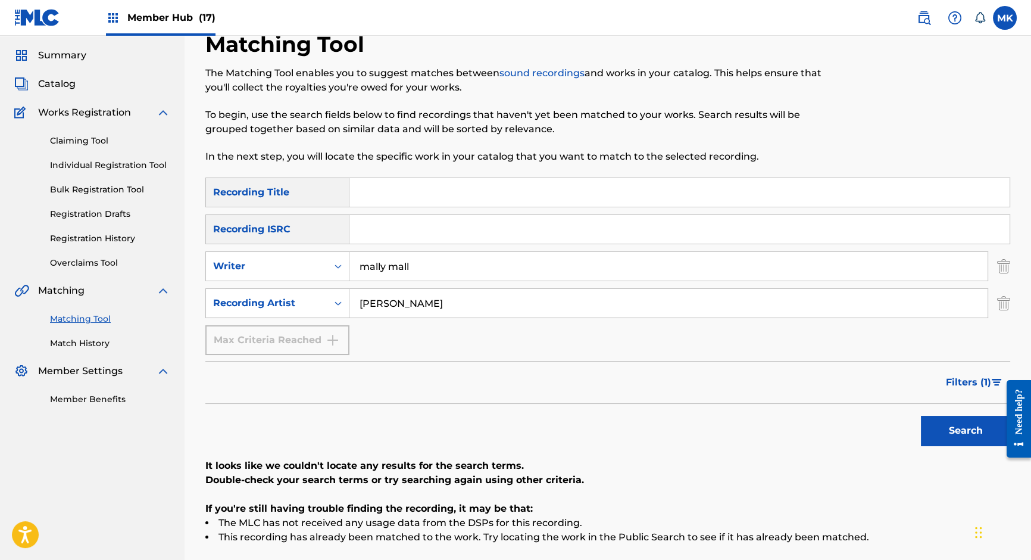
click at [380, 307] on input "[PERSON_NAME]" at bounding box center [668, 303] width 638 height 29
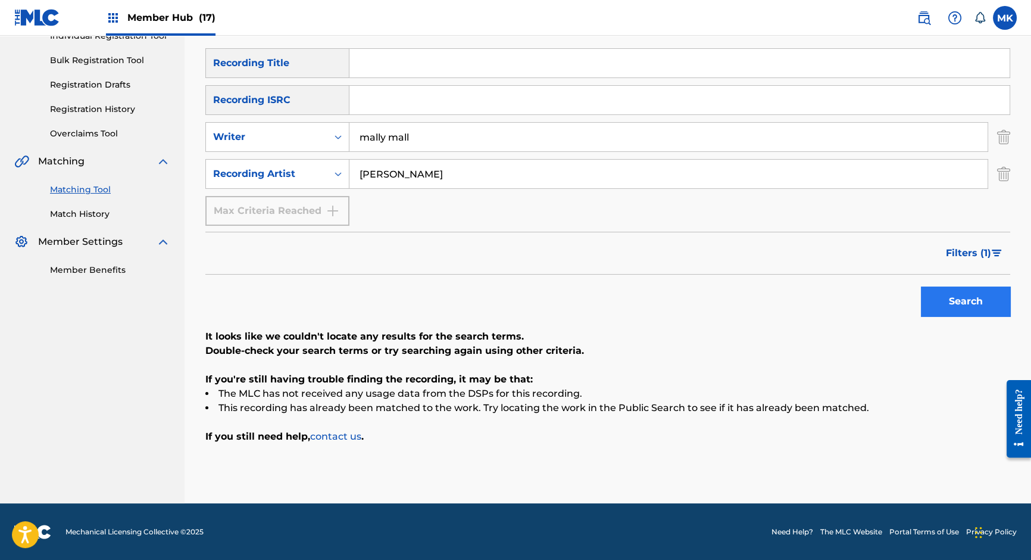
type input "[PERSON_NAME]"
click at [931, 315] on button "Search" at bounding box center [965, 301] width 89 height 30
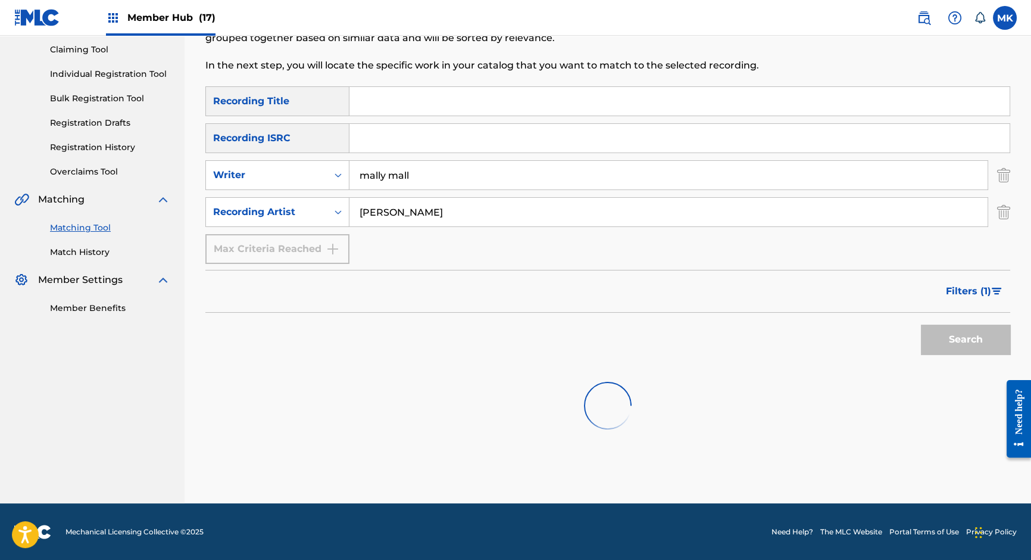
scroll to position [164, 0]
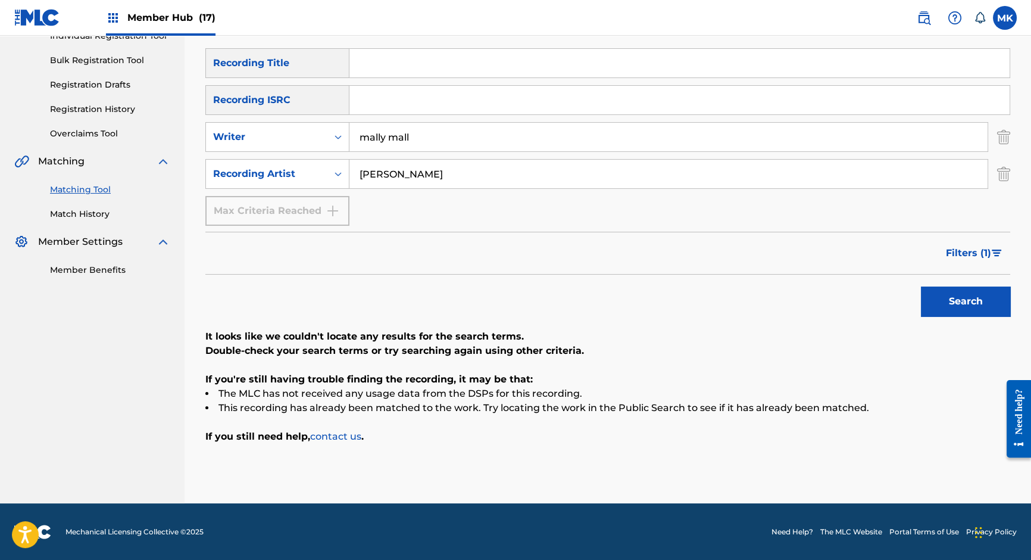
click at [402, 135] on input "mally mall" at bounding box center [668, 137] width 638 height 29
type input "[PERSON_NAME]"
click at [947, 299] on button "Search" at bounding box center [965, 301] width 89 height 30
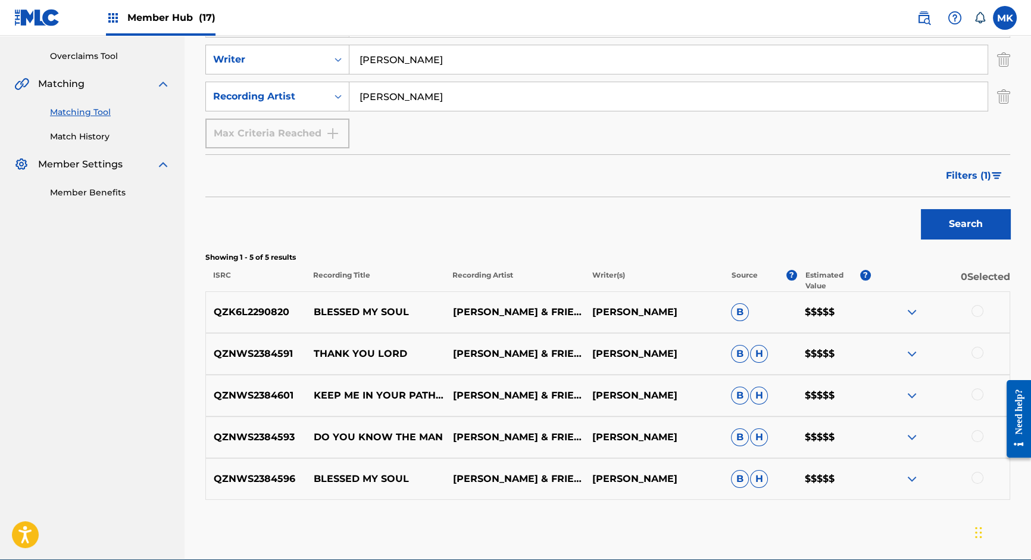
scroll to position [220, 0]
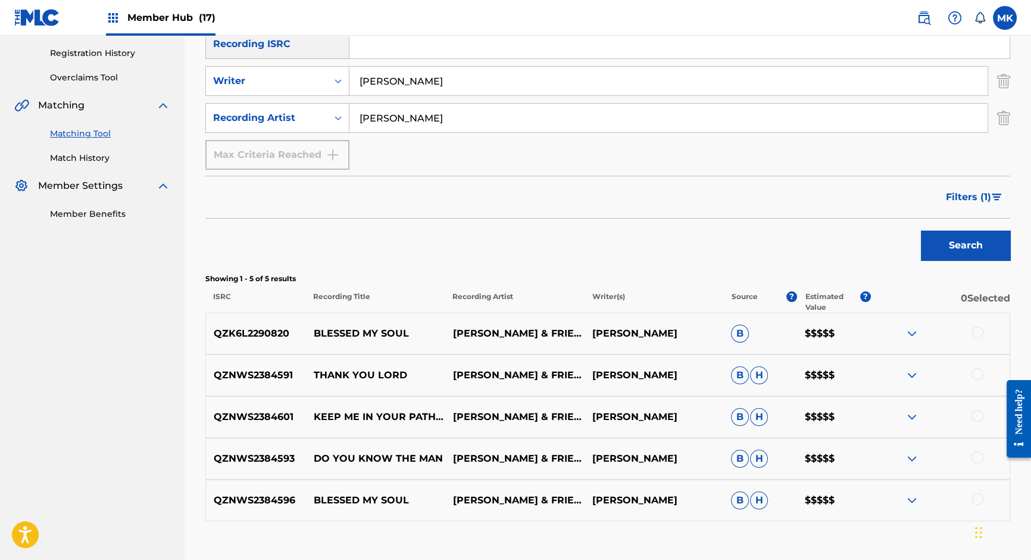
click at [402, 118] on input "[PERSON_NAME]" at bounding box center [668, 118] width 638 height 29
type input "meechie"
click at [383, 73] on input "[PERSON_NAME]" at bounding box center [668, 81] width 638 height 29
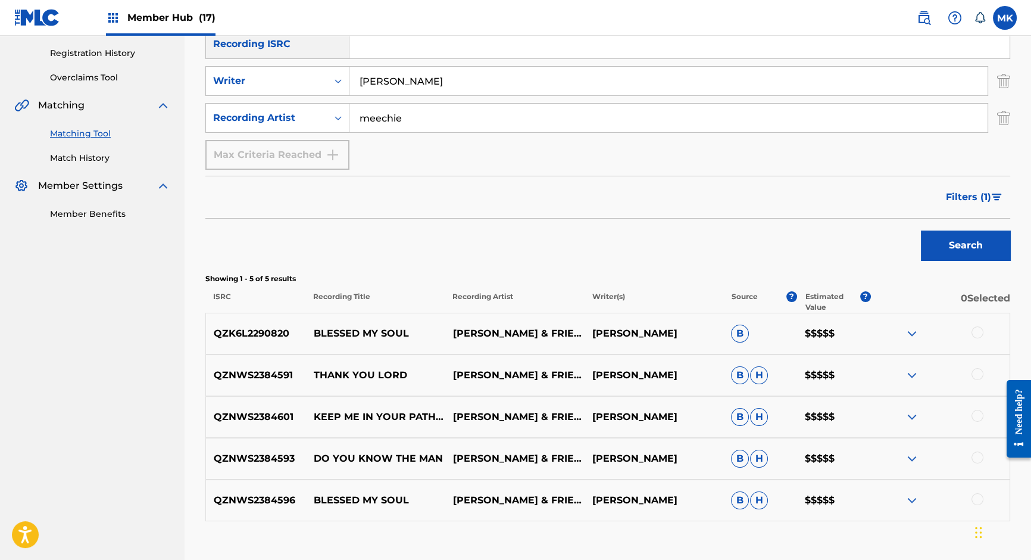
click at [383, 73] on input "[PERSON_NAME]" at bounding box center [668, 81] width 638 height 29
click at [969, 235] on button "Search" at bounding box center [965, 245] width 89 height 30
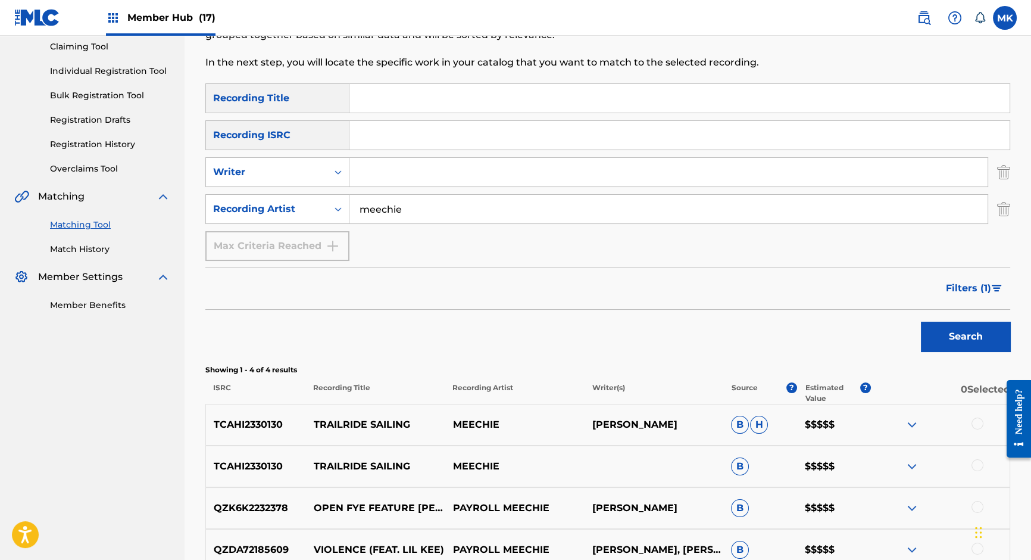
scroll to position [118, 0]
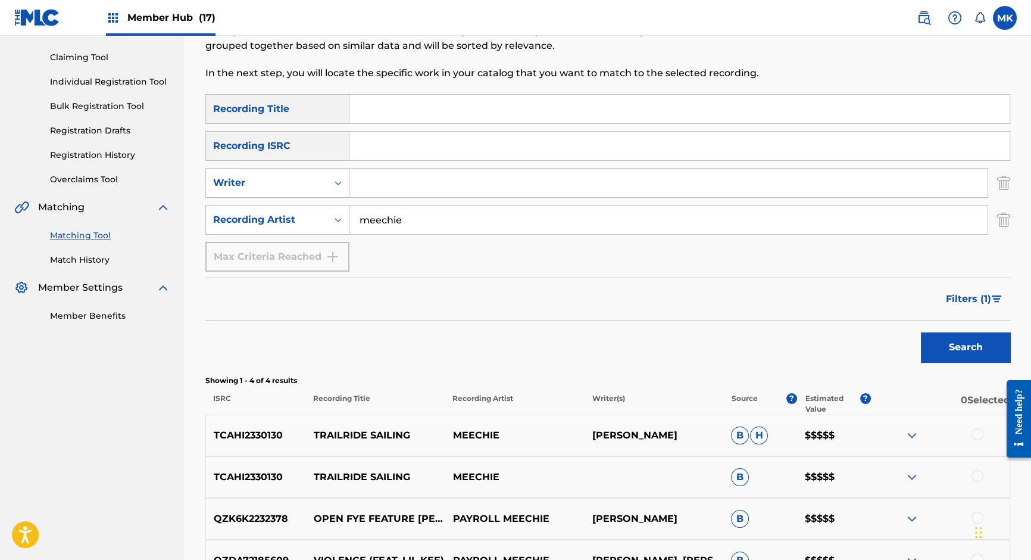
click at [391, 226] on input "meechie" at bounding box center [668, 219] width 638 height 29
click at [954, 350] on button "Search" at bounding box center [965, 347] width 89 height 30
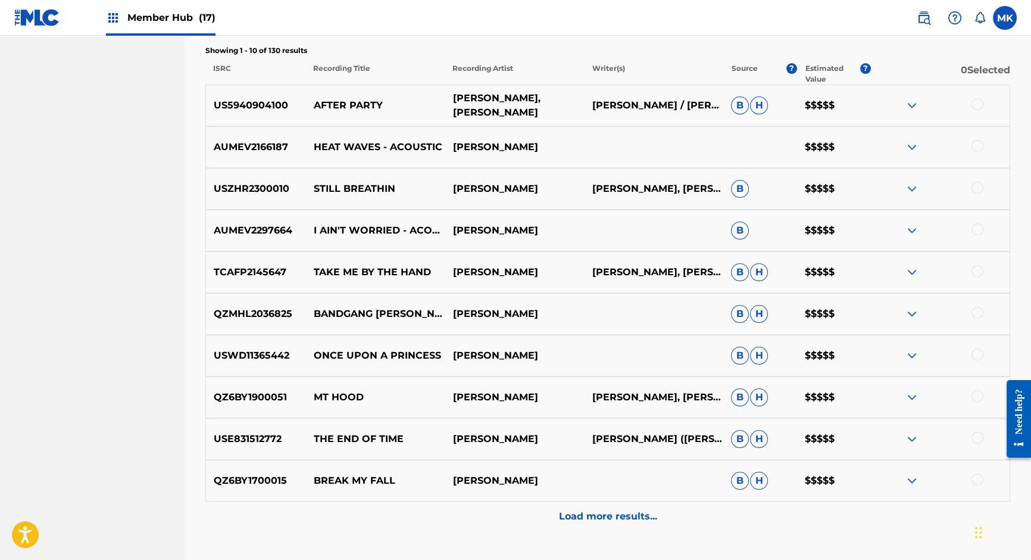
scroll to position [464, 0]
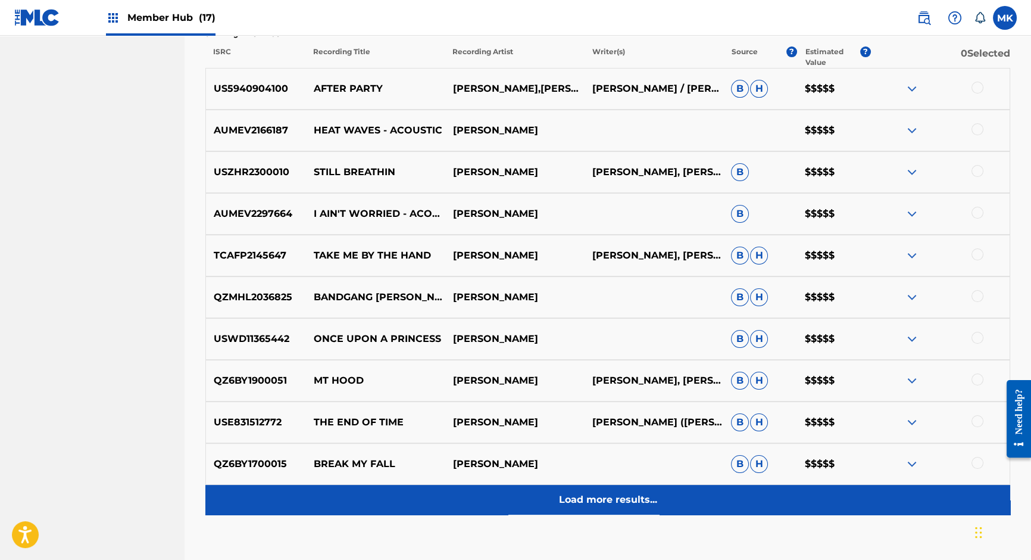
click at [582, 493] on p "Load more results..." at bounding box center [608, 499] width 98 height 14
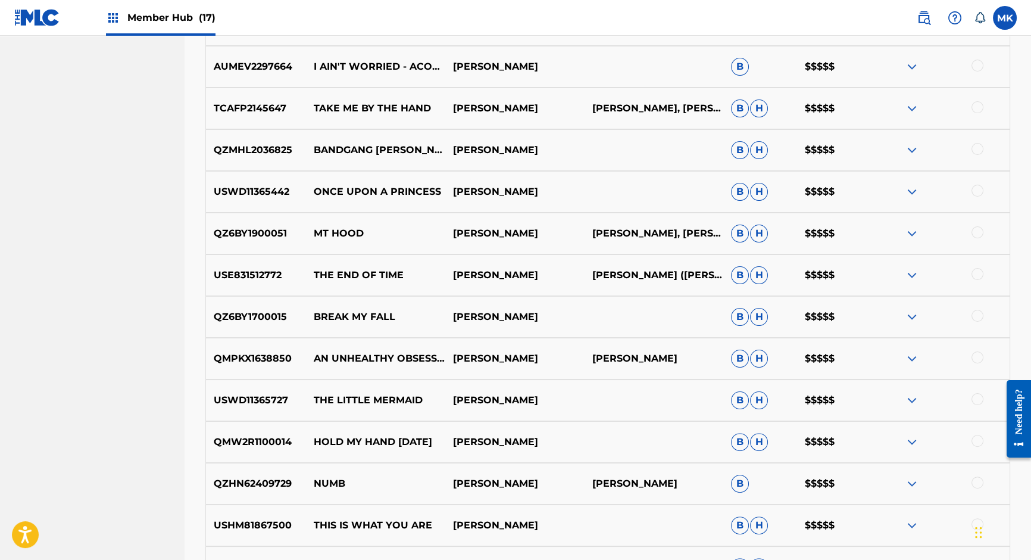
scroll to position [603, 0]
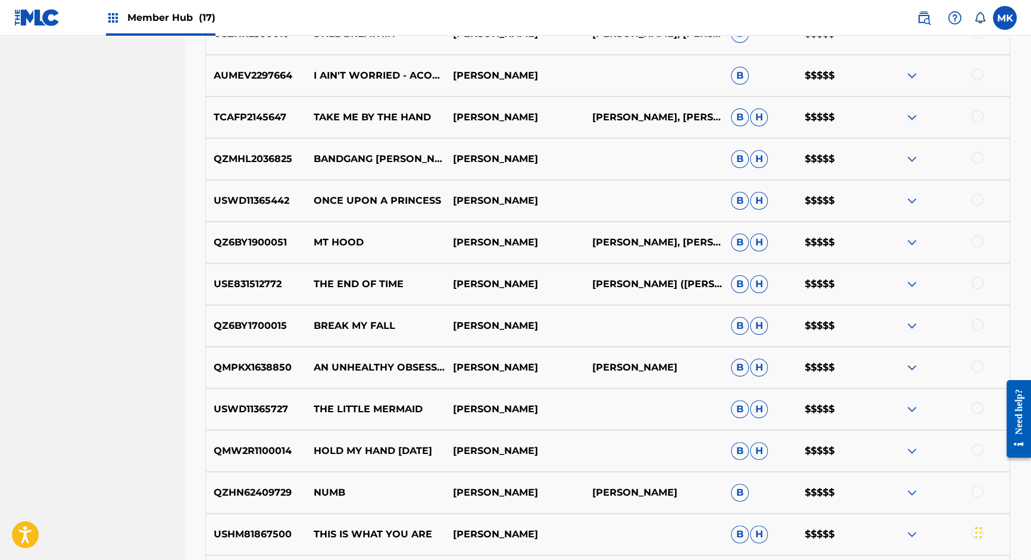
click at [582, 493] on p "[PERSON_NAME]" at bounding box center [514, 492] width 139 height 14
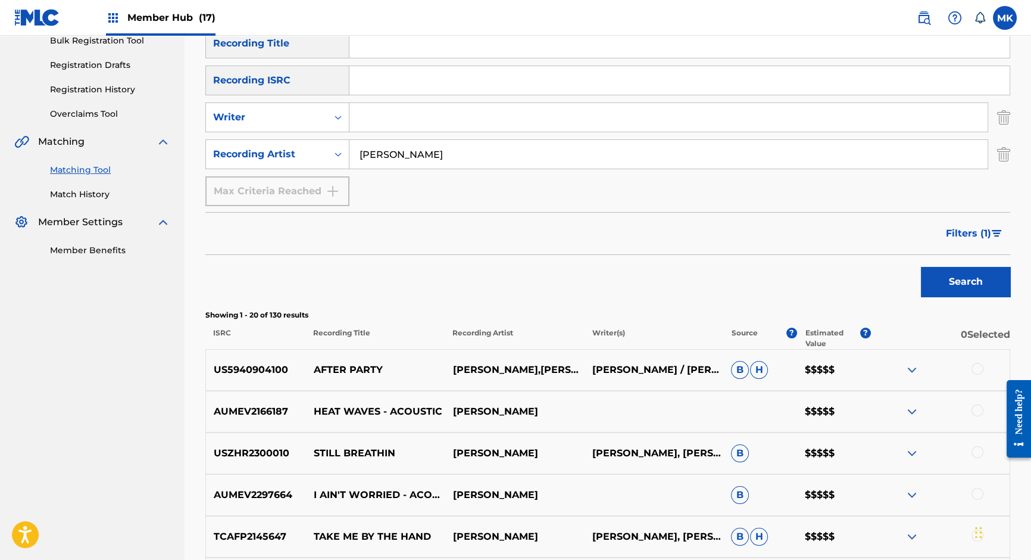
scroll to position [0, 0]
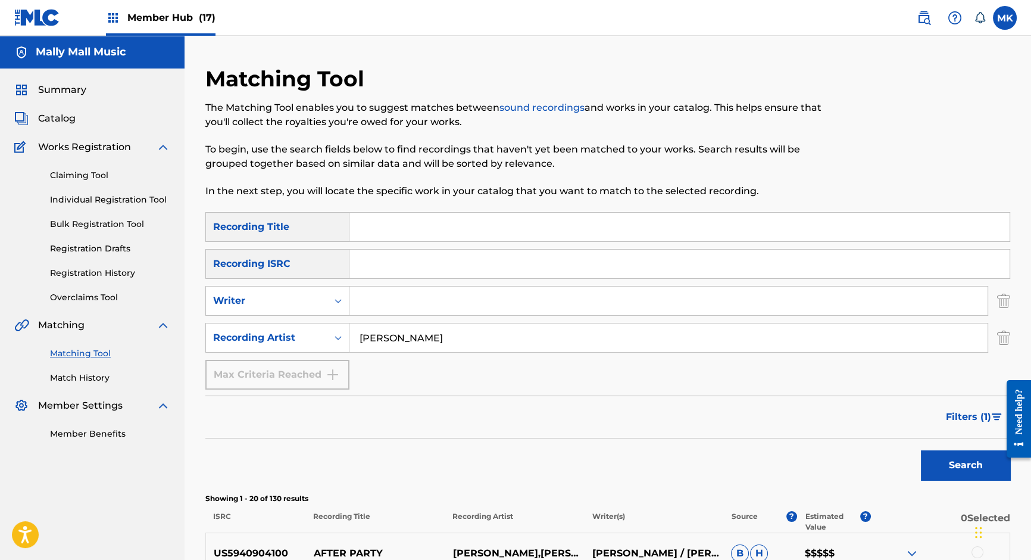
click at [400, 339] on input "[PERSON_NAME]" at bounding box center [668, 337] width 638 height 29
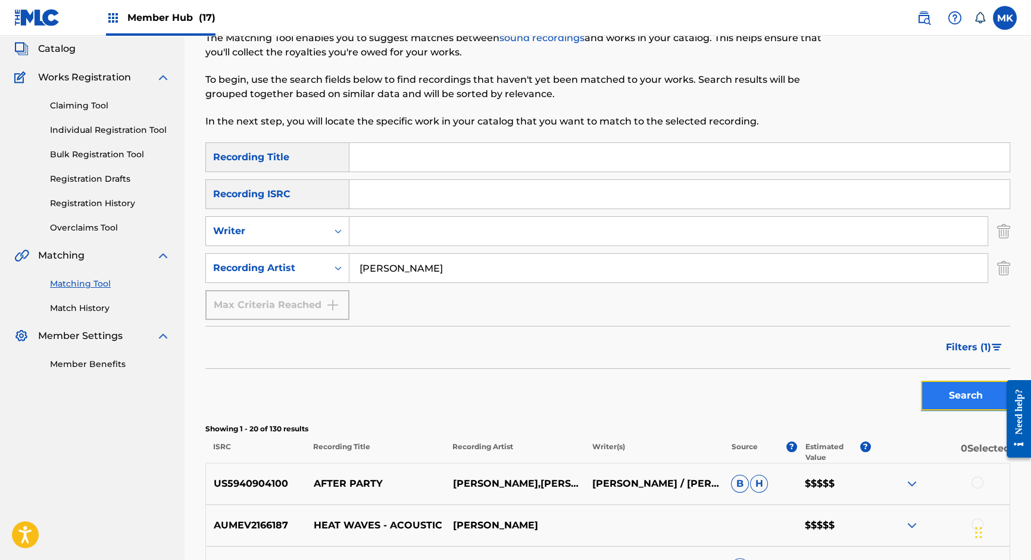
click at [959, 403] on button "Search" at bounding box center [965, 395] width 89 height 30
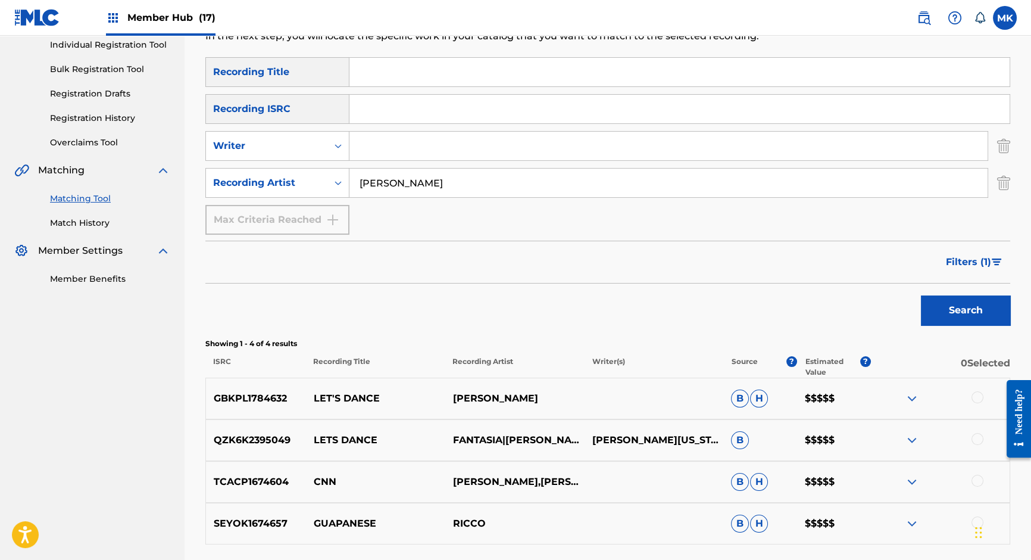
scroll to position [0, 0]
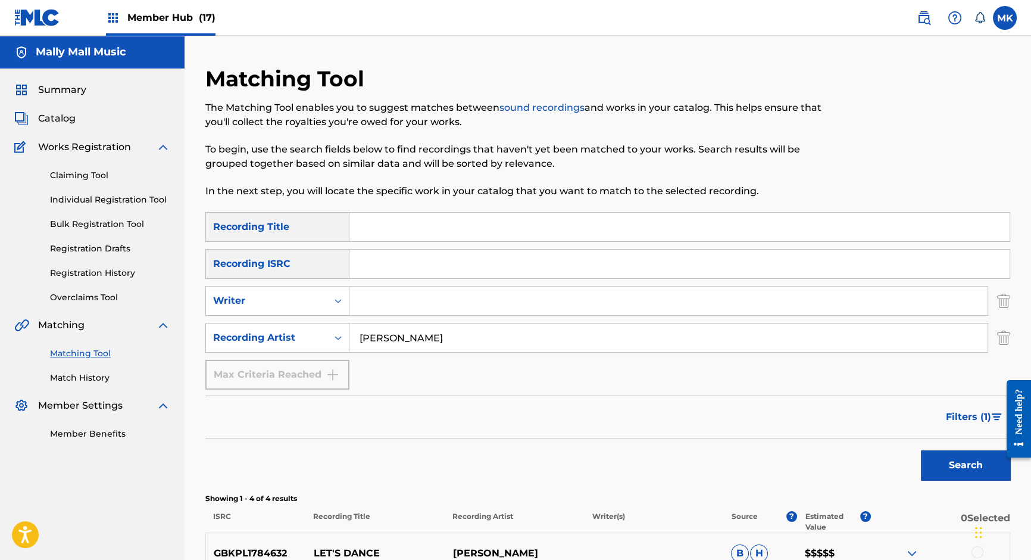
click at [390, 341] on input "[PERSON_NAME]" at bounding box center [668, 337] width 638 height 29
click at [945, 462] on button "Search" at bounding box center [965, 465] width 89 height 30
click at [378, 337] on input "[PERSON_NAME]" at bounding box center [668, 337] width 638 height 29
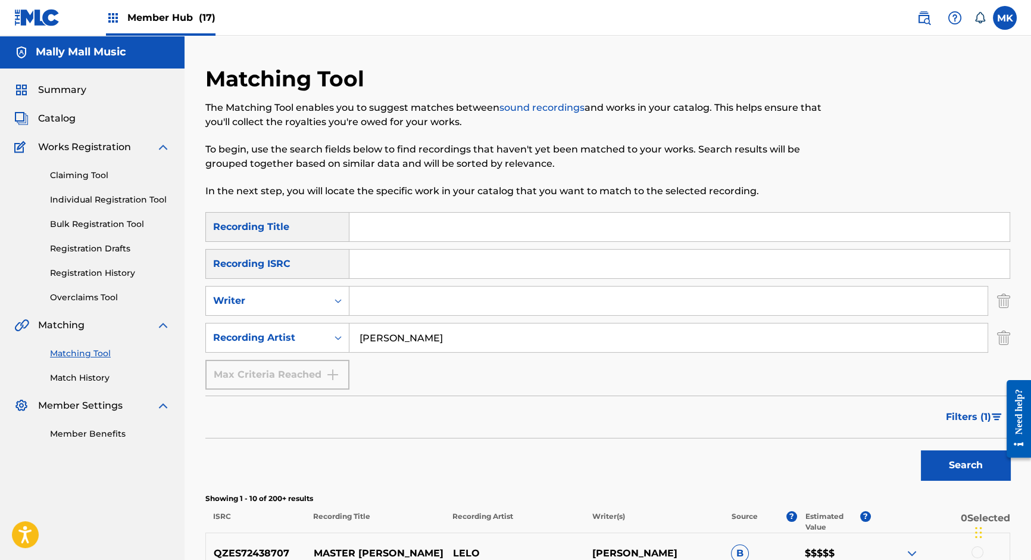
click at [378, 337] on input "[PERSON_NAME]" at bounding box center [668, 337] width 638 height 29
click at [385, 344] on input "[PERSON_NAME]" at bounding box center [668, 337] width 638 height 29
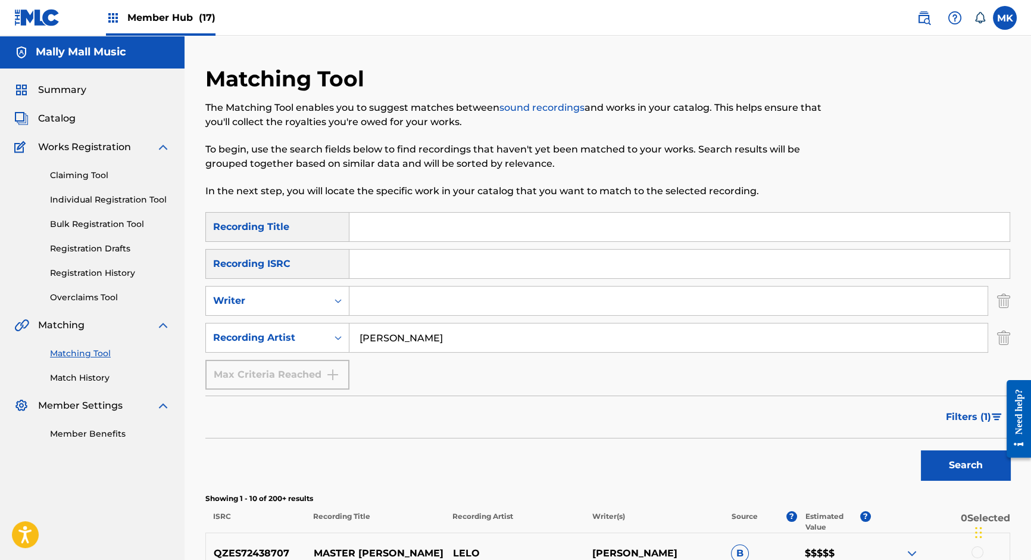
click at [385, 344] on input "[PERSON_NAME]" at bounding box center [668, 337] width 638 height 29
type input "mally mall"
click at [965, 464] on button "Search" at bounding box center [965, 465] width 89 height 30
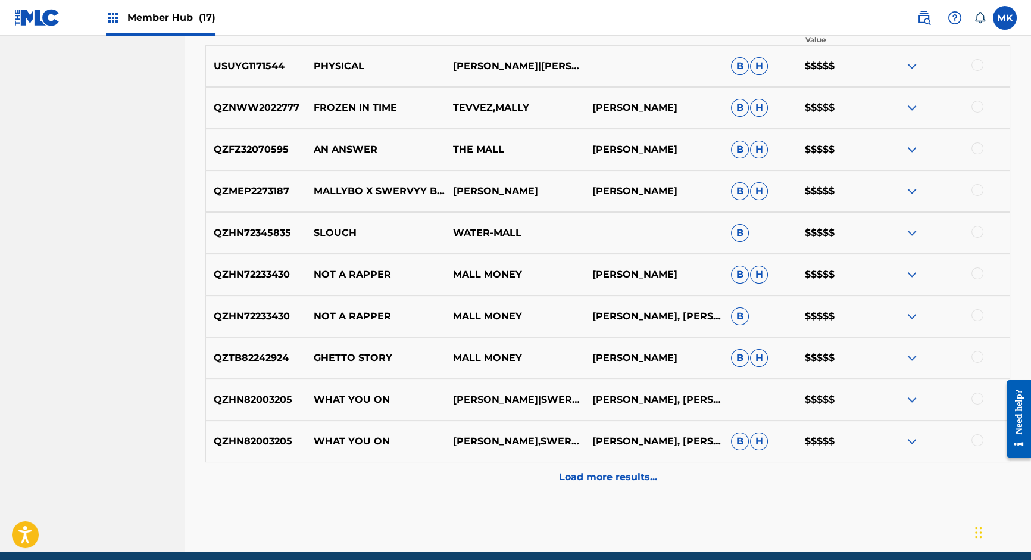
scroll to position [493, 0]
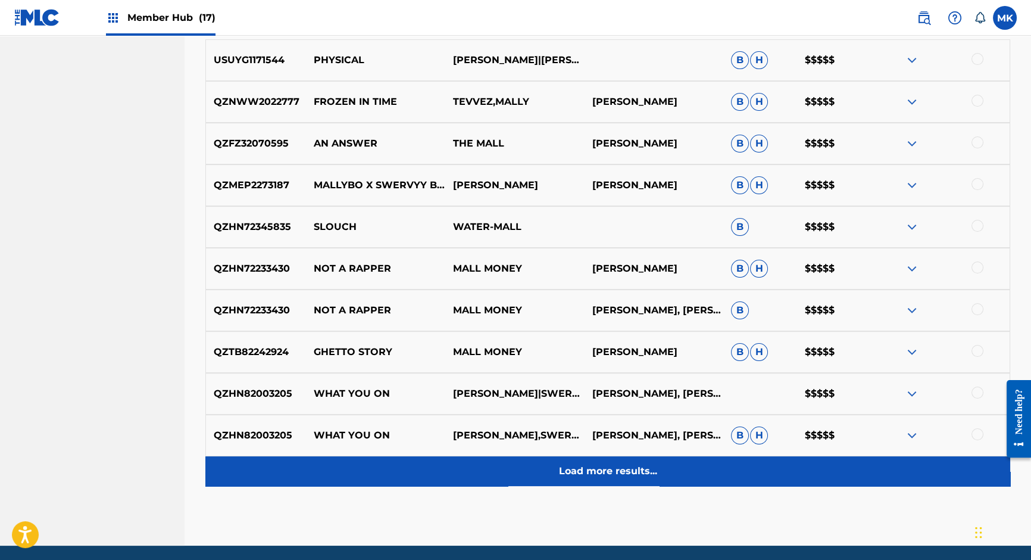
click at [604, 472] on p "Load more results..." at bounding box center [608, 471] width 98 height 14
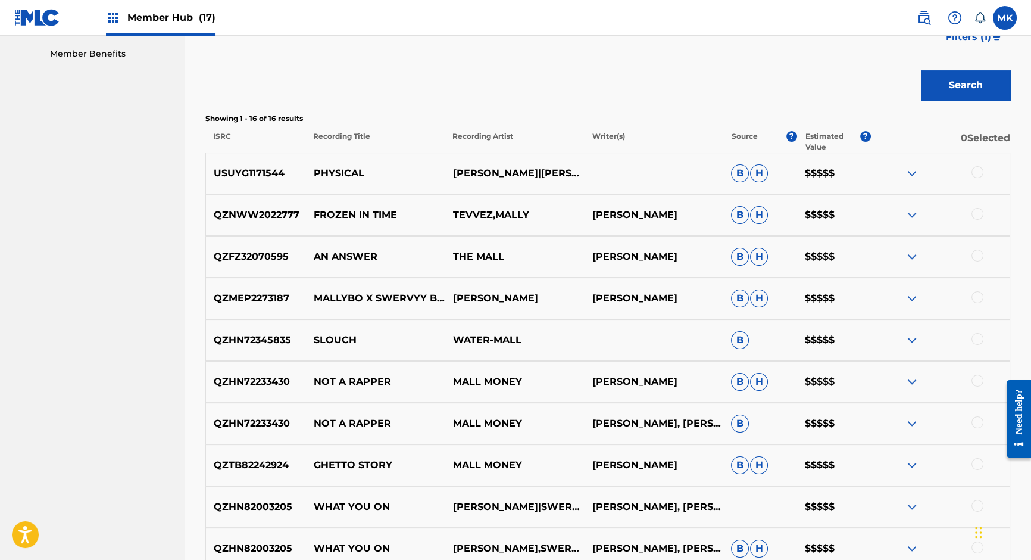
scroll to position [379, 0]
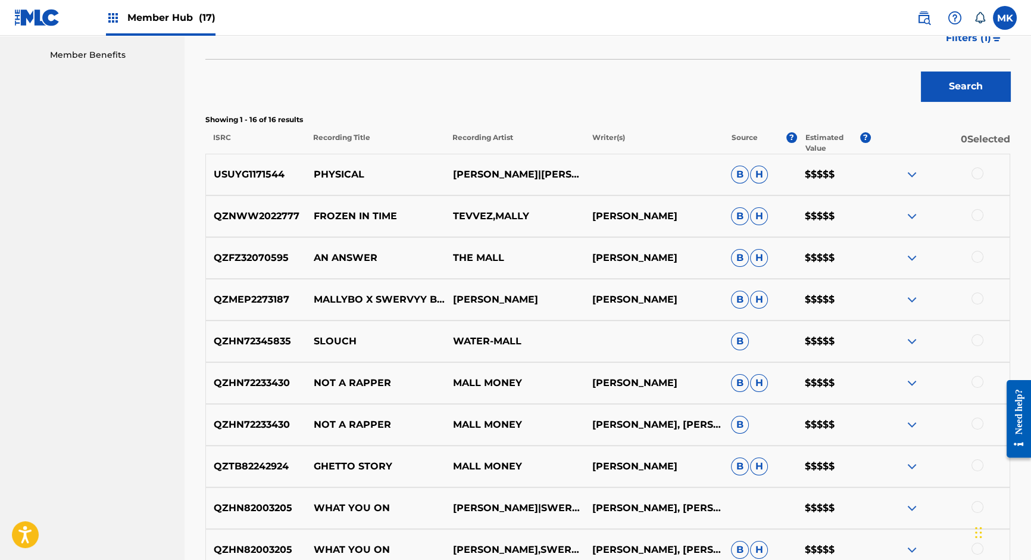
click at [915, 178] on img at bounding box center [912, 174] width 14 height 14
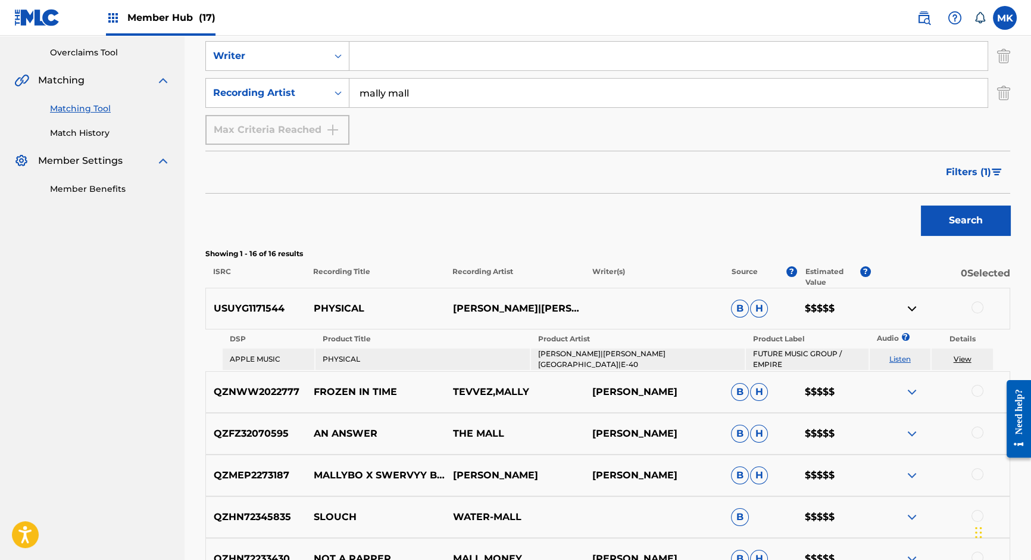
scroll to position [236, 0]
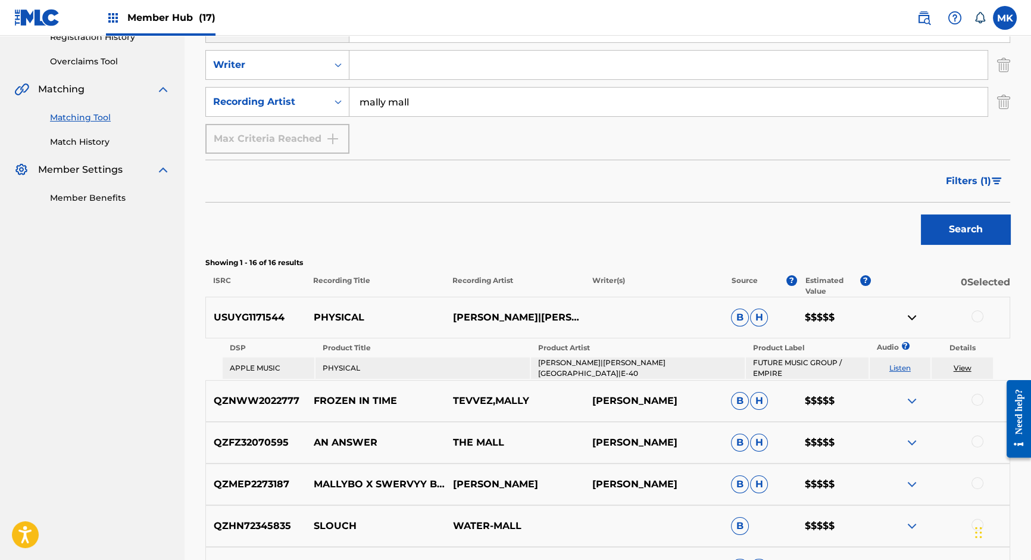
click at [506, 404] on p "TEVVEZ,MALLY" at bounding box center [514, 401] width 139 height 14
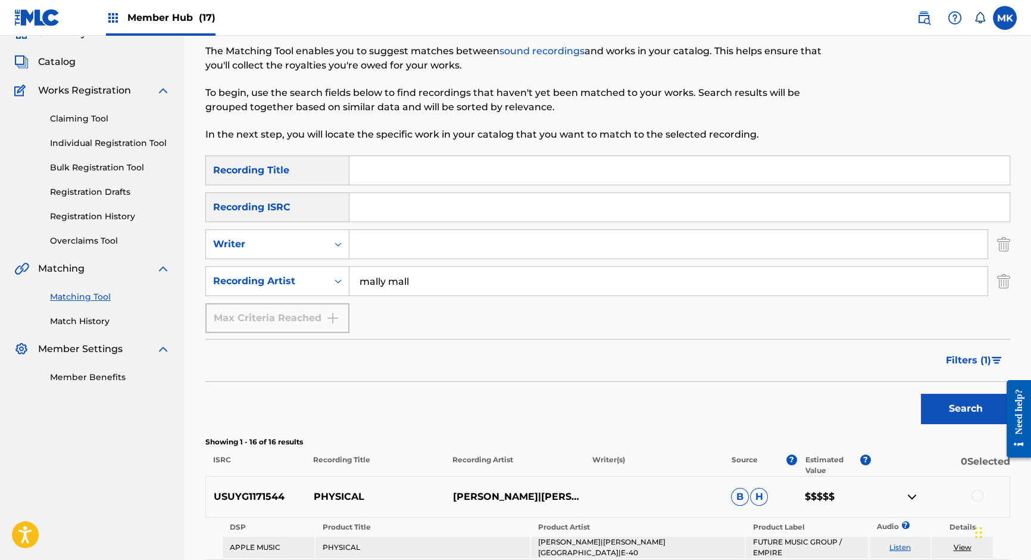
scroll to position [61, 0]
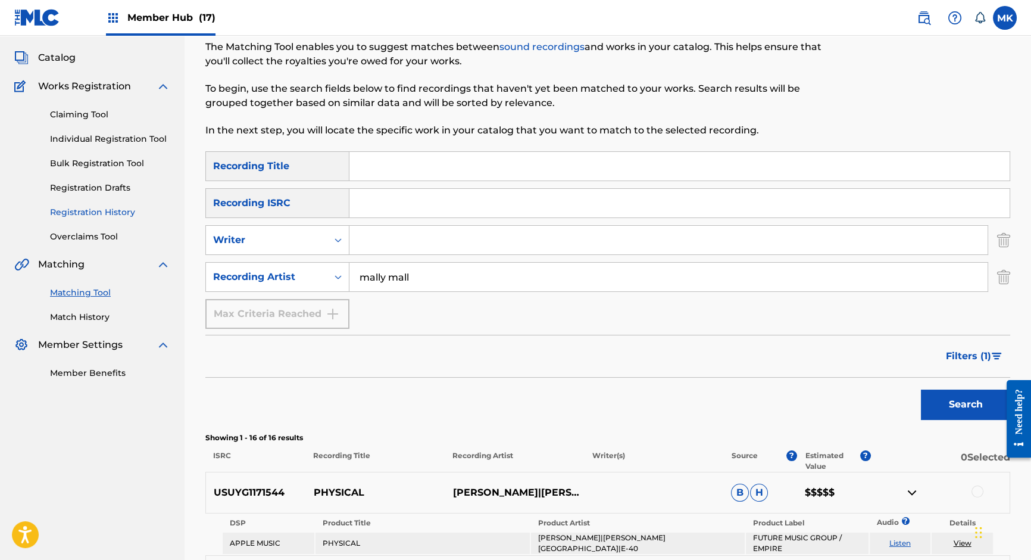
click at [90, 211] on link "Registration History" at bounding box center [110, 212] width 120 height 13
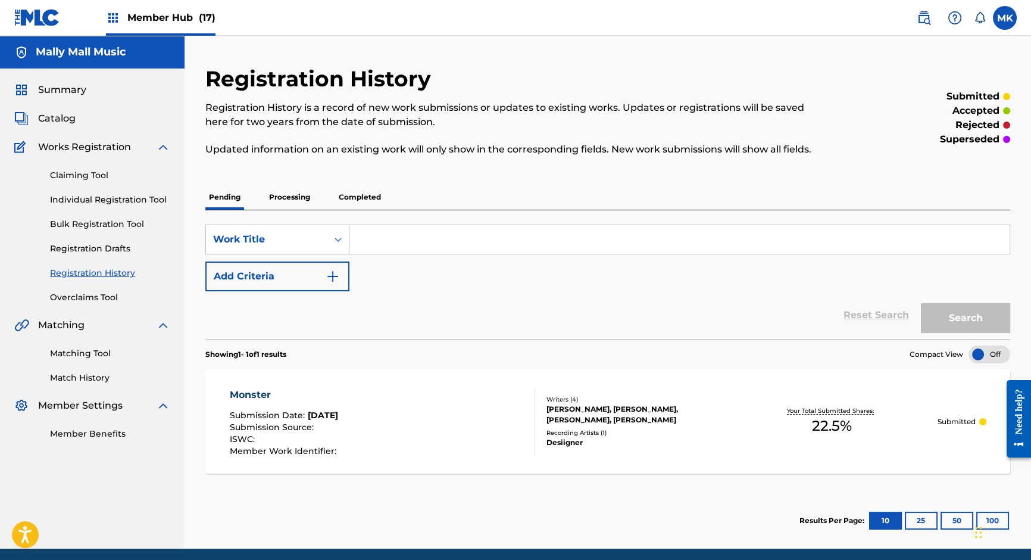
click at [283, 198] on p "Processing" at bounding box center [290, 197] width 48 height 25
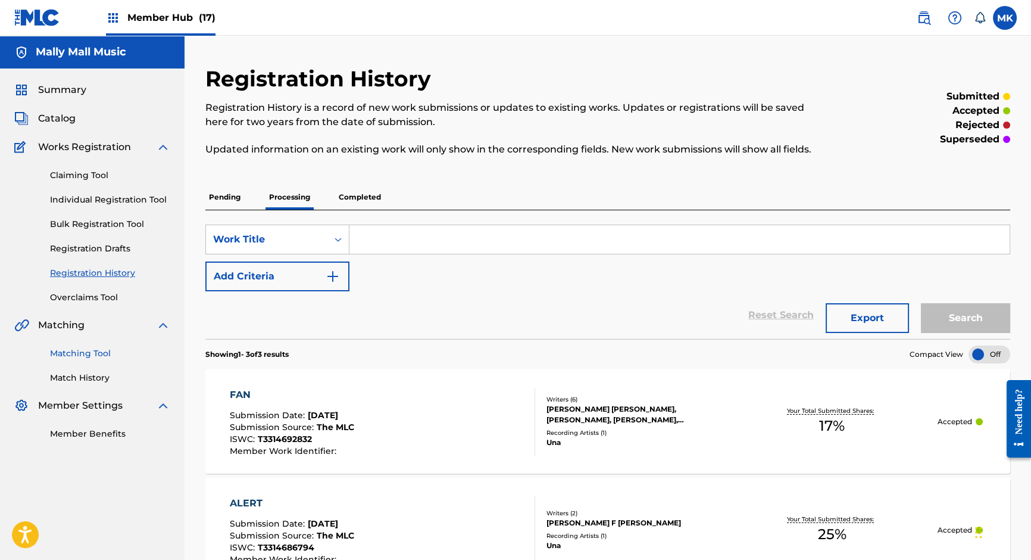
click at [92, 356] on link "Matching Tool" at bounding box center [110, 353] width 120 height 13
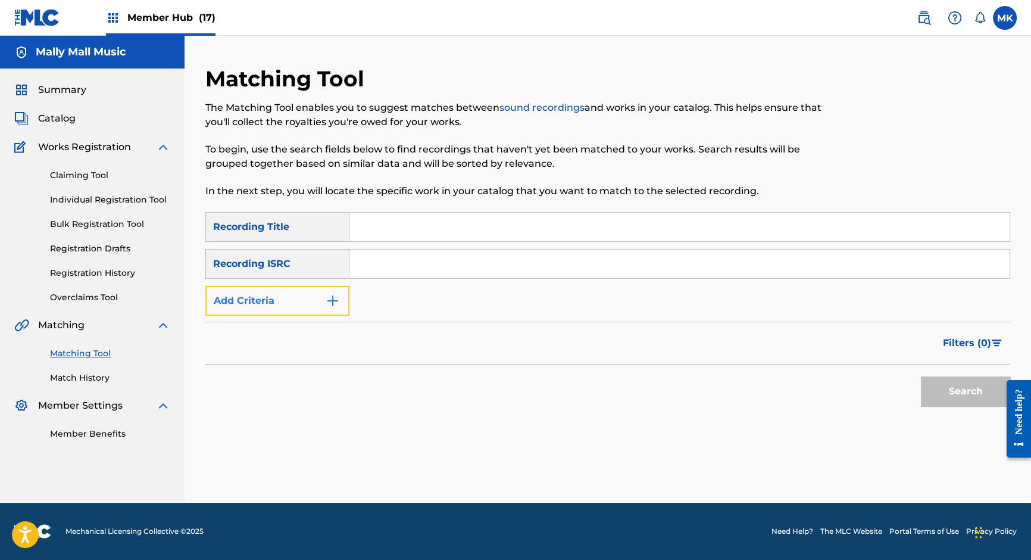
click at [336, 301] on img "Search Form" at bounding box center [333, 301] width 14 height 14
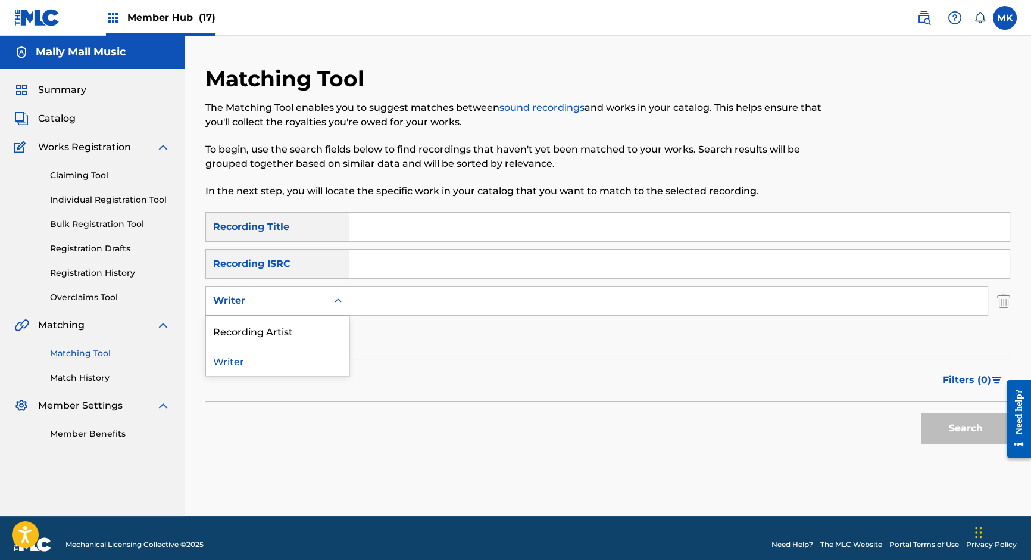
click at [339, 296] on icon "Search Form" at bounding box center [338, 301] width 12 height 12
click at [327, 330] on div "Recording Artist" at bounding box center [277, 331] width 143 height 30
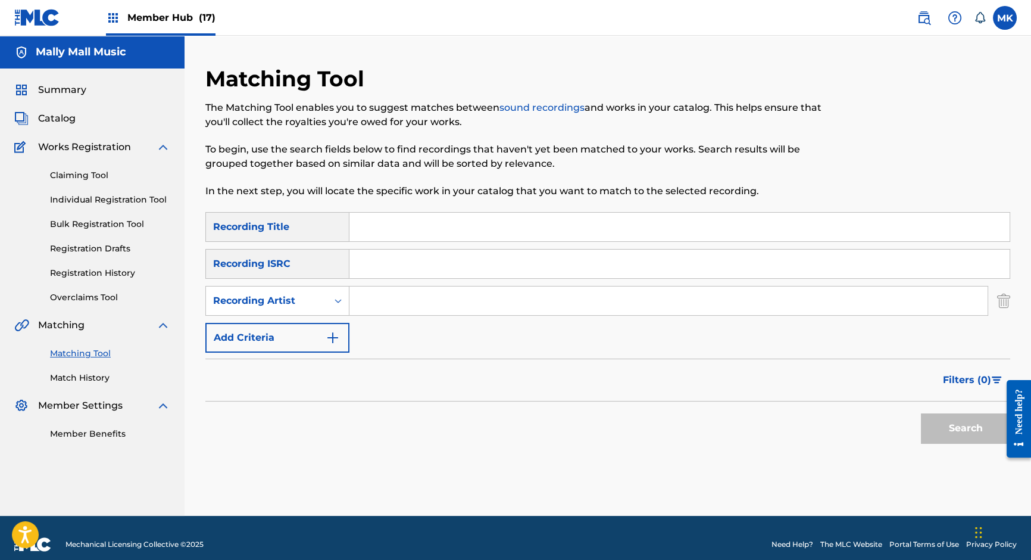
click at [379, 300] on input "Search Form" at bounding box center [668, 300] width 638 height 29
type input "[PERSON_NAME]"
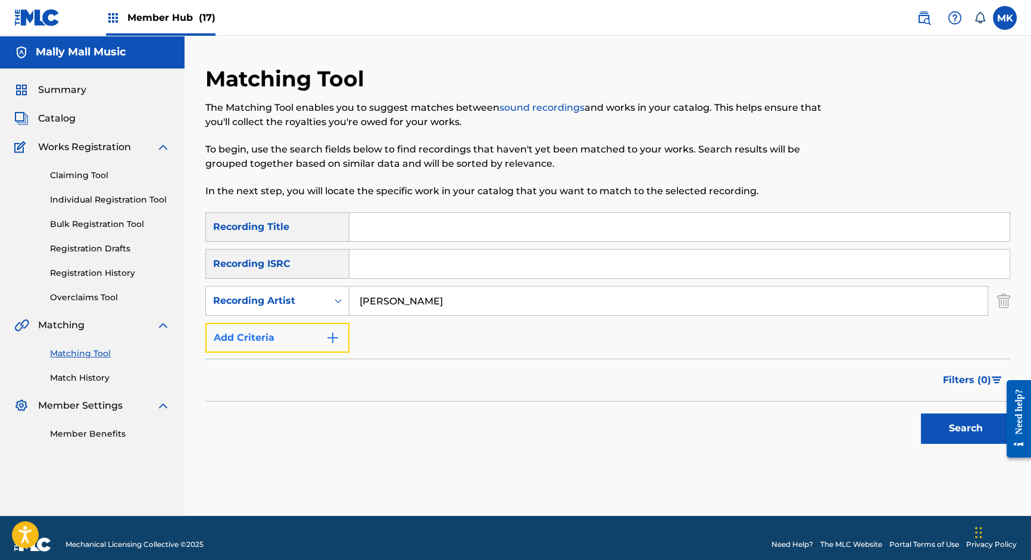
click at [336, 334] on img "Search Form" at bounding box center [333, 337] width 14 height 14
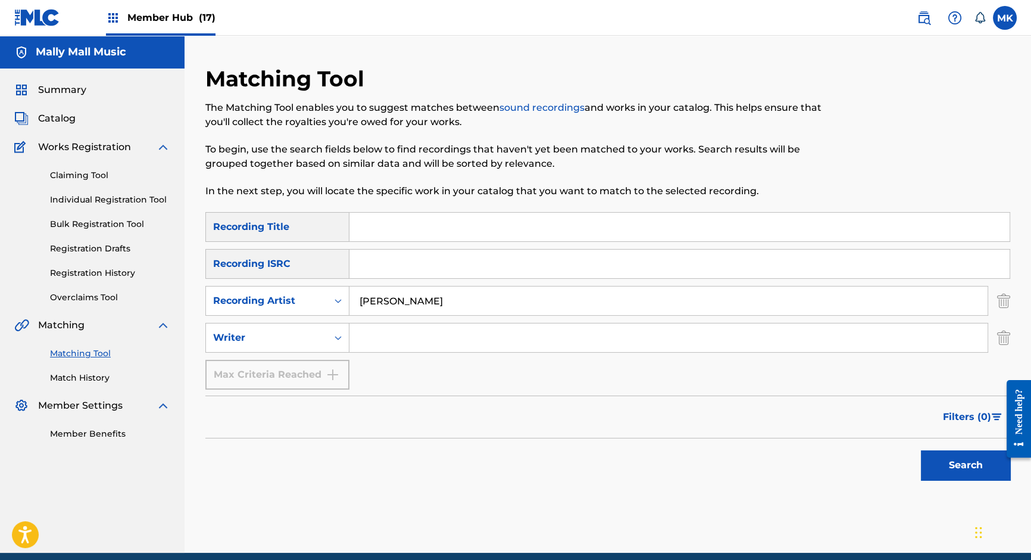
click at [382, 335] on input "Search Form" at bounding box center [668, 337] width 638 height 29
type input "m"
click at [962, 467] on button "Search" at bounding box center [965, 465] width 89 height 30
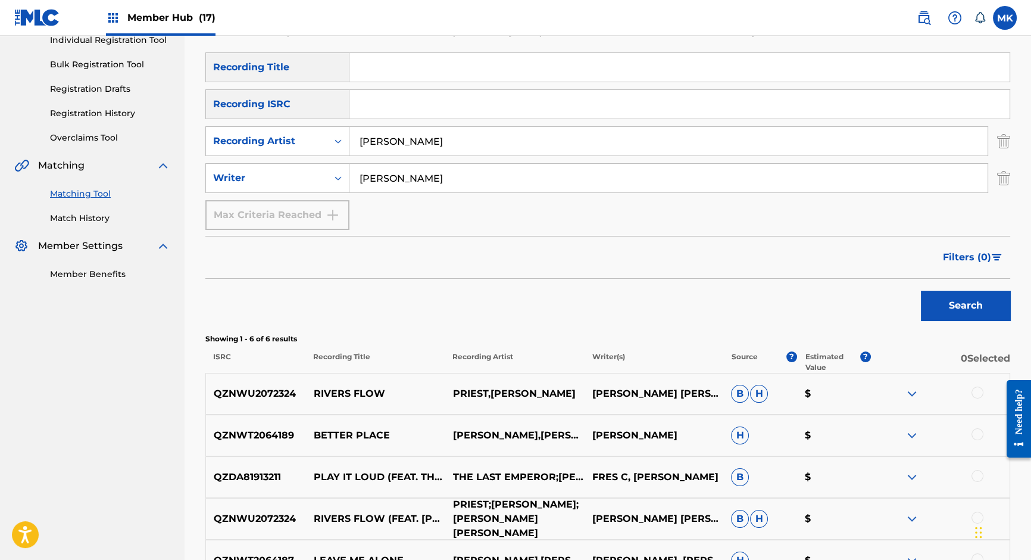
scroll to position [143, 0]
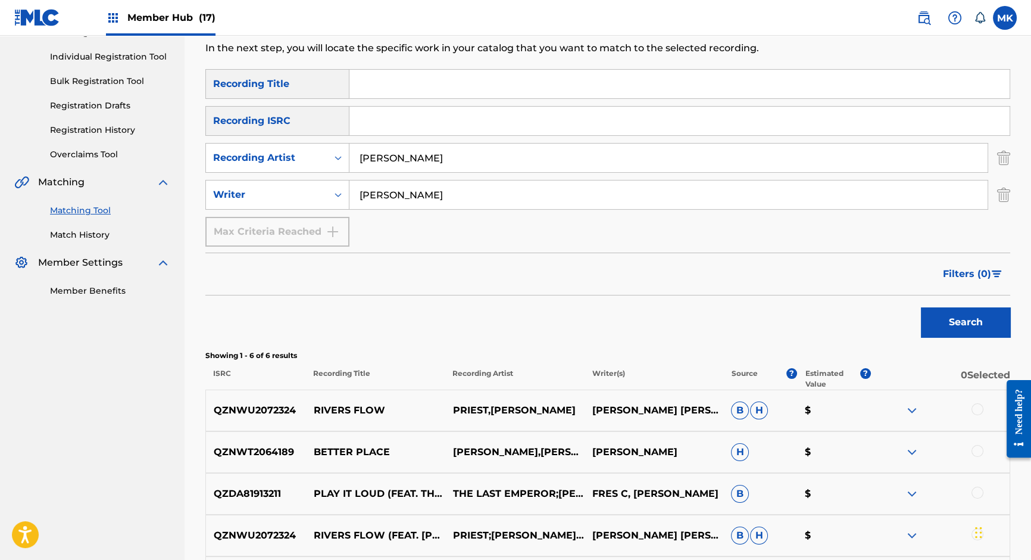
click at [391, 195] on input "[PERSON_NAME]" at bounding box center [668, 194] width 638 height 29
type input "mally mall"
click at [921, 307] on button "Search" at bounding box center [965, 322] width 89 height 30
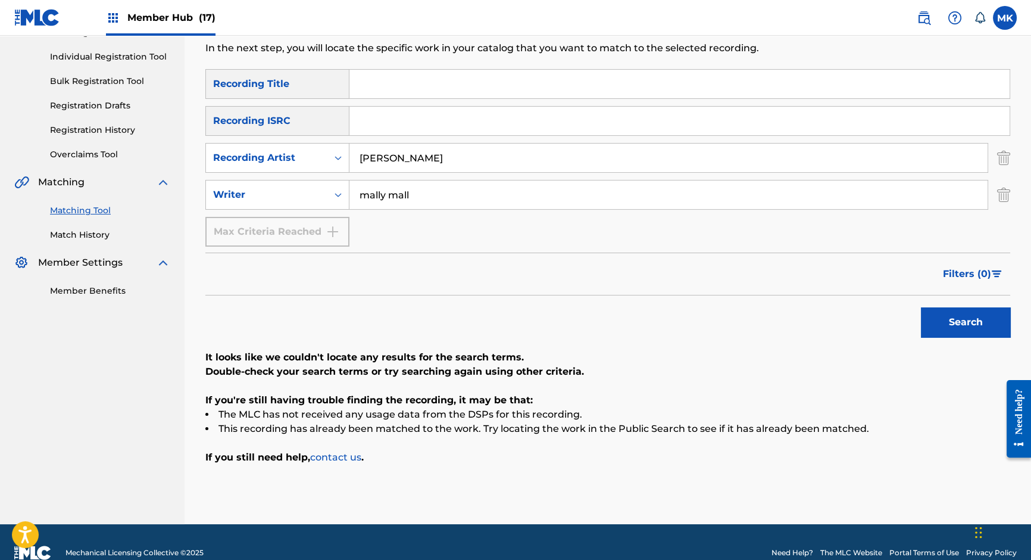
click at [389, 188] on input "mally mall" at bounding box center [668, 194] width 638 height 29
click at [402, 89] on input "Search Form" at bounding box center [679, 84] width 660 height 29
type input "you got away"
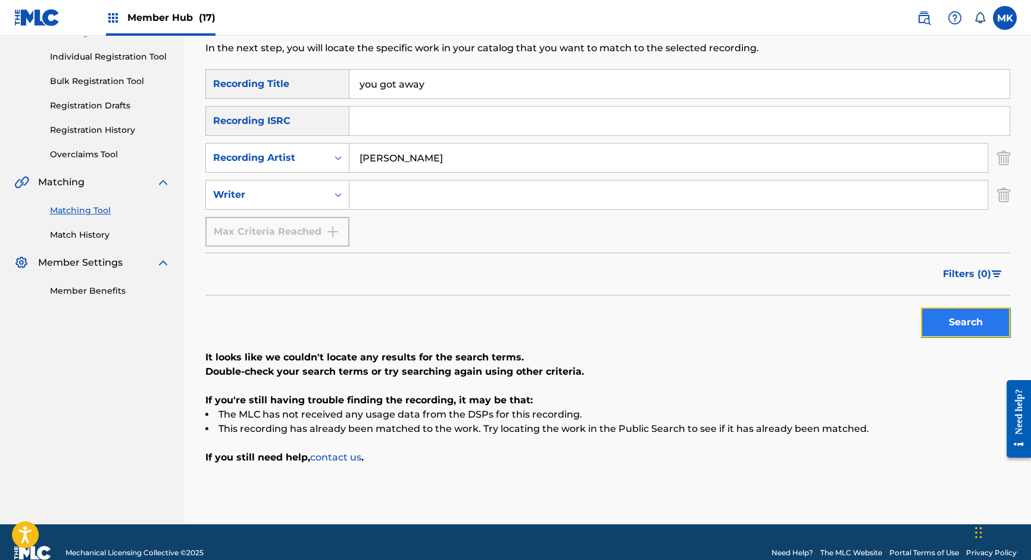
click at [965, 331] on button "Search" at bounding box center [965, 322] width 89 height 30
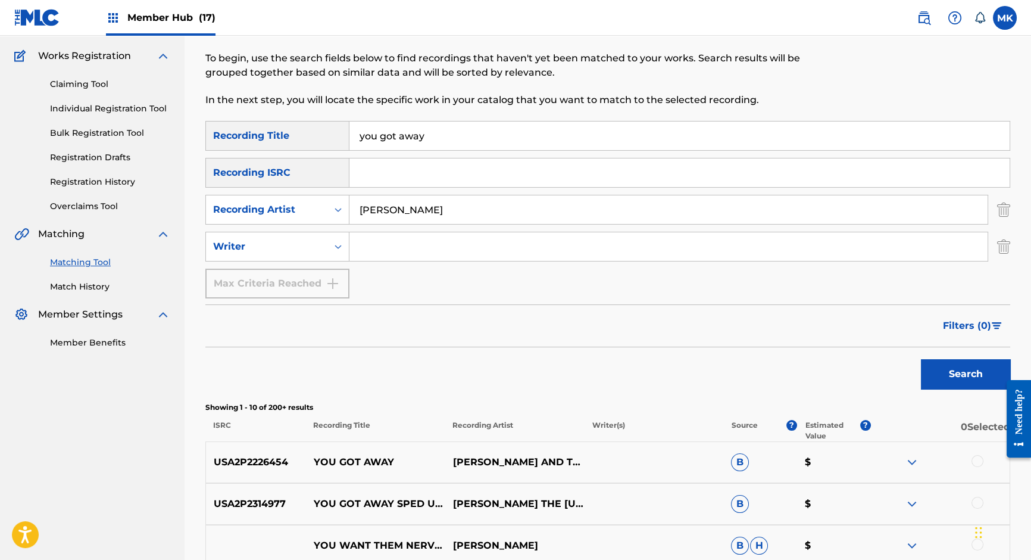
scroll to position [74, 0]
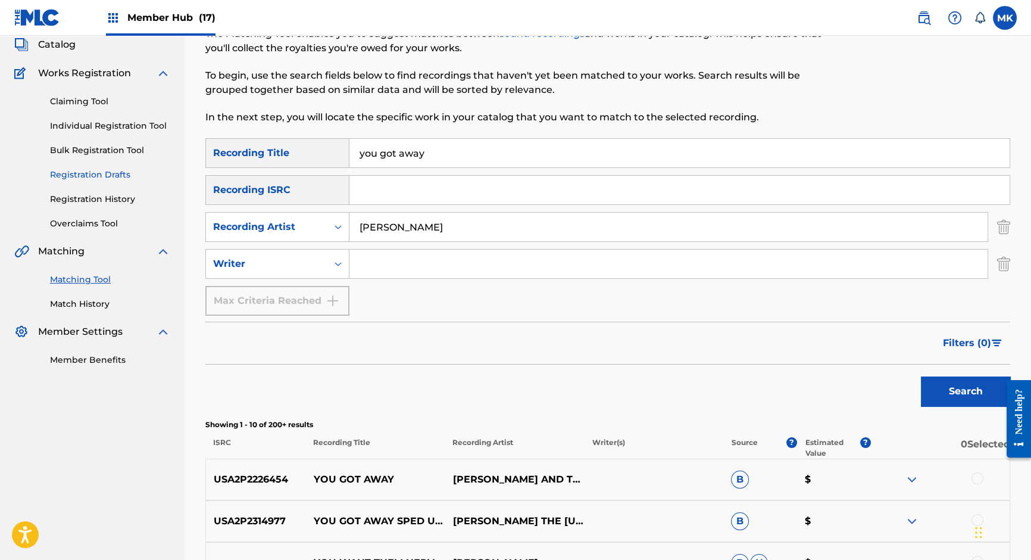
click at [105, 173] on link "Registration Drafts" at bounding box center [110, 174] width 120 height 13
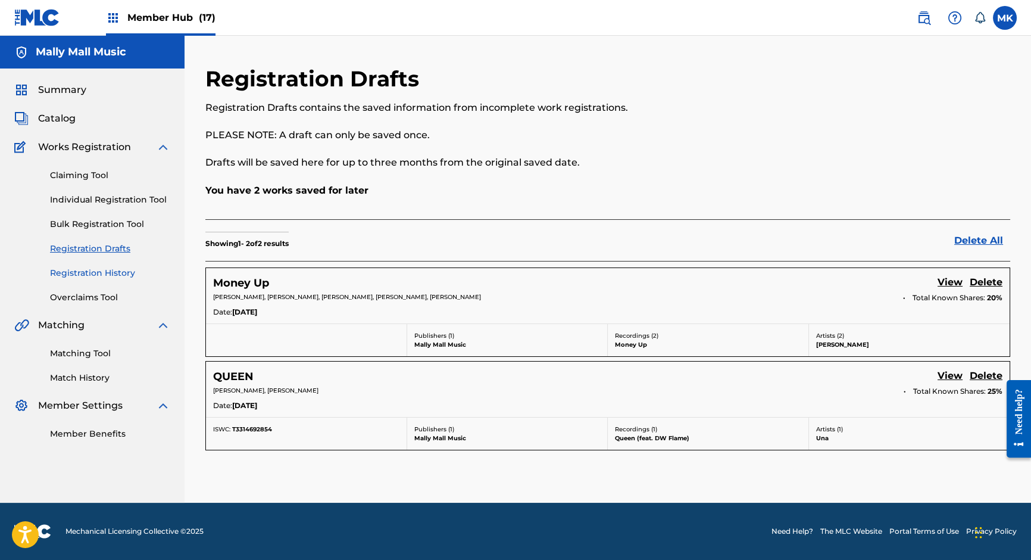
click at [96, 272] on link "Registration History" at bounding box center [110, 273] width 120 height 13
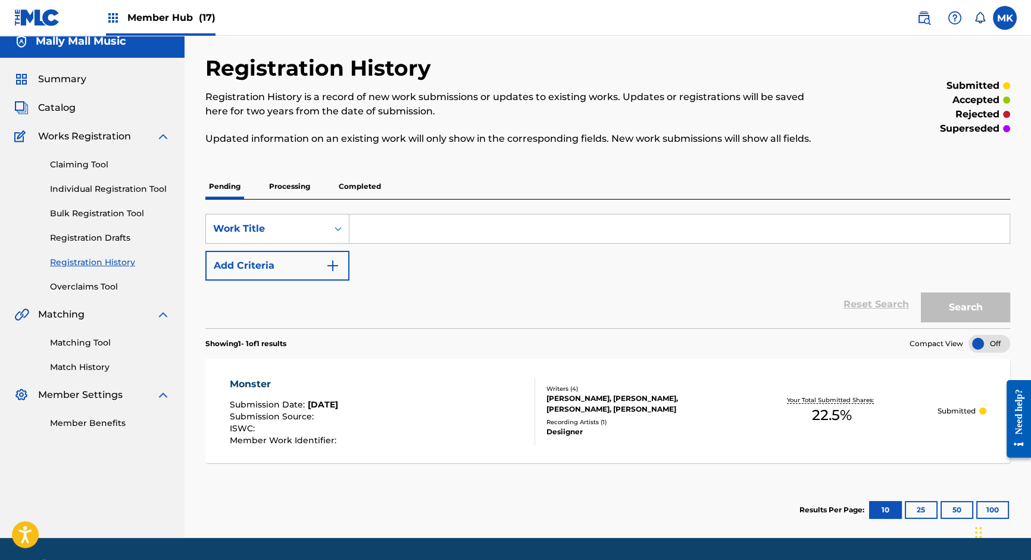
scroll to position [24, 0]
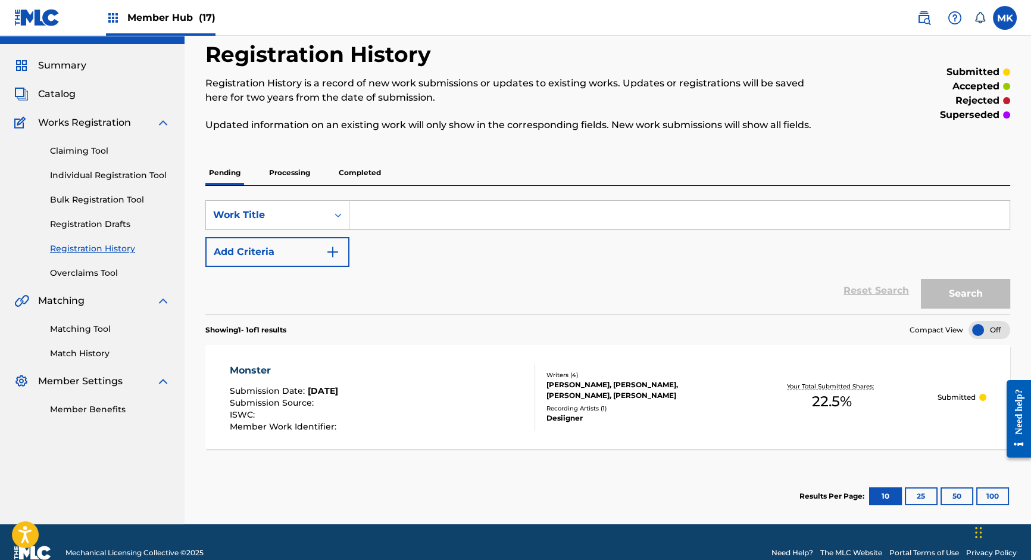
click at [297, 173] on p "Processing" at bounding box center [290, 172] width 48 height 25
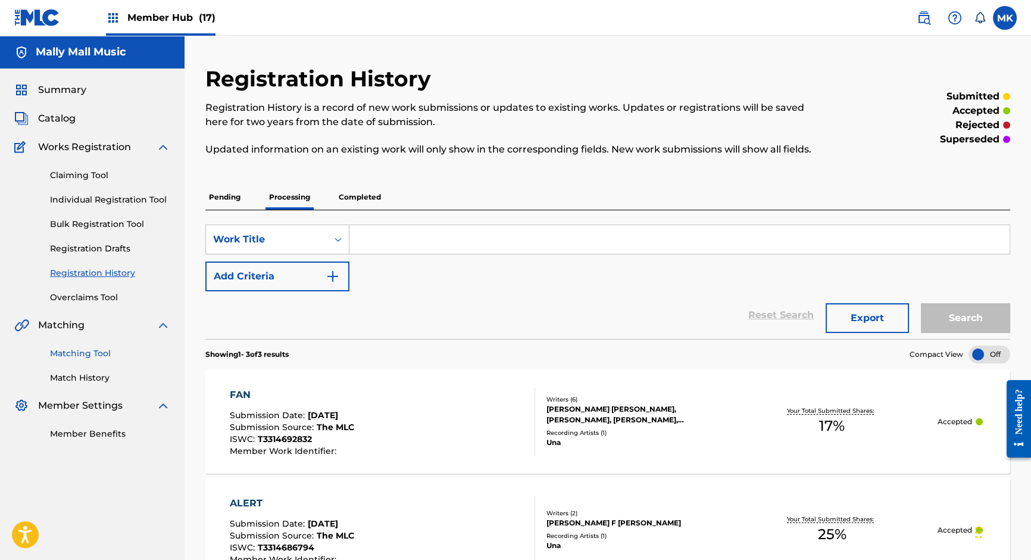
click at [88, 357] on link "Matching Tool" at bounding box center [110, 353] width 120 height 13
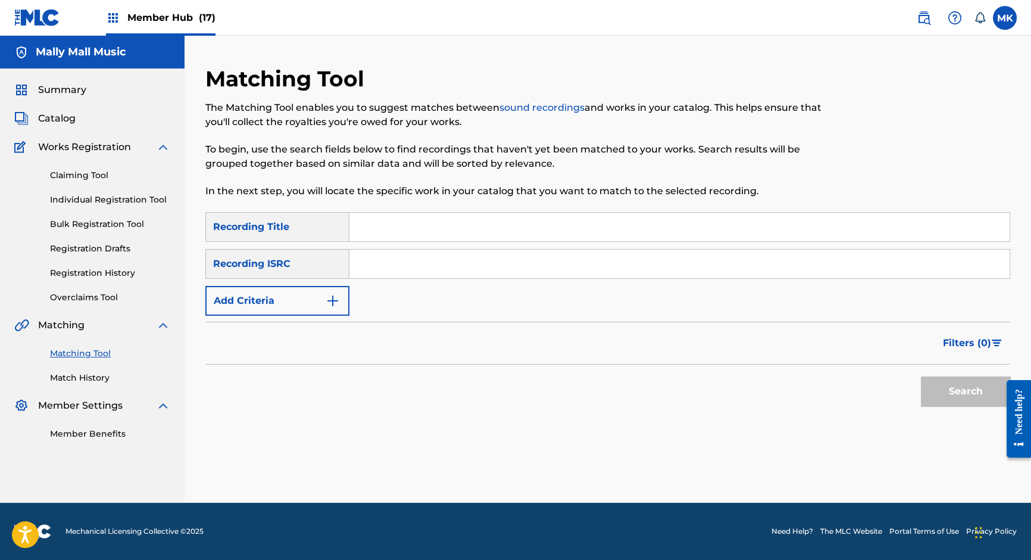
click at [399, 239] on input "Search Form" at bounding box center [679, 227] width 660 height 29
type input "thinking of you"
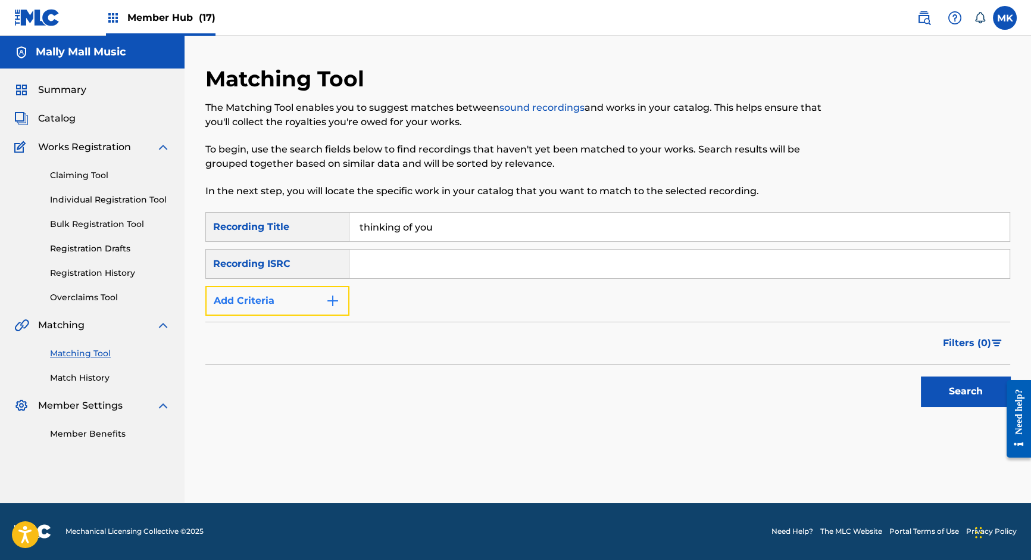
click at [333, 299] on img "Search Form" at bounding box center [333, 301] width 14 height 14
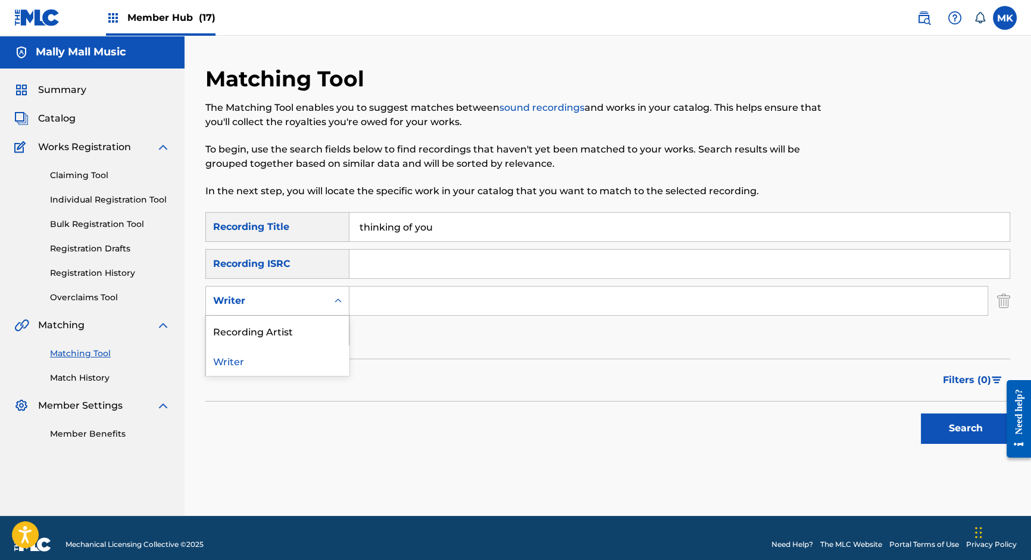
click at [338, 300] on icon "Search Form" at bounding box center [338, 301] width 12 height 12
click at [299, 341] on div "Recording Artist" at bounding box center [277, 331] width 143 height 30
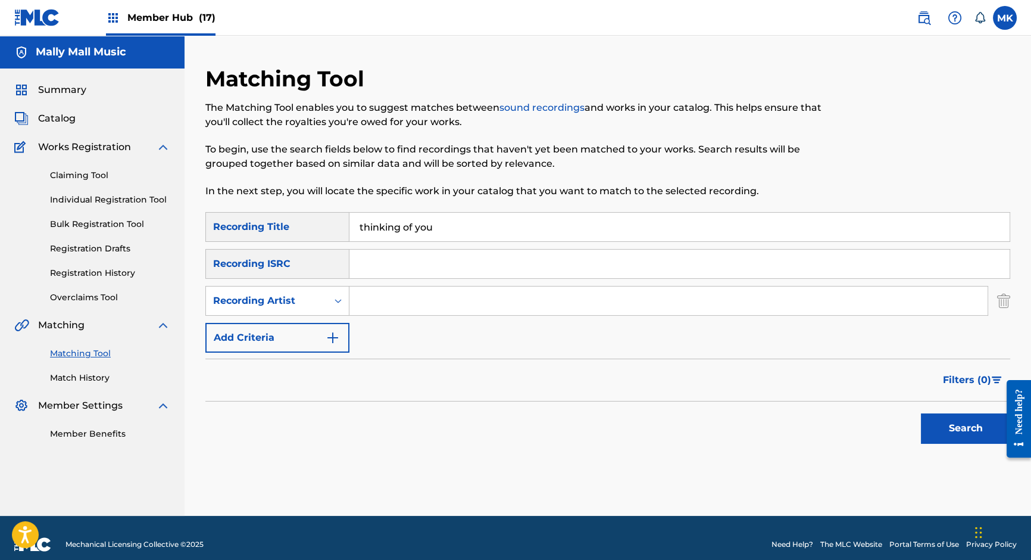
click at [419, 283] on div "SearchWithCriteria9e746436-f5ed-4076-90a9-0f63614a2694 Recording Title thinking…" at bounding box center [607, 282] width 805 height 141
click at [415, 297] on input "Search Form" at bounding box center [668, 300] width 638 height 29
type input "[PERSON_NAME]"
click at [953, 423] on button "Search" at bounding box center [965, 428] width 89 height 30
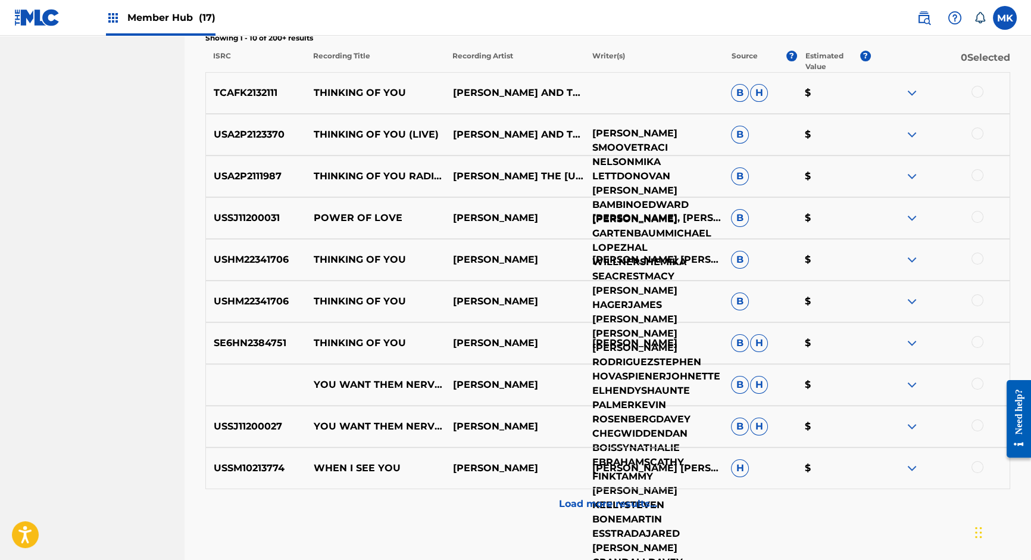
scroll to position [466, 0]
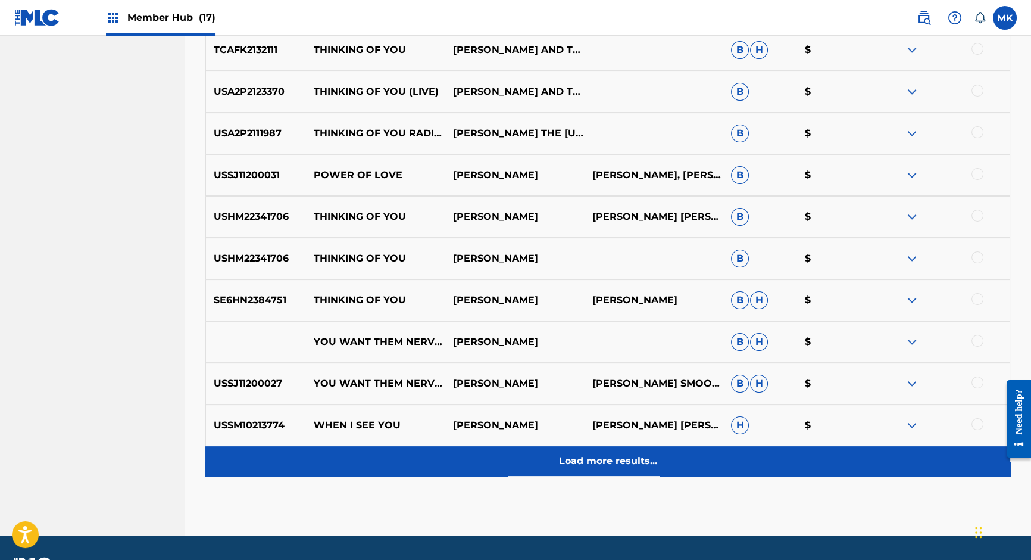
click at [591, 466] on p "Load more results..." at bounding box center [608, 461] width 98 height 14
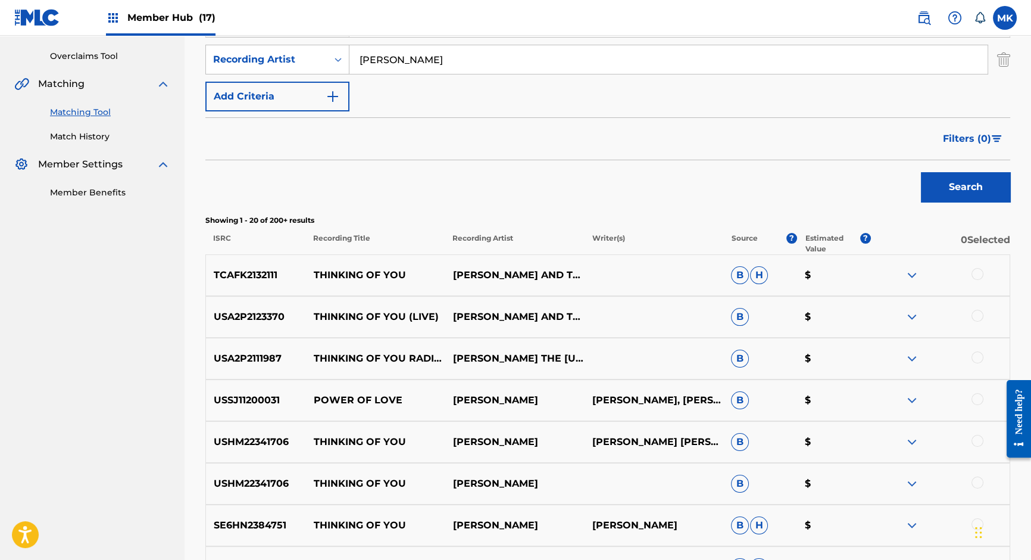
scroll to position [238, 0]
